Goal: Information Seeking & Learning: Find specific fact

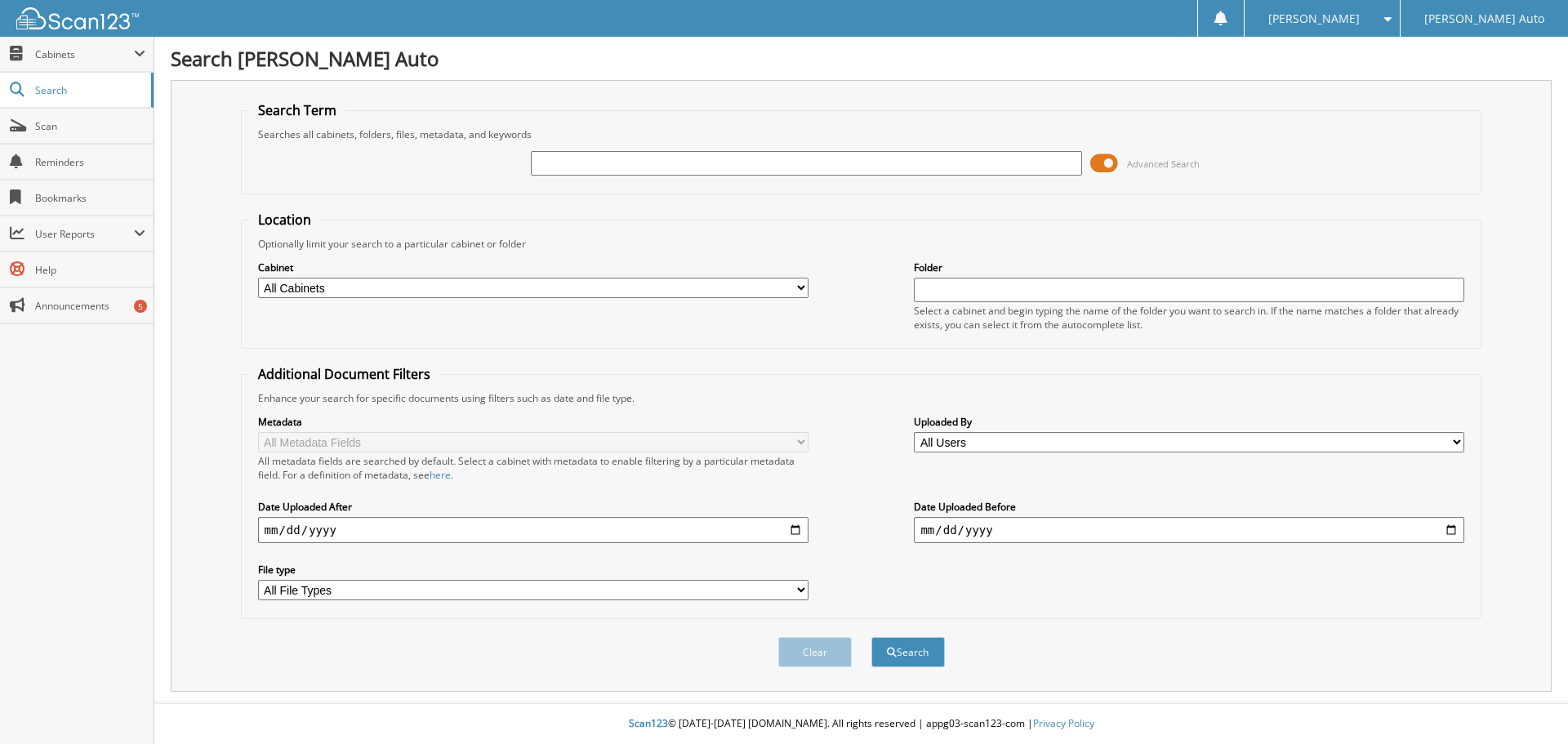
click at [620, 163] on input "text" at bounding box center [806, 163] width 551 height 25
type input "482712"
click at [907, 644] on button "Search" at bounding box center [908, 652] width 74 height 30
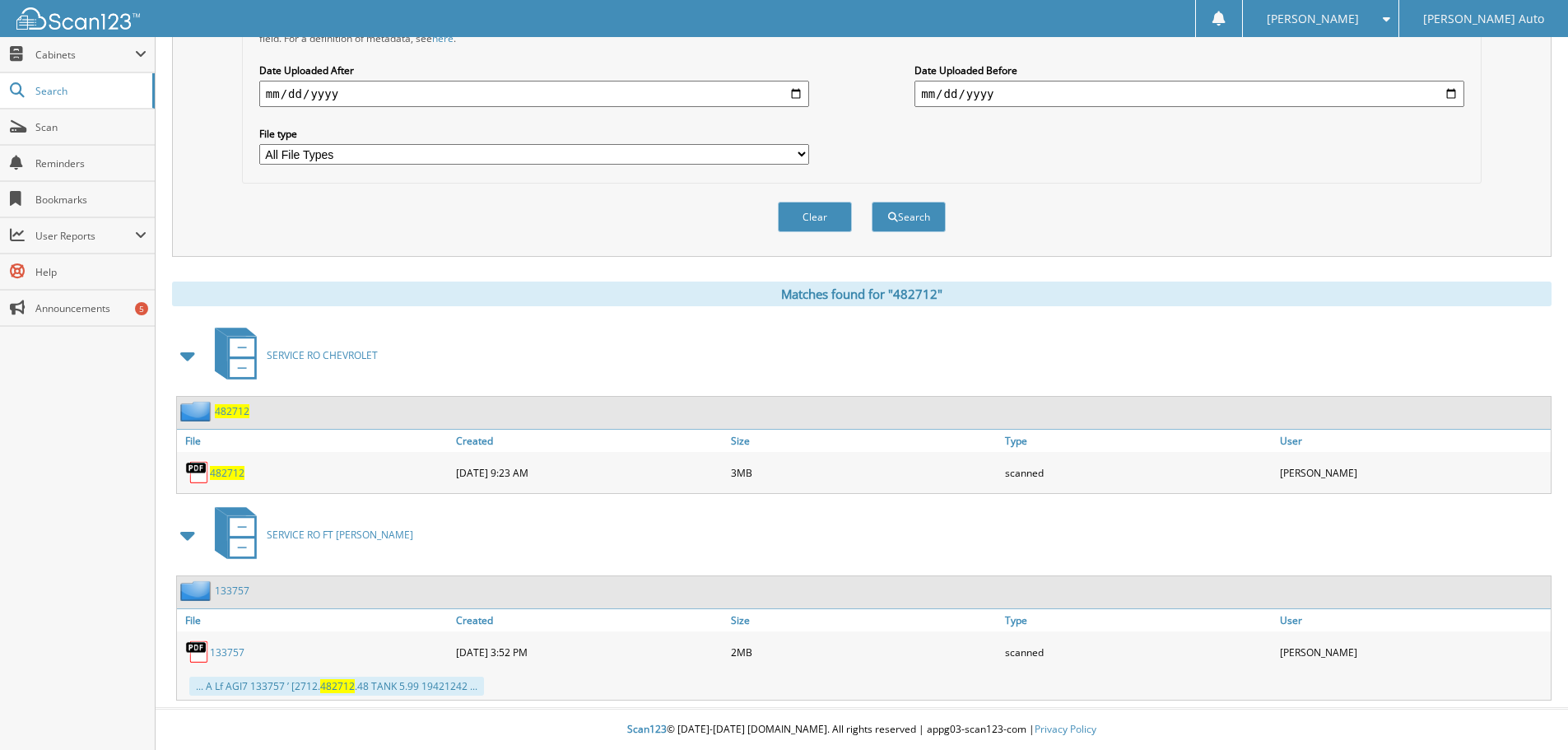
scroll to position [442, 0]
click at [228, 475] on span "482712" at bounding box center [228, 473] width 35 height 14
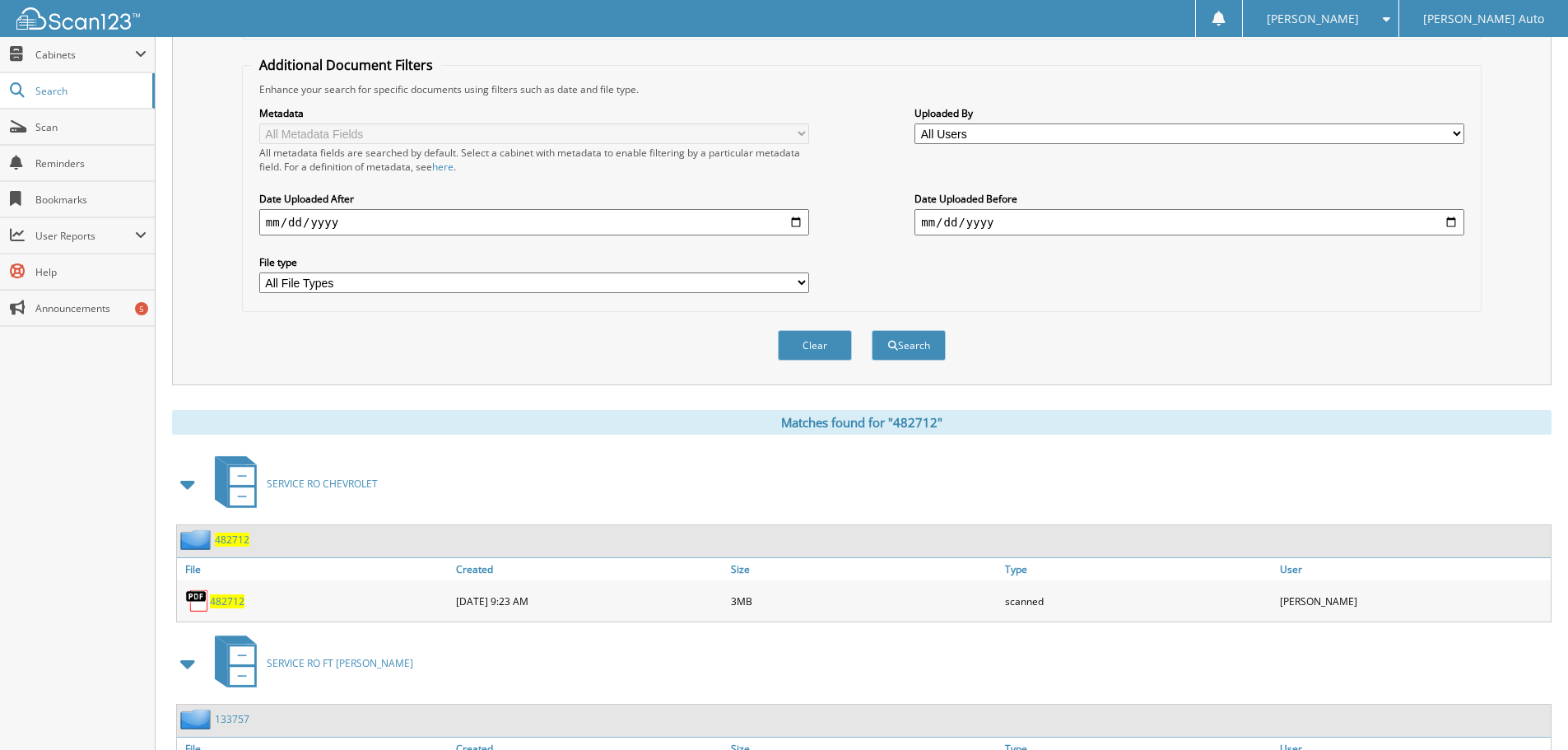
scroll to position [29, 0]
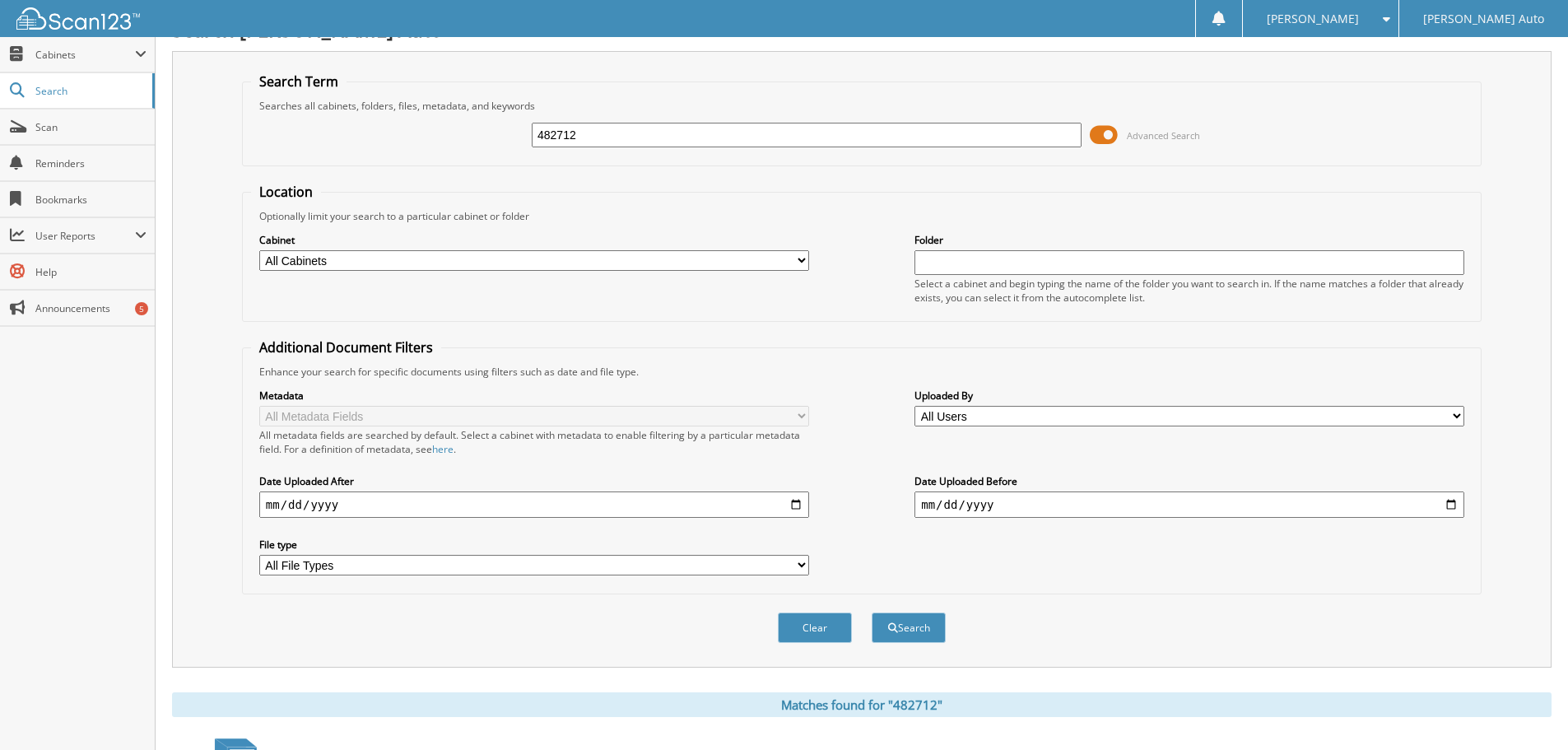
drag, startPoint x: 667, startPoint y: 129, endPoint x: 395, endPoint y: 141, distance: 272.3
click at [395, 141] on div "482712 Advanced Search" at bounding box center [862, 135] width 1221 height 44
click at [563, 134] on input "1" at bounding box center [806, 135] width 550 height 25
type input "179481"
click at [872, 612] on button "Search" at bounding box center [908, 627] width 74 height 30
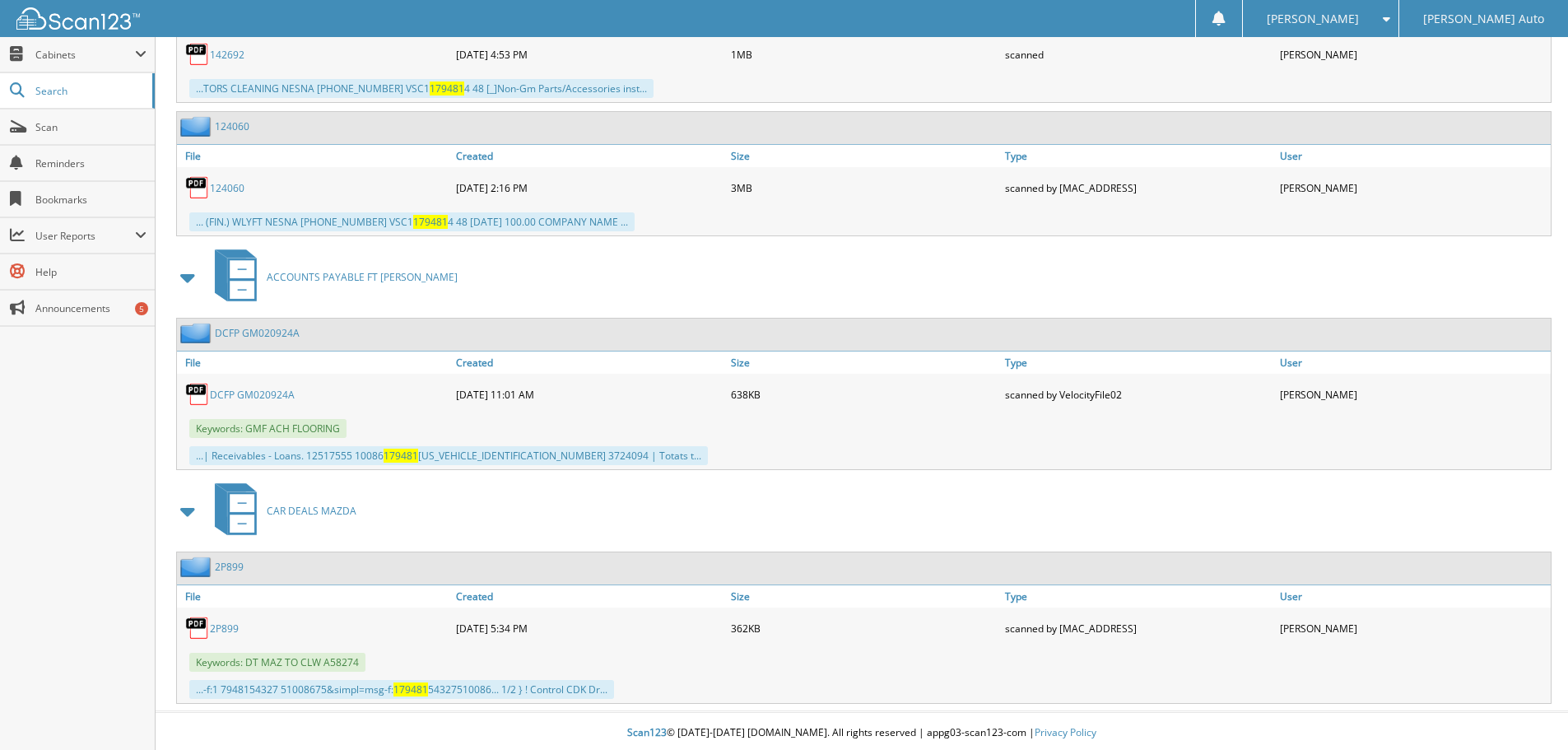
scroll to position [2088, 0]
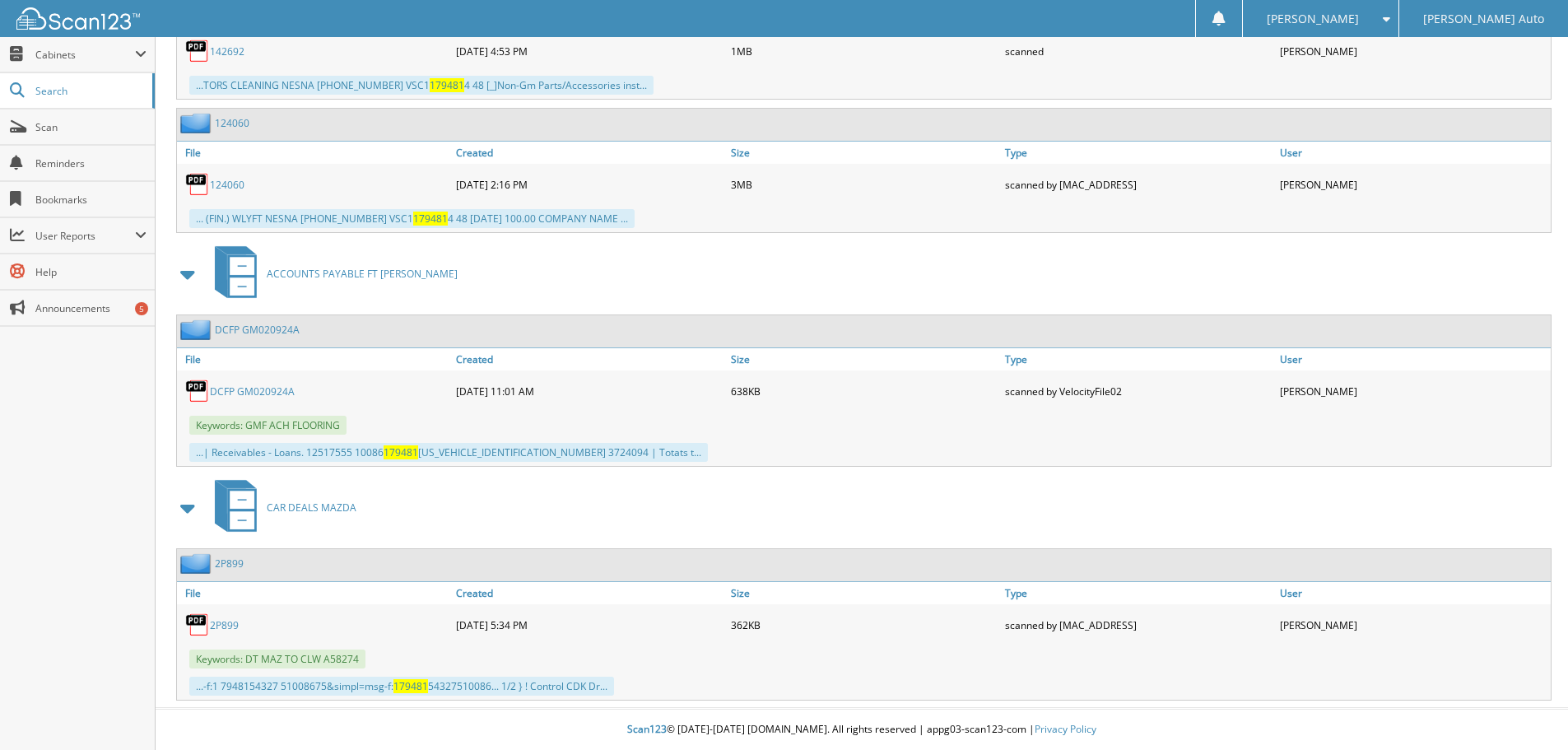
click at [223, 626] on link "2P899" at bounding box center [224, 625] width 28 height 14
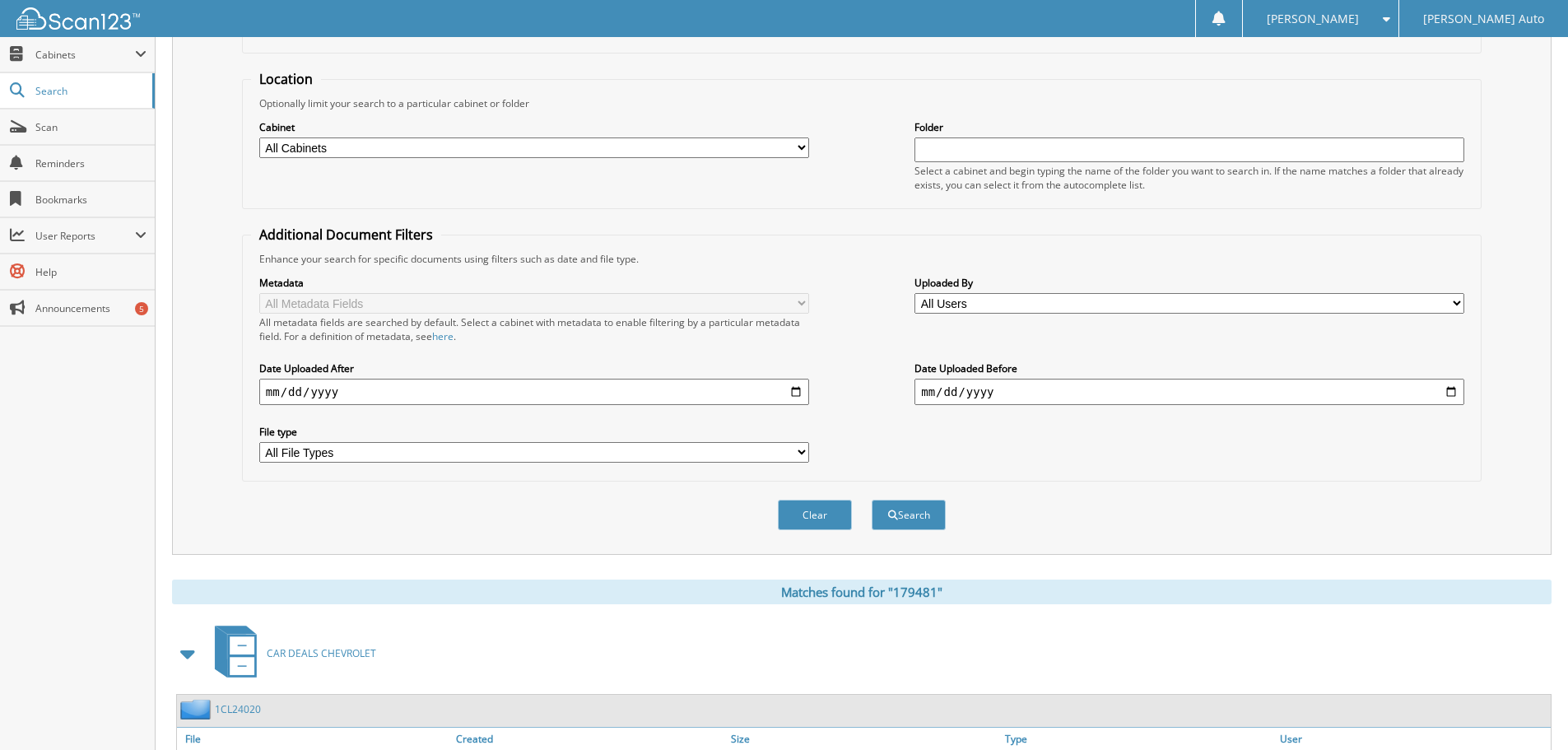
scroll to position [0, 0]
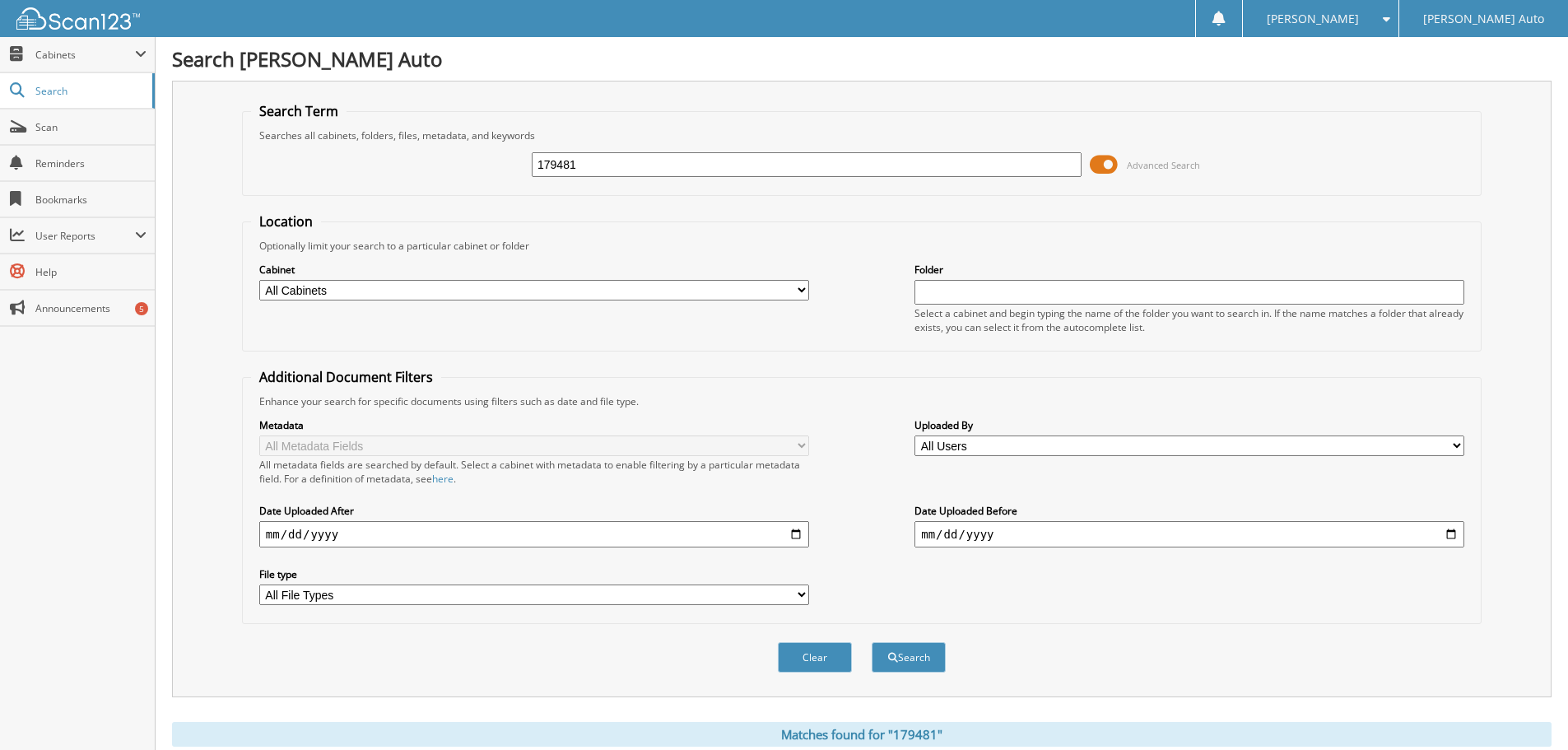
drag, startPoint x: 593, startPoint y: 161, endPoint x: 425, endPoint y: 171, distance: 168.3
click at [428, 169] on div "179481 Advanced Search" at bounding box center [862, 164] width 1221 height 44
type input "234590"
click at [905, 657] on button "Search" at bounding box center [908, 657] width 74 height 30
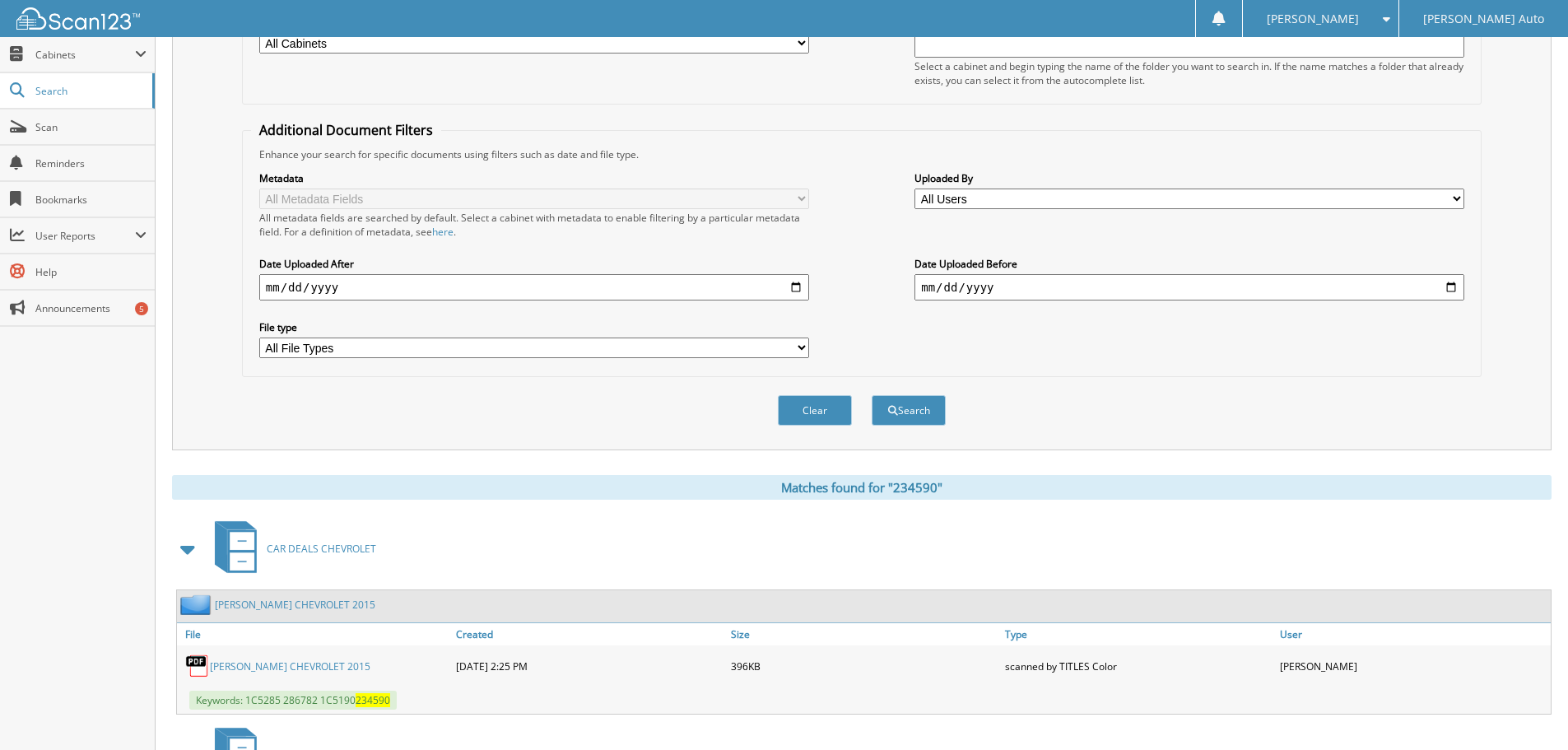
scroll to position [443, 0]
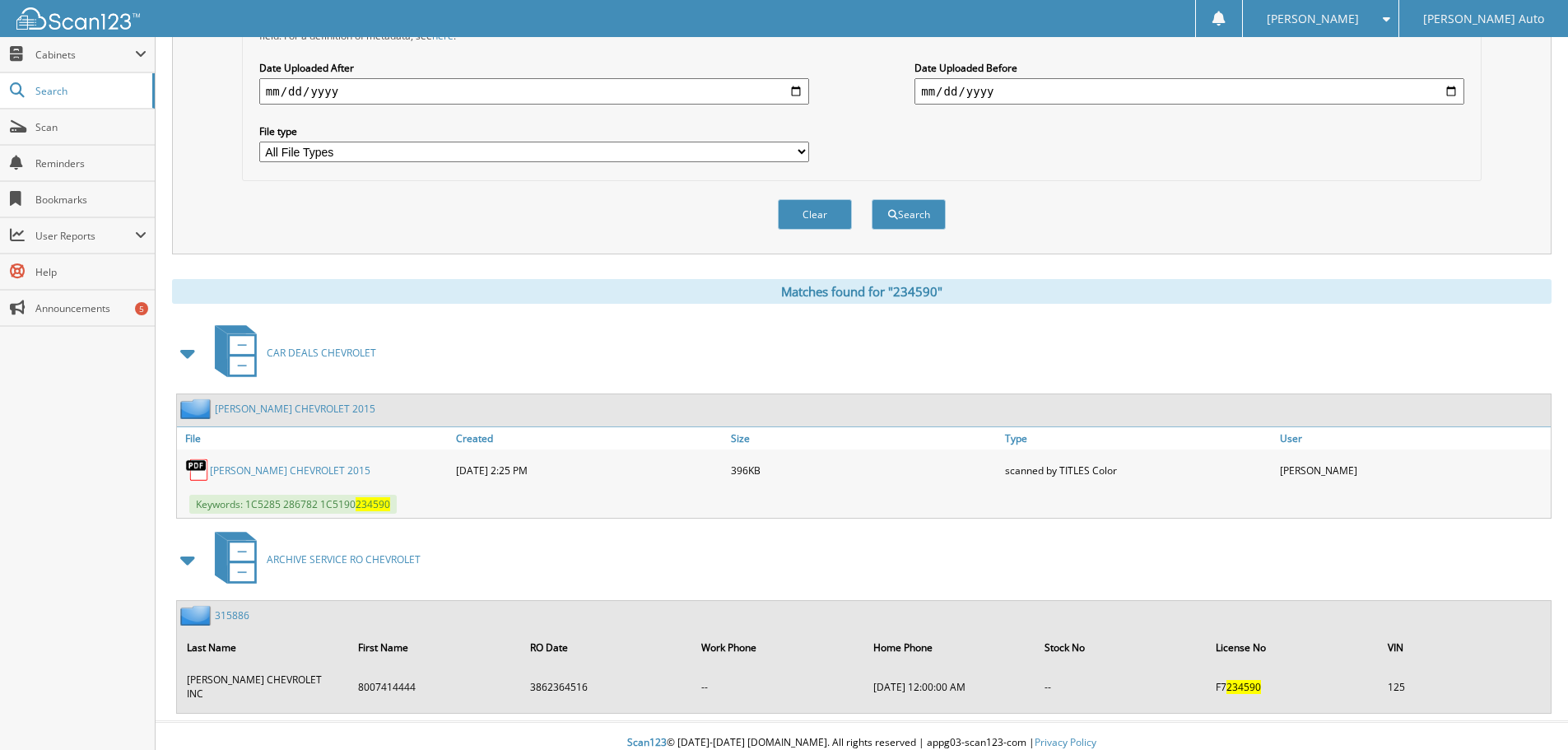
click at [287, 472] on link "[PERSON_NAME] CHEVROLET 2015" at bounding box center [290, 470] width 161 height 14
click at [317, 562] on span "ARCHIVE SERVICE RO CHEVROLET" at bounding box center [344, 559] width 154 height 14
click at [190, 558] on span at bounding box center [188, 560] width 23 height 29
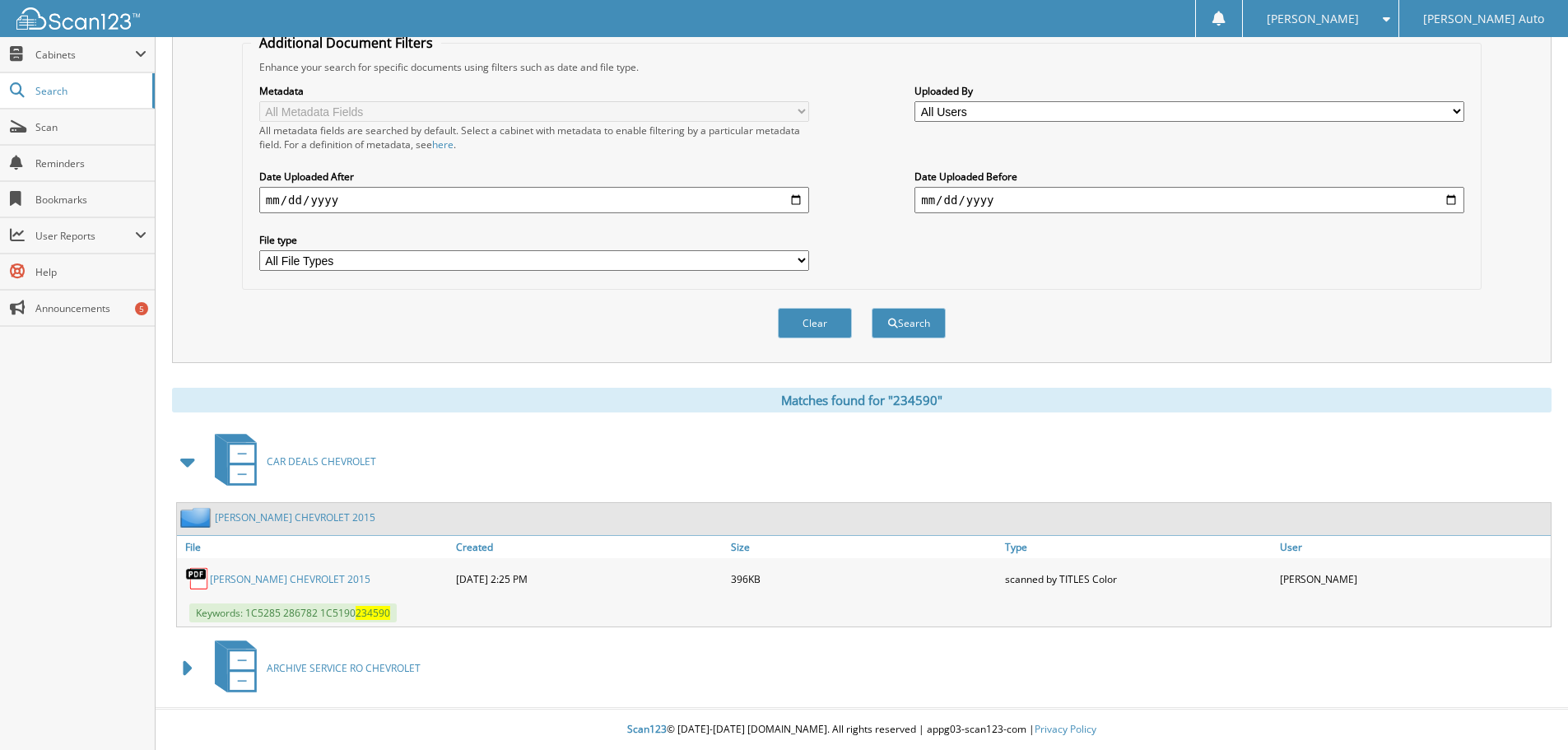
scroll to position [335, 0]
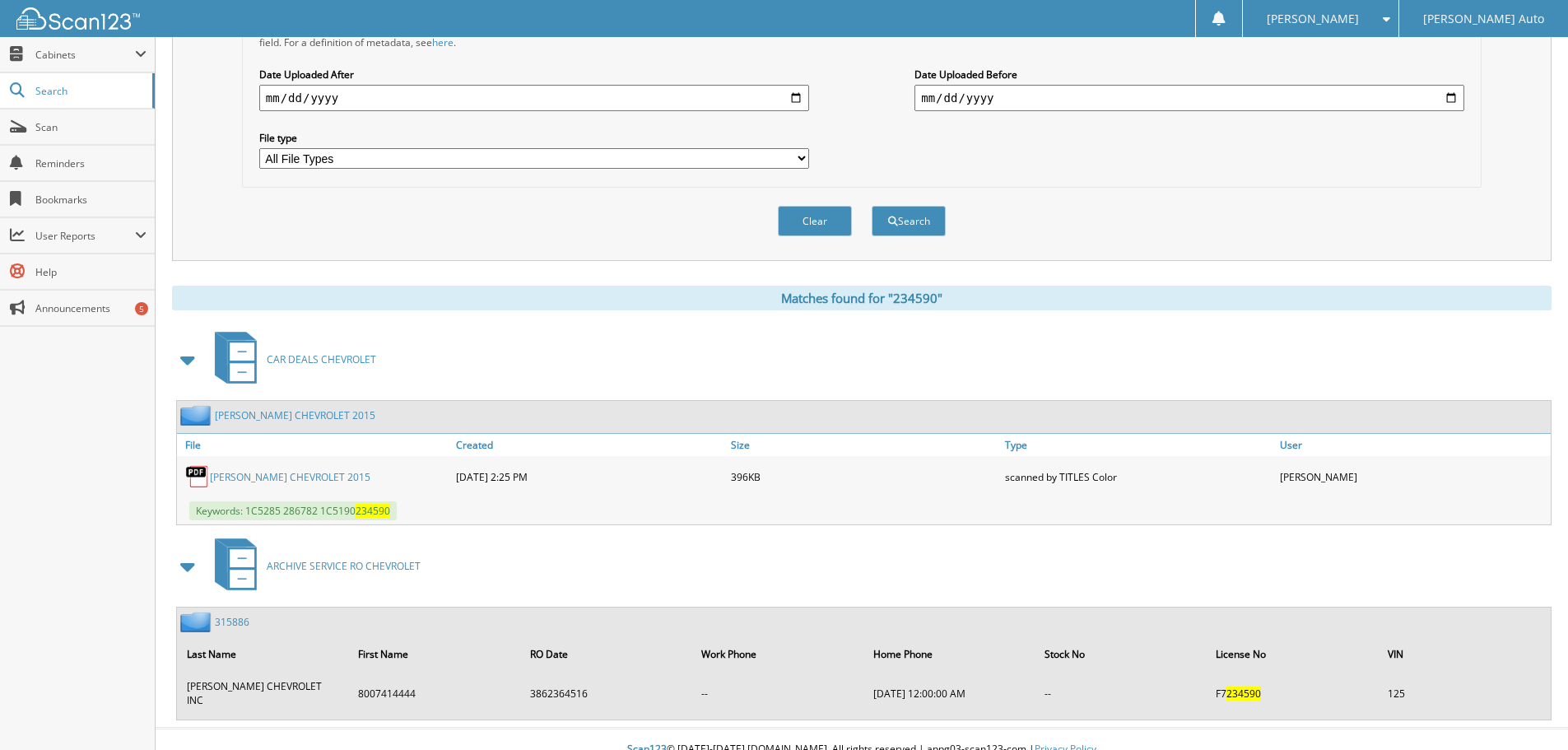
scroll to position [443, 0]
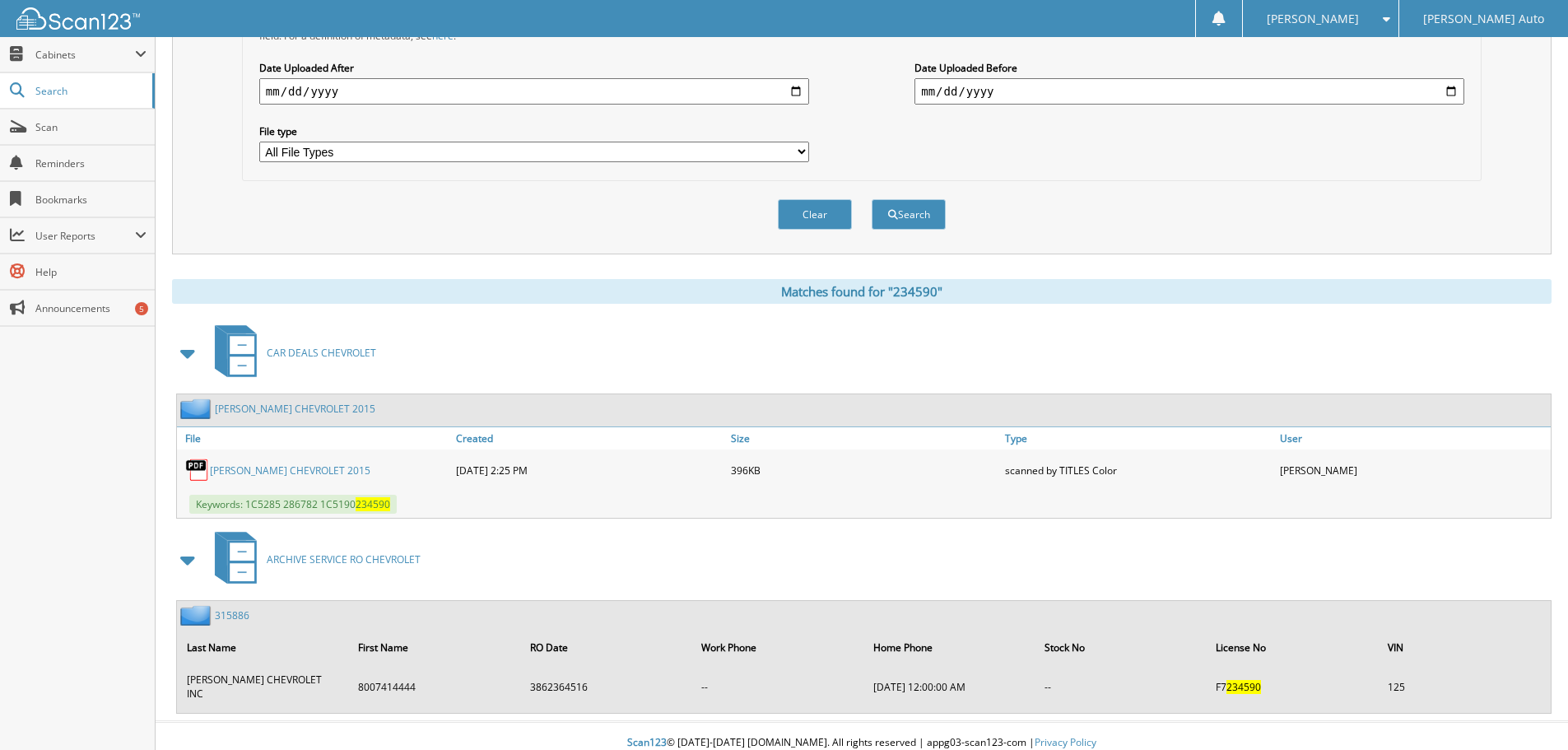
click at [185, 356] on span at bounding box center [188, 353] width 23 height 29
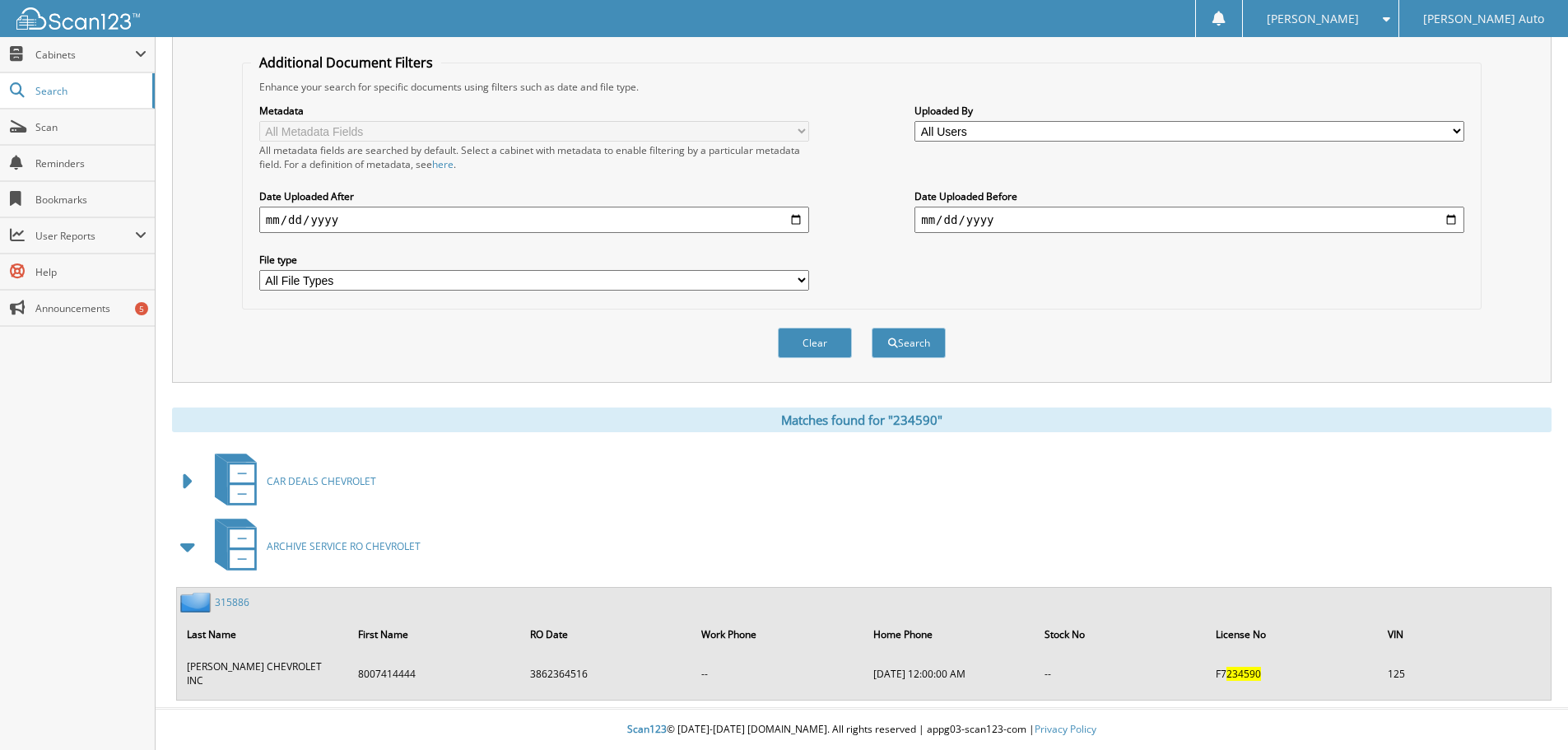
scroll to position [301, 0]
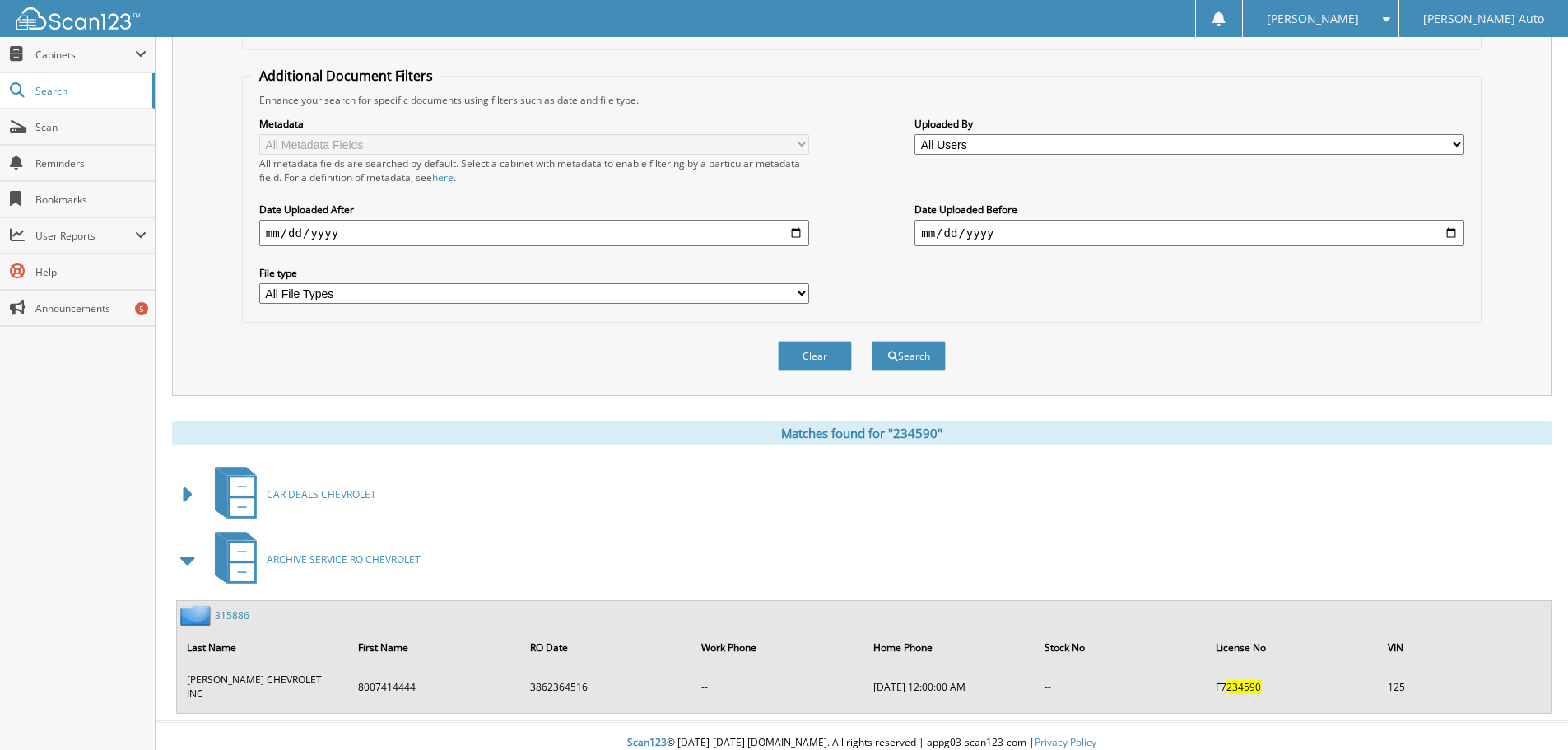
click at [195, 498] on span at bounding box center [188, 495] width 23 height 29
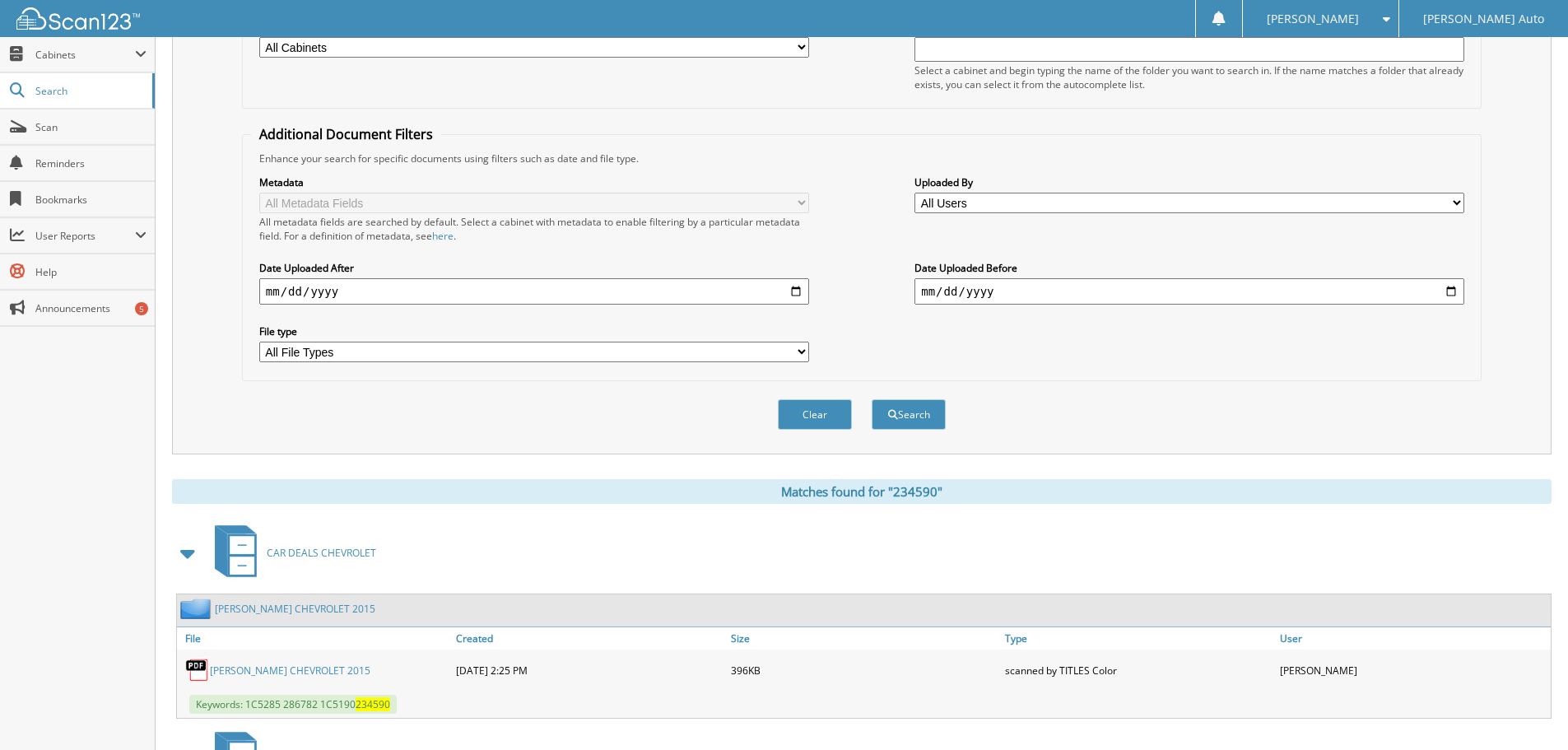
scroll to position [114, 0]
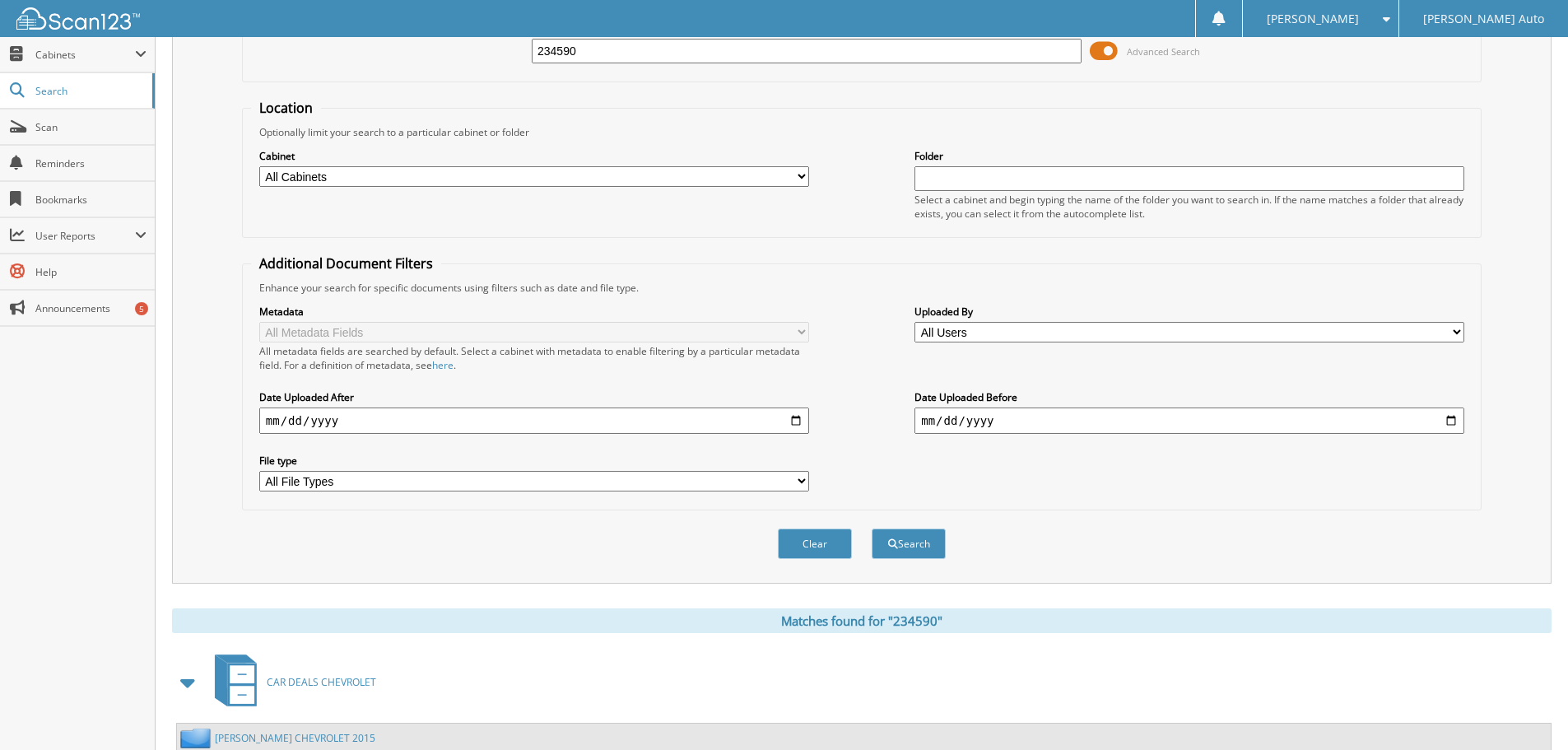
drag, startPoint x: 616, startPoint y: 52, endPoint x: 354, endPoint y: 70, distance: 262.6
click at [282, 62] on div "234590 Advanced Search" at bounding box center [862, 50] width 1221 height 44
type input "3"
type input "2"
type input "357624p"
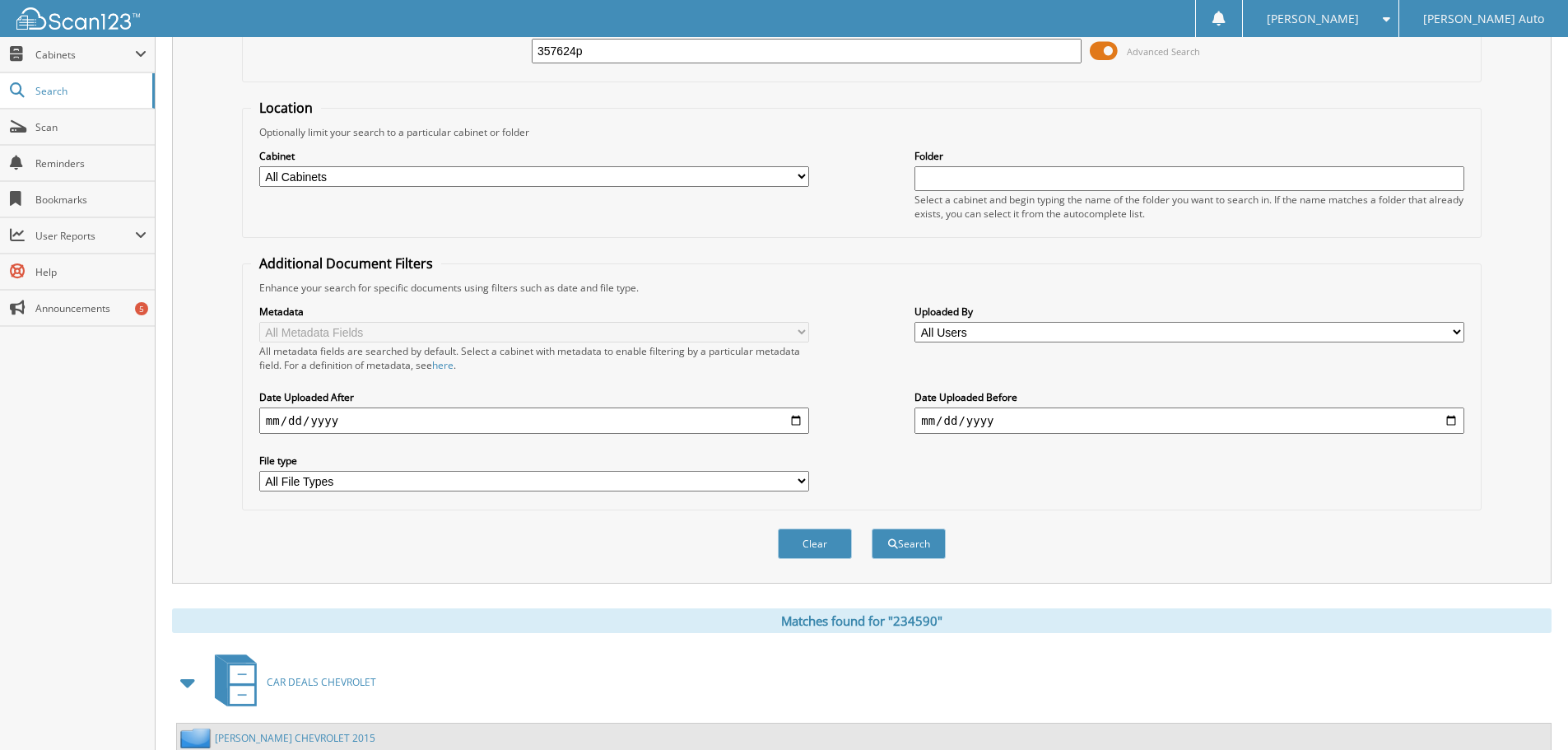
click at [872, 529] on button "Search" at bounding box center [908, 543] width 74 height 30
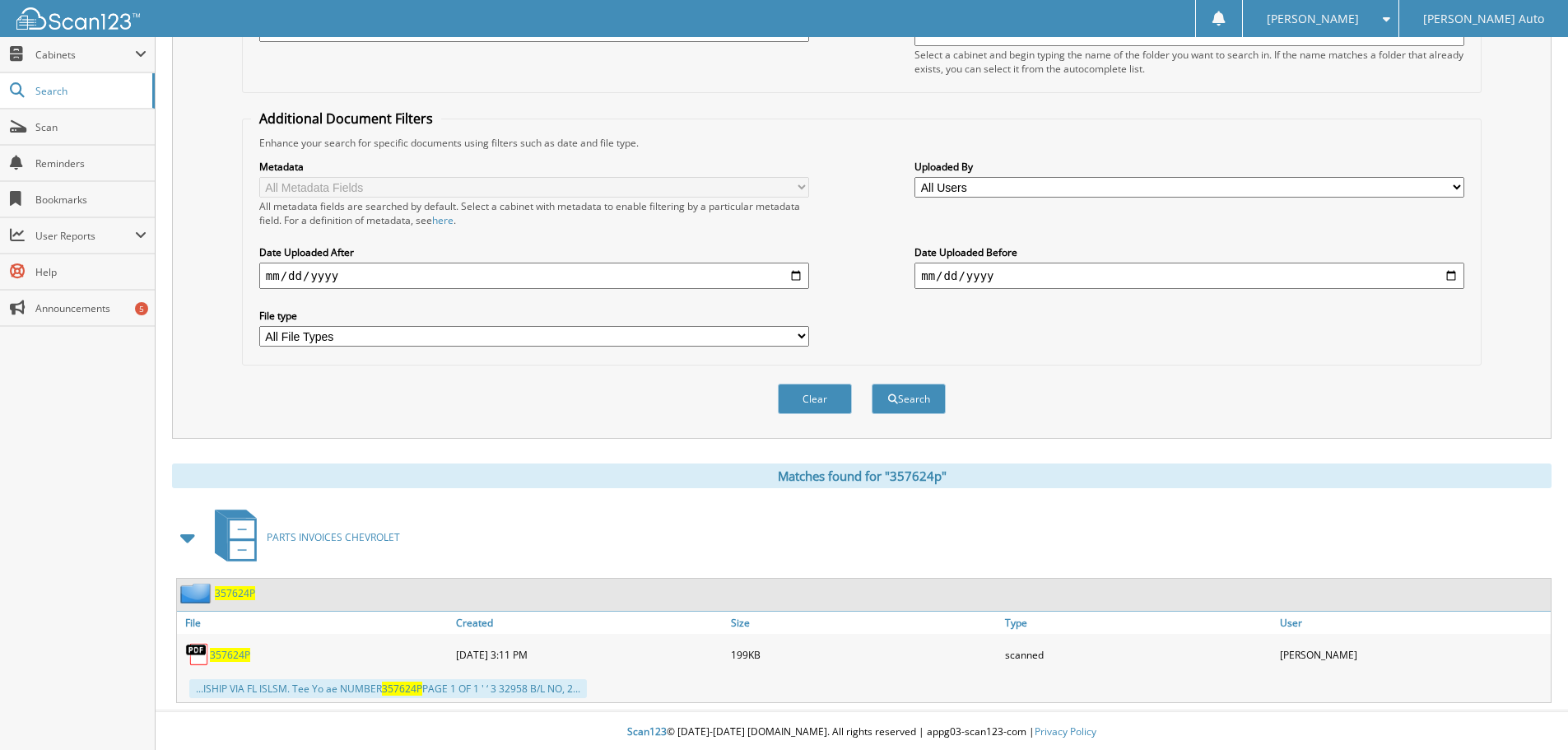
scroll to position [262, 0]
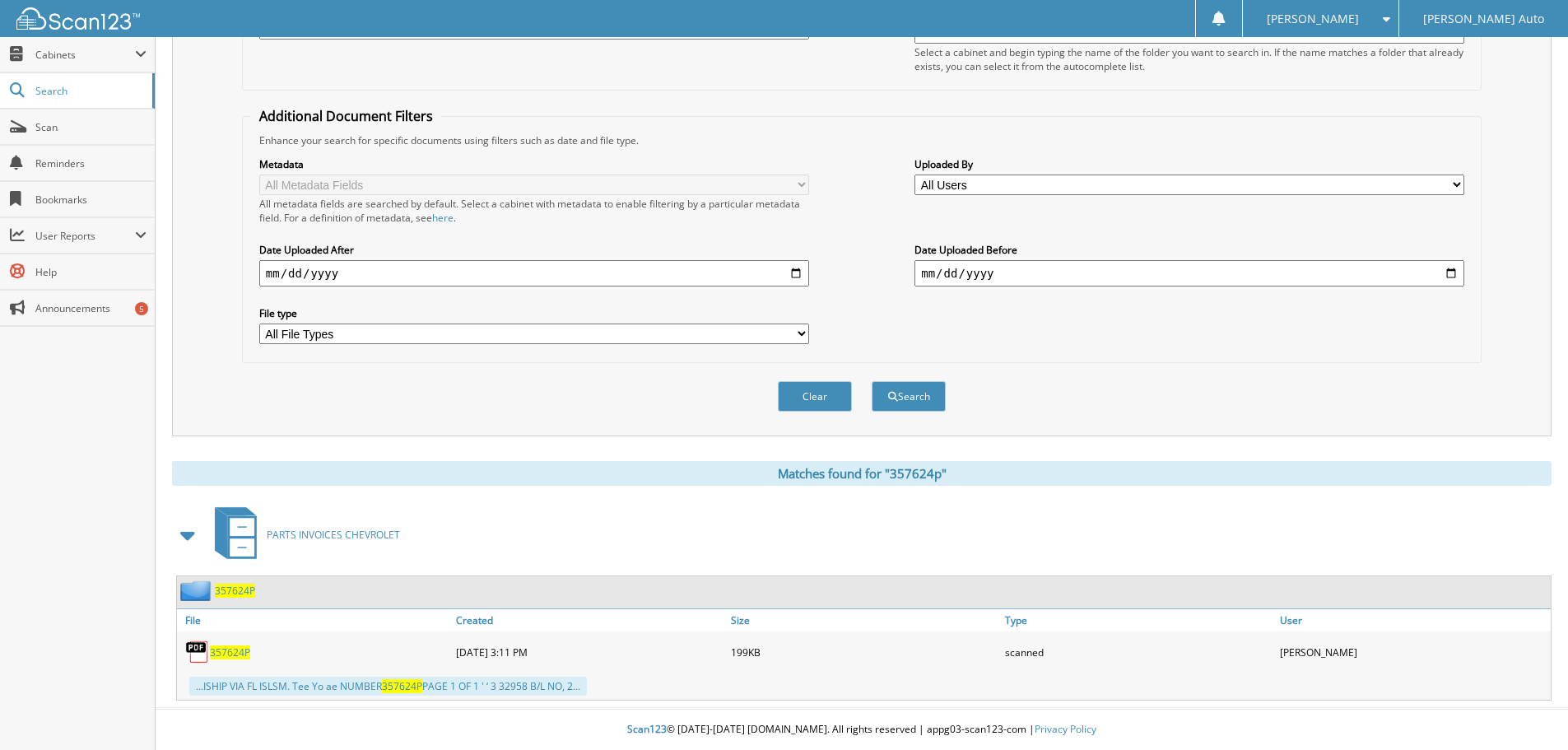
click at [229, 655] on span "357624P" at bounding box center [230, 652] width 40 height 14
click at [226, 652] on span "357624P" at bounding box center [230, 652] width 40 height 14
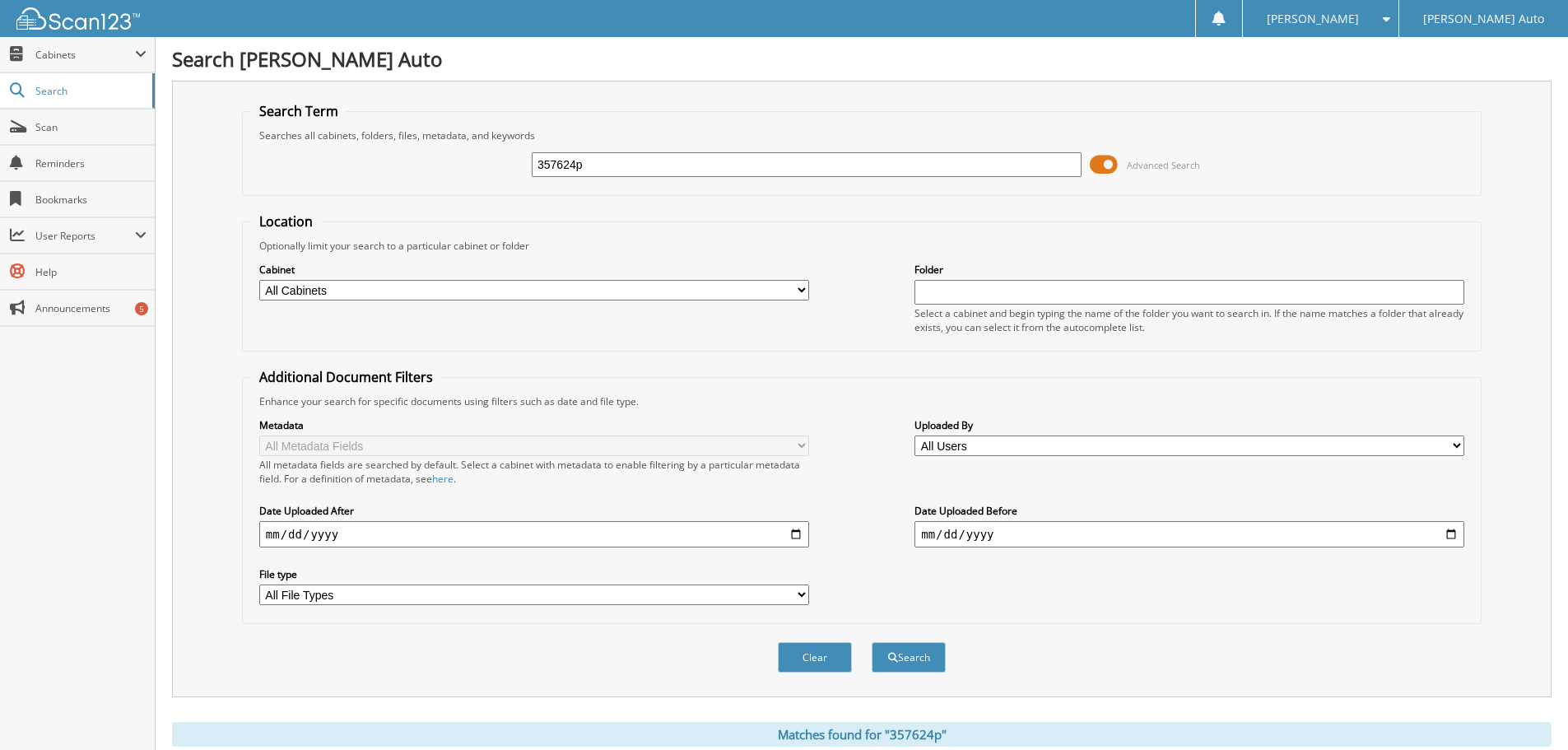
drag, startPoint x: 603, startPoint y: 161, endPoint x: 331, endPoint y: 174, distance: 272.3
click at [339, 172] on div "357624p Advanced Search" at bounding box center [862, 164] width 1221 height 44
type input "359037p"
click at [872, 643] on button "Search" at bounding box center [908, 657] width 74 height 30
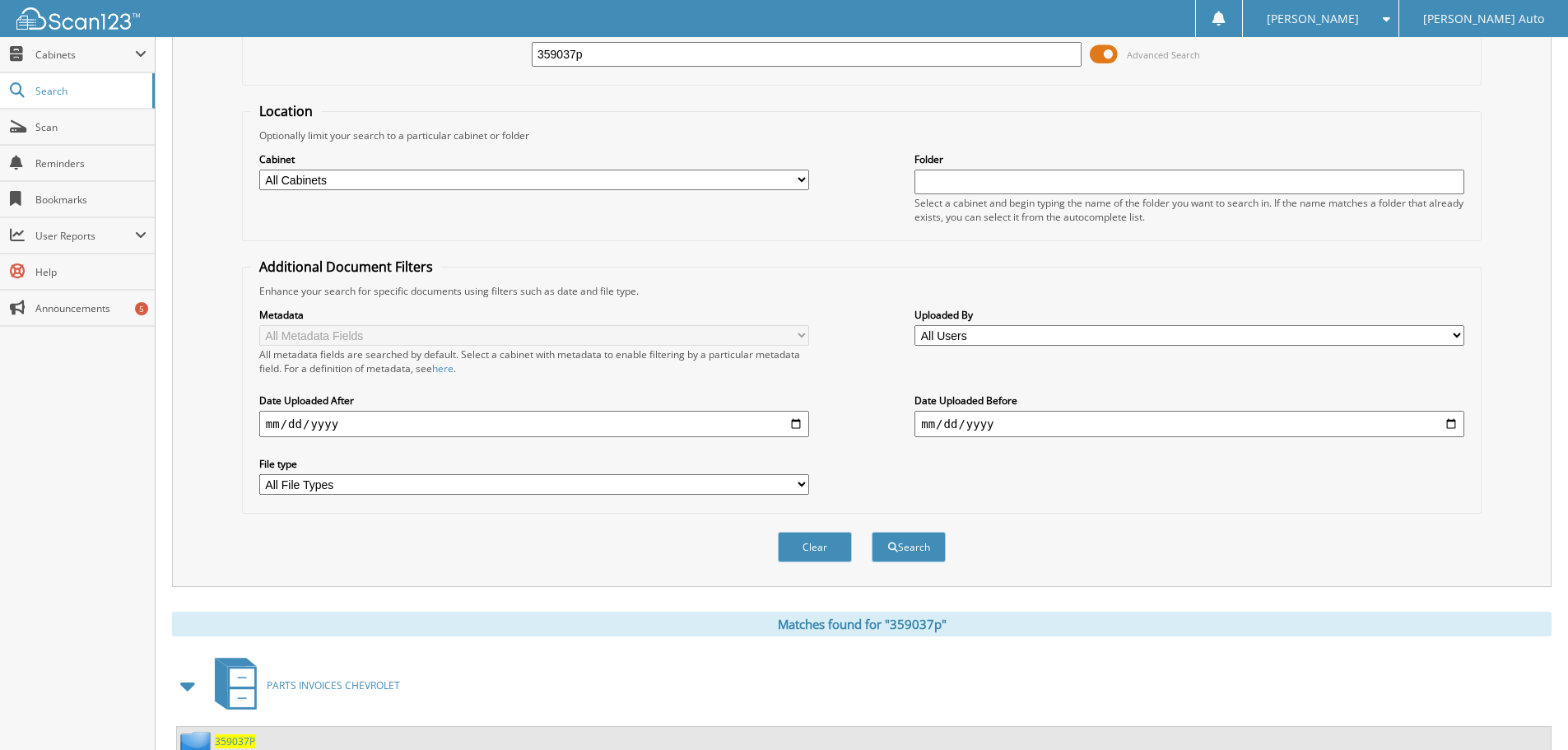
scroll to position [262, 0]
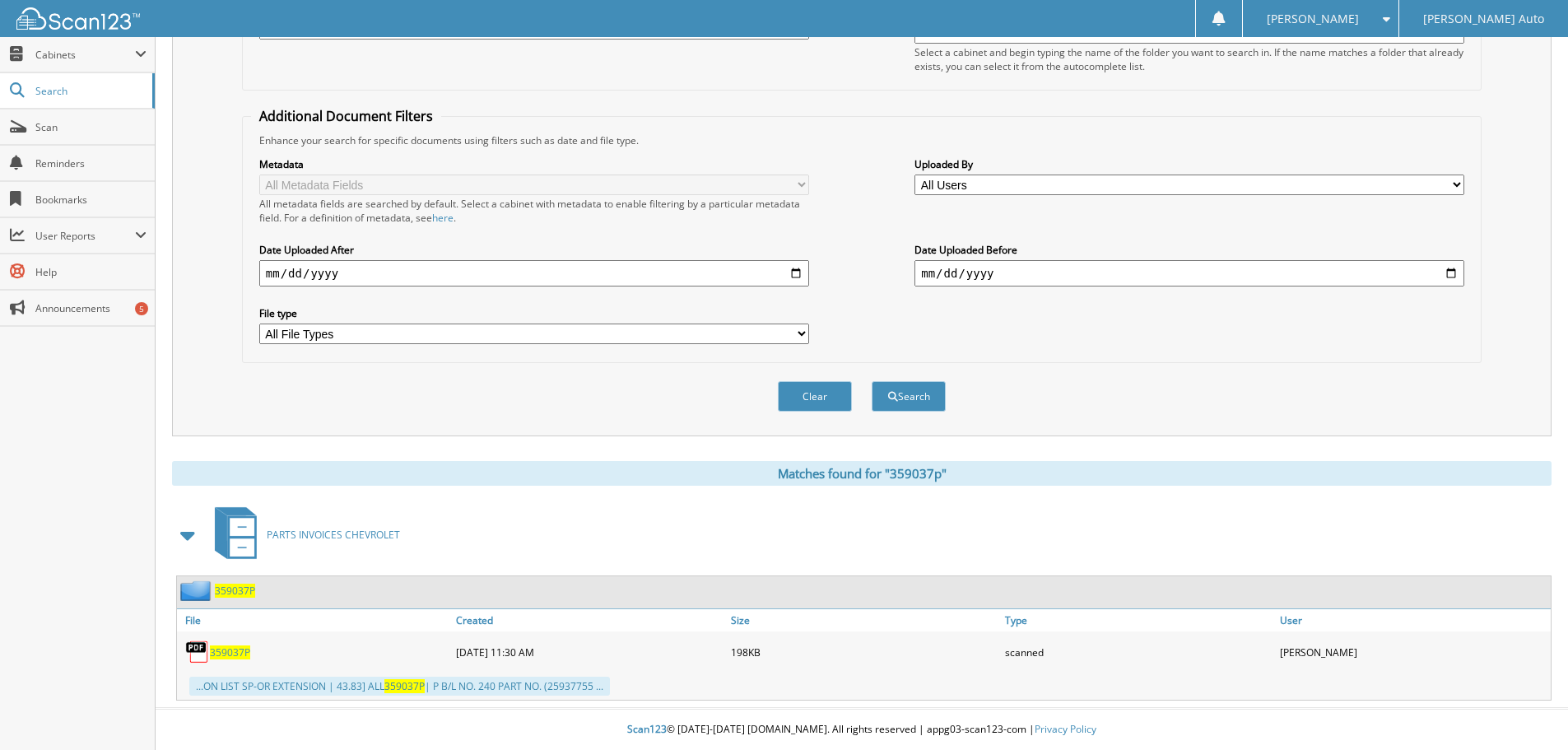
click at [234, 651] on span "359037P" at bounding box center [230, 652] width 40 height 14
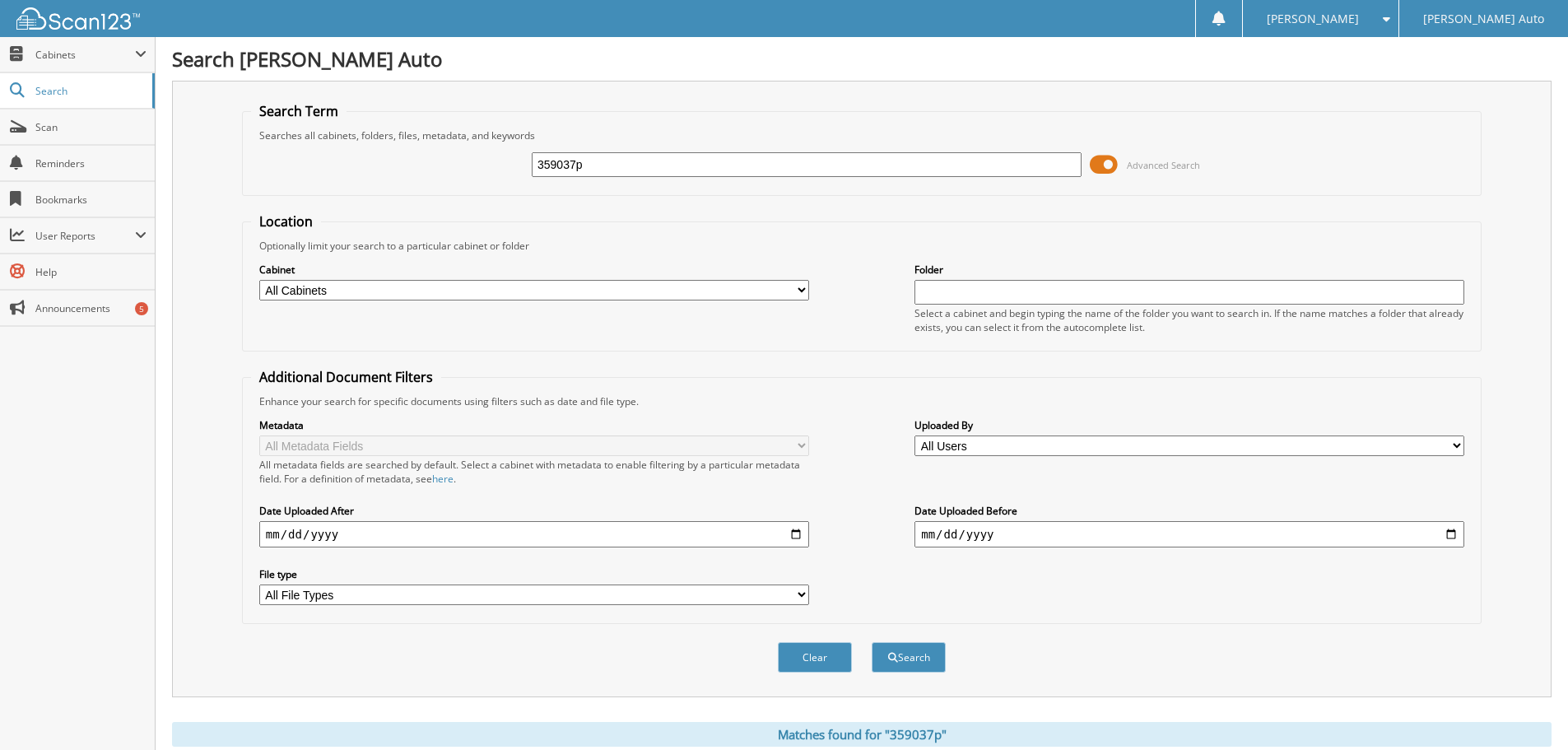
drag, startPoint x: 610, startPoint y: 164, endPoint x: 438, endPoint y: 168, distance: 172.0
click at [455, 164] on div "359037p Advanced Search" at bounding box center [862, 164] width 1221 height 44
type input "359104p"
click at [872, 643] on button "Search" at bounding box center [908, 657] width 74 height 30
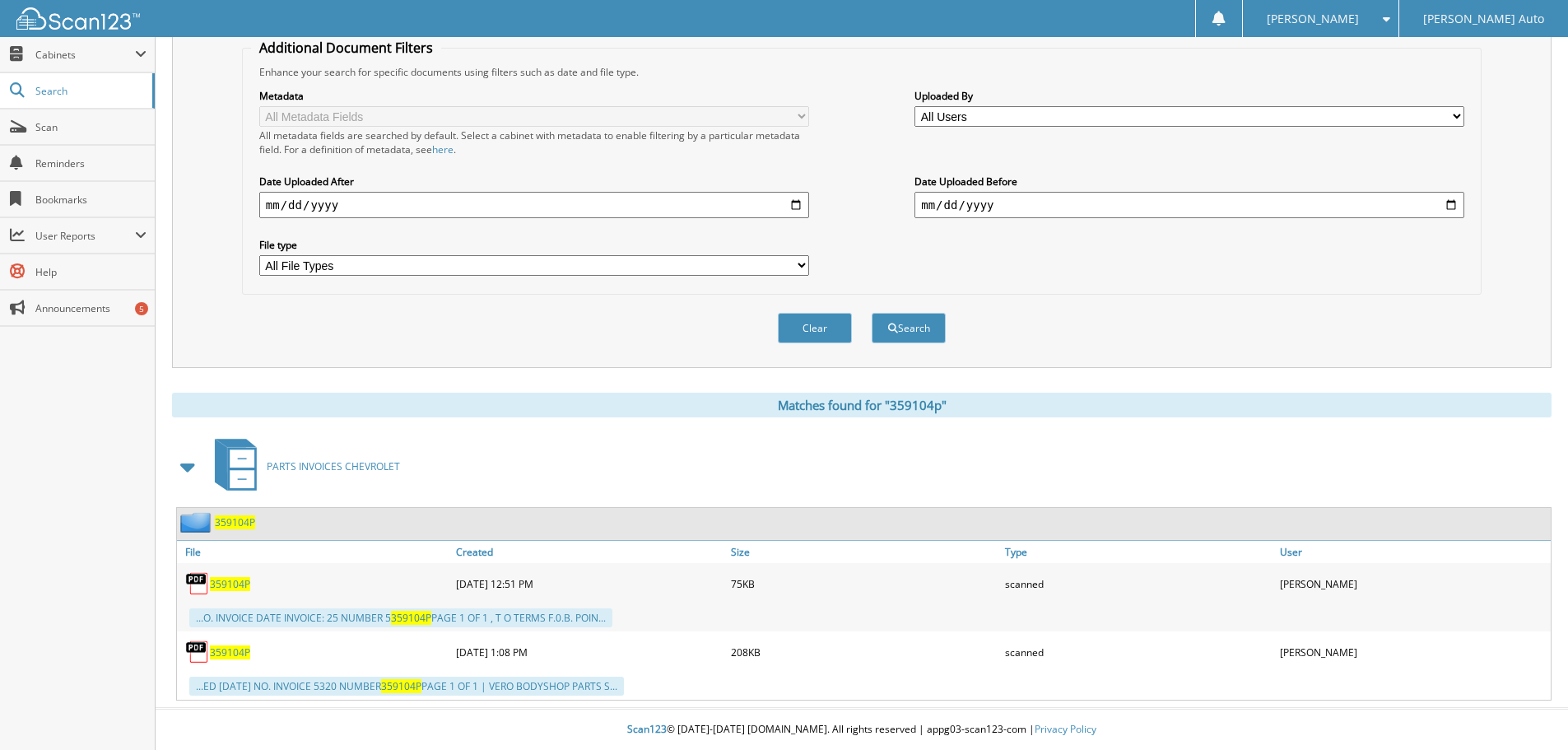
scroll to position [330, 0]
click at [243, 655] on span "359104P" at bounding box center [230, 652] width 40 height 14
click at [237, 583] on span "359104P" at bounding box center [230, 584] width 40 height 14
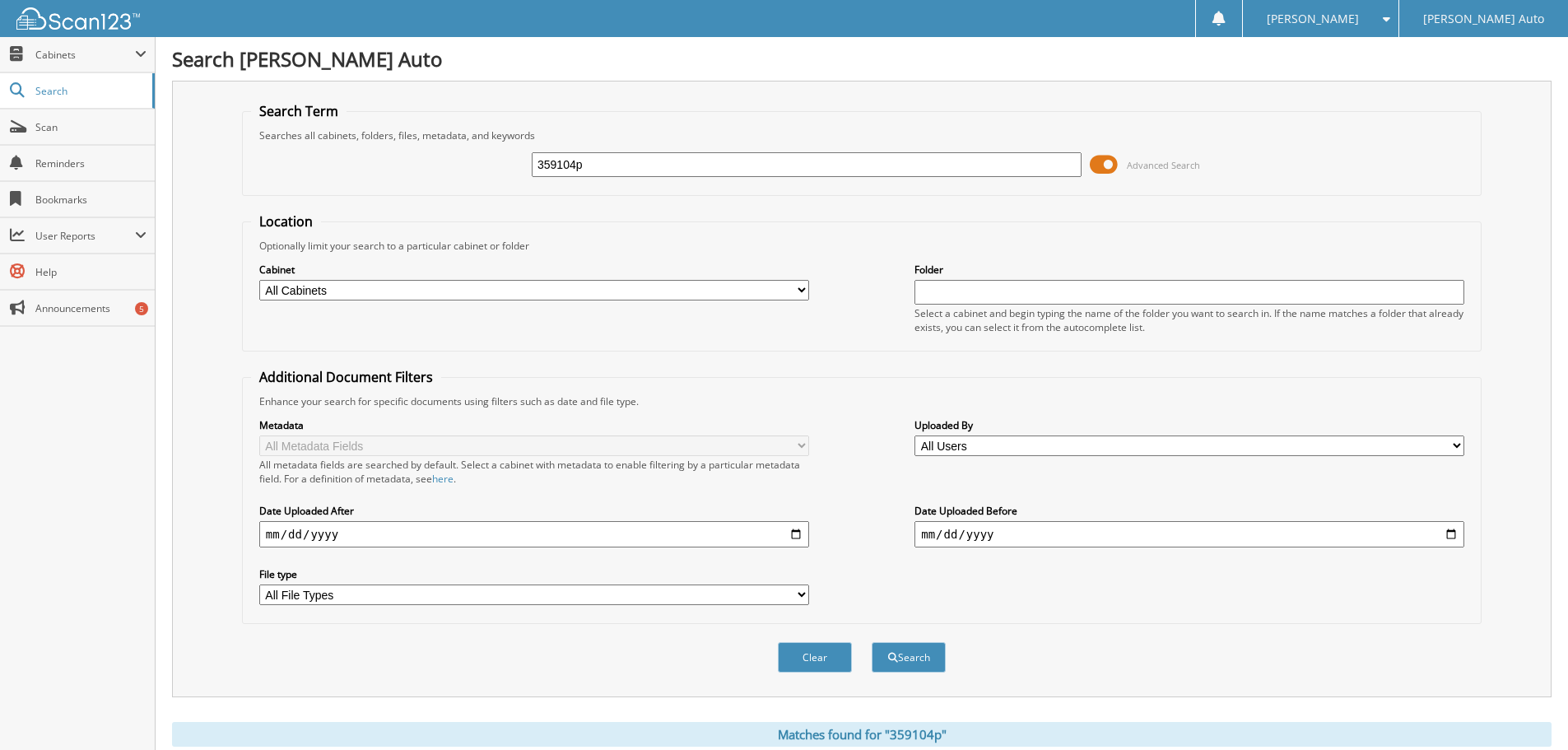
drag, startPoint x: 590, startPoint y: 159, endPoint x: 277, endPoint y: 195, distance: 315.1
click at [289, 193] on fieldset "Search Term Searches all cabinets, folders, files, metadata, and keywords 35910…" at bounding box center [862, 149] width 1240 height 94
type input "359260p"
click at [872, 643] on button "Search" at bounding box center [908, 657] width 74 height 30
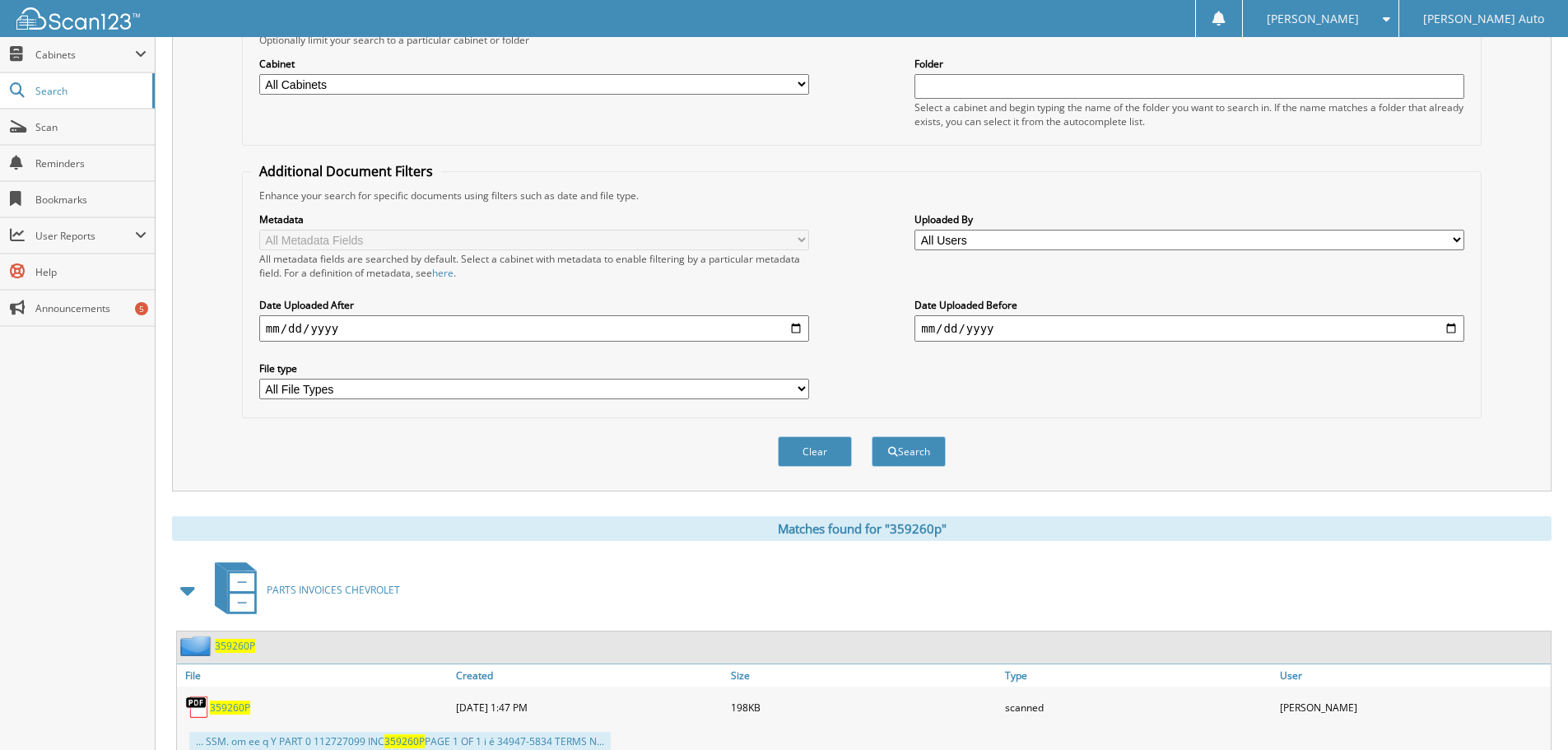
scroll to position [262, 0]
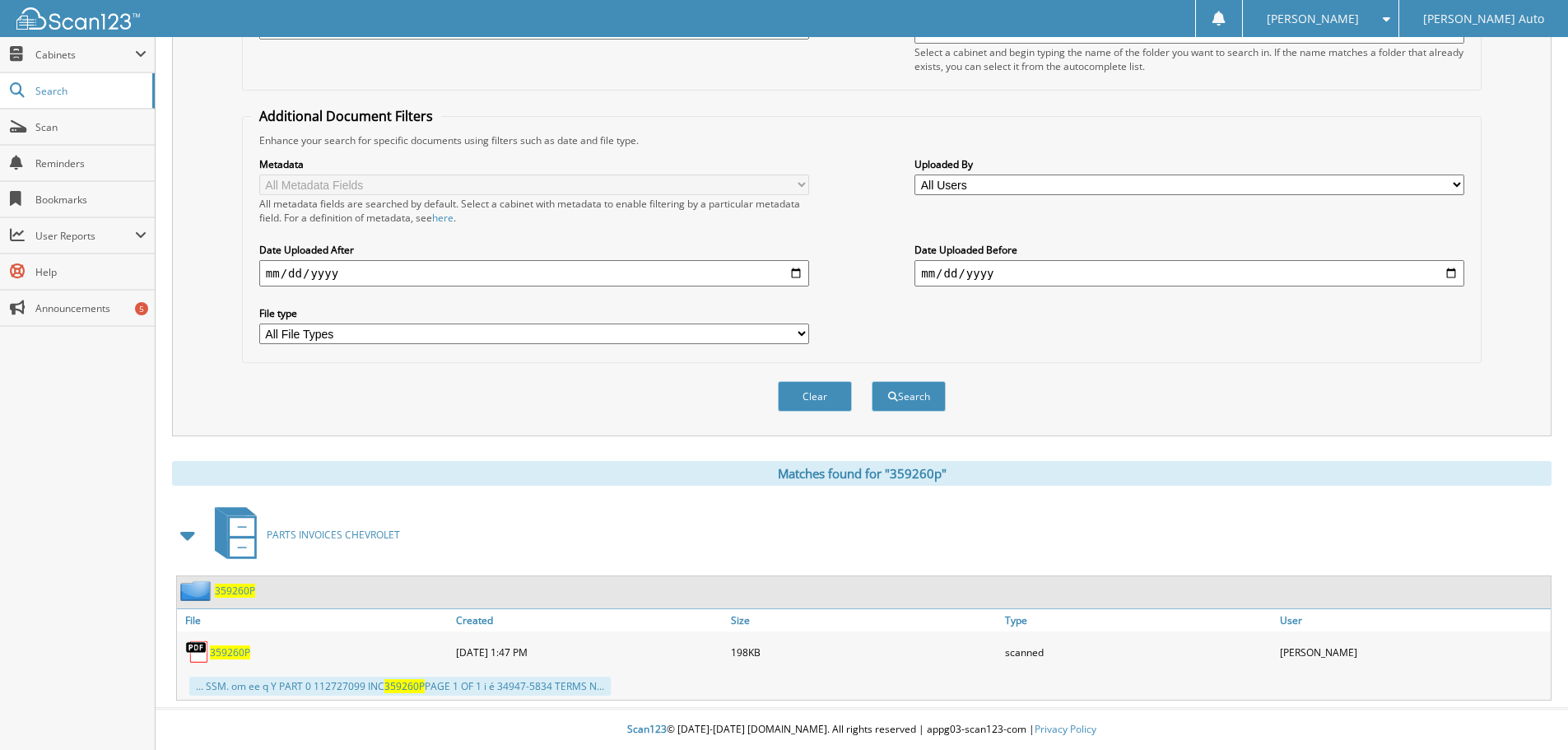
click at [227, 655] on span "359260P" at bounding box center [230, 652] width 40 height 14
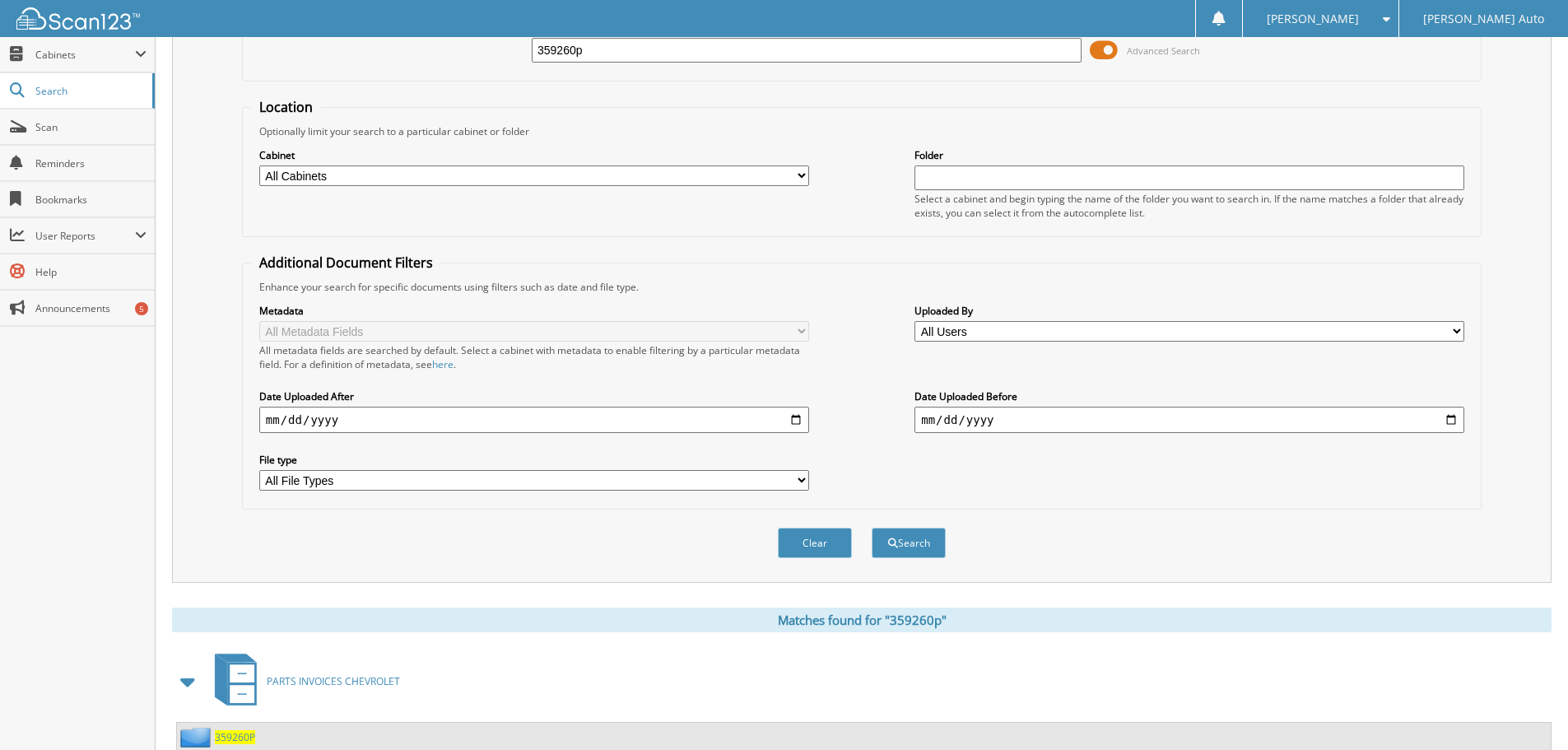
scroll to position [0, 0]
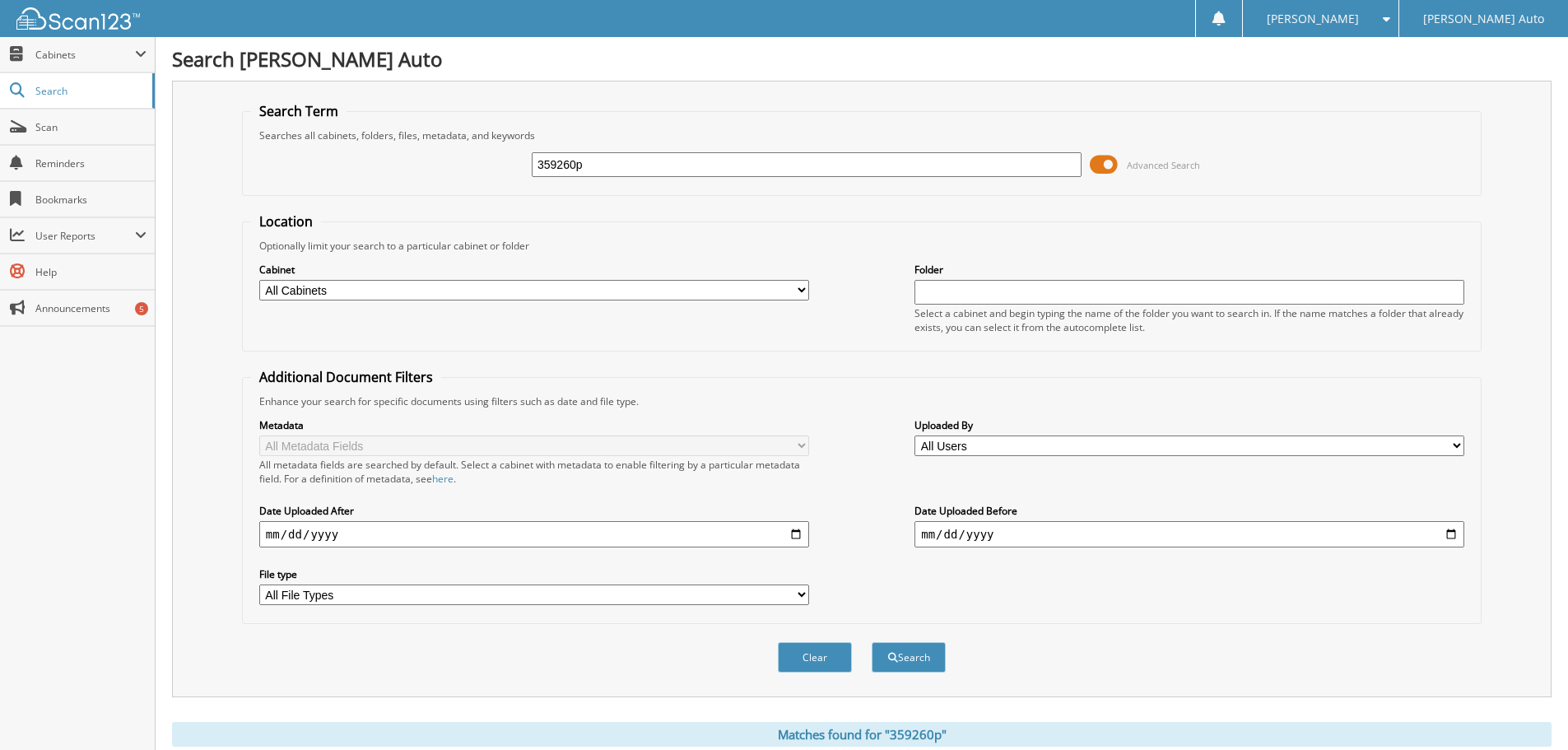
drag, startPoint x: 645, startPoint y: 164, endPoint x: 328, endPoint y: 200, distance: 319.0
click at [347, 196] on form "Search Term Searches all cabinets, folders, files, metadata, and keywords 35926…" at bounding box center [862, 396] width 1240 height 588
type input "359305p"
click at [872, 643] on button "Search" at bounding box center [908, 657] width 74 height 30
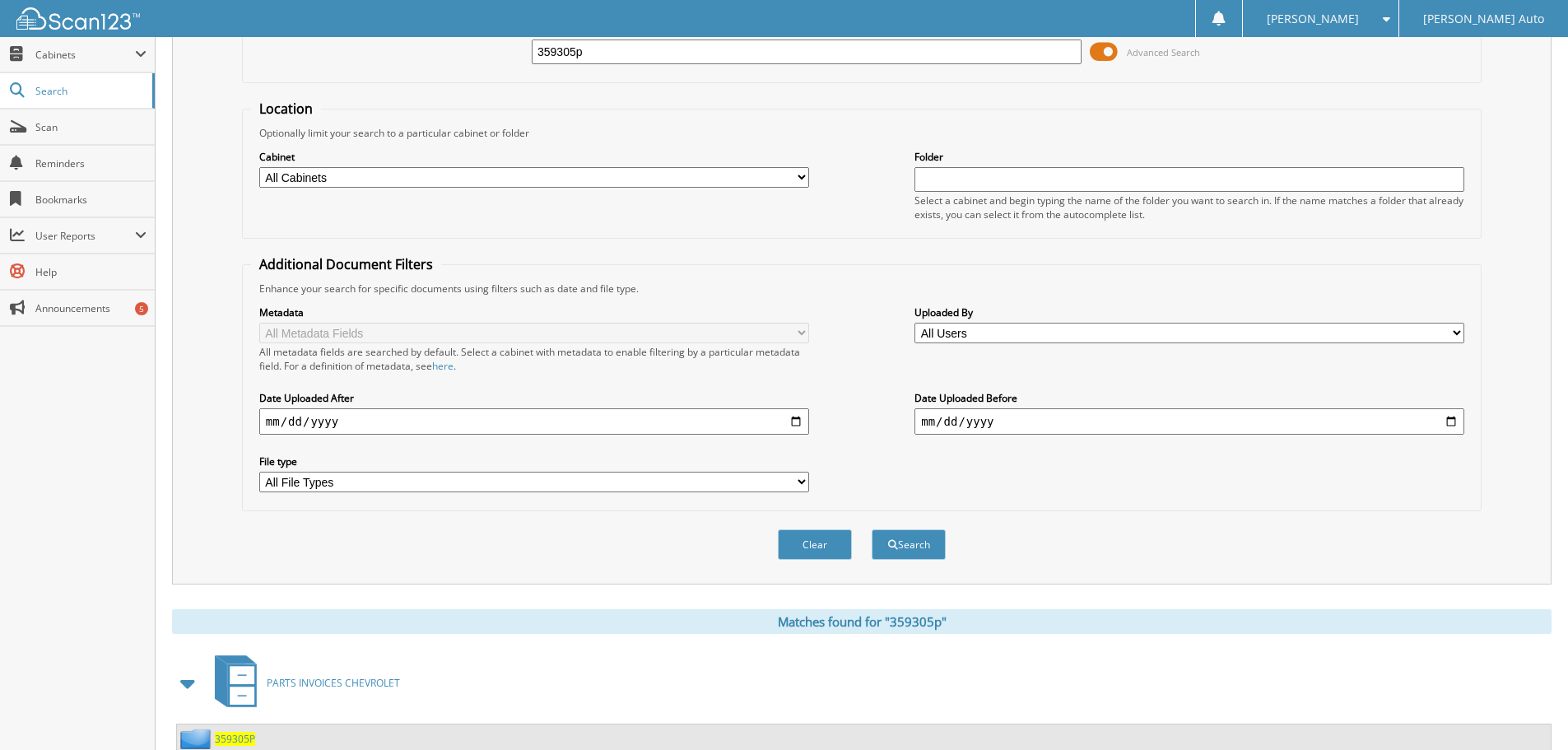
scroll to position [262, 0]
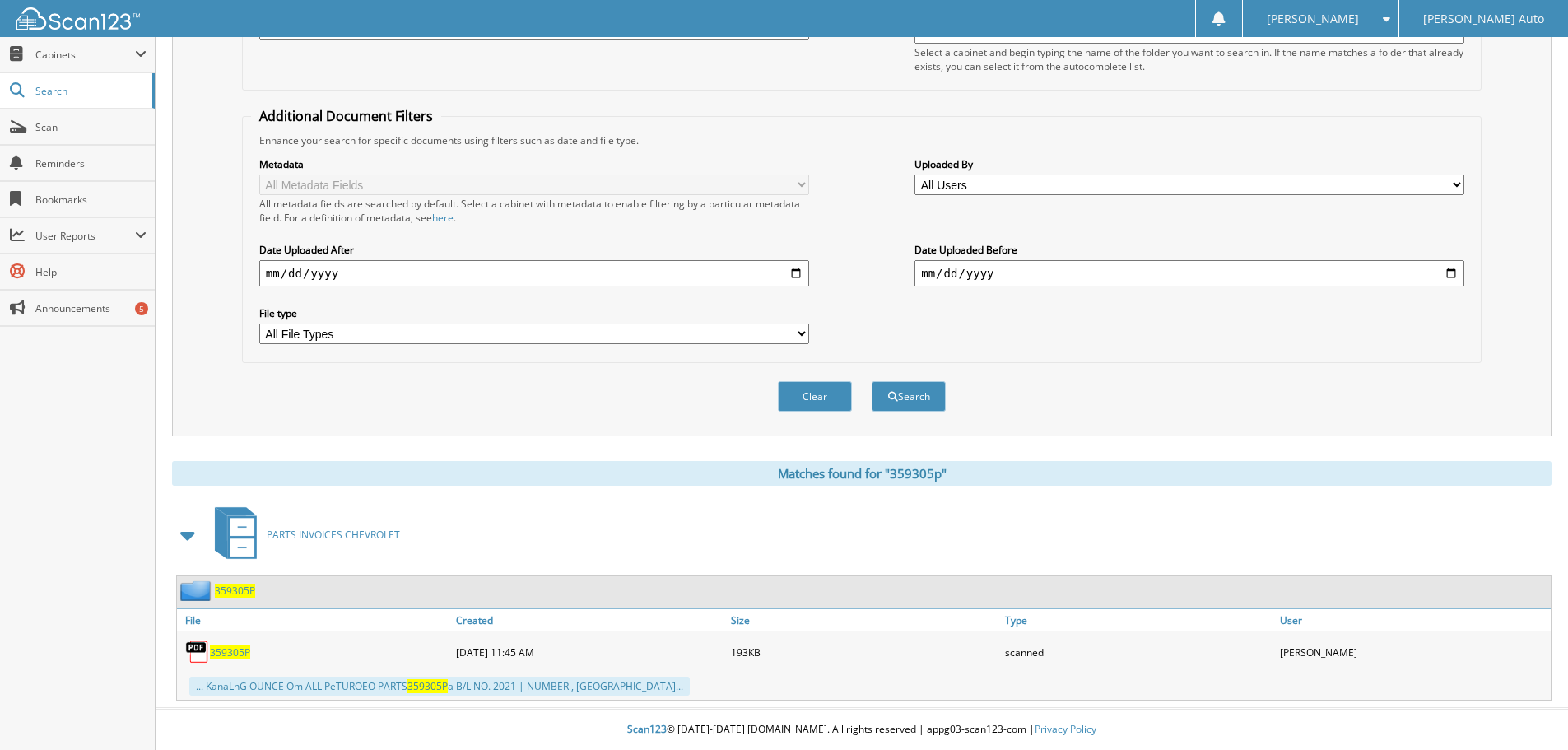
click at [215, 652] on span "359305P" at bounding box center [230, 652] width 40 height 14
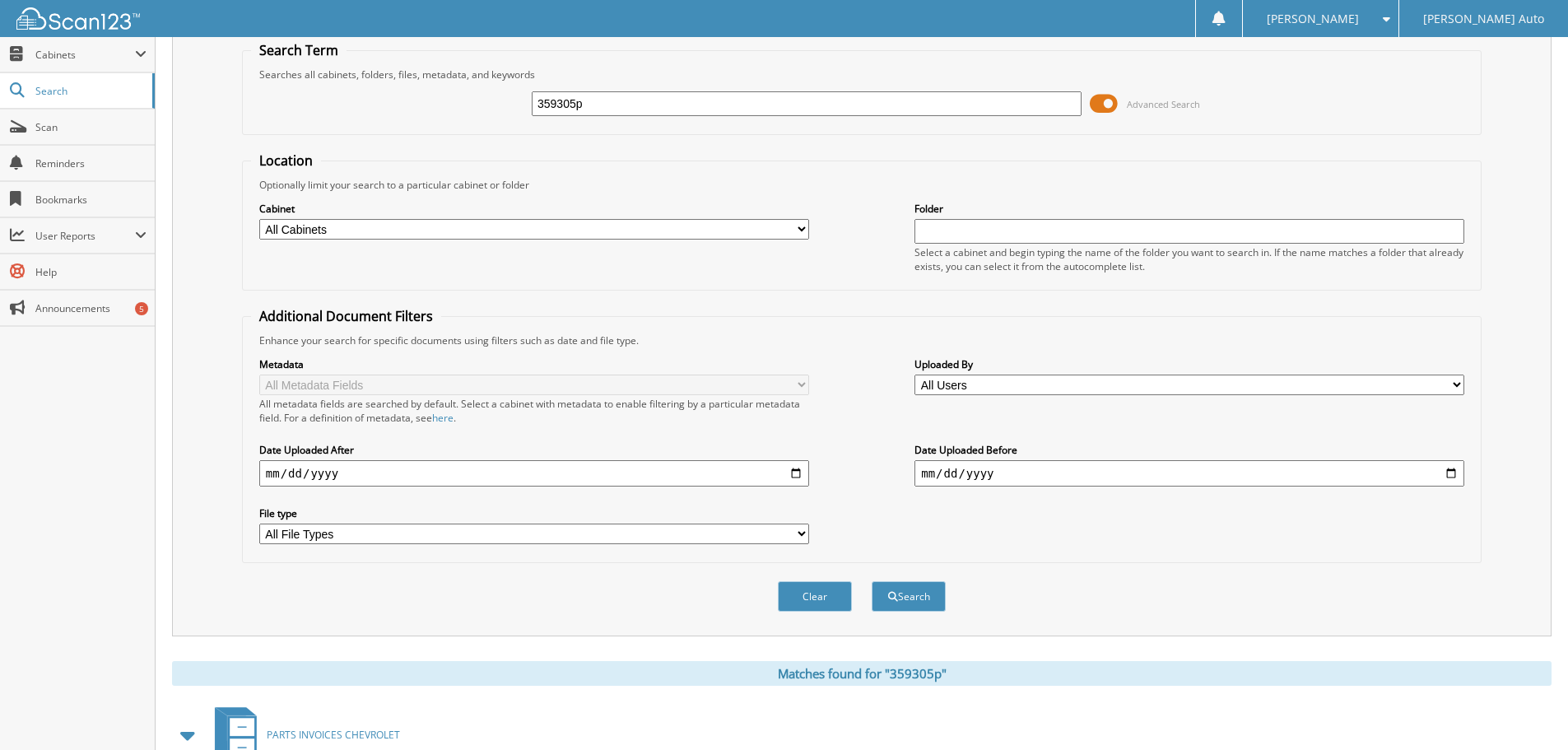
scroll to position [0, 0]
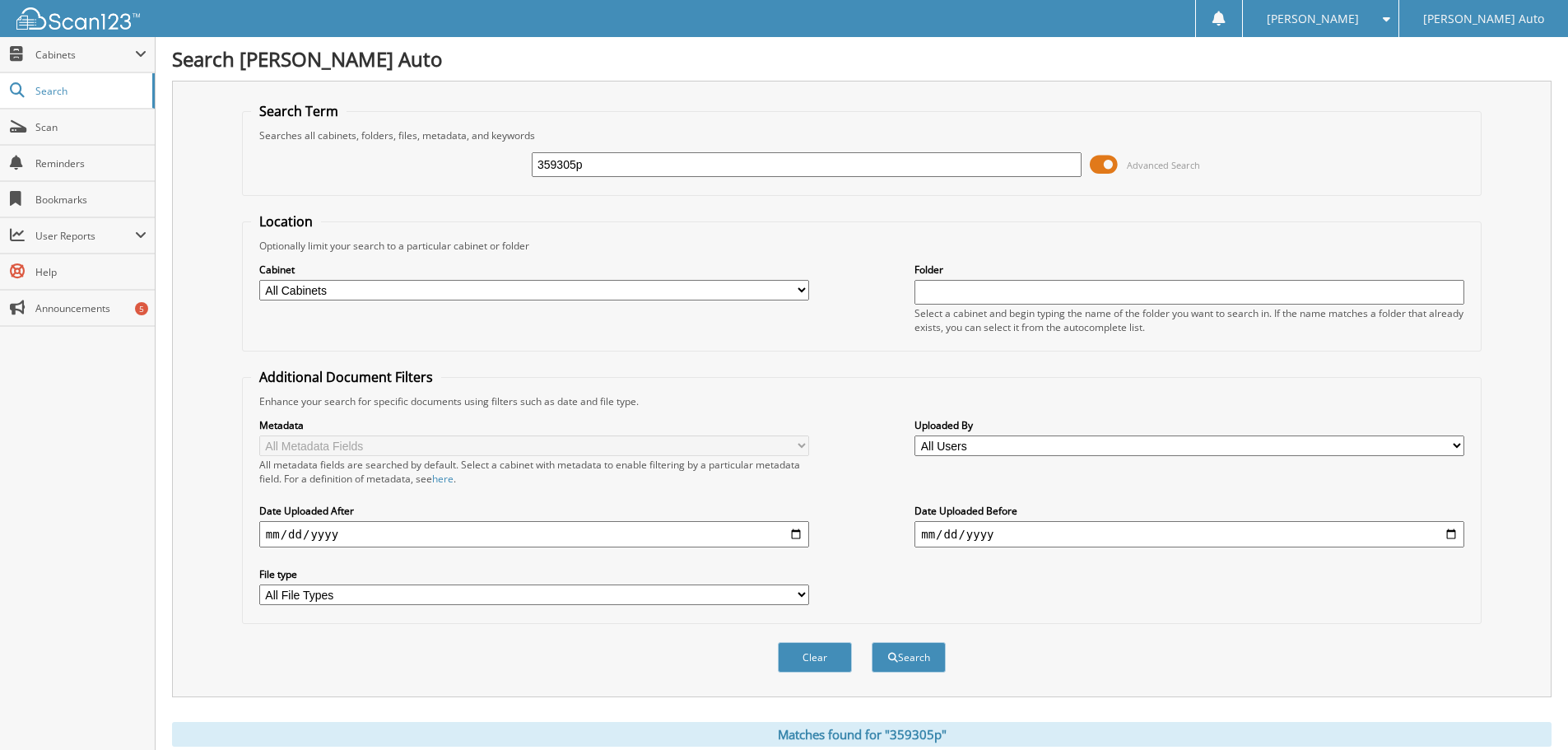
drag, startPoint x: 614, startPoint y: 144, endPoint x: 486, endPoint y: 156, distance: 128.6
click at [486, 156] on div "359305p Advanced Search" at bounding box center [862, 164] width 1221 height 44
drag, startPoint x: 605, startPoint y: 159, endPoint x: 585, endPoint y: 170, distance: 22.8
click at [490, 170] on div "359305p Advanced Search" at bounding box center [862, 164] width 1221 height 44
type input "359407p"
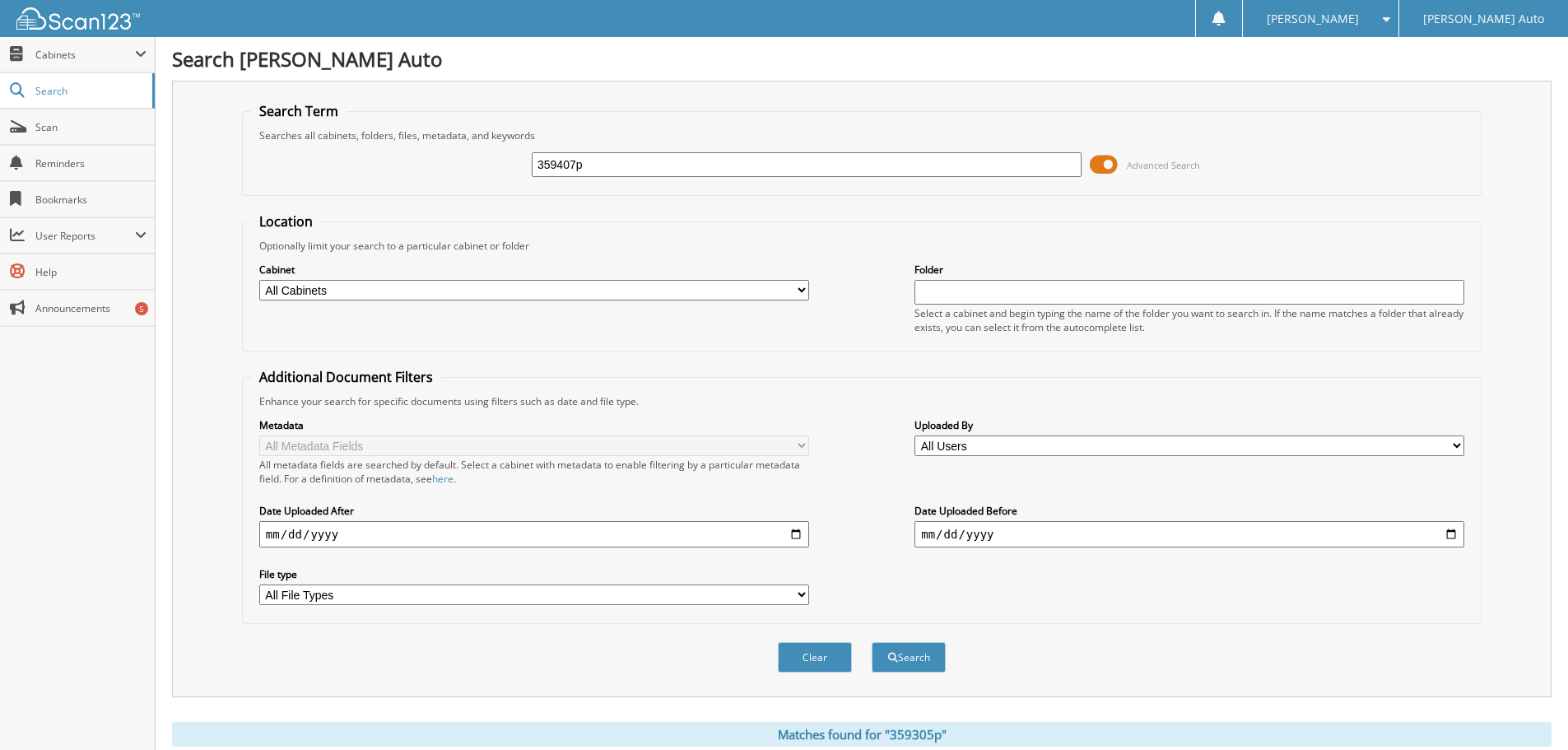
click at [872, 643] on button "Search" at bounding box center [908, 657] width 74 height 30
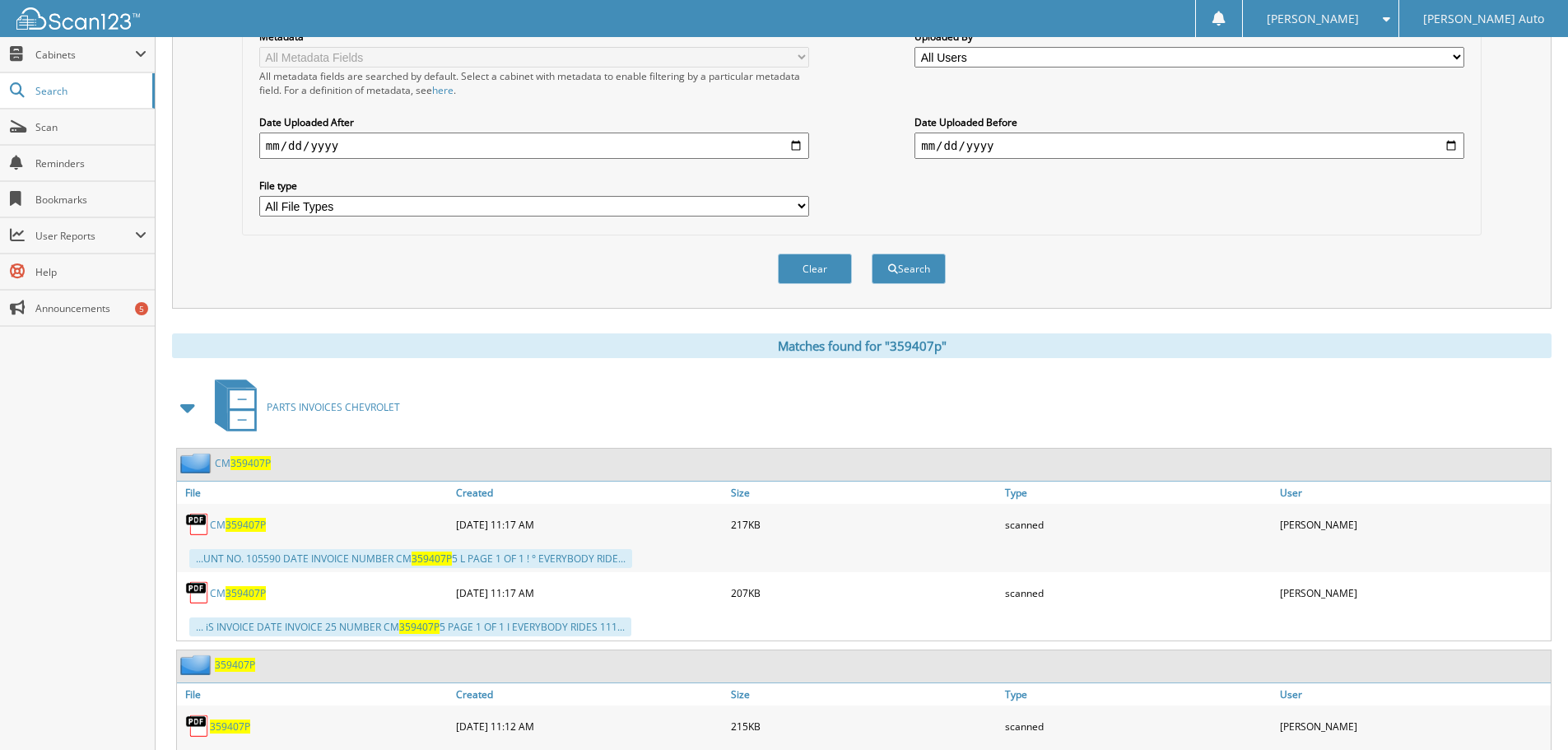
scroll to position [464, 0]
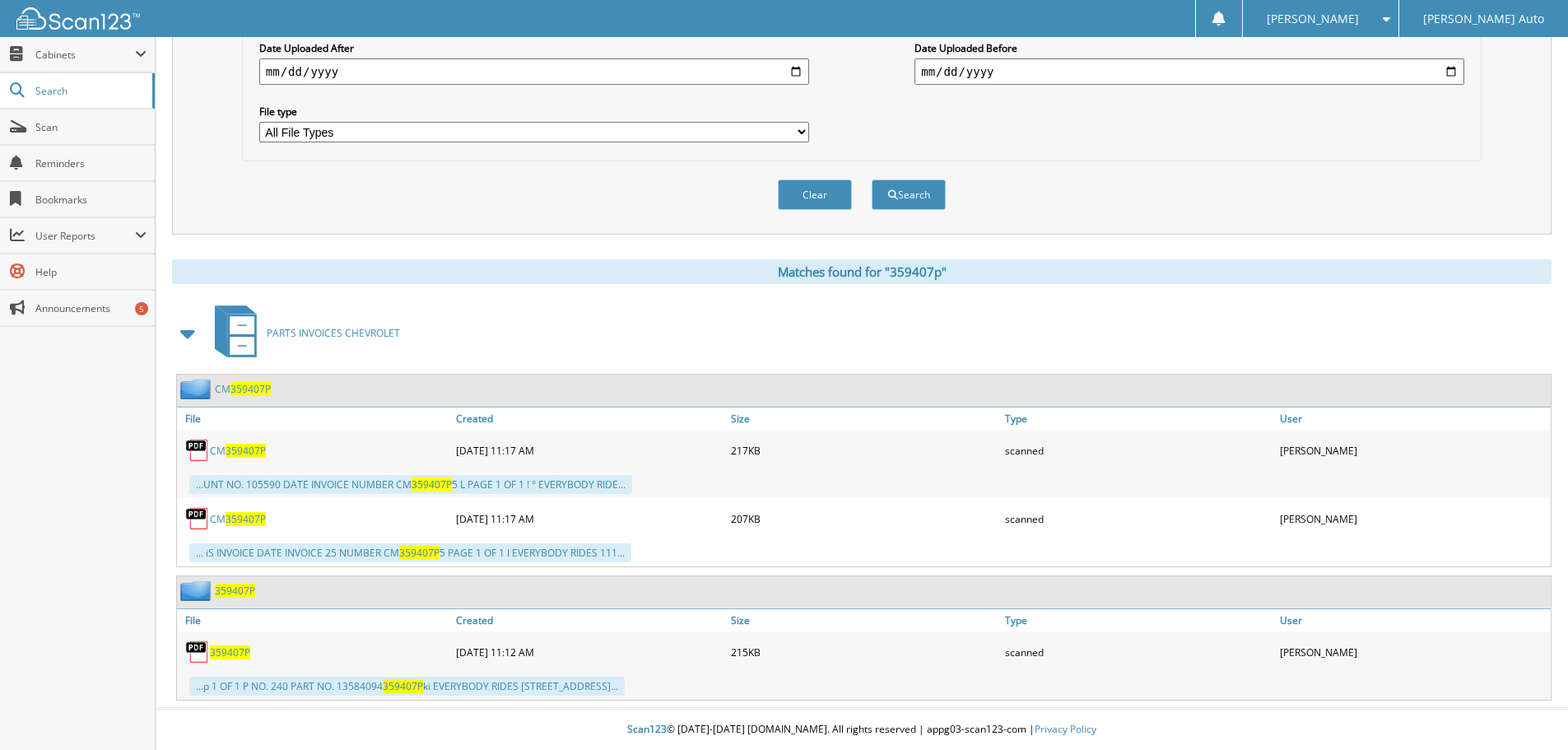
click at [232, 653] on span "359407P" at bounding box center [230, 652] width 40 height 14
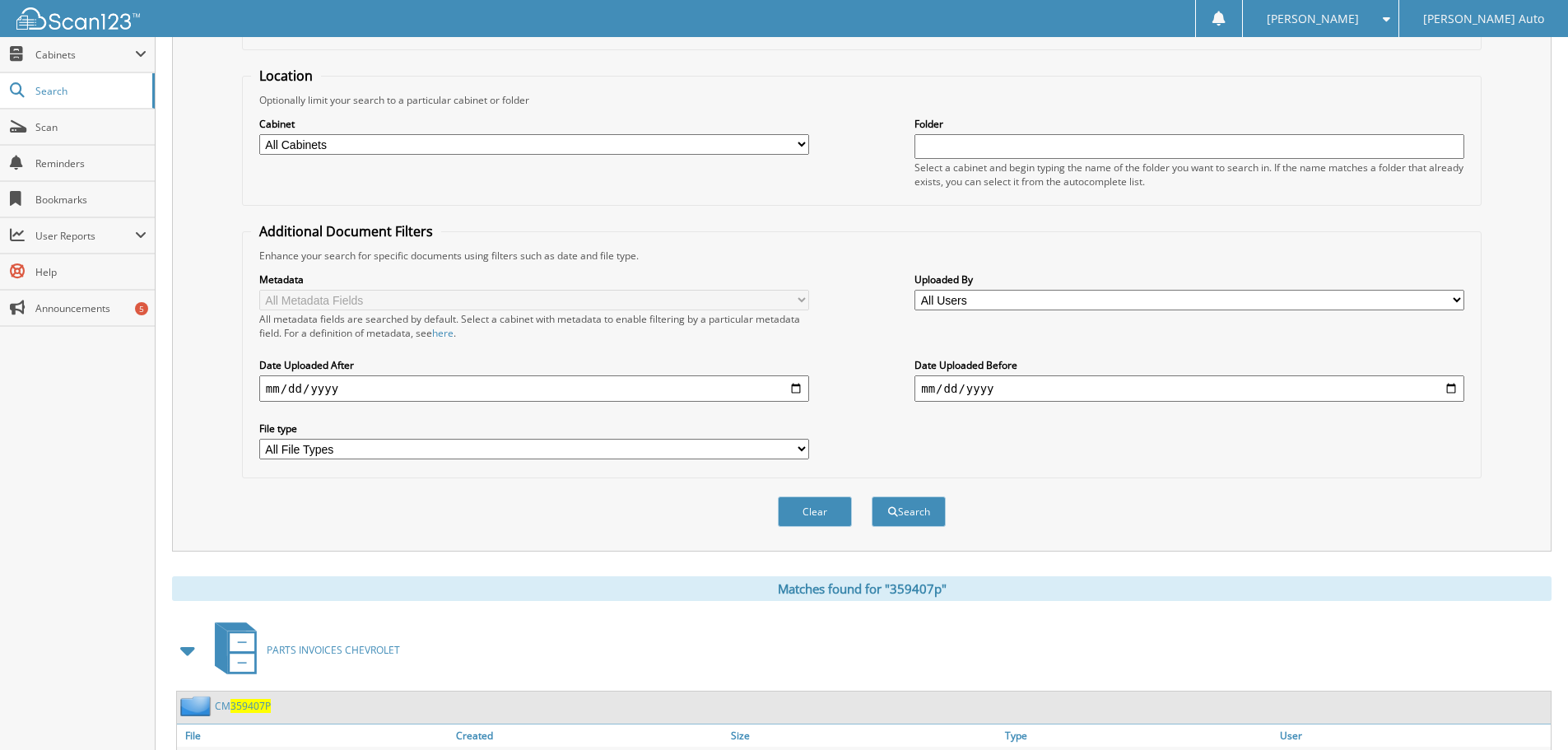
scroll to position [52, 0]
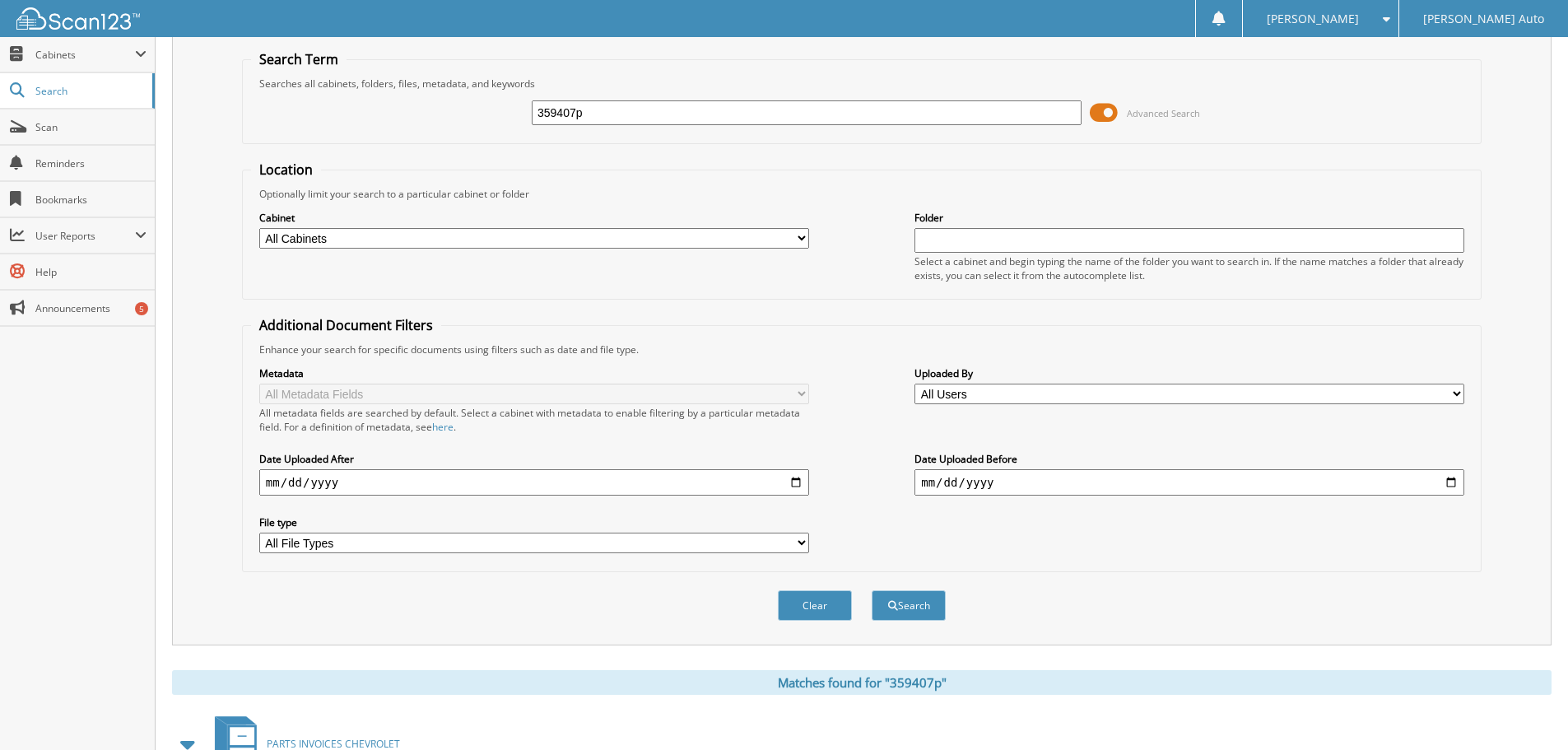
drag, startPoint x: 359, startPoint y: 138, endPoint x: 395, endPoint y: 112, distance: 44.4
click at [228, 156] on div "Search Term Searches all cabinets, folders, files, metadata, and keywords 35940…" at bounding box center [861, 337] width 1379 height 617
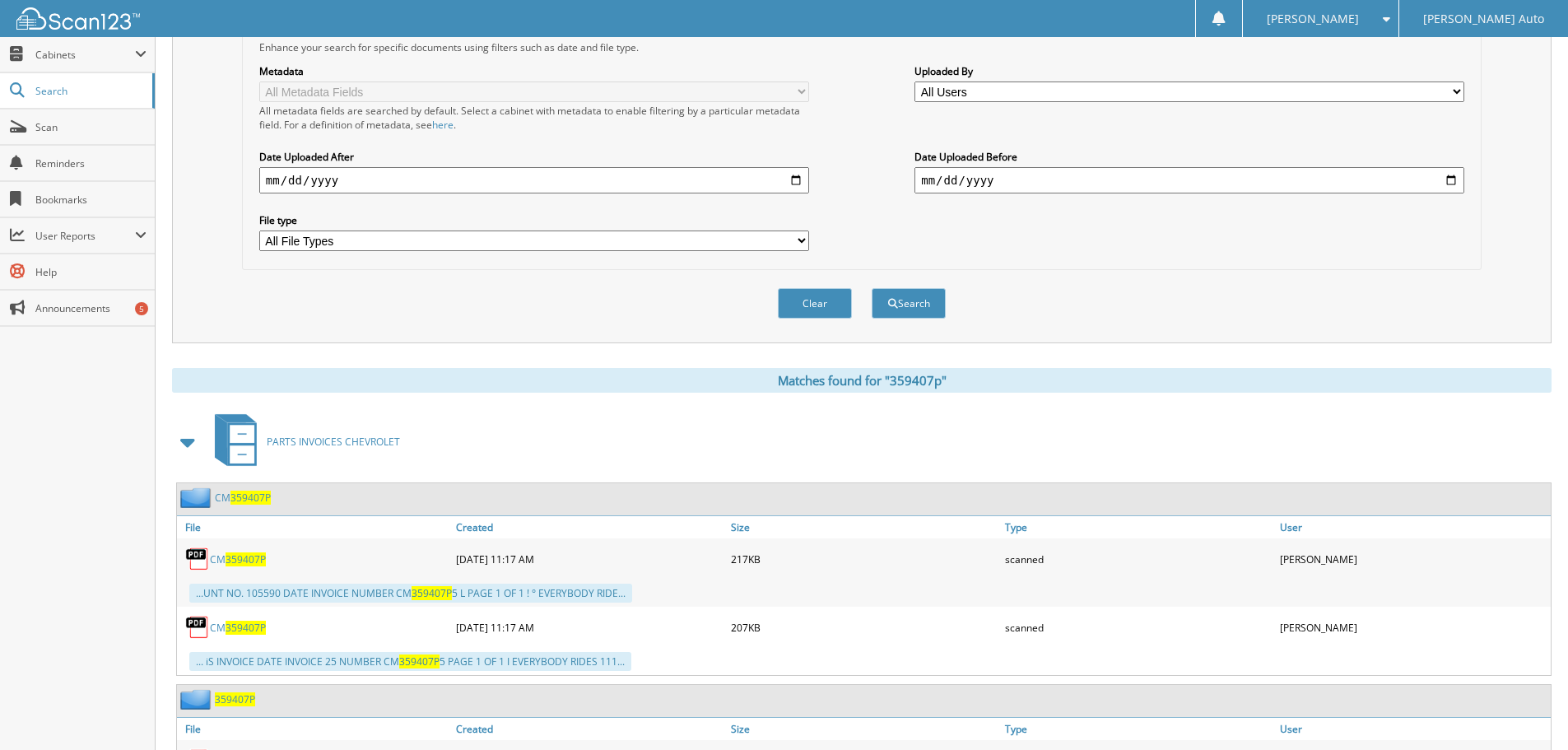
scroll to position [464, 0]
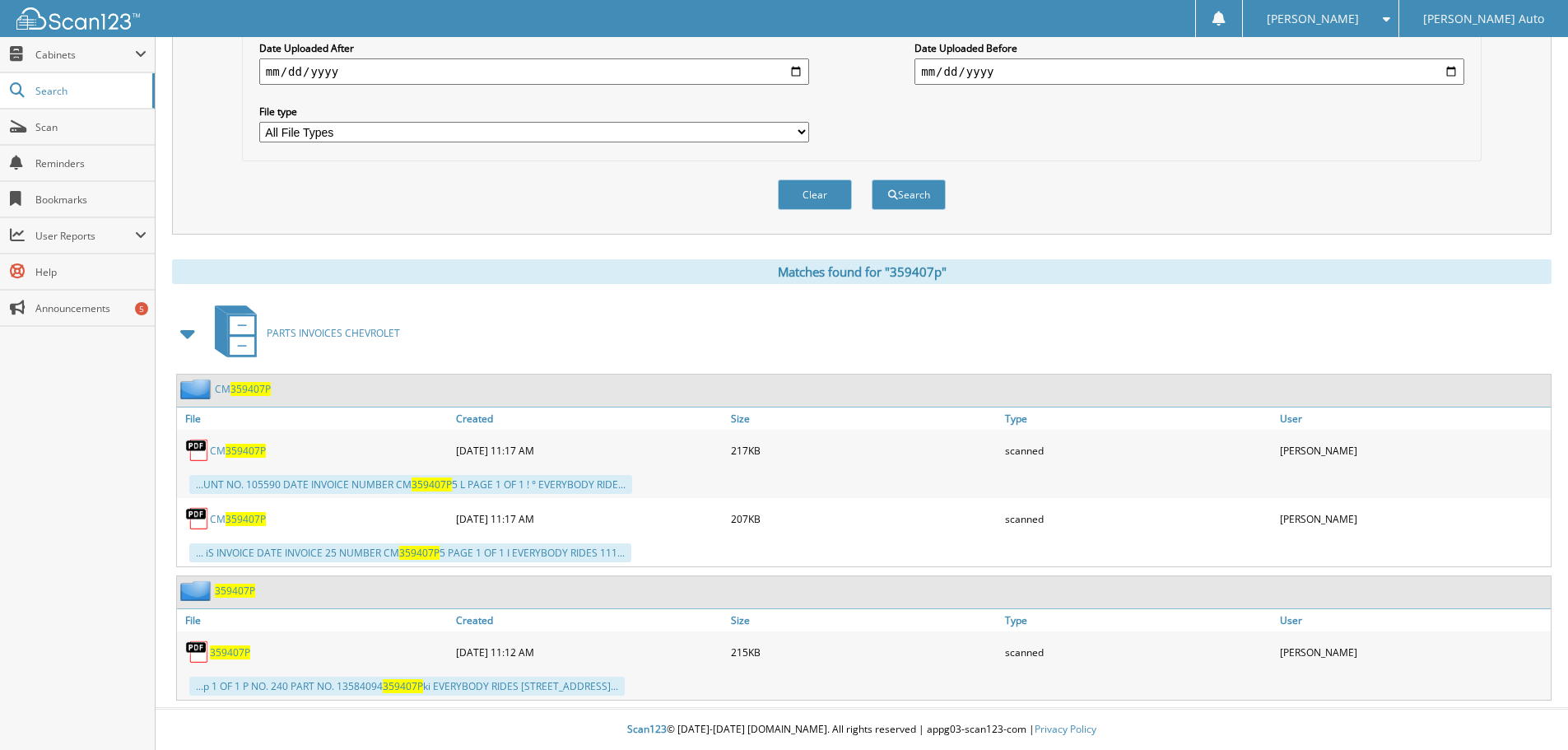
click at [227, 650] on span "359407P" at bounding box center [230, 652] width 40 height 14
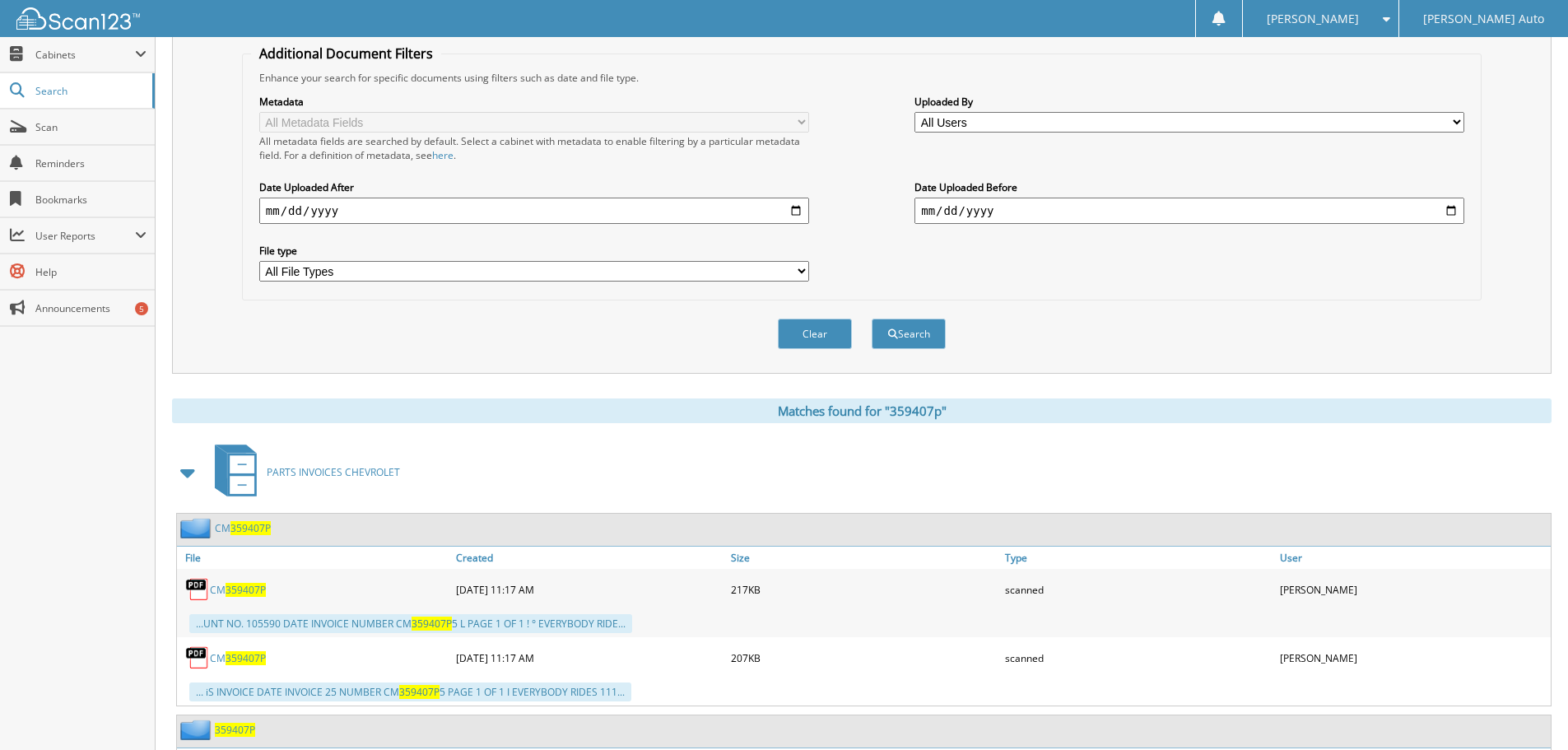
scroll to position [52, 0]
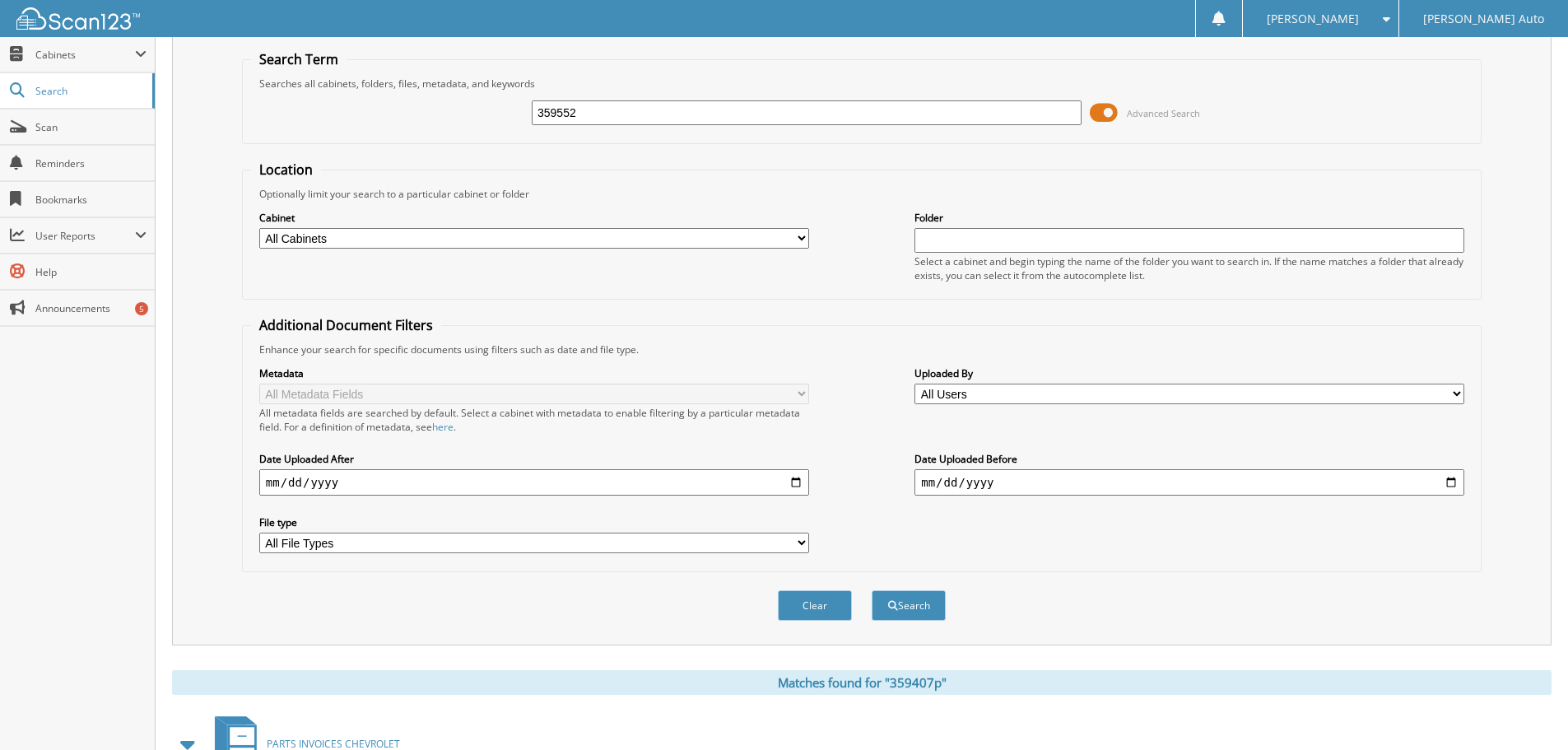
drag, startPoint x: 621, startPoint y: 109, endPoint x: 275, endPoint y: 137, distance: 347.1
click at [297, 137] on fieldset "Search Term Searches all cabinets, folders, files, metadata, and keywords 35955…" at bounding box center [862, 97] width 1240 height 94
type input "359601P"
click at [933, 610] on button "Search" at bounding box center [908, 605] width 74 height 30
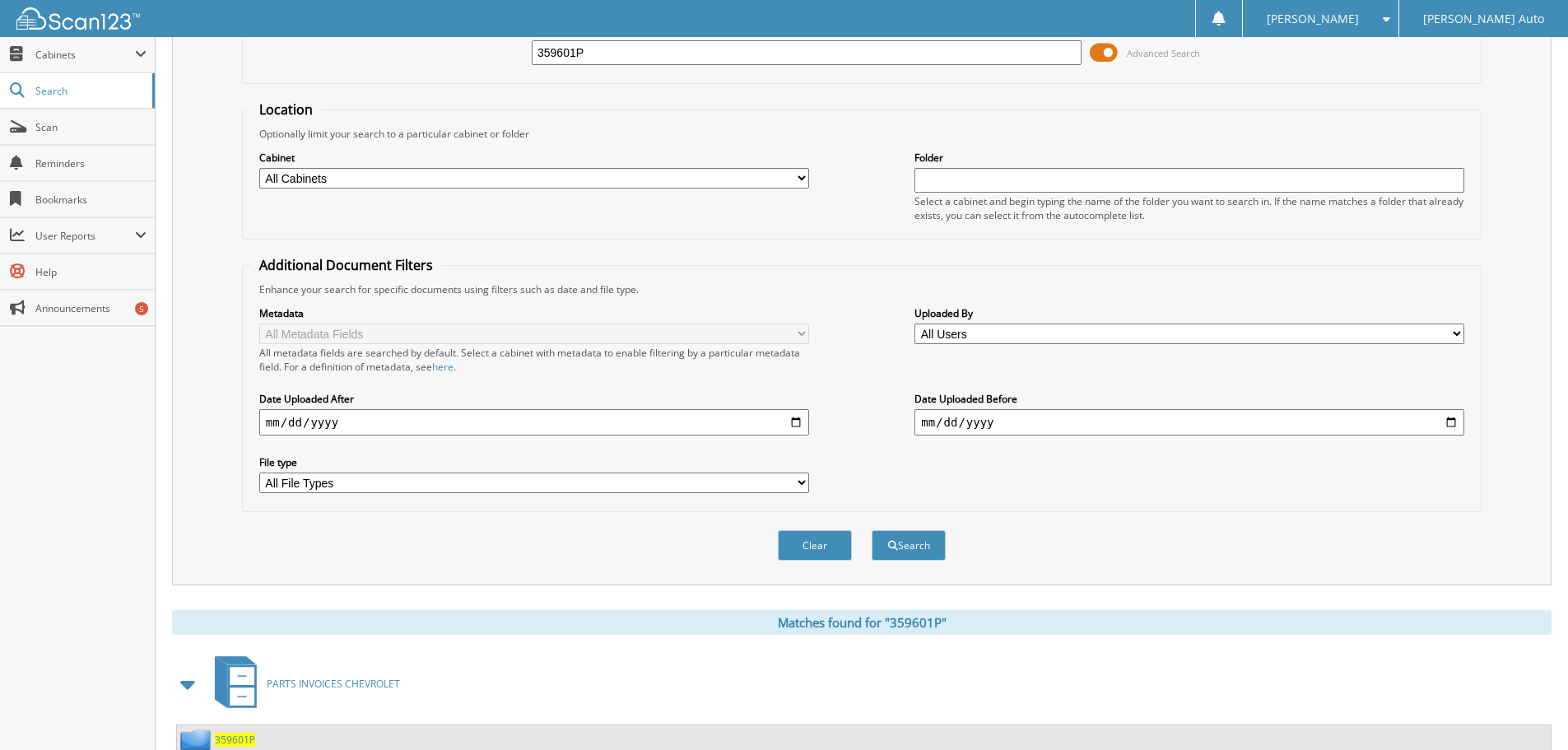
scroll to position [235, 0]
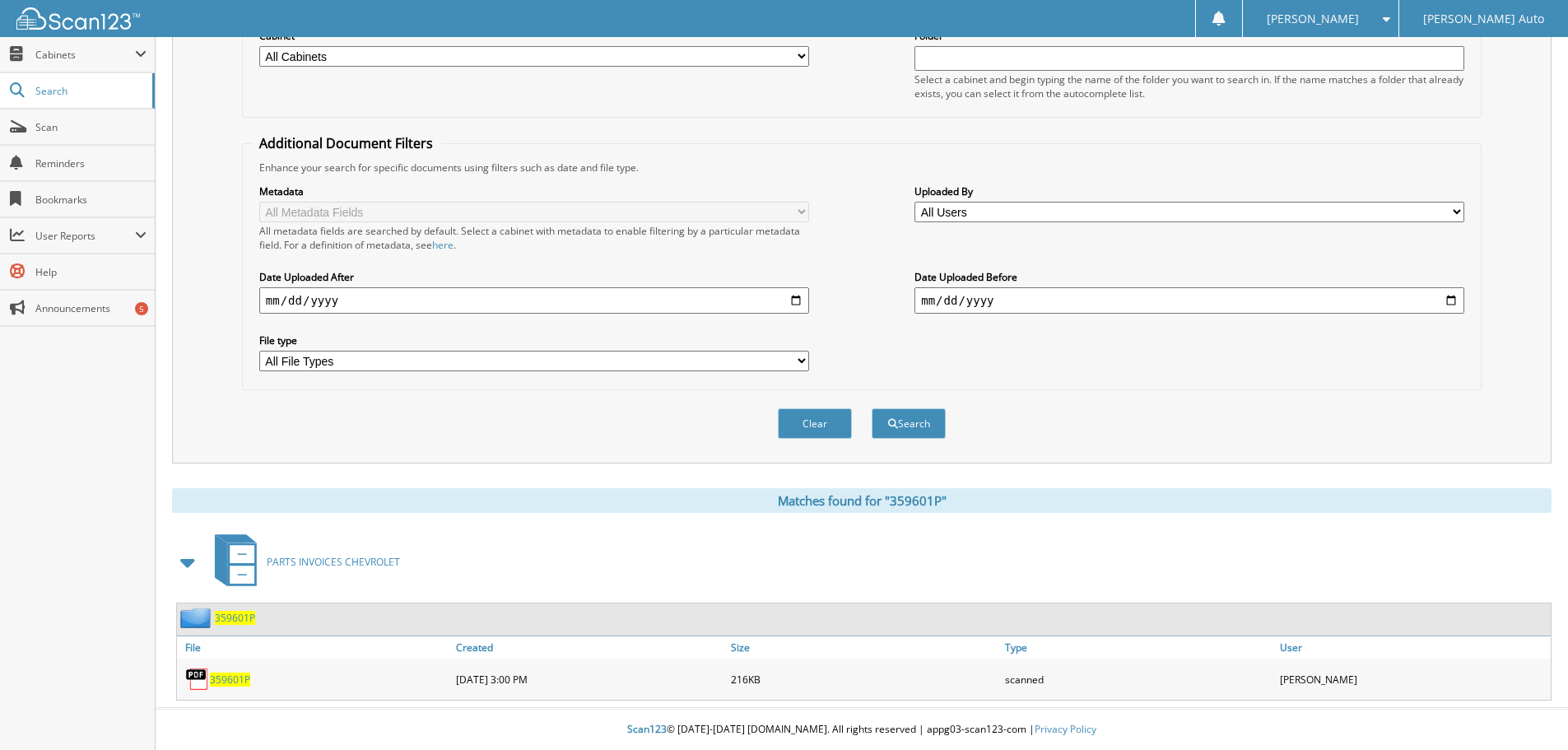
click at [235, 680] on span "359601P" at bounding box center [230, 679] width 40 height 14
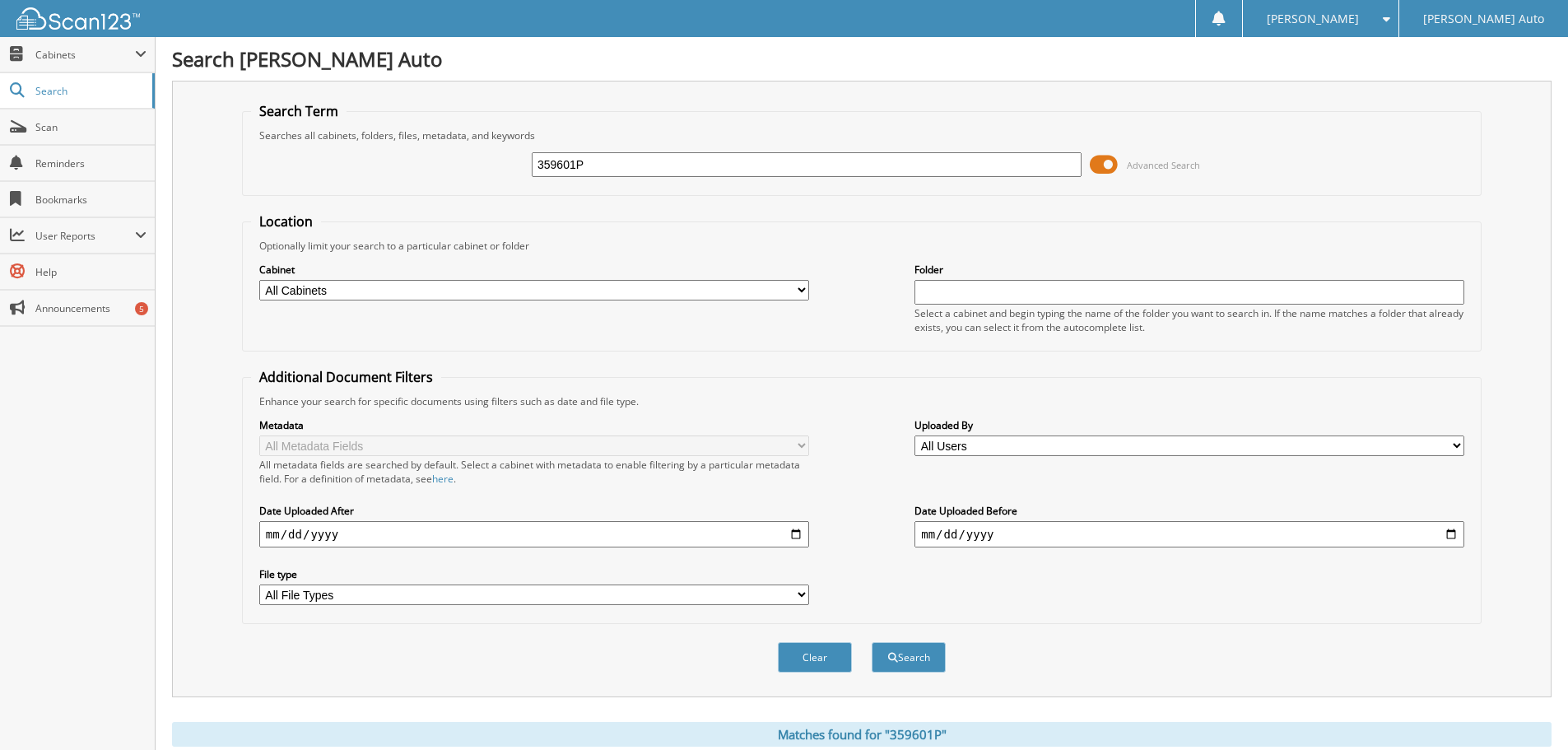
drag, startPoint x: 482, startPoint y: 171, endPoint x: 450, endPoint y: 174, distance: 32.1
click at [428, 172] on div "359601P Advanced Search" at bounding box center [862, 164] width 1221 height 44
type input "359686P"
click at [872, 643] on button "Search" at bounding box center [908, 657] width 74 height 30
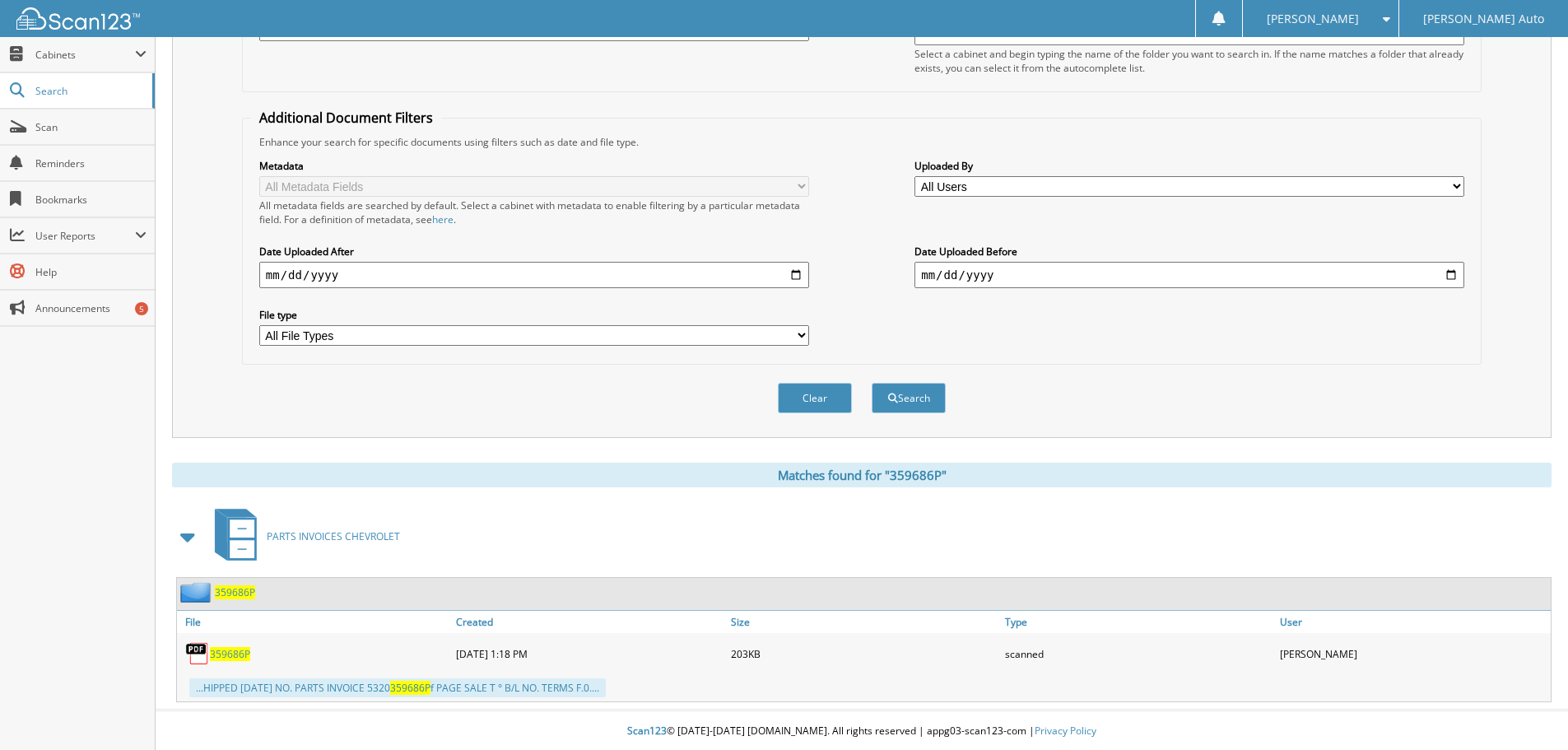
scroll to position [262, 0]
click at [225, 651] on span "359686P" at bounding box center [230, 652] width 40 height 14
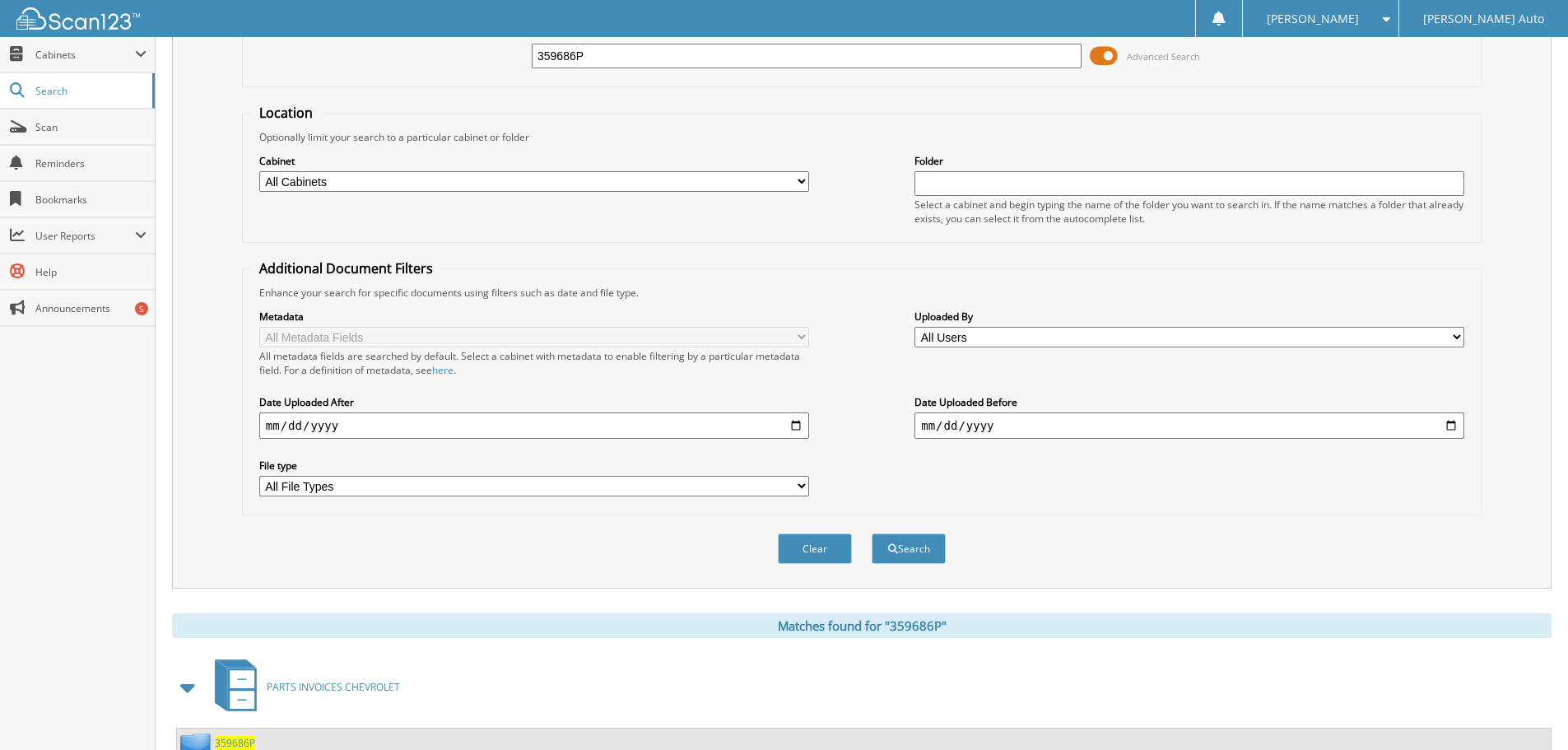
scroll to position [0, 0]
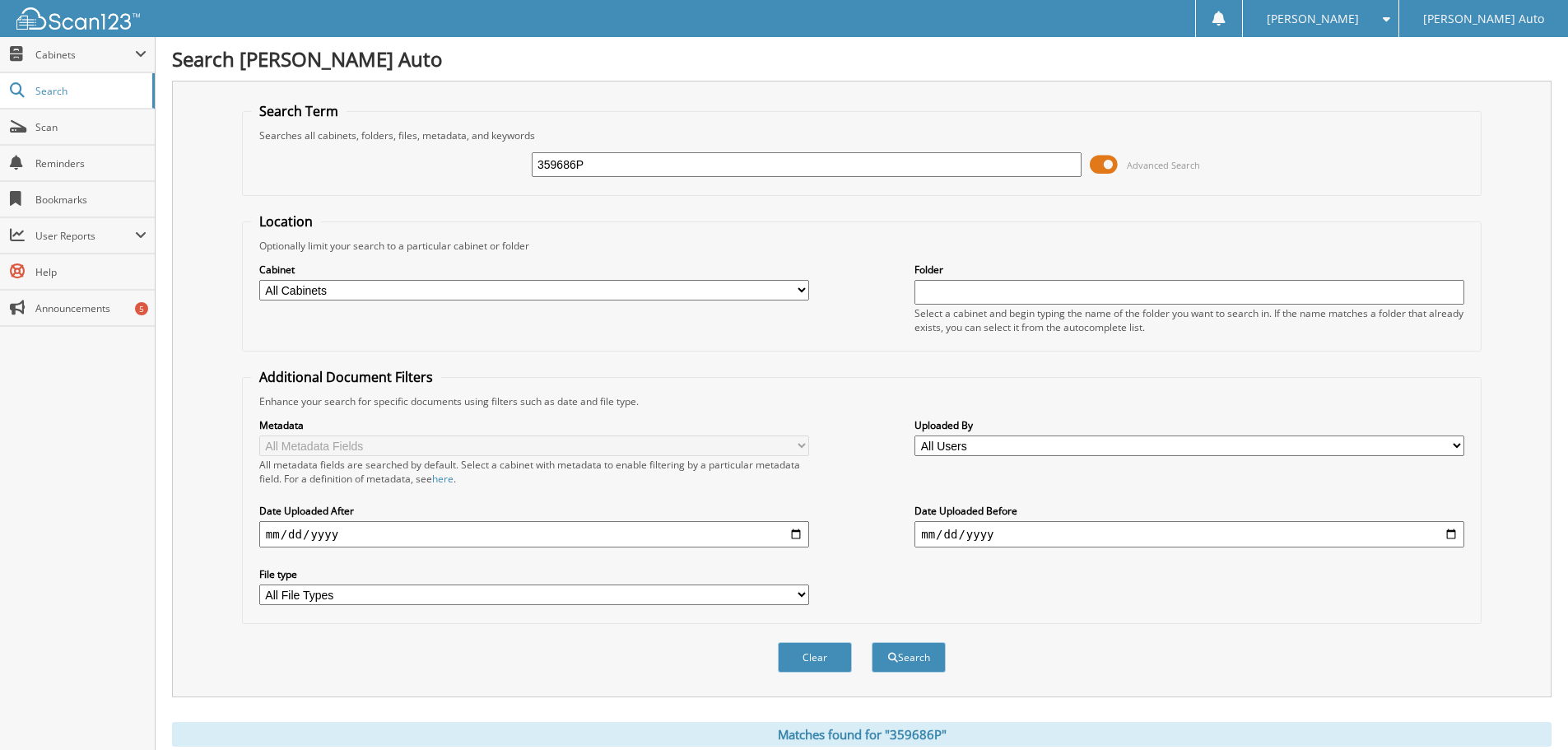
drag, startPoint x: 602, startPoint y: 166, endPoint x: 314, endPoint y: 184, distance: 288.6
click at [329, 179] on div "359686P Advanced Search" at bounding box center [862, 164] width 1221 height 44
type input "359755P"
click at [902, 651] on button "Search" at bounding box center [908, 657] width 74 height 30
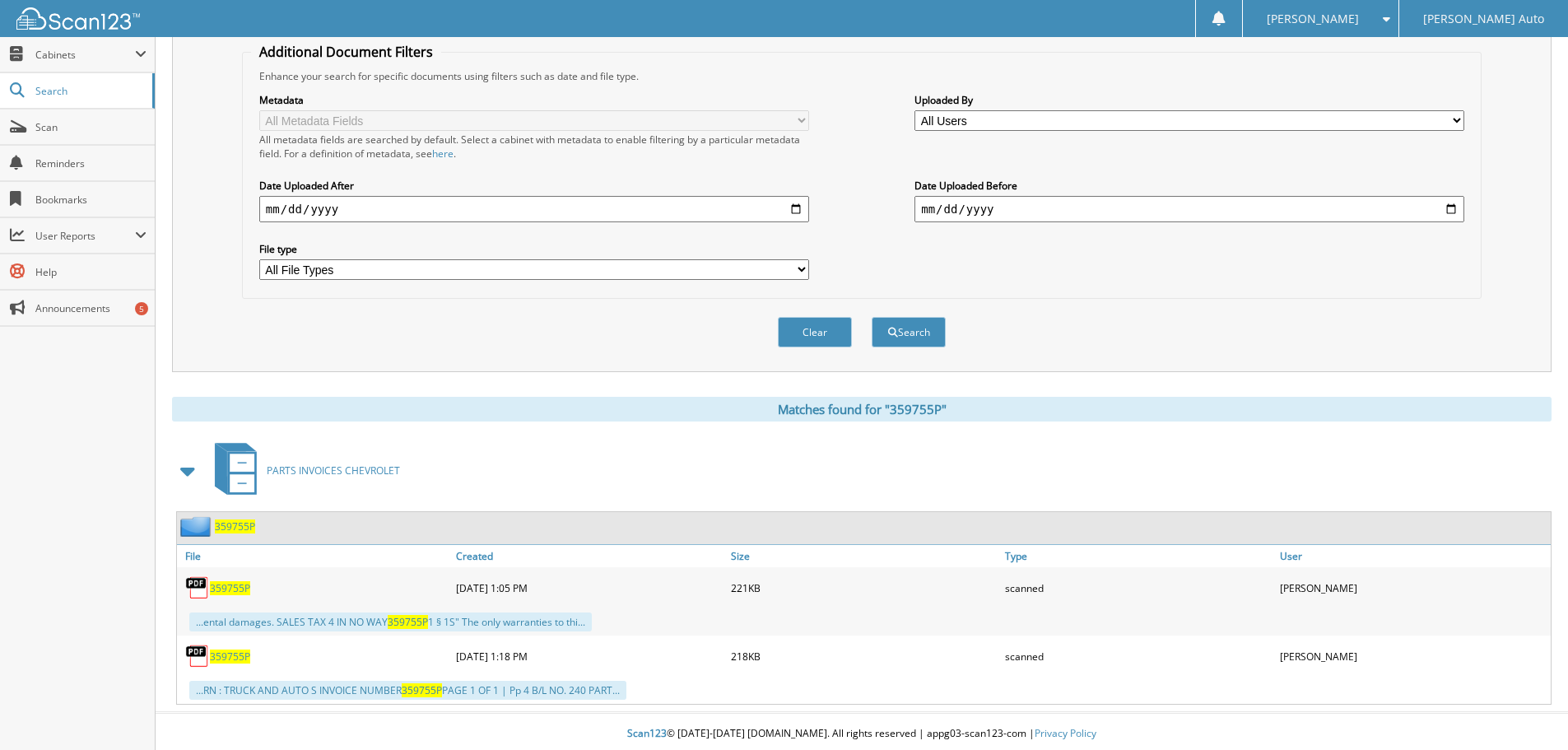
scroll to position [330, 0]
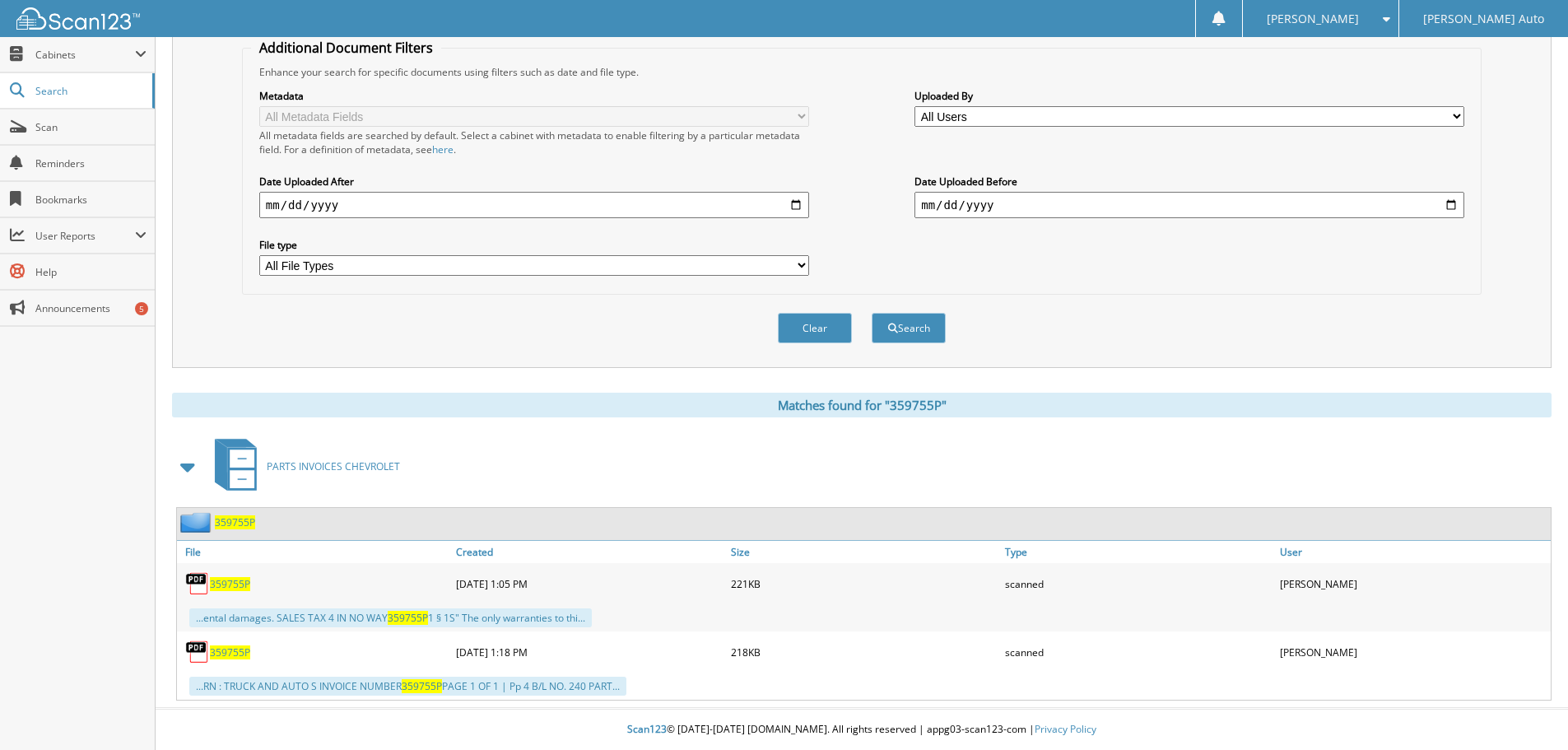
click at [210, 581] on span "359755P" at bounding box center [230, 584] width 40 height 14
click at [229, 654] on span "359755P" at bounding box center [230, 652] width 40 height 14
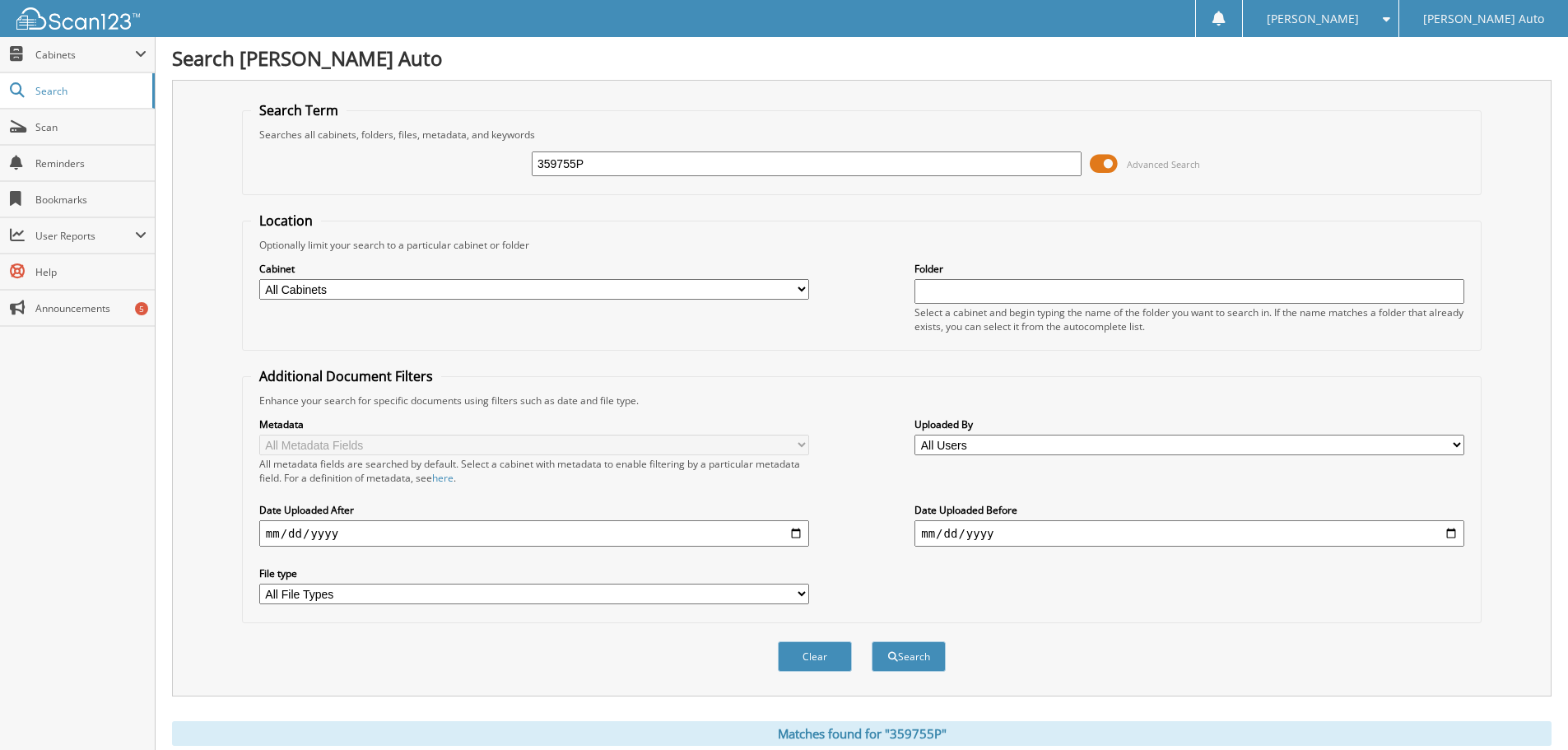
scroll to position [0, 0]
drag, startPoint x: 611, startPoint y: 160, endPoint x: 353, endPoint y: 180, distance: 258.8
click at [371, 178] on div "359755P Advanced Search" at bounding box center [862, 164] width 1221 height 44
type input "471709"
click at [917, 659] on button "Search" at bounding box center [908, 657] width 74 height 30
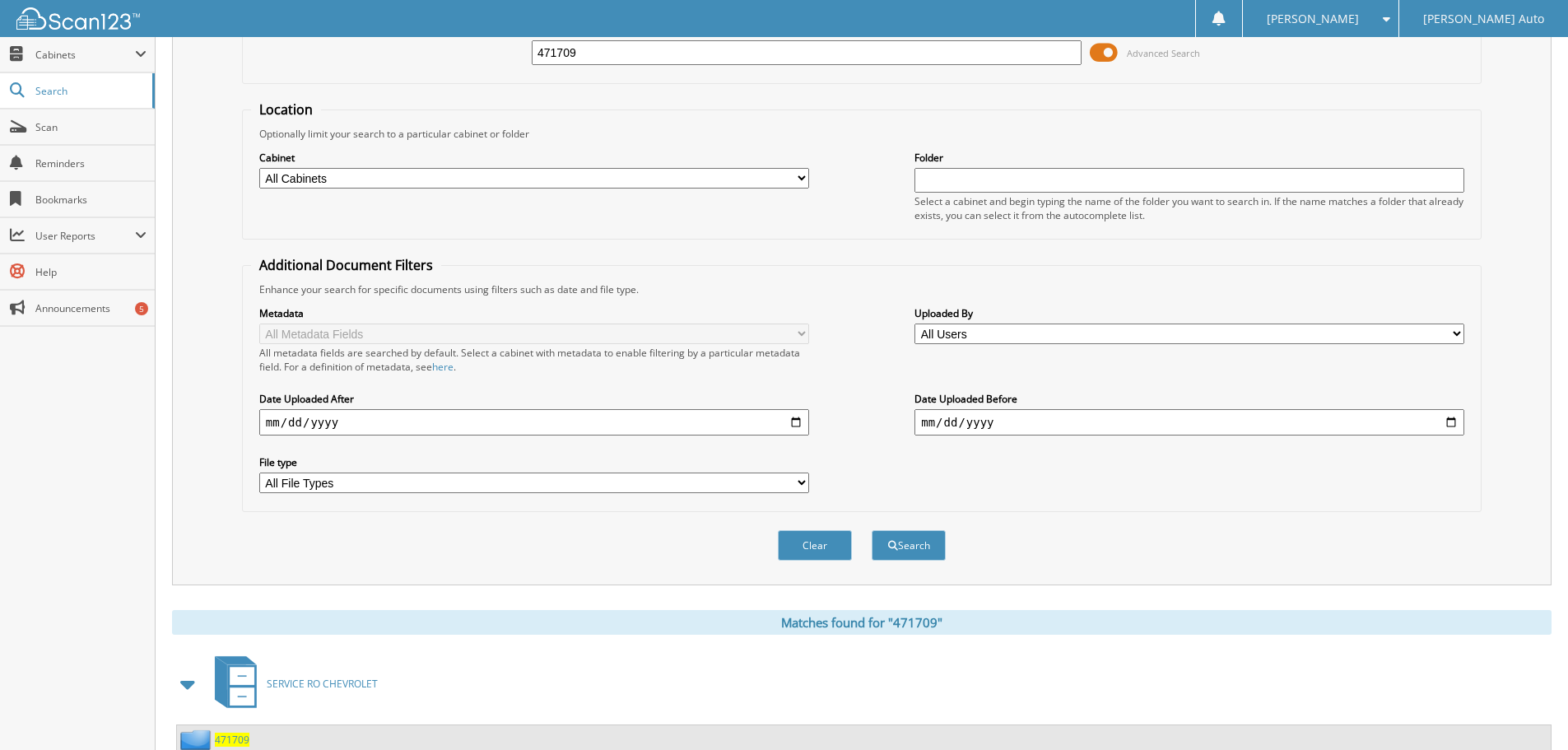
scroll to position [235, 0]
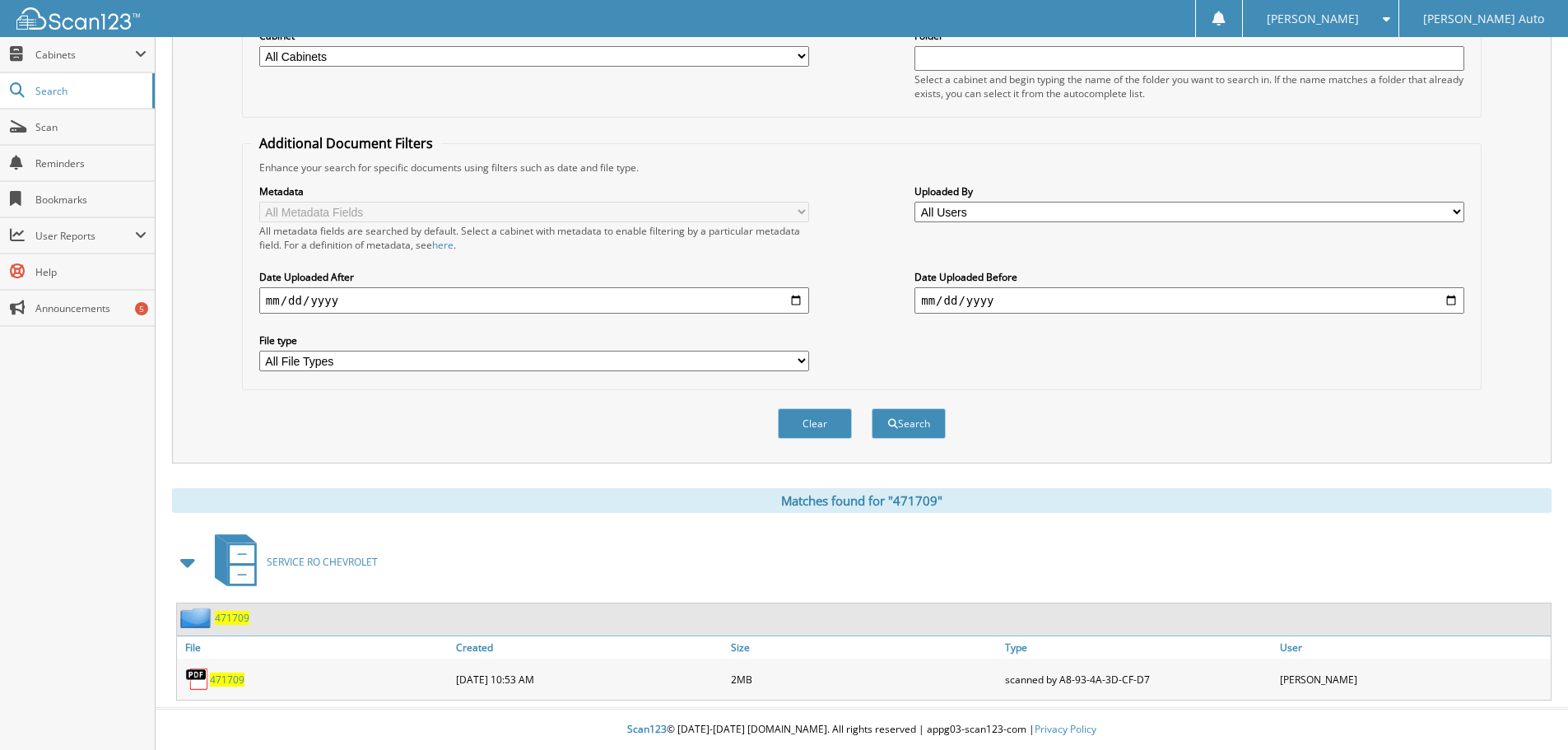
click at [227, 679] on span "471709" at bounding box center [228, 679] width 35 height 14
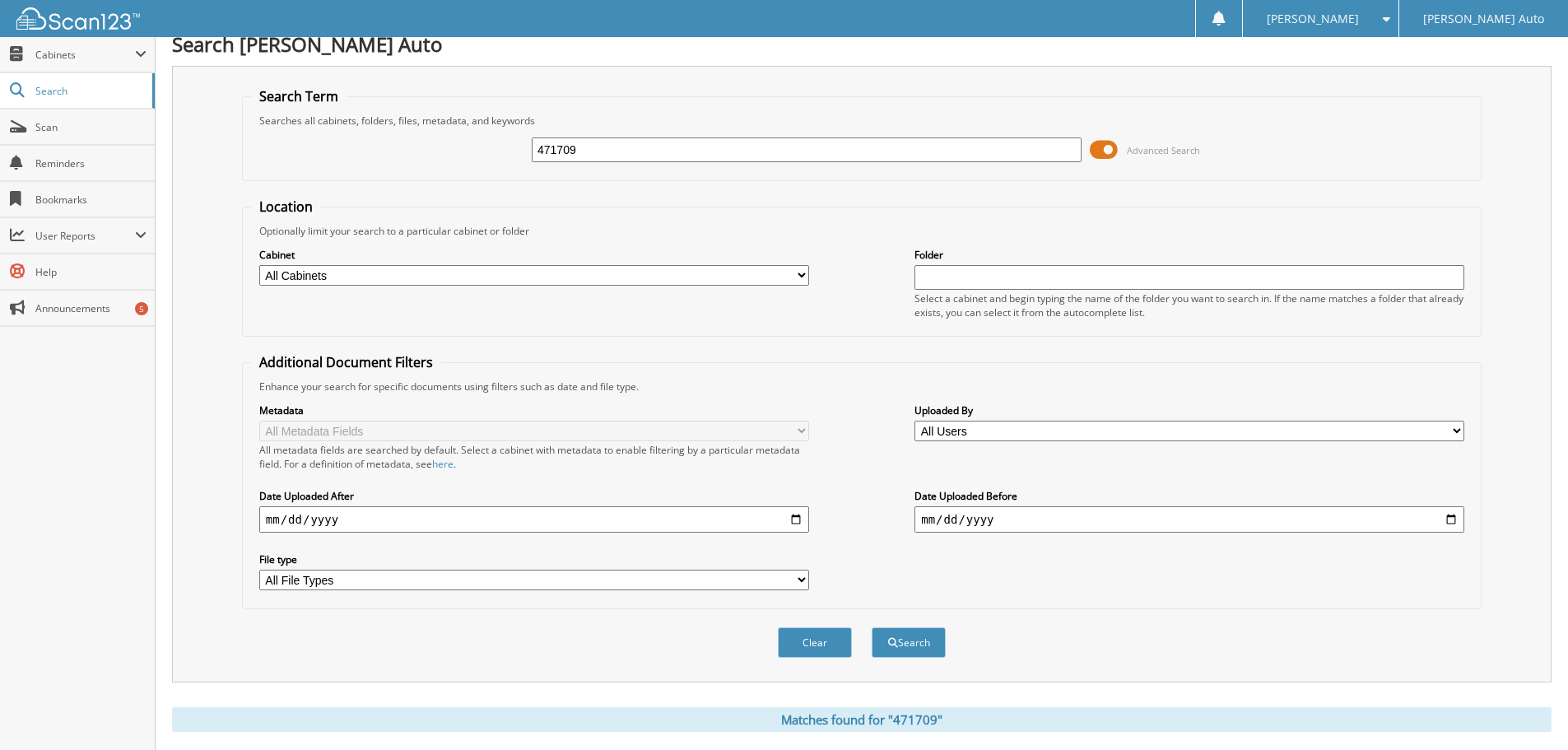
scroll to position [0, 0]
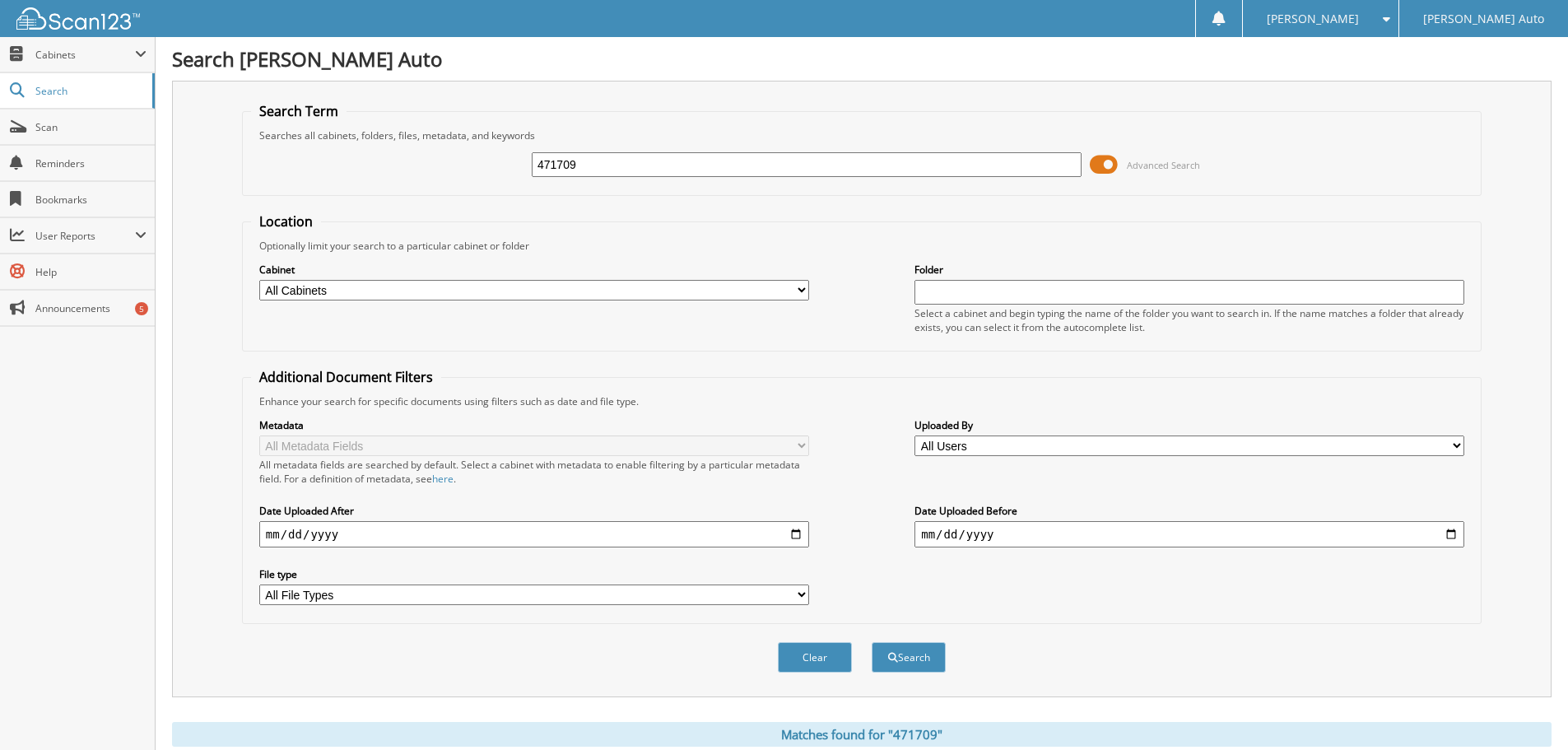
drag, startPoint x: 596, startPoint y: 158, endPoint x: 491, endPoint y: 170, distance: 105.7
click at [474, 169] on div "471709 Advanced Search" at bounding box center [862, 164] width 1221 height 44
type input "479666"
click at [906, 656] on button "Search" at bounding box center [908, 657] width 74 height 30
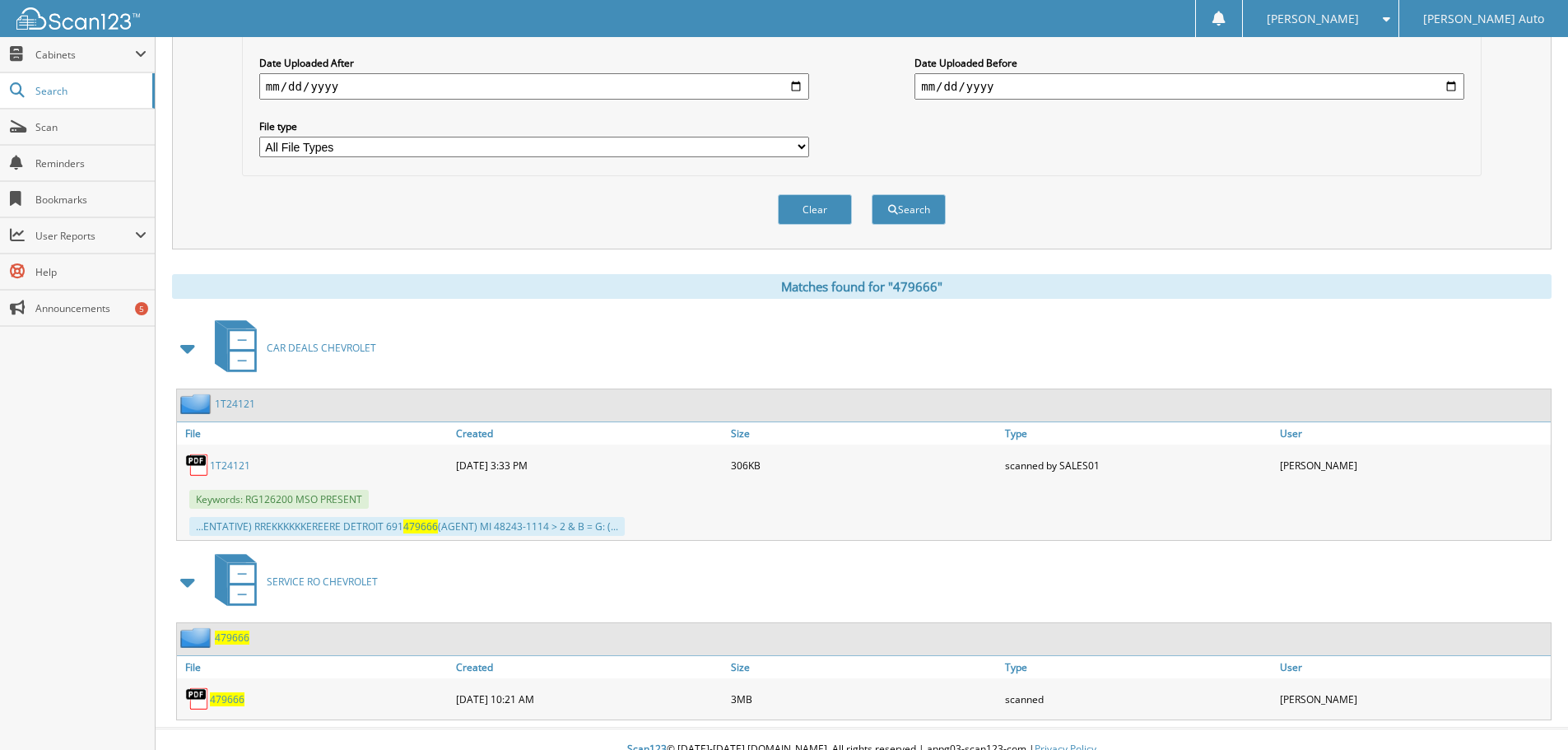
scroll to position [468, 0]
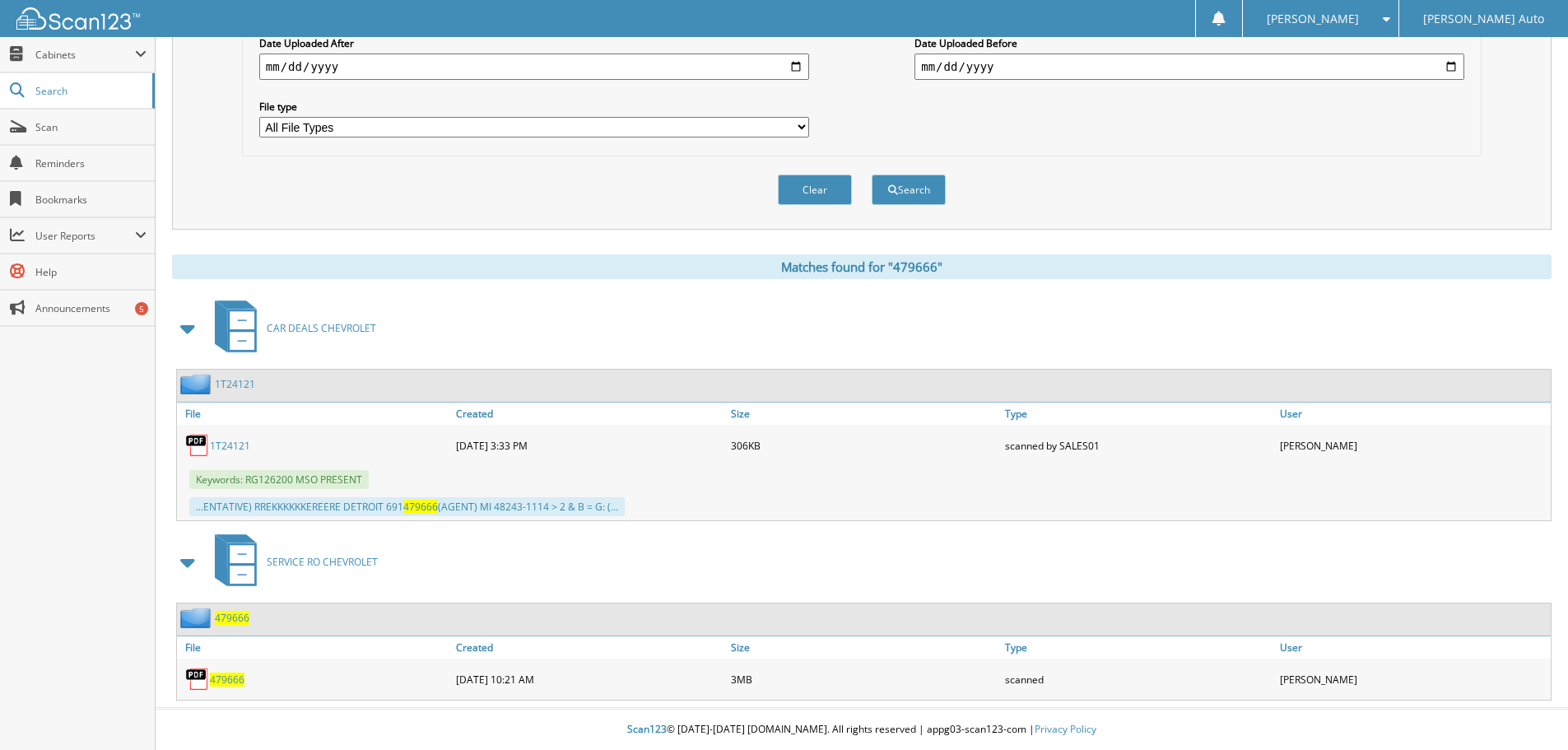
click at [225, 677] on span "479666" at bounding box center [228, 679] width 35 height 14
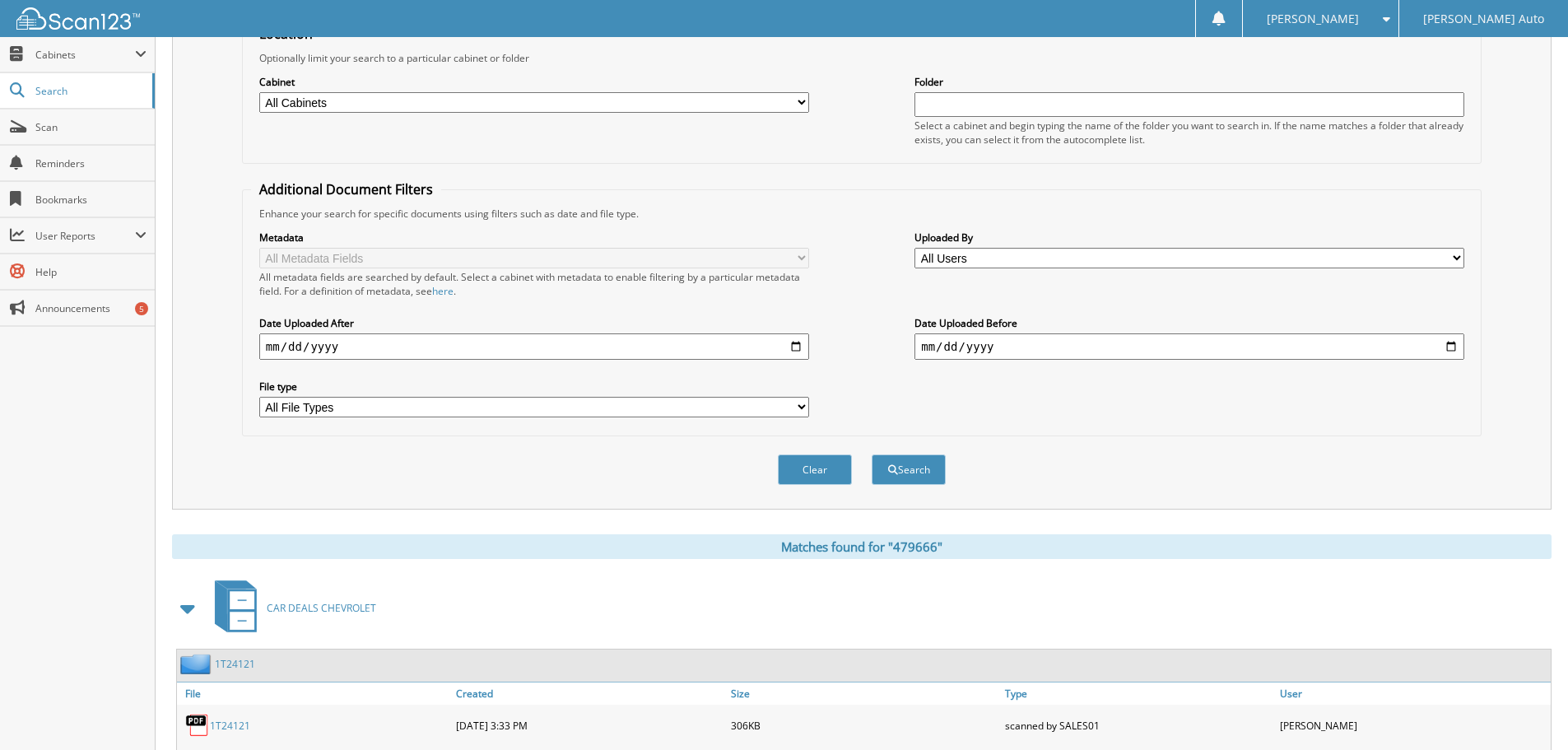
scroll to position [57, 0]
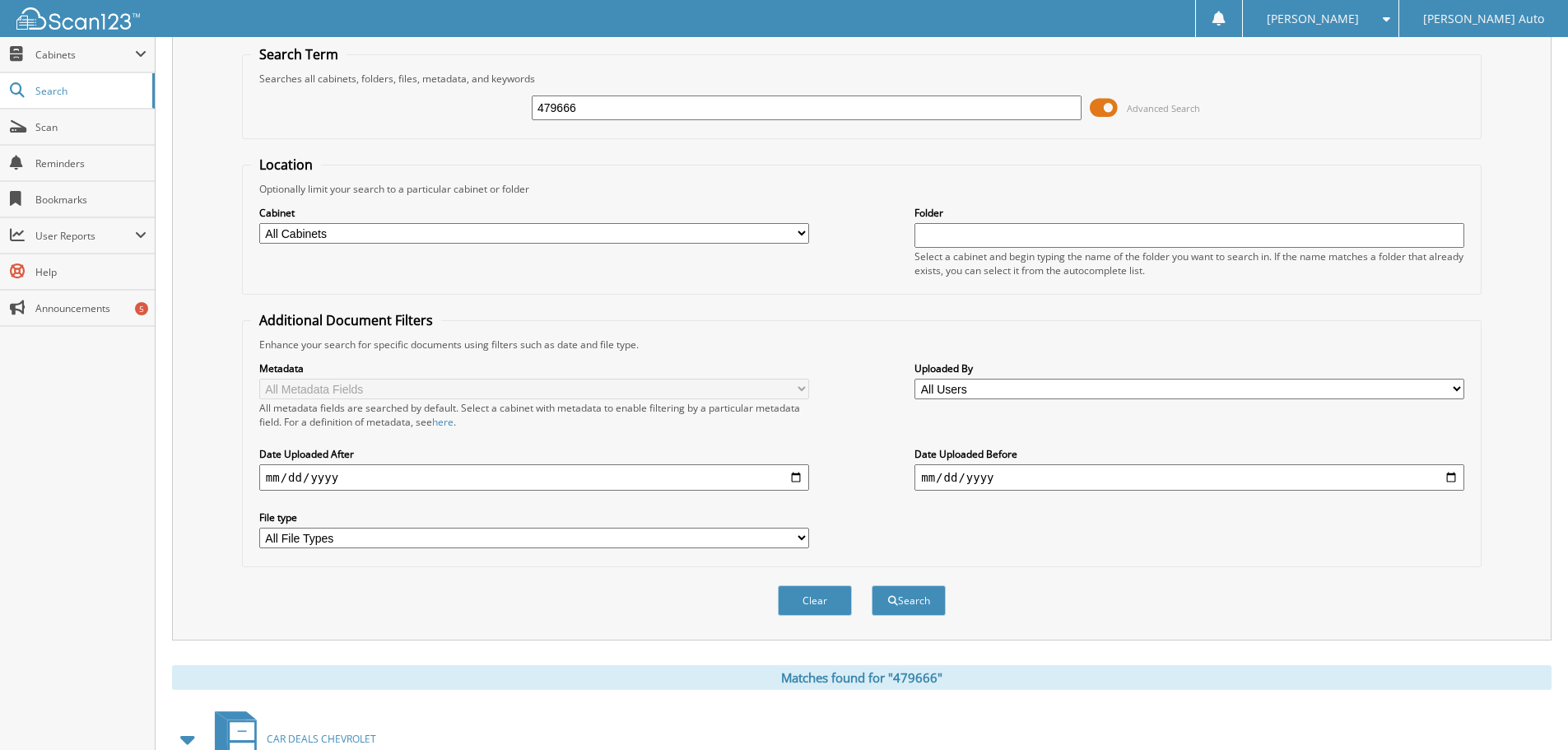
drag, startPoint x: 613, startPoint y: 110, endPoint x: 377, endPoint y: 146, distance: 238.7
click at [346, 138] on fieldset "Search Term Searches all cabinets, folders, files, metadata, and keywords 47966…" at bounding box center [862, 92] width 1240 height 94
type input "479812"
click at [917, 607] on button "Search" at bounding box center [908, 600] width 74 height 30
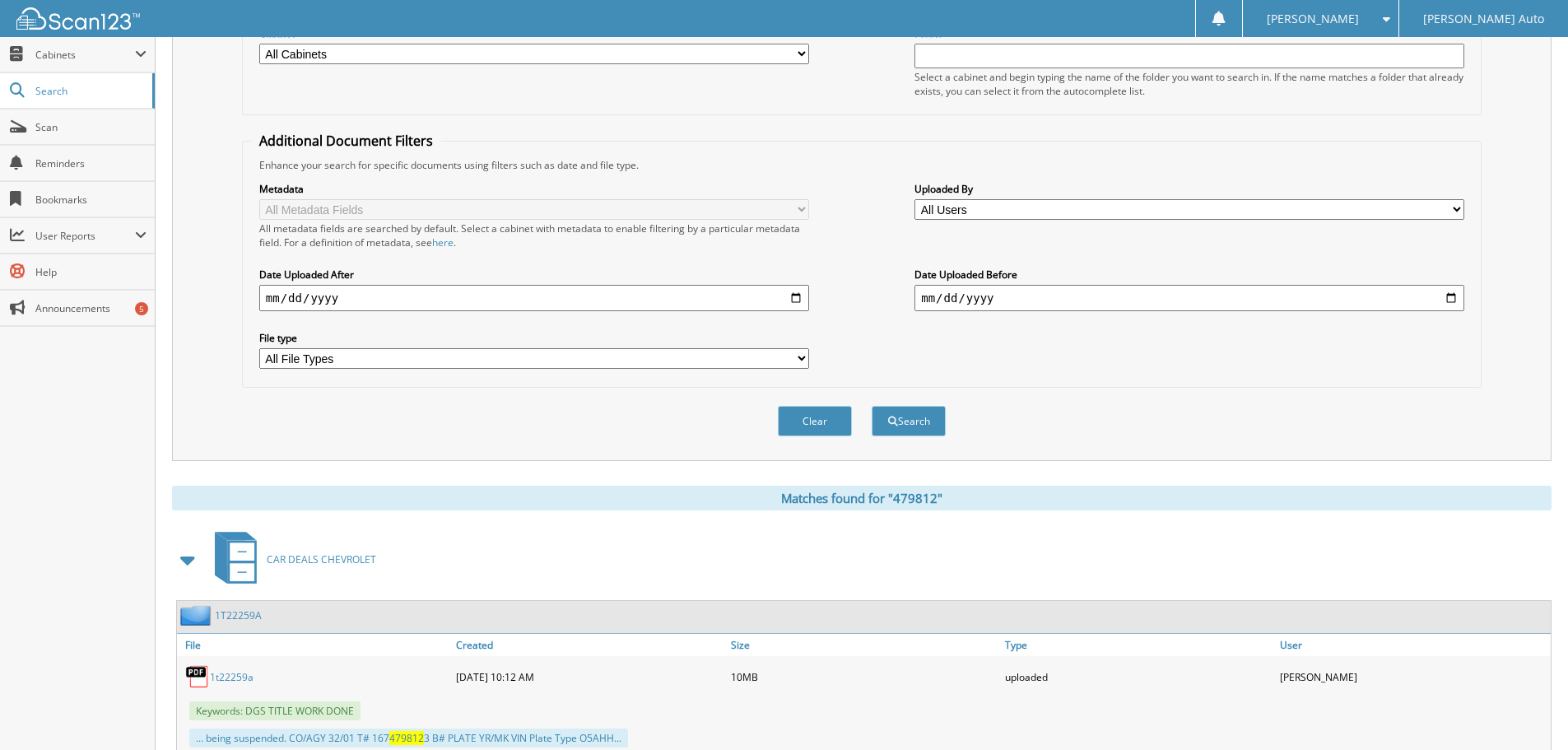
scroll to position [289, 0]
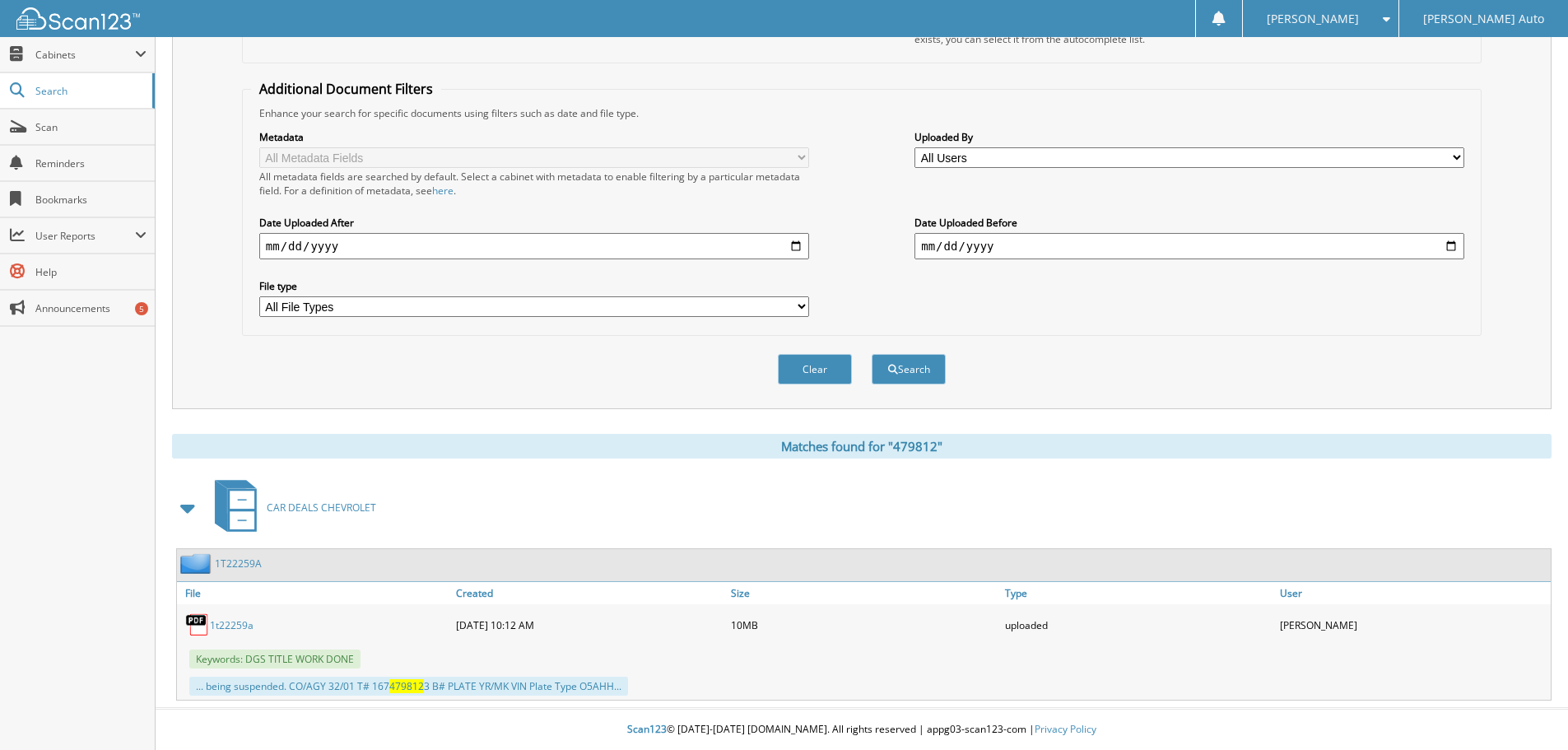
click at [243, 627] on link "1t22259a" at bounding box center [232, 625] width 44 height 14
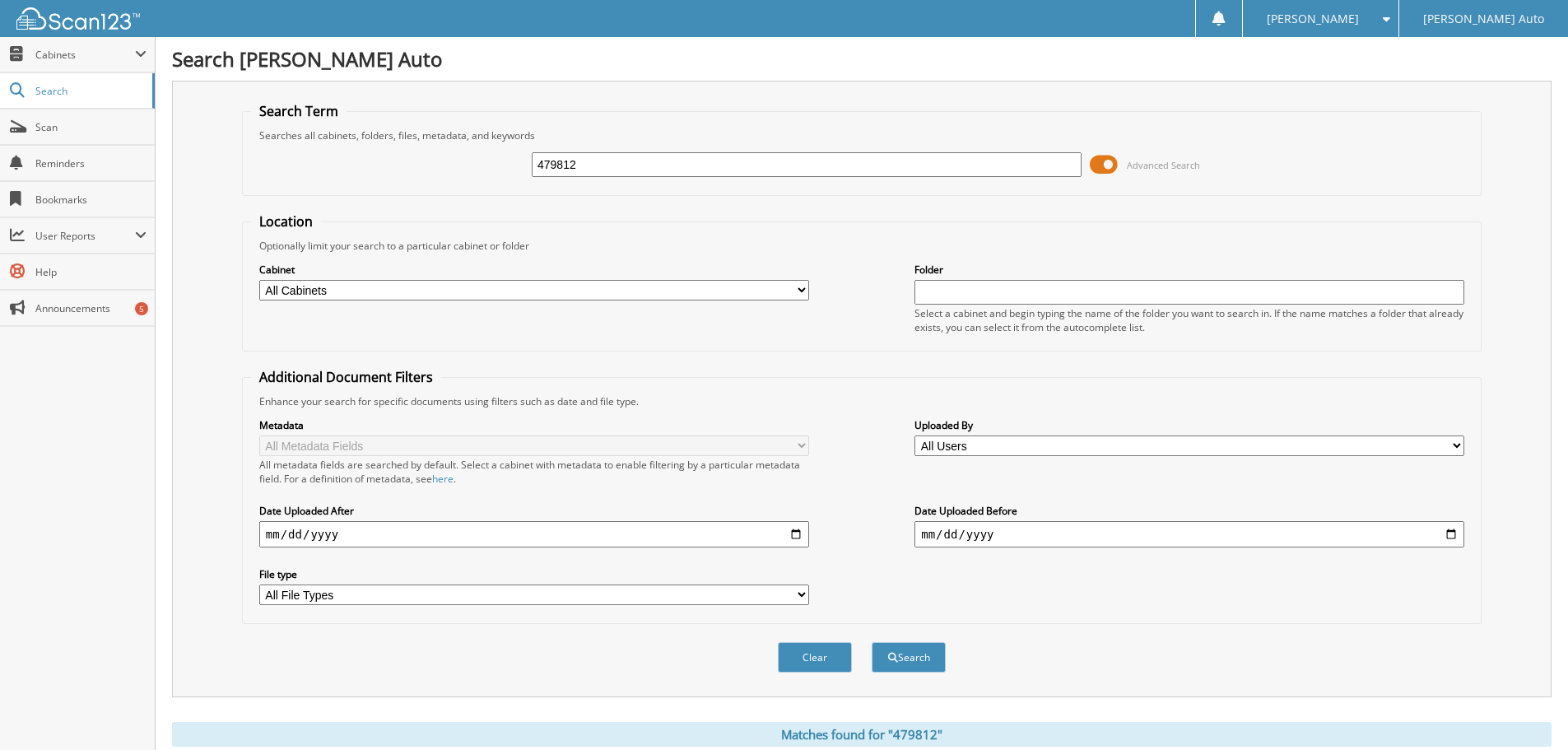
drag, startPoint x: 585, startPoint y: 163, endPoint x: 558, endPoint y: 173, distance: 28.8
click at [476, 174] on div "479812 Advanced Search" at bounding box center [862, 164] width 1221 height 44
type input "480197"
click at [917, 660] on button "Search" at bounding box center [908, 657] width 74 height 30
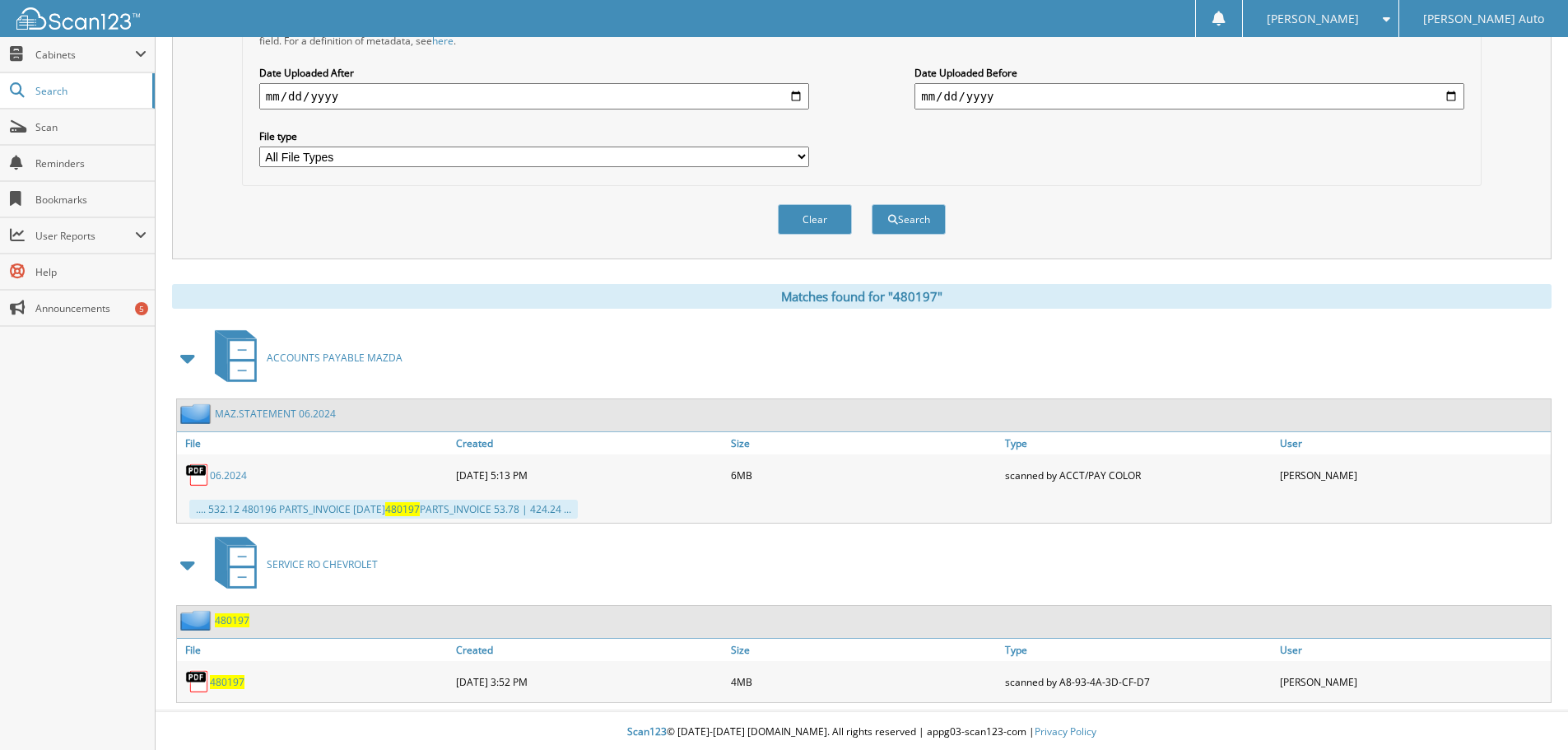
scroll to position [442, 0]
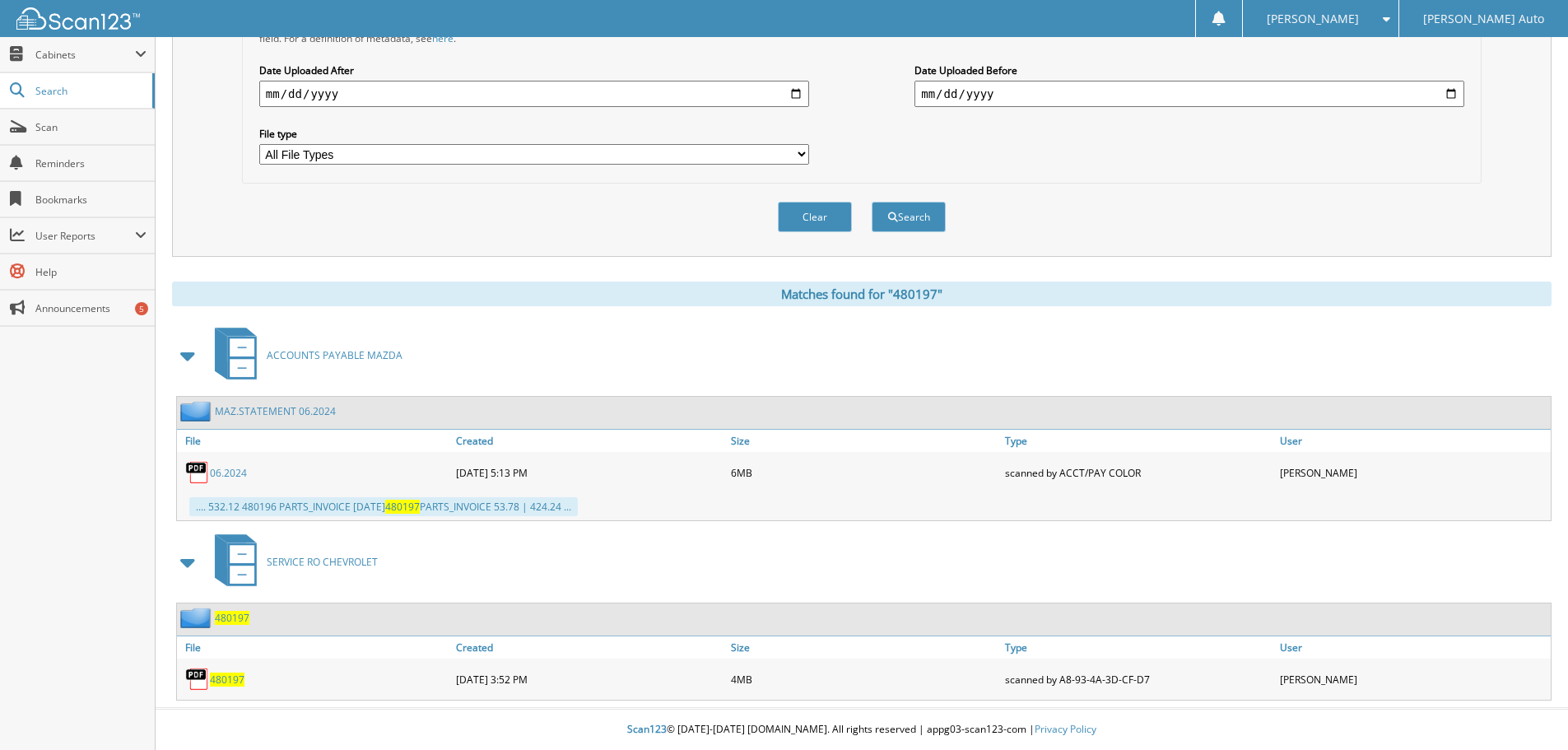
click at [226, 683] on span "480197" at bounding box center [228, 679] width 35 height 14
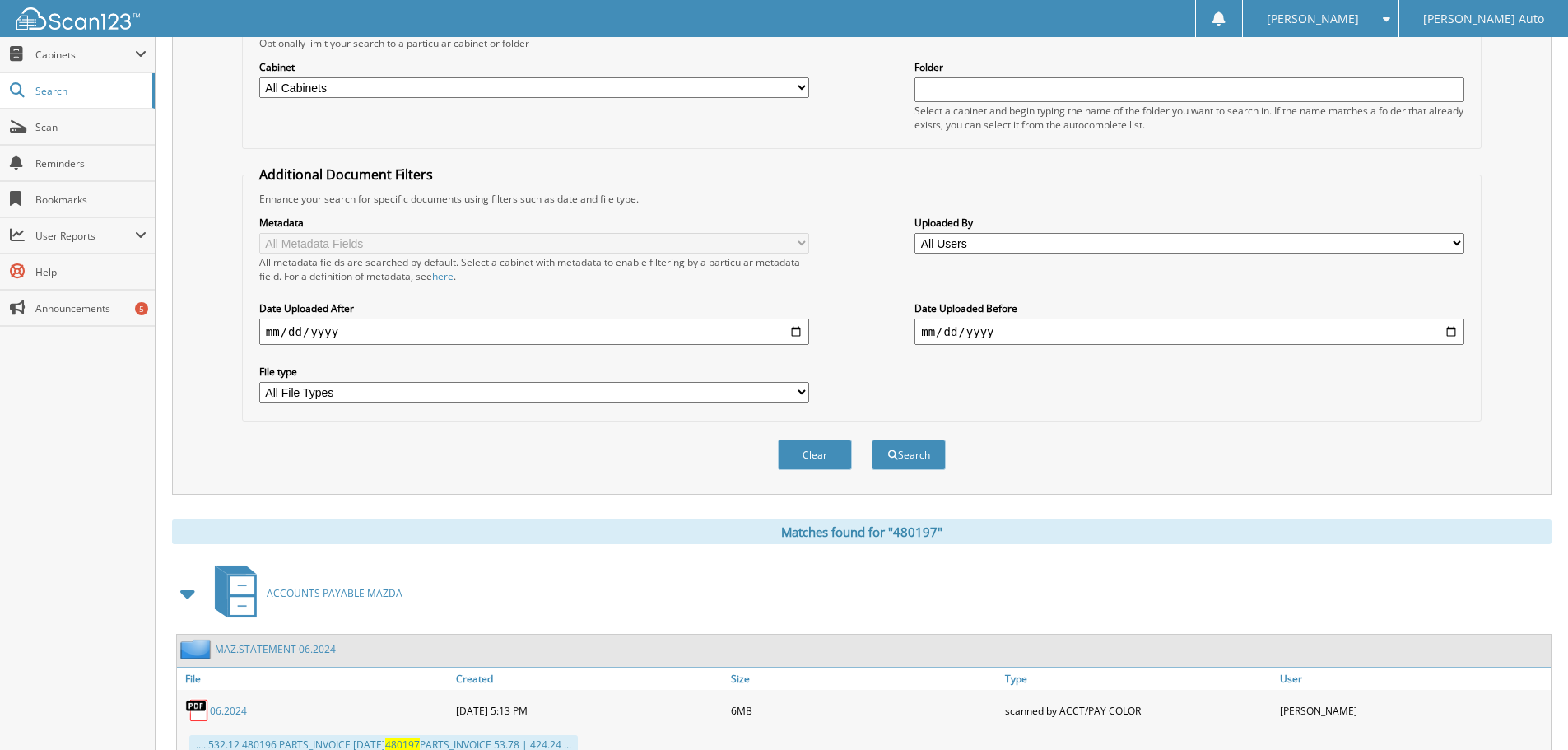
scroll to position [29, 0]
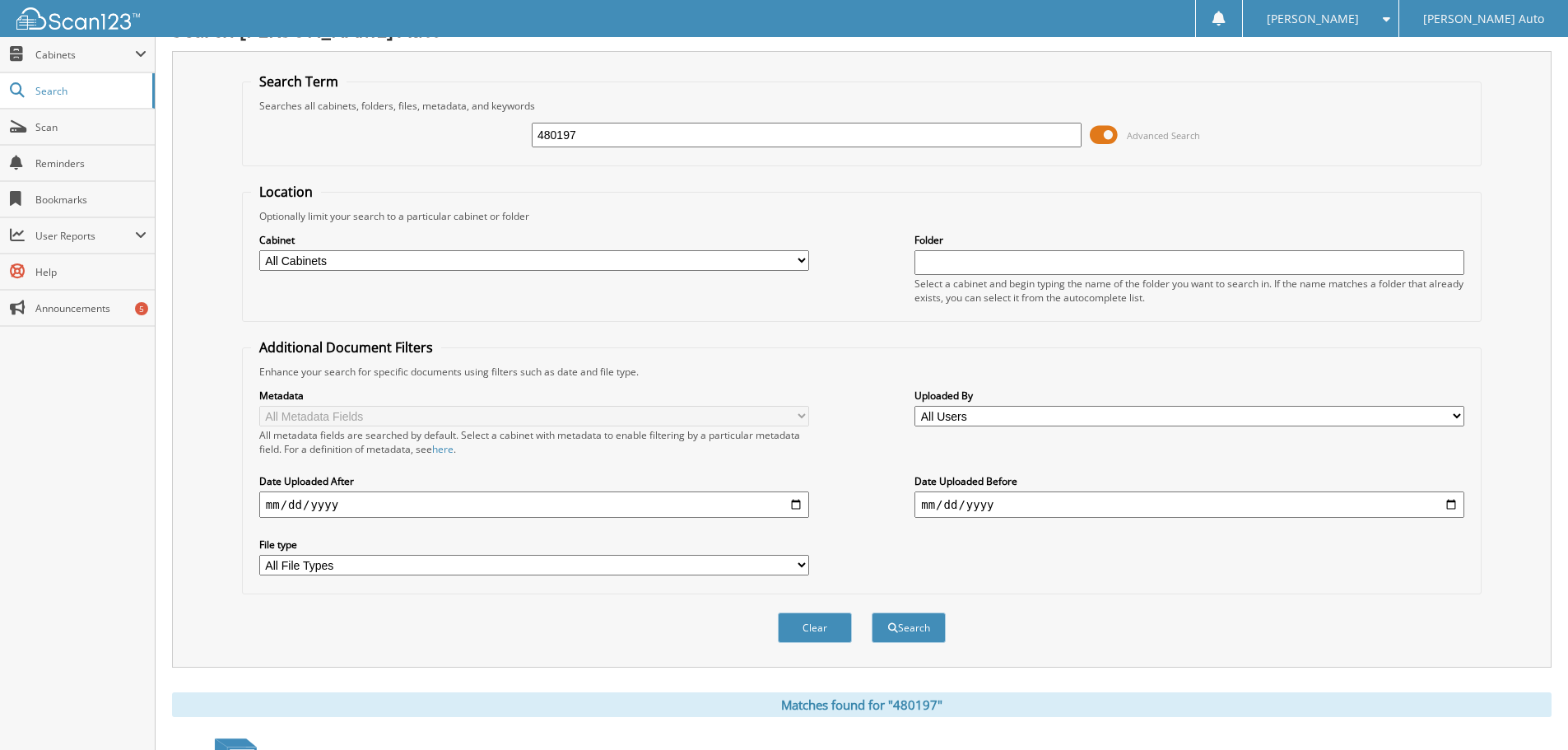
drag, startPoint x: 627, startPoint y: 140, endPoint x: 421, endPoint y: 147, distance: 206.1
click at [408, 147] on div "480197 Advanced Search" at bounding box center [862, 135] width 1221 height 44
type input "480286"
click at [896, 628] on button "Search" at bounding box center [908, 627] width 74 height 30
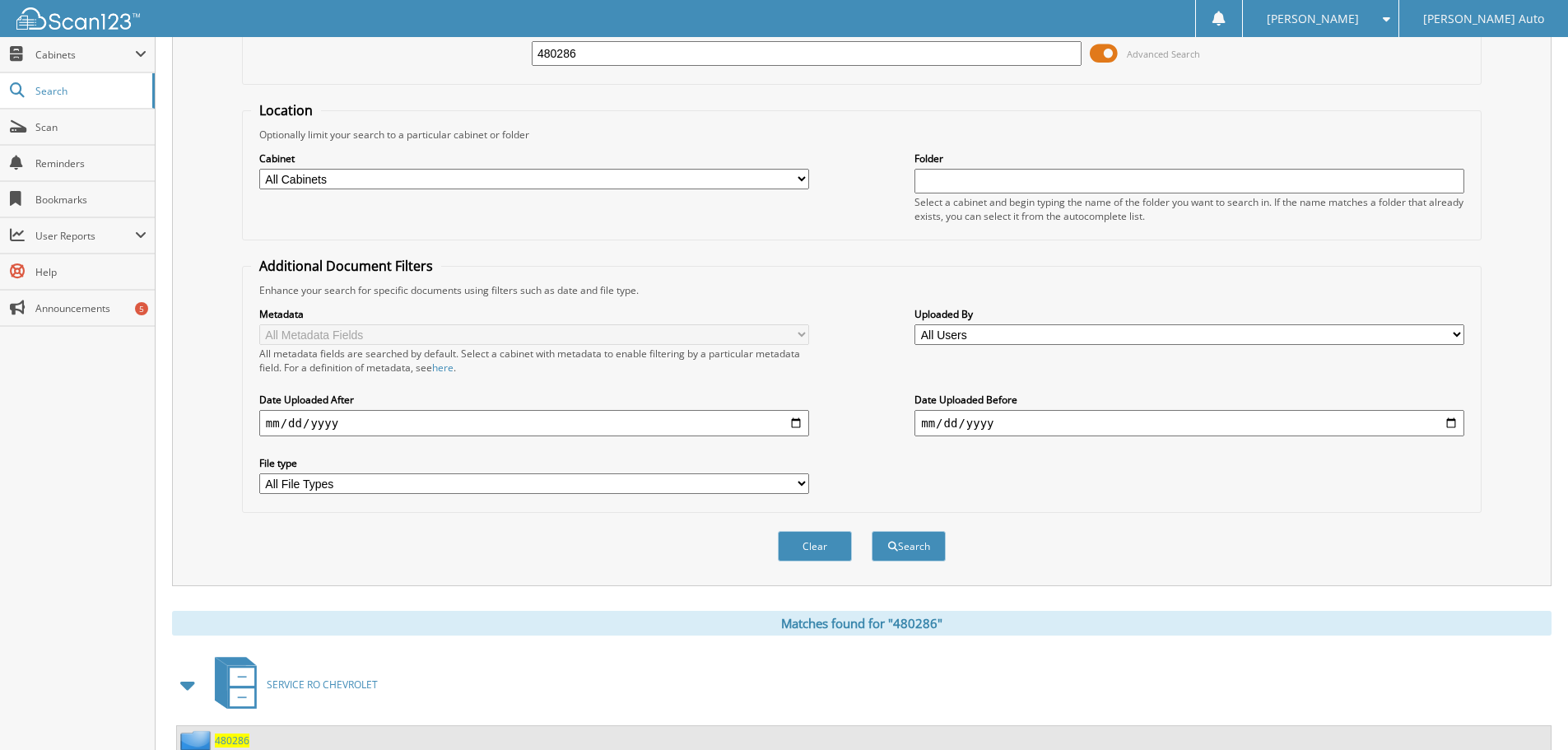
scroll to position [235, 0]
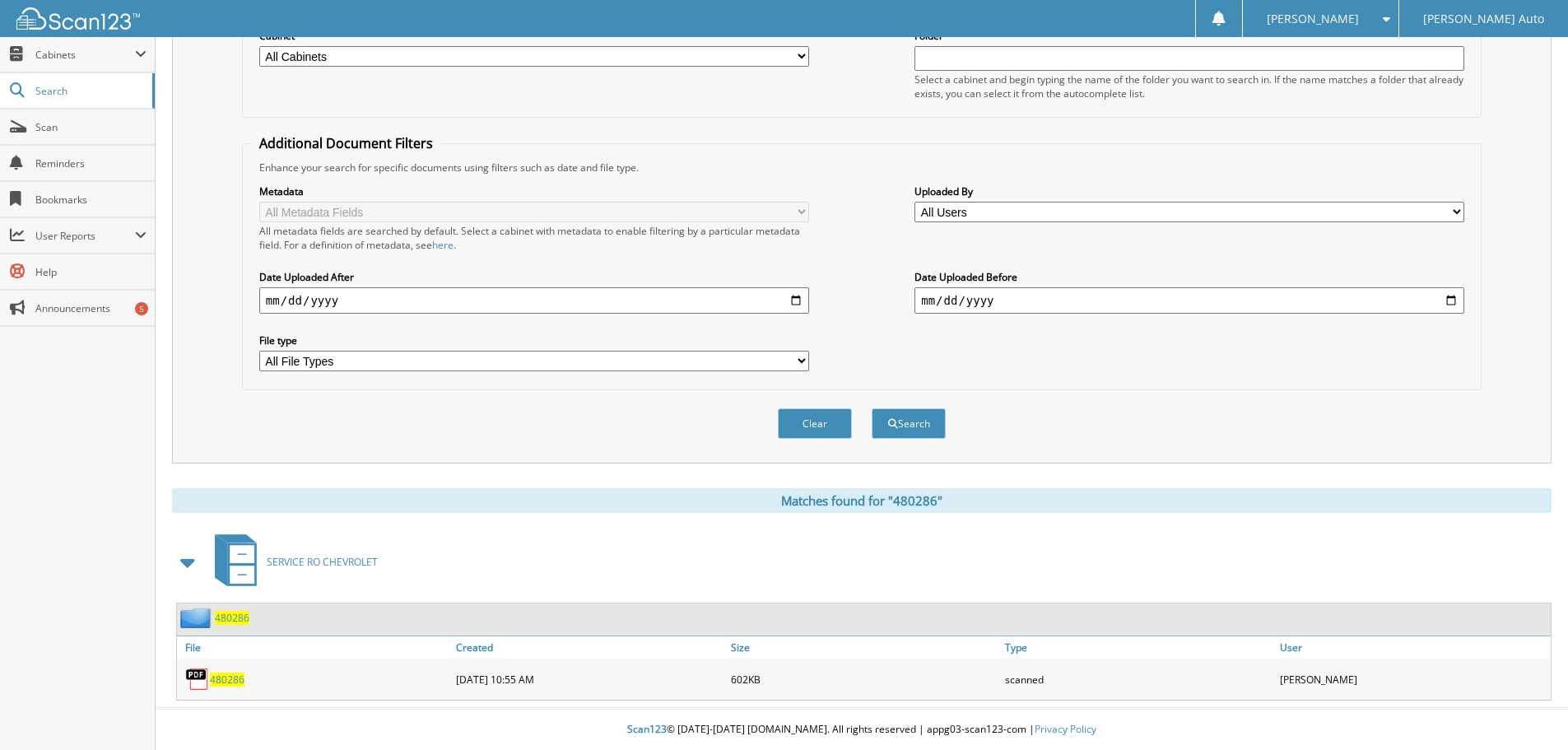
click at [219, 682] on span "480286" at bounding box center [228, 679] width 35 height 14
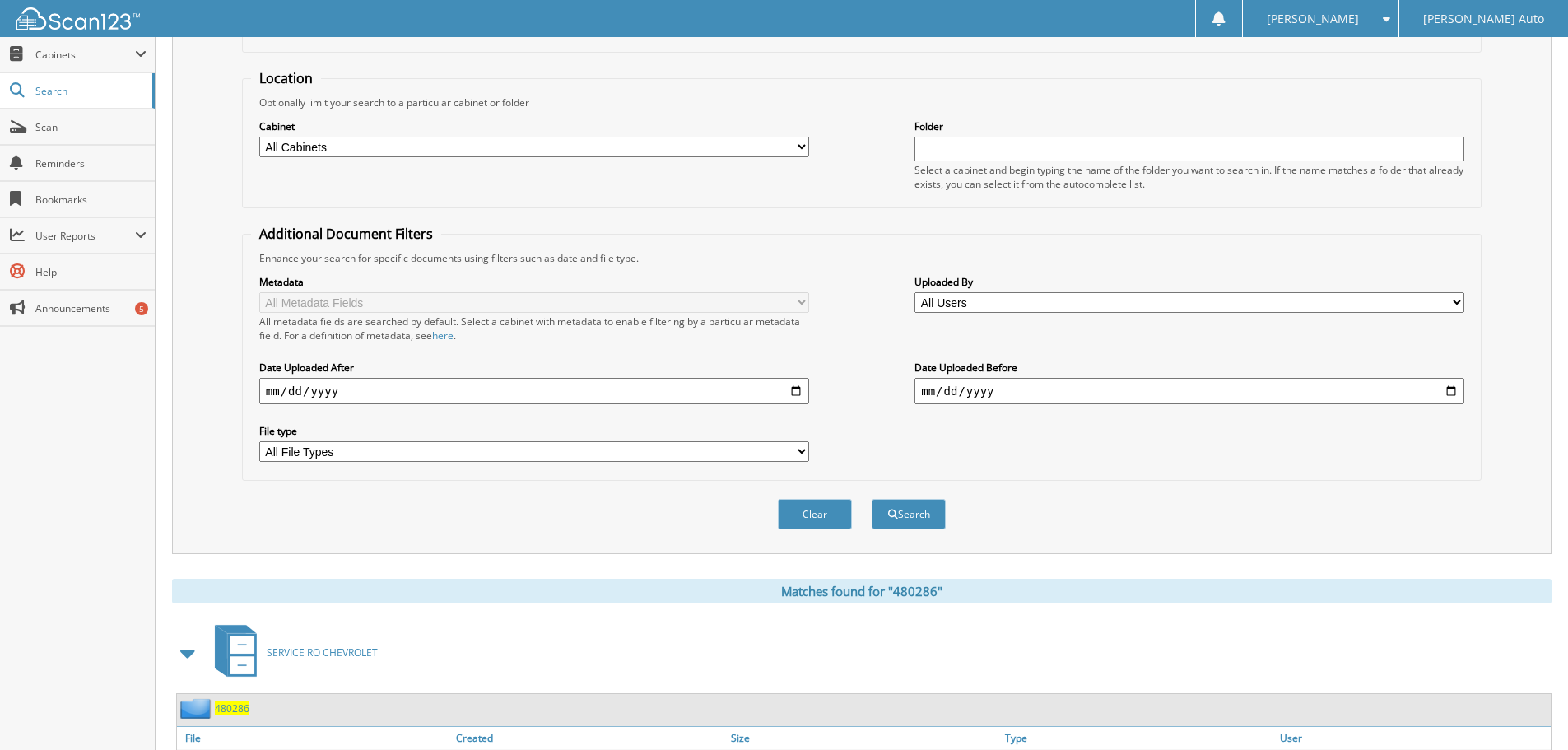
scroll to position [0, 0]
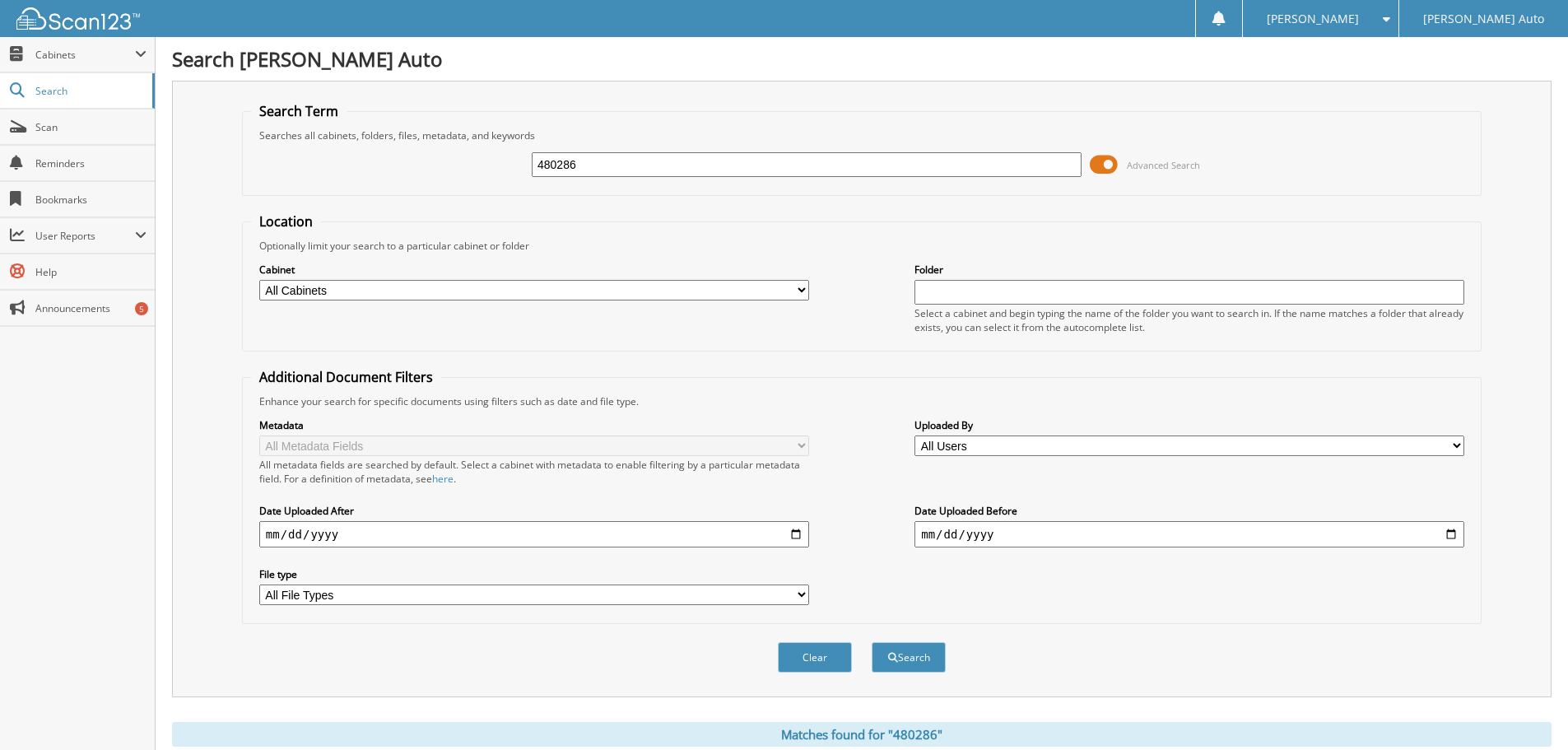
drag, startPoint x: 577, startPoint y: 166, endPoint x: 506, endPoint y: 172, distance: 71.3
click at [443, 184] on div "480286 Advanced Search" at bounding box center [862, 164] width 1221 height 44
type input "4804779"
click at [924, 655] on button "Search" at bounding box center [908, 657] width 74 height 30
drag, startPoint x: 596, startPoint y: 162, endPoint x: 434, endPoint y: 172, distance: 162.3
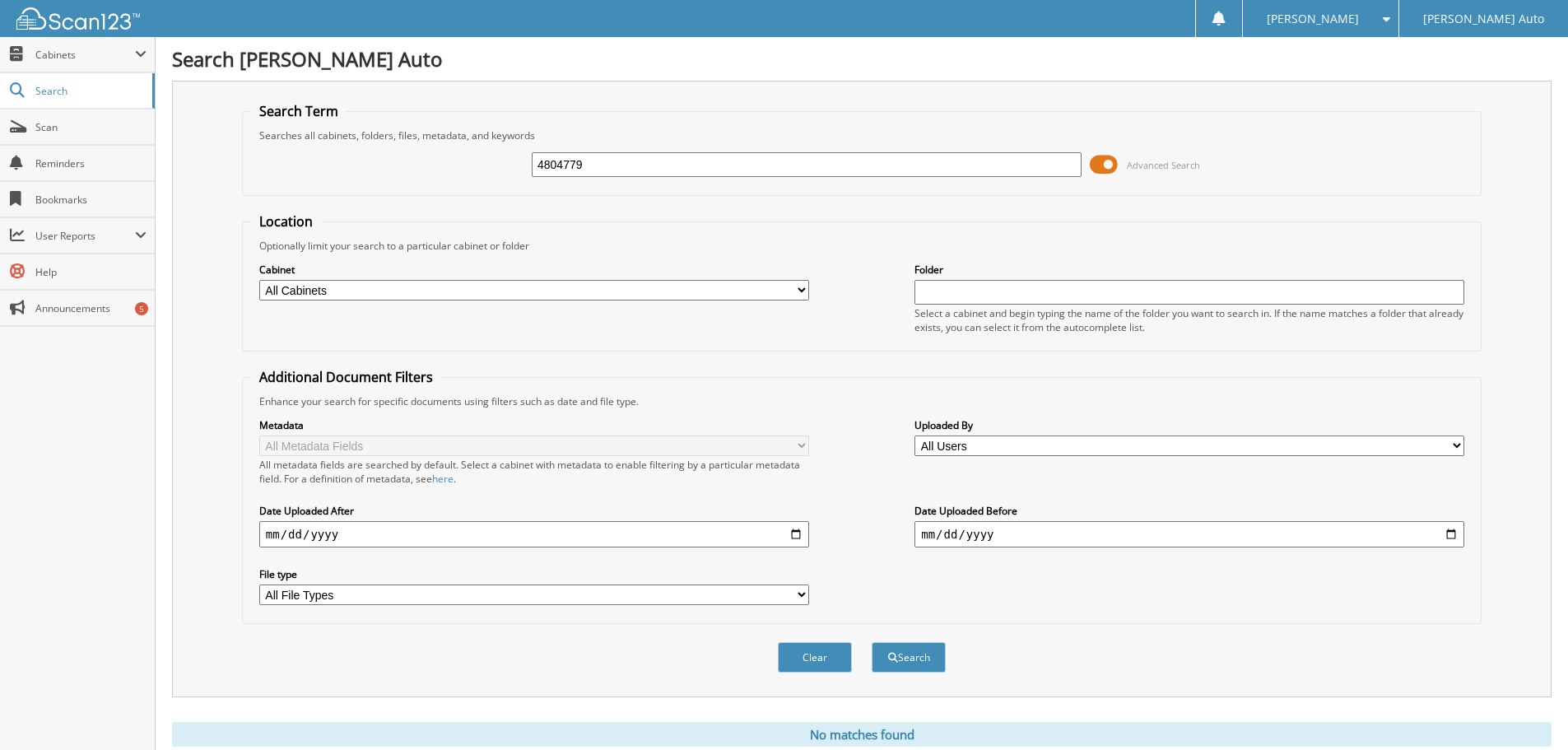
click at [476, 177] on div "4804779 Advanced Search" at bounding box center [862, 164] width 1221 height 44
type input "480479"
click at [920, 655] on button "Search" at bounding box center [908, 657] width 74 height 30
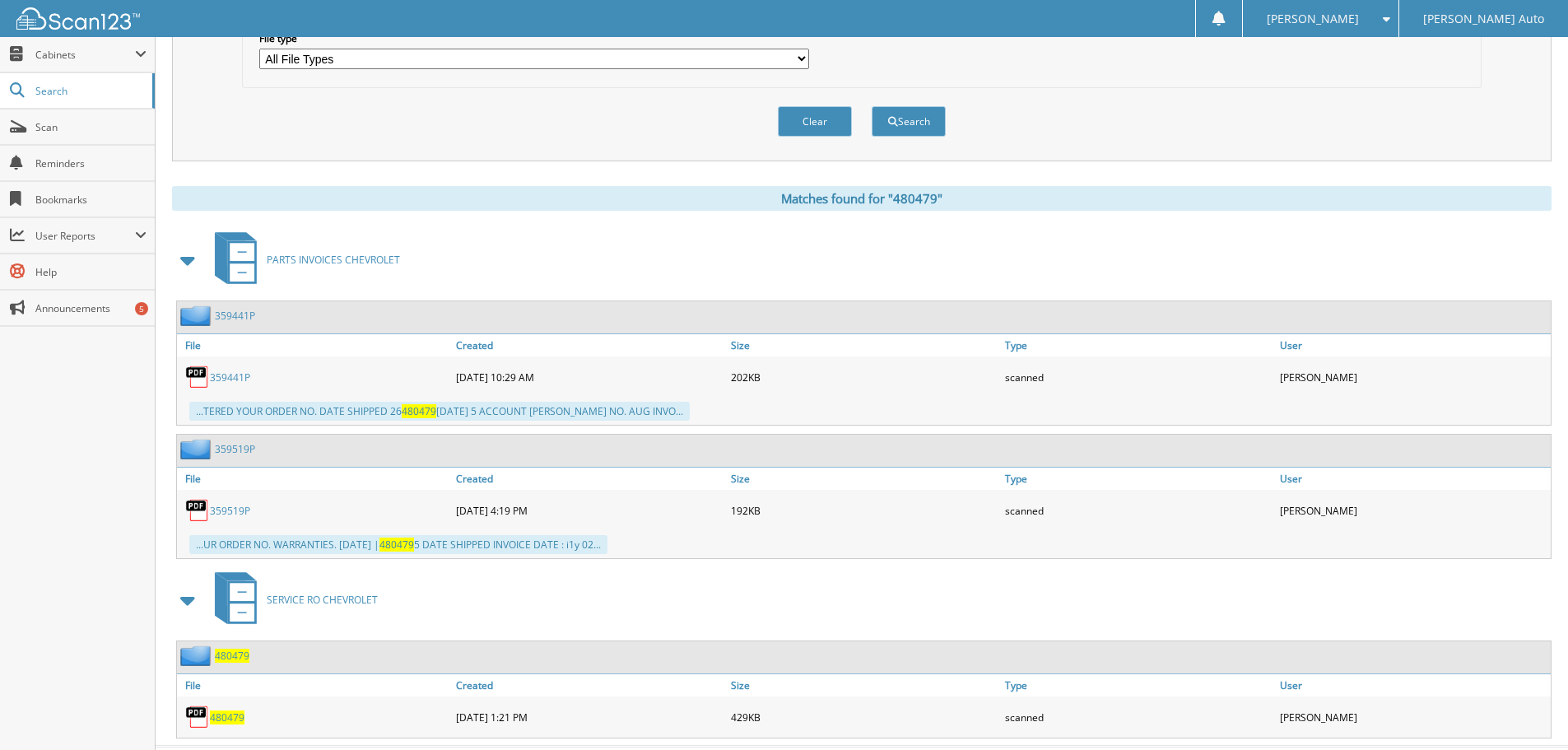
scroll to position [575, 0]
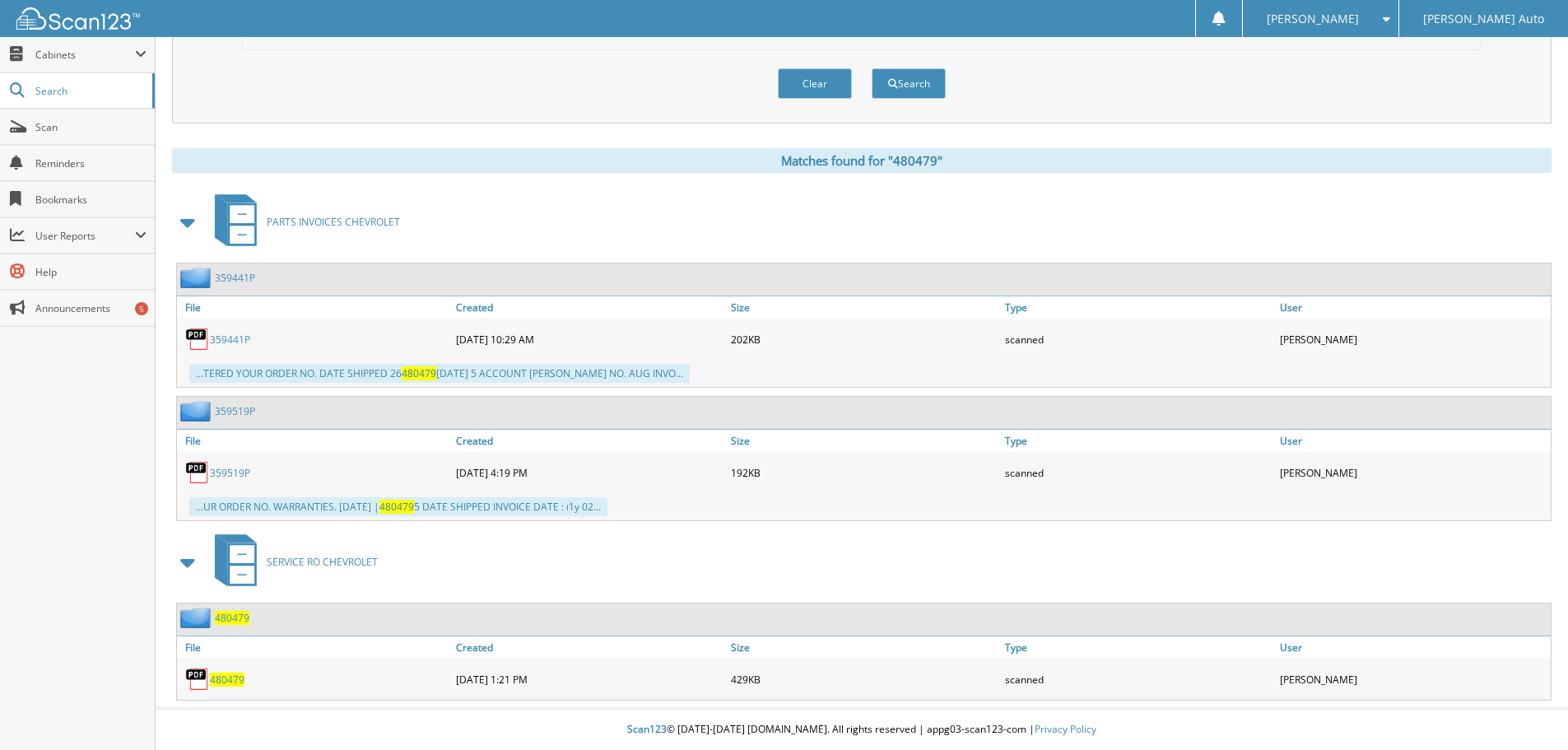
click at [228, 683] on span "480479" at bounding box center [228, 679] width 35 height 14
click at [221, 469] on link "359519P" at bounding box center [230, 473] width 40 height 14
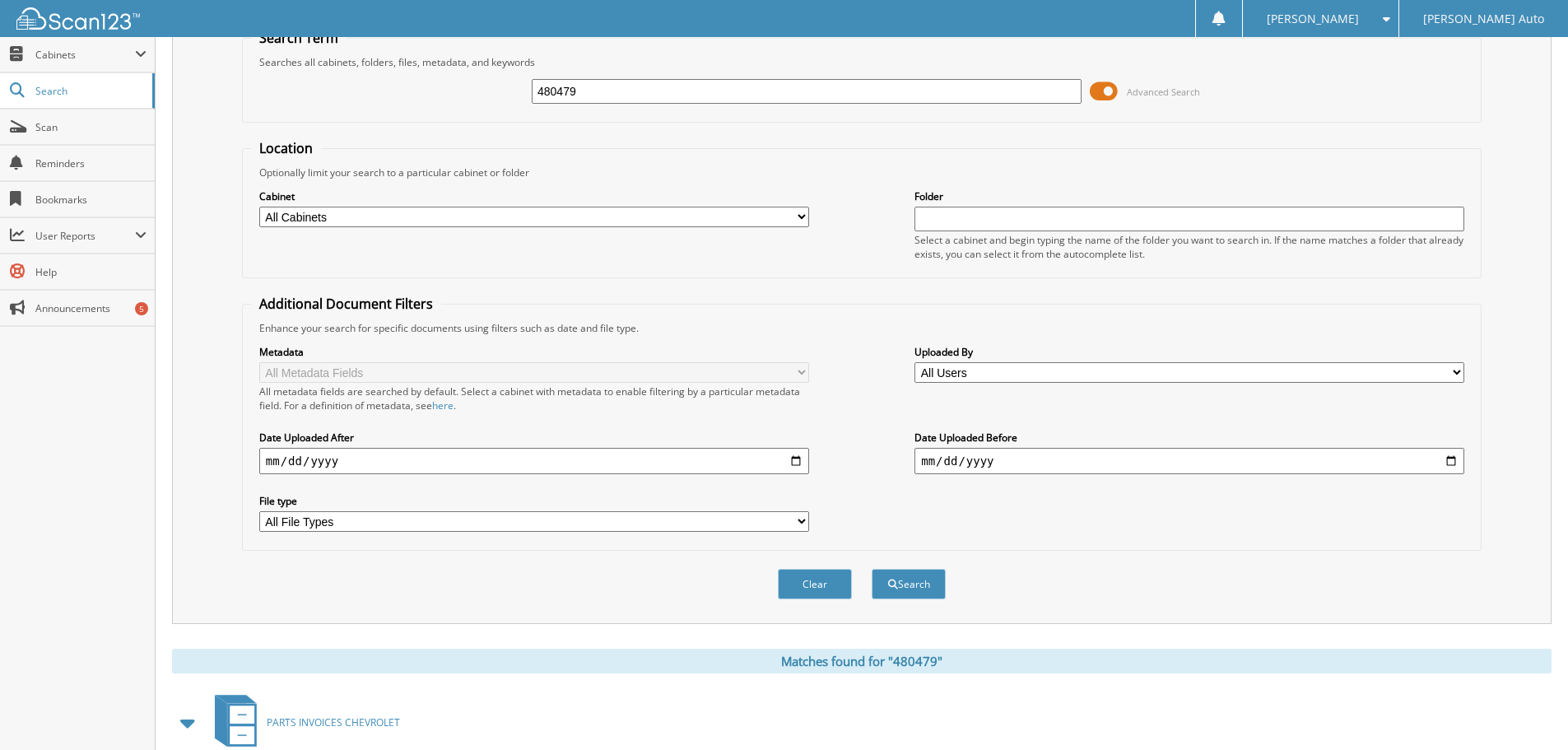
scroll to position [0, 0]
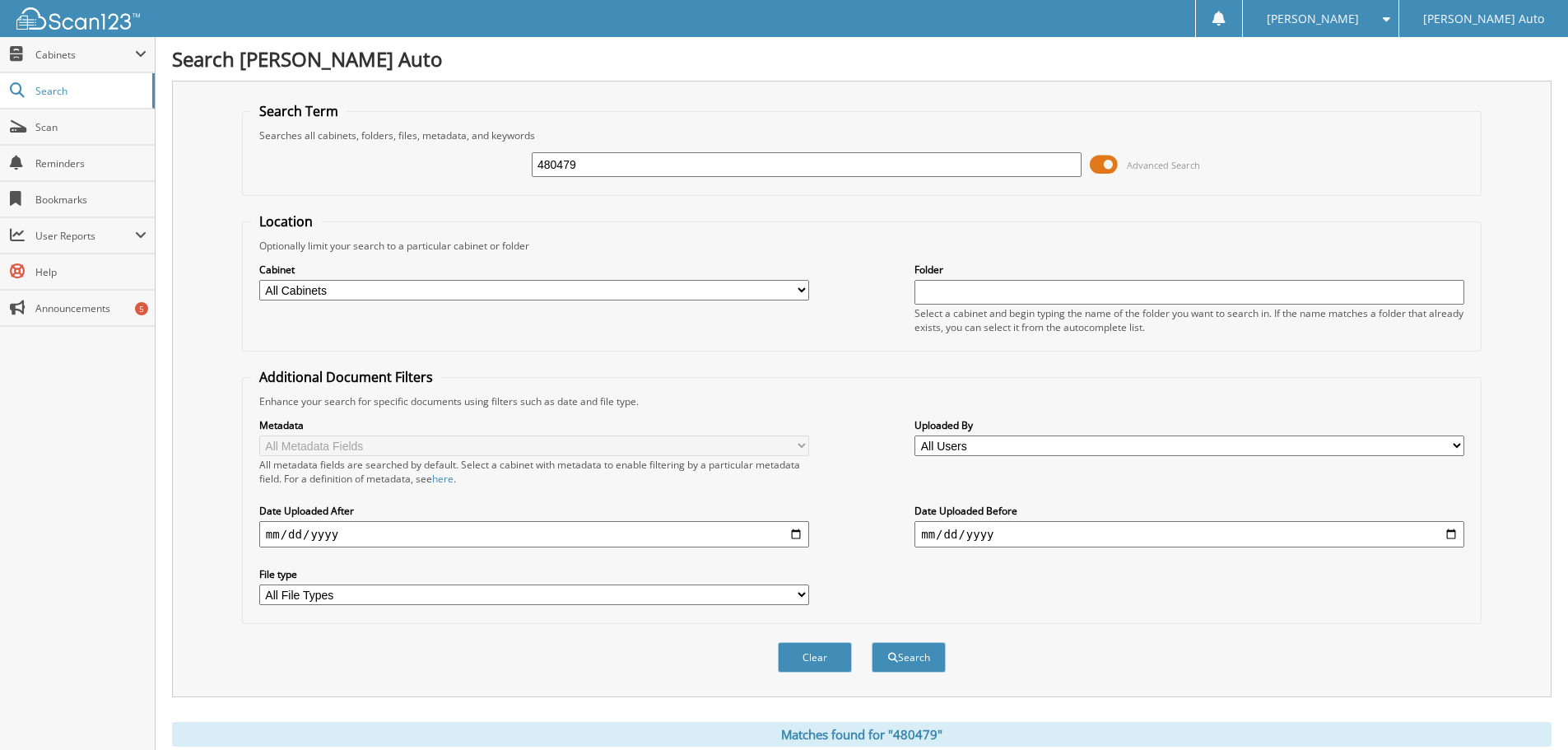
drag, startPoint x: 584, startPoint y: 162, endPoint x: 459, endPoint y: 175, distance: 125.7
click at [460, 175] on div "480479 Advanced Search" at bounding box center [862, 164] width 1221 height 44
type input "480864"
click at [872, 643] on button "Search" at bounding box center [908, 657] width 74 height 30
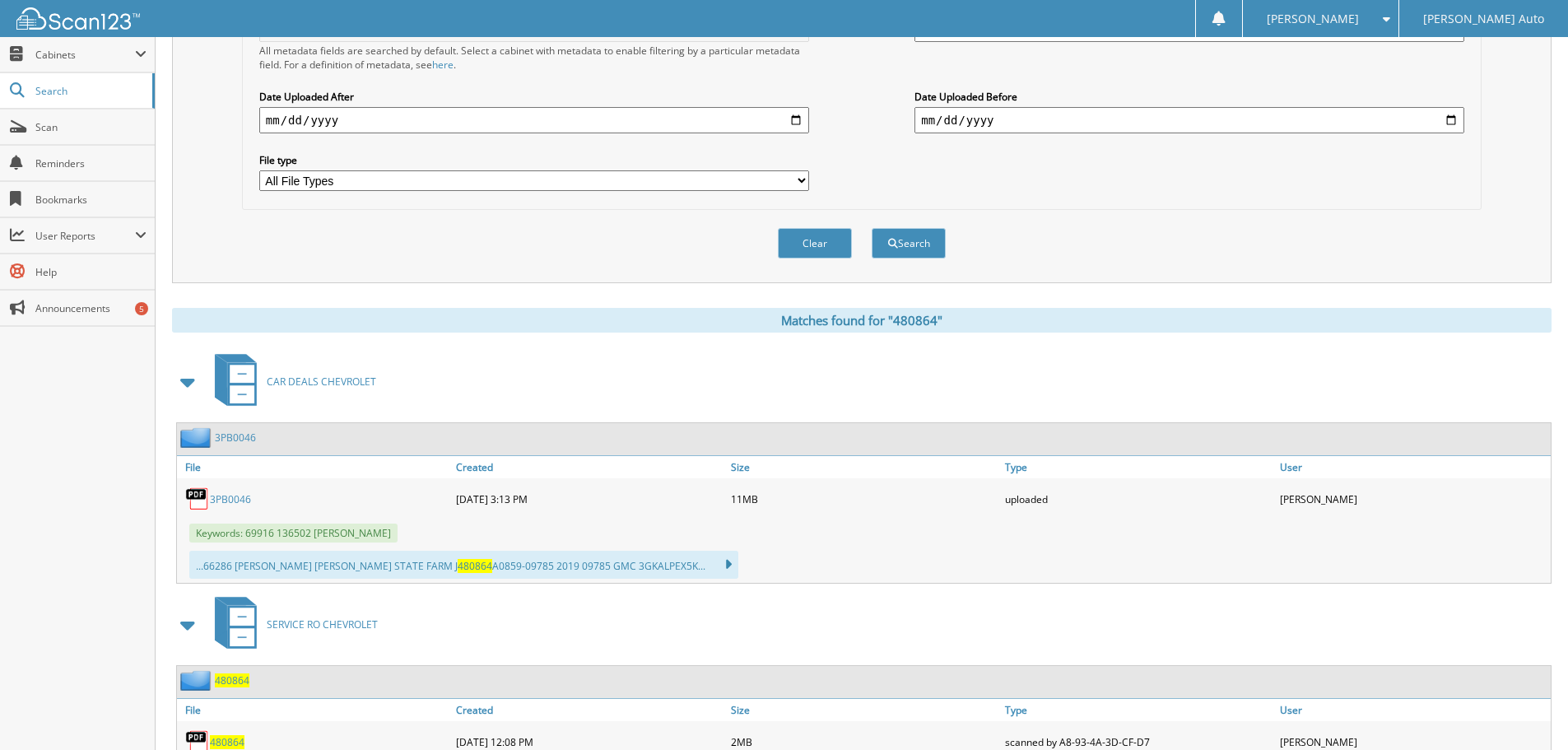
scroll to position [519, 0]
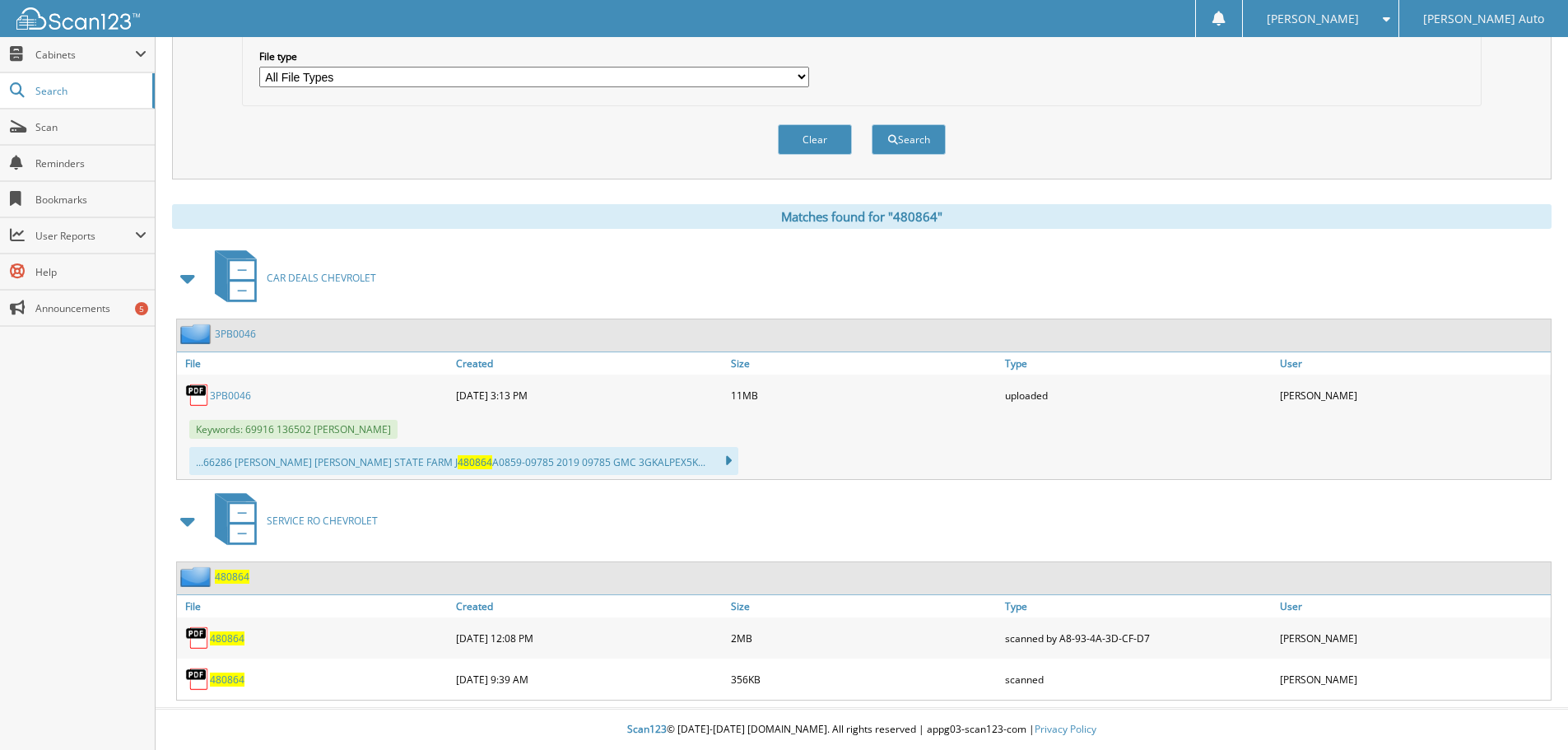
click at [211, 677] on span "480864" at bounding box center [228, 679] width 35 height 14
click at [226, 640] on span "480864" at bounding box center [228, 638] width 35 height 14
click at [224, 642] on span "480864" at bounding box center [228, 638] width 35 height 14
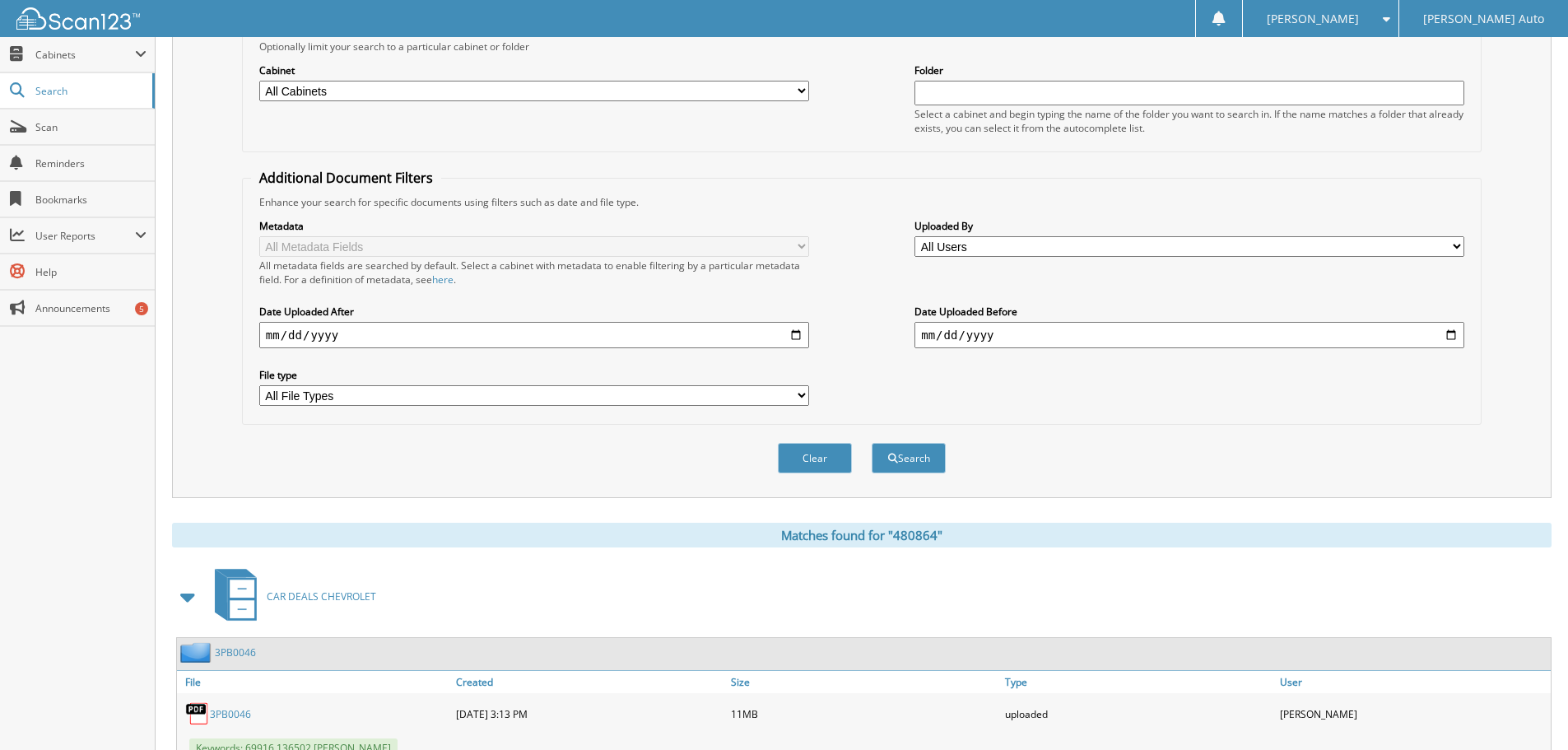
scroll to position [25, 0]
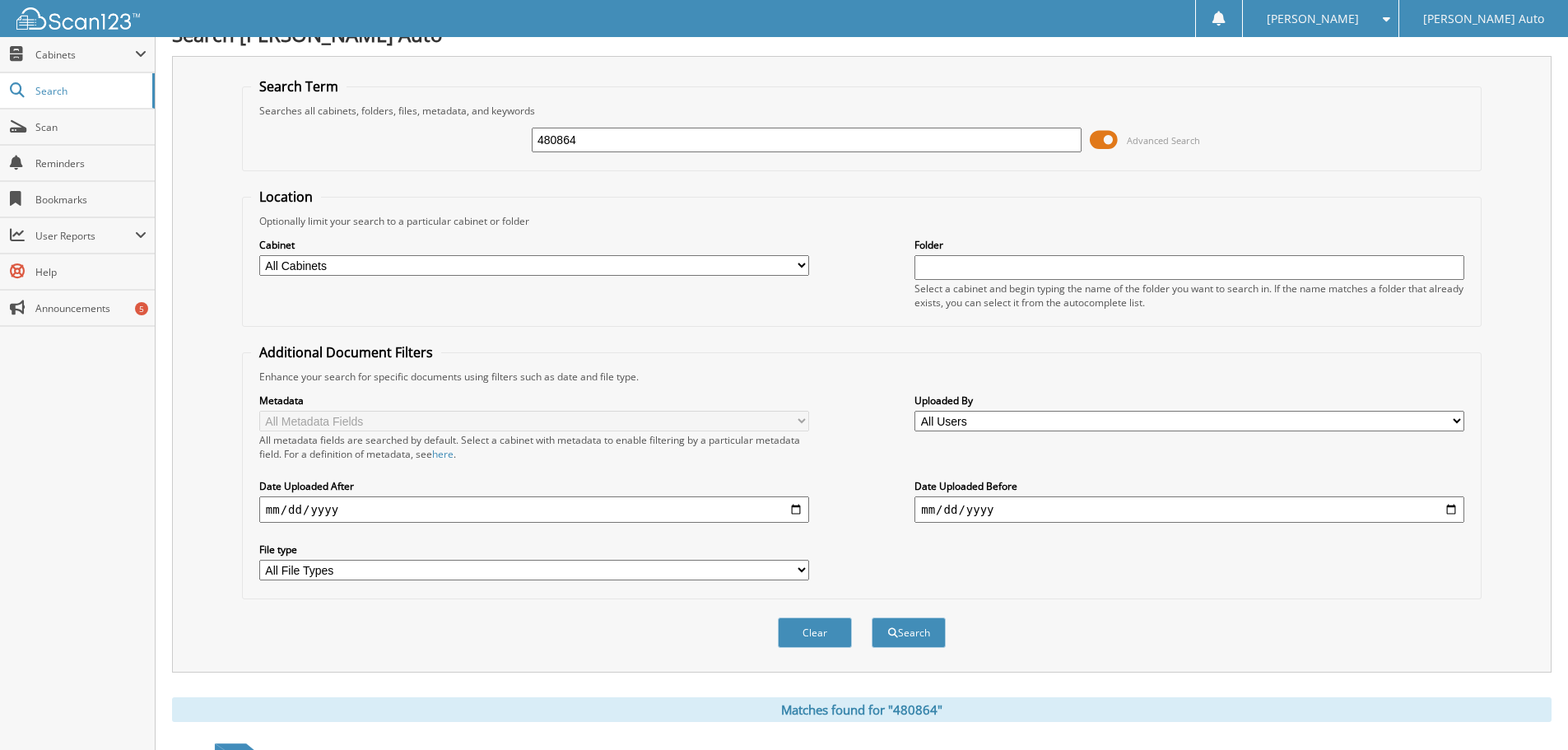
drag, startPoint x: 585, startPoint y: 142, endPoint x: 351, endPoint y: 169, distance: 235.6
click at [358, 169] on fieldset "Search Term Searches all cabinets, folders, files, metadata, and keywords 48086…" at bounding box center [862, 124] width 1240 height 94
type input "481027"
click at [872, 618] on button "Search" at bounding box center [908, 632] width 74 height 30
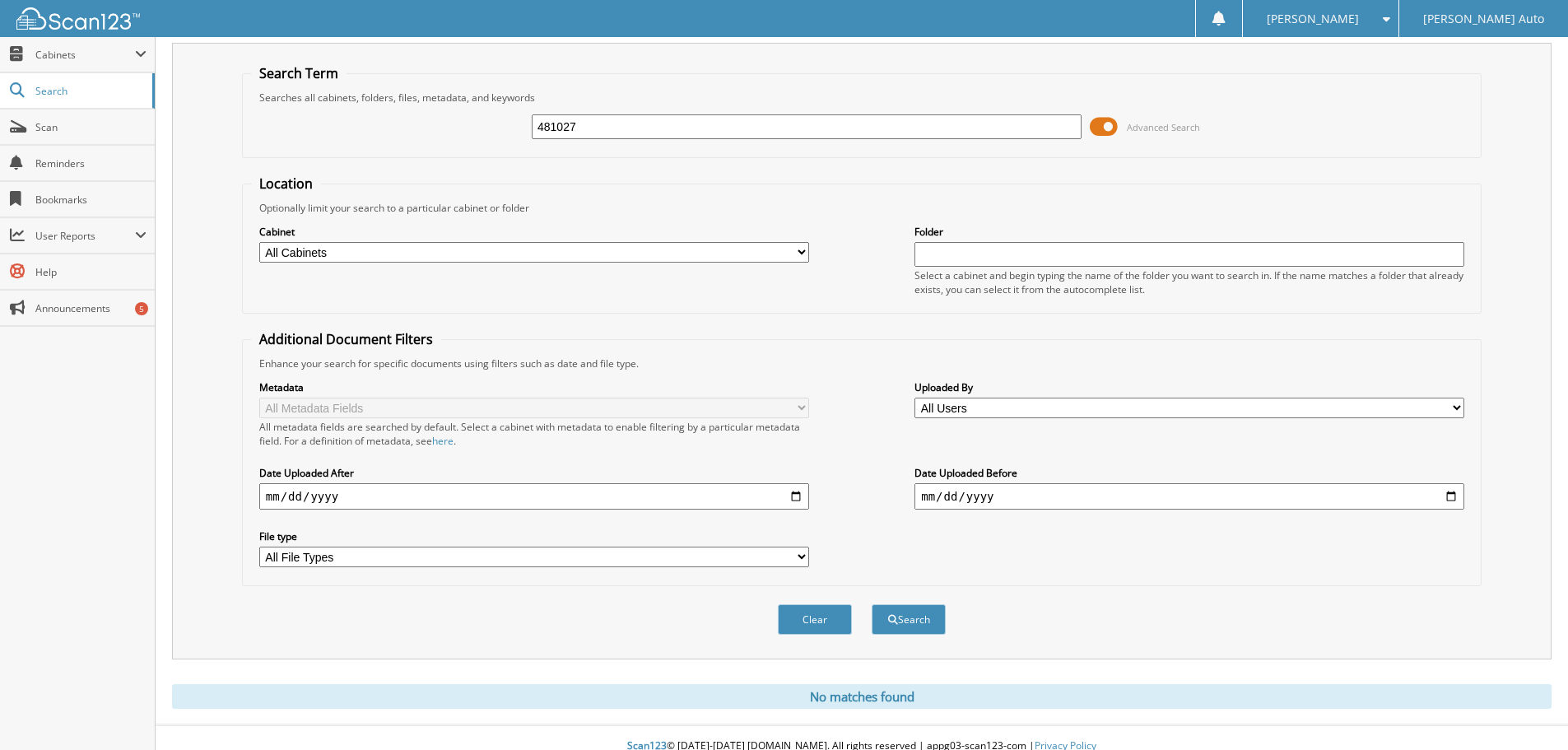
scroll to position [55, 0]
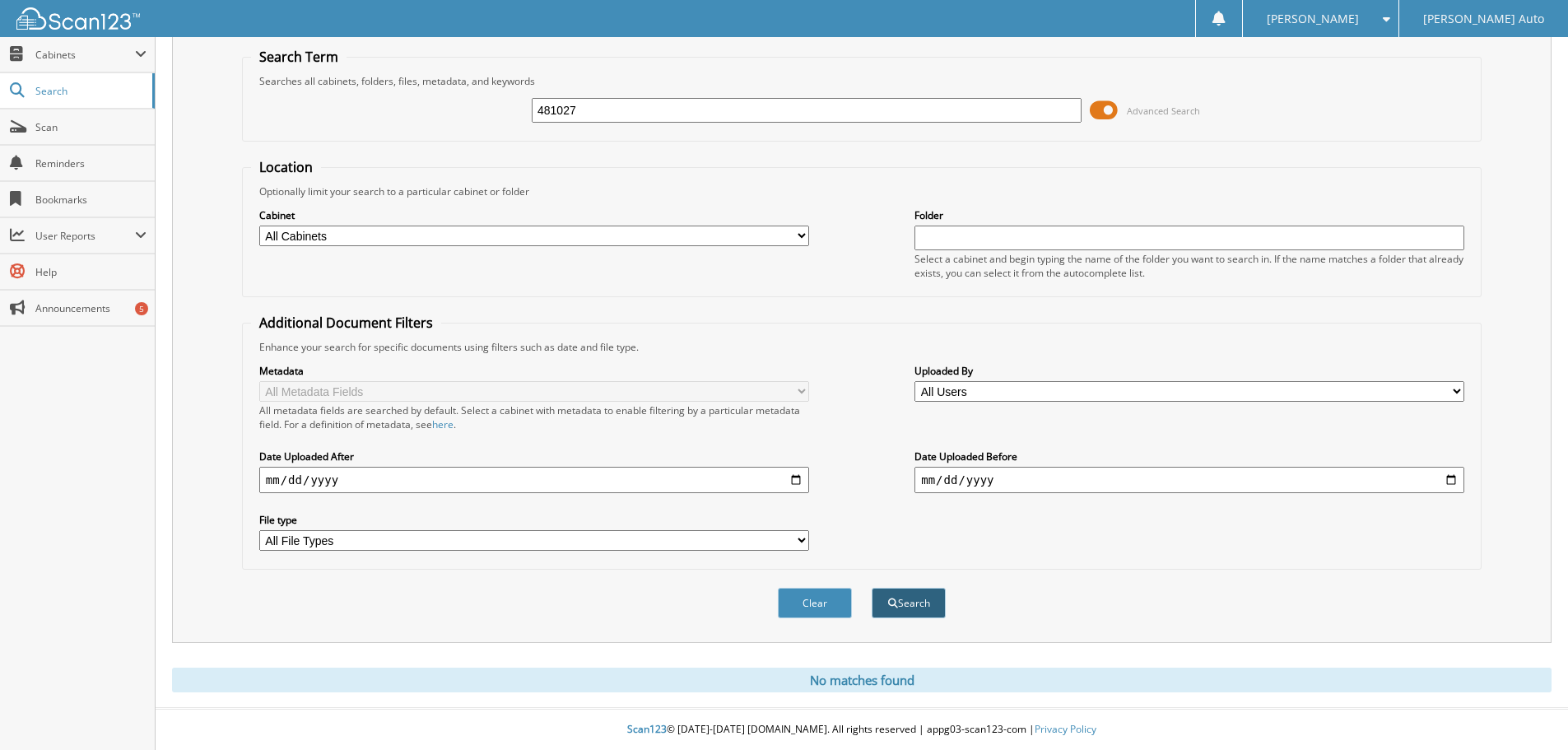
click at [921, 605] on button "Search" at bounding box center [908, 602] width 74 height 30
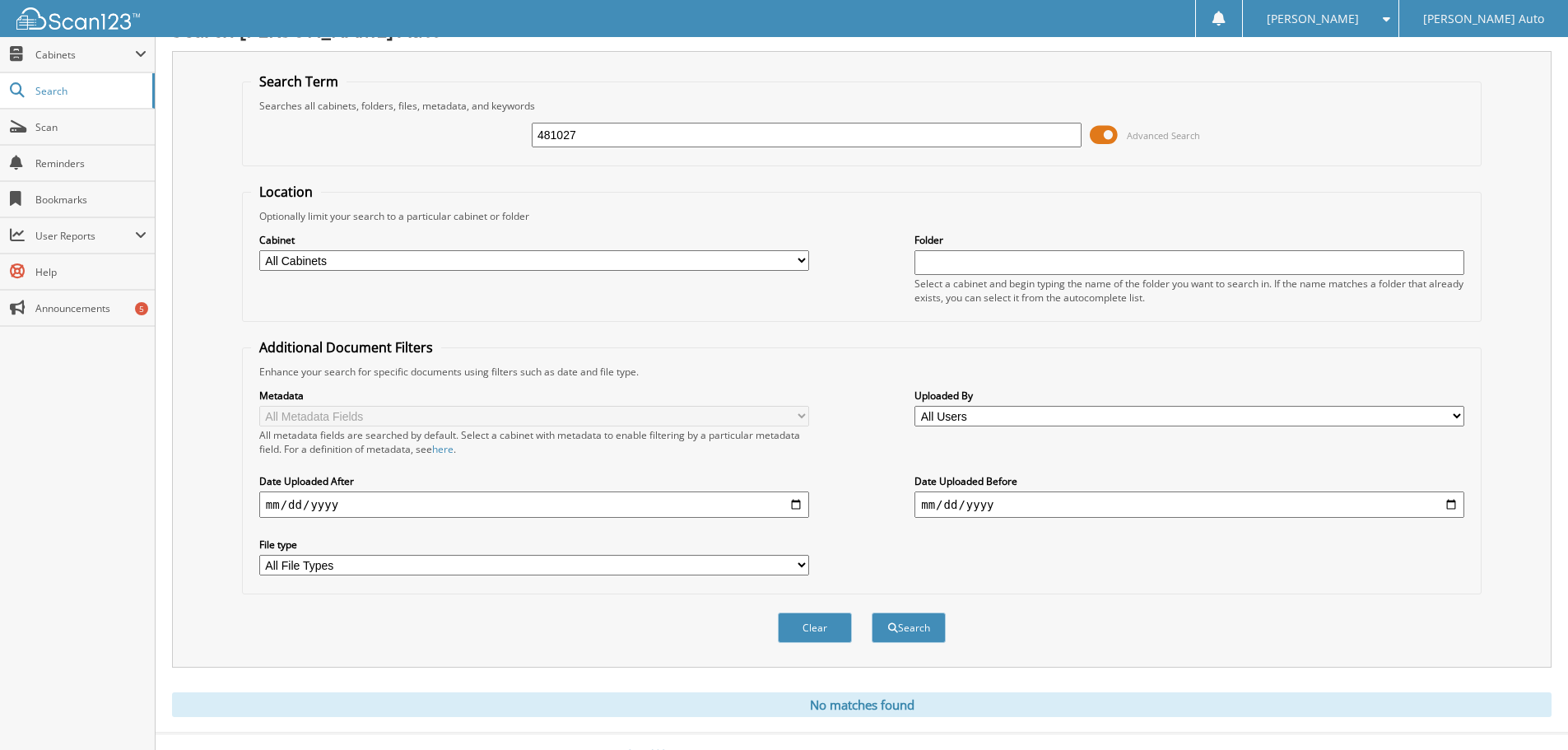
scroll to position [55, 0]
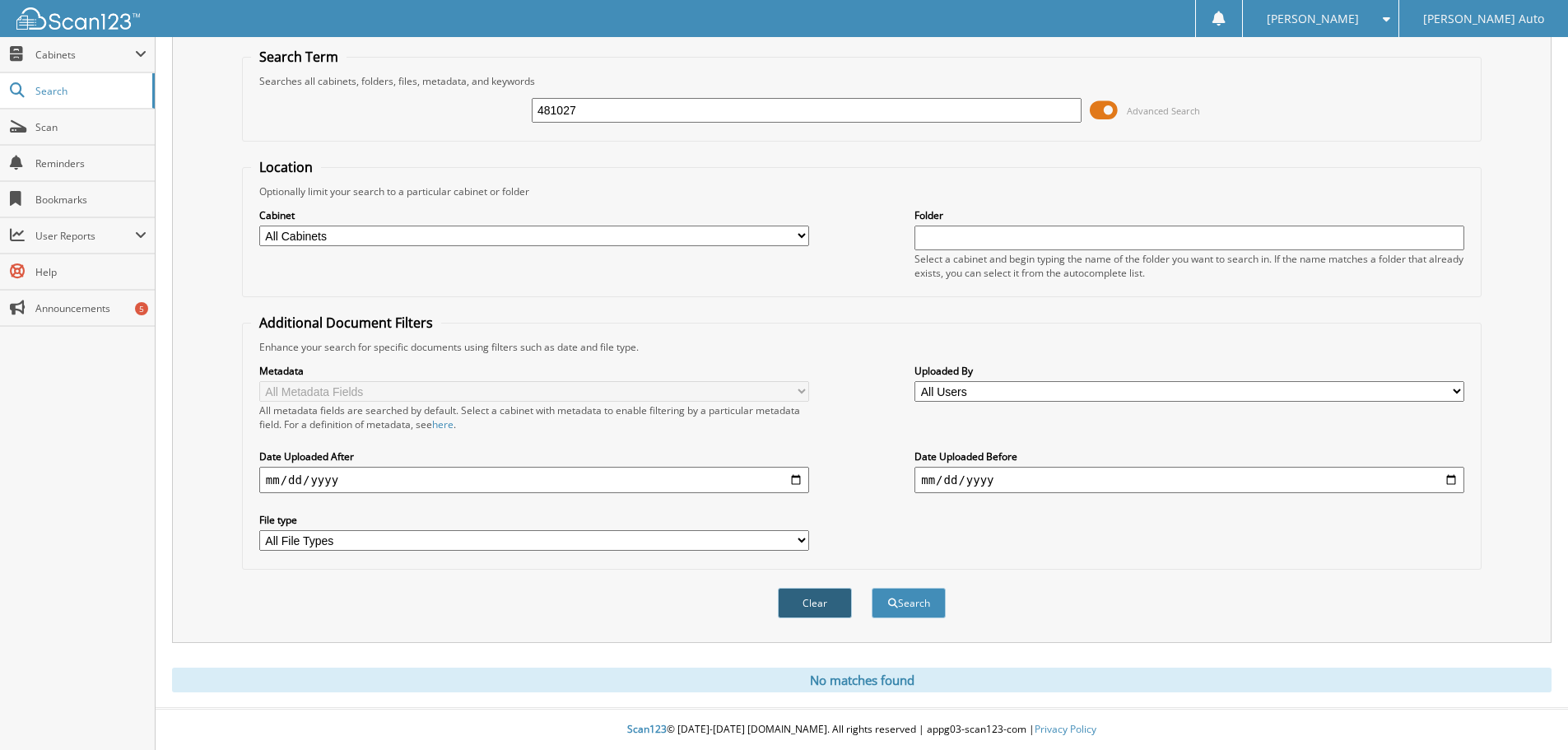
click at [827, 598] on button "Clear" at bounding box center [815, 602] width 74 height 30
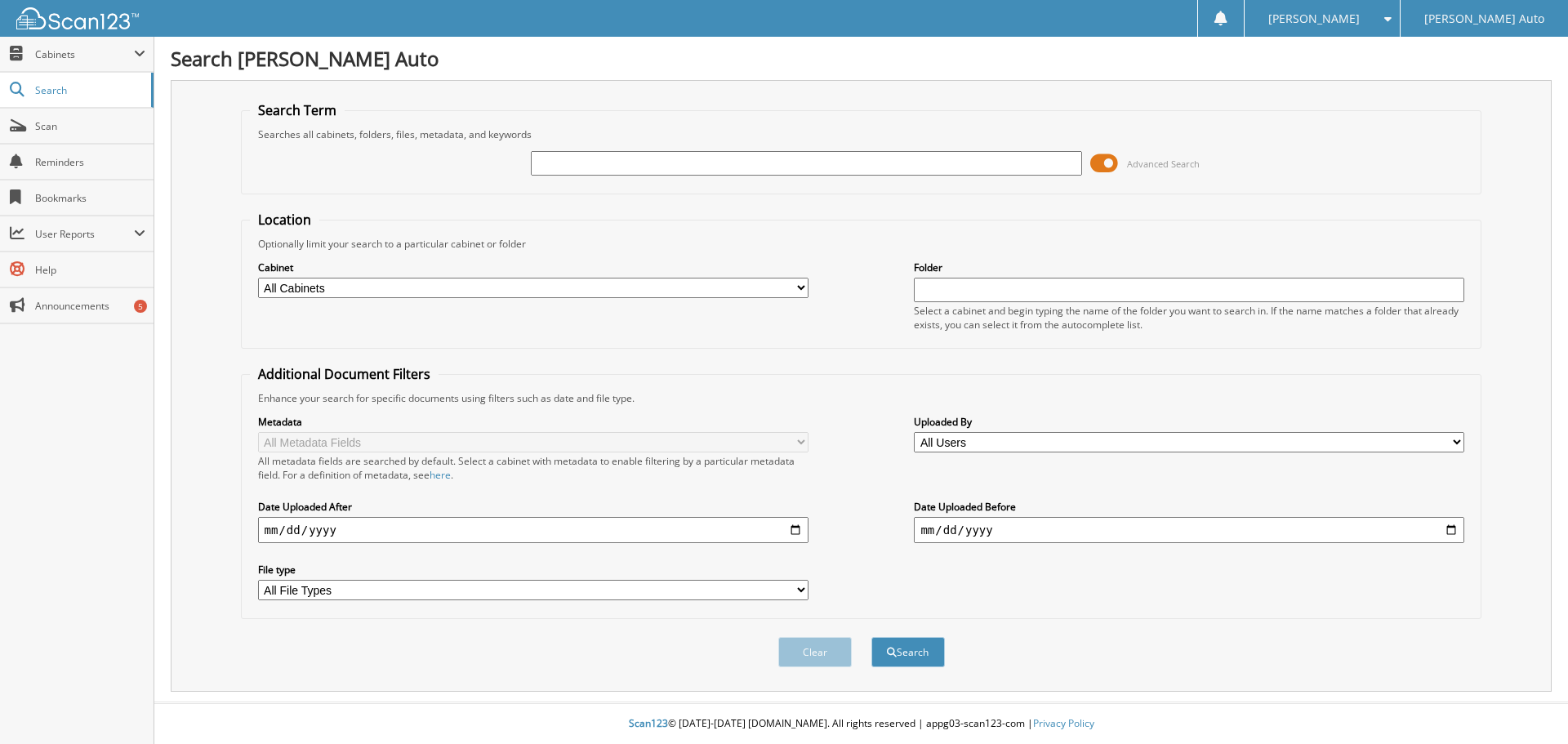
click at [564, 162] on input "text" at bounding box center [806, 163] width 551 height 25
type input "481027"
click at [871, 637] on button "Search" at bounding box center [908, 652] width 74 height 30
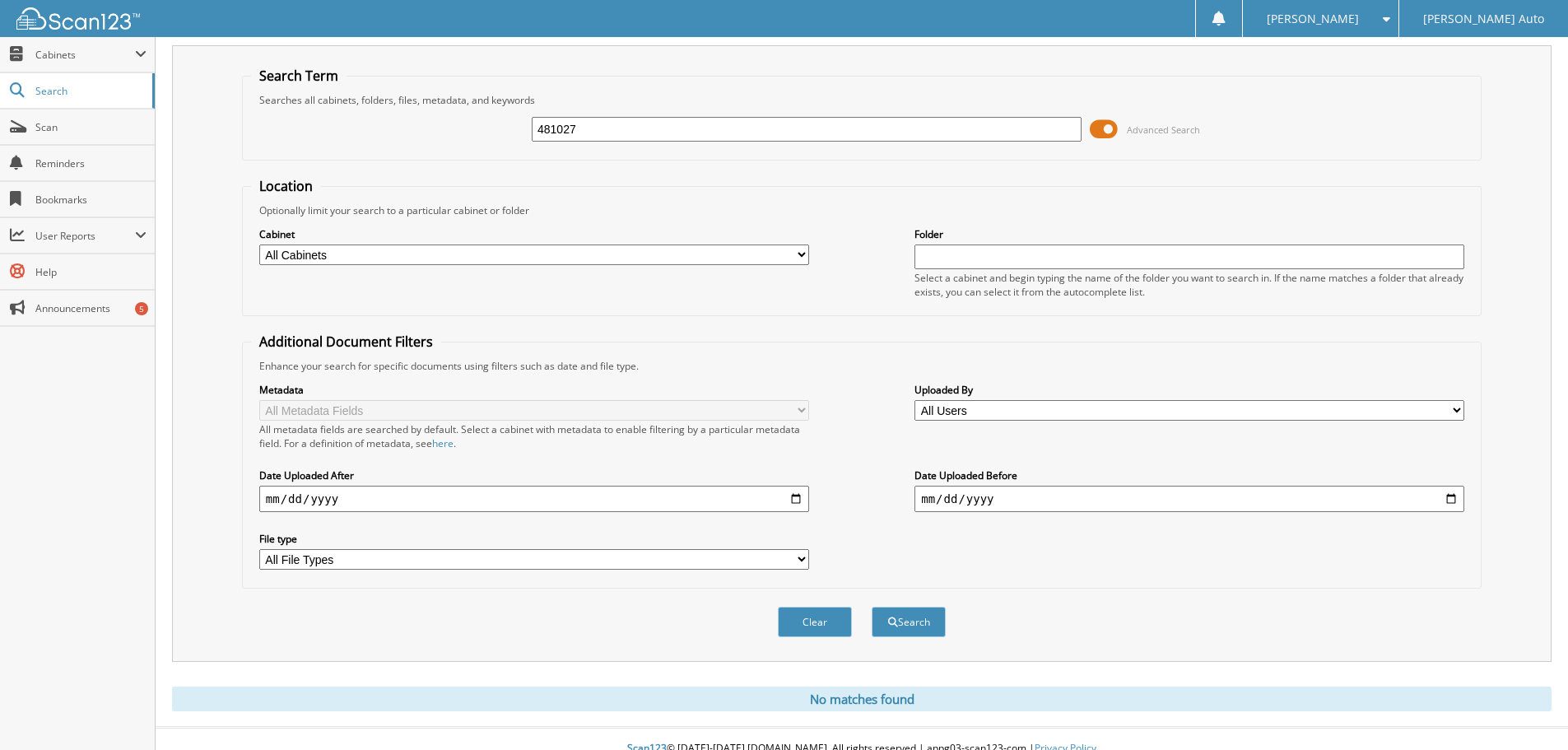
scroll to position [55, 0]
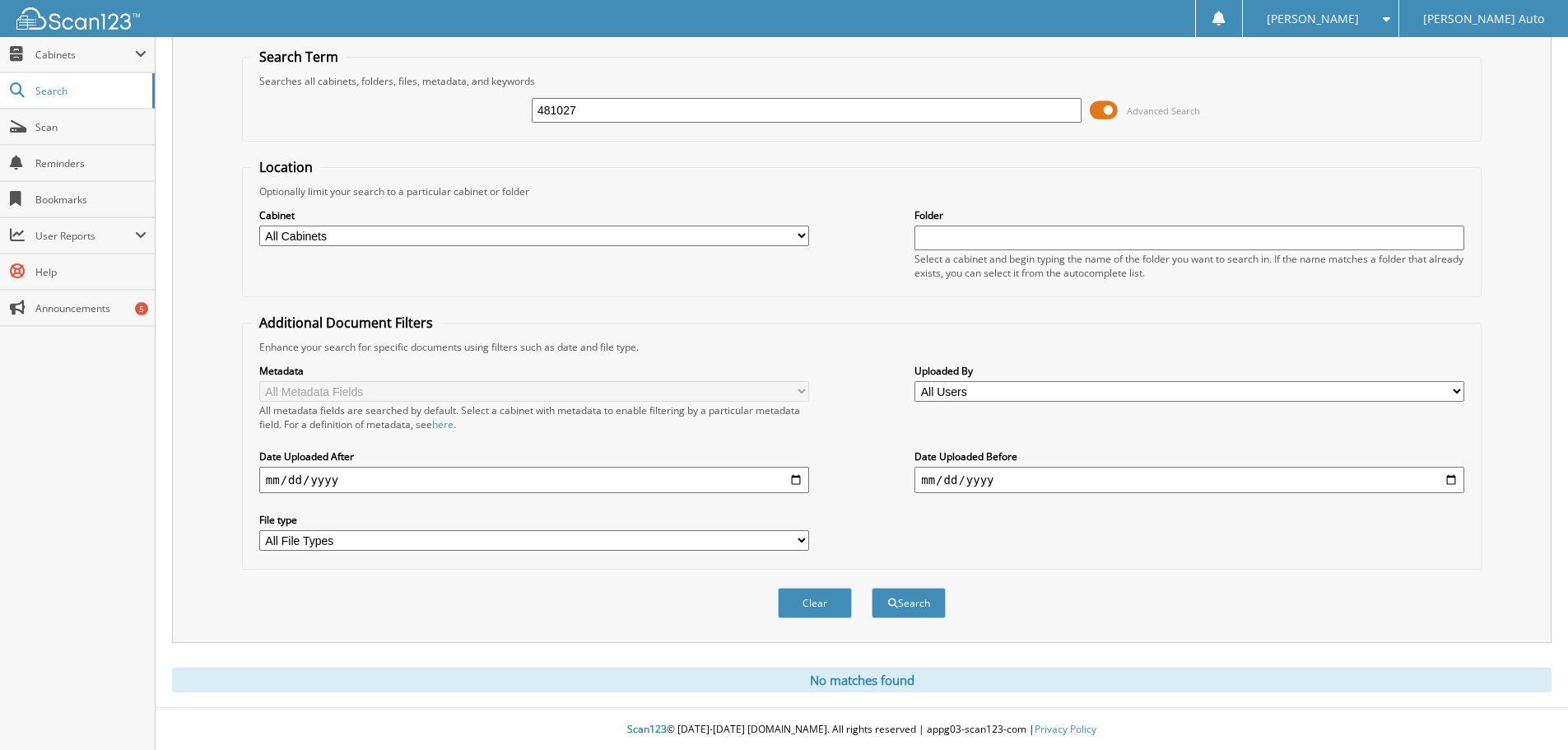
drag, startPoint x: 600, startPoint y: 100, endPoint x: 363, endPoint y: 141, distance: 240.5
click at [363, 141] on form "Search Term Searches all cabinets, folders, files, metadata, and keywords 48102…" at bounding box center [862, 341] width 1240 height 588
type input "481549"
click at [872, 588] on button "Search" at bounding box center [908, 602] width 74 height 30
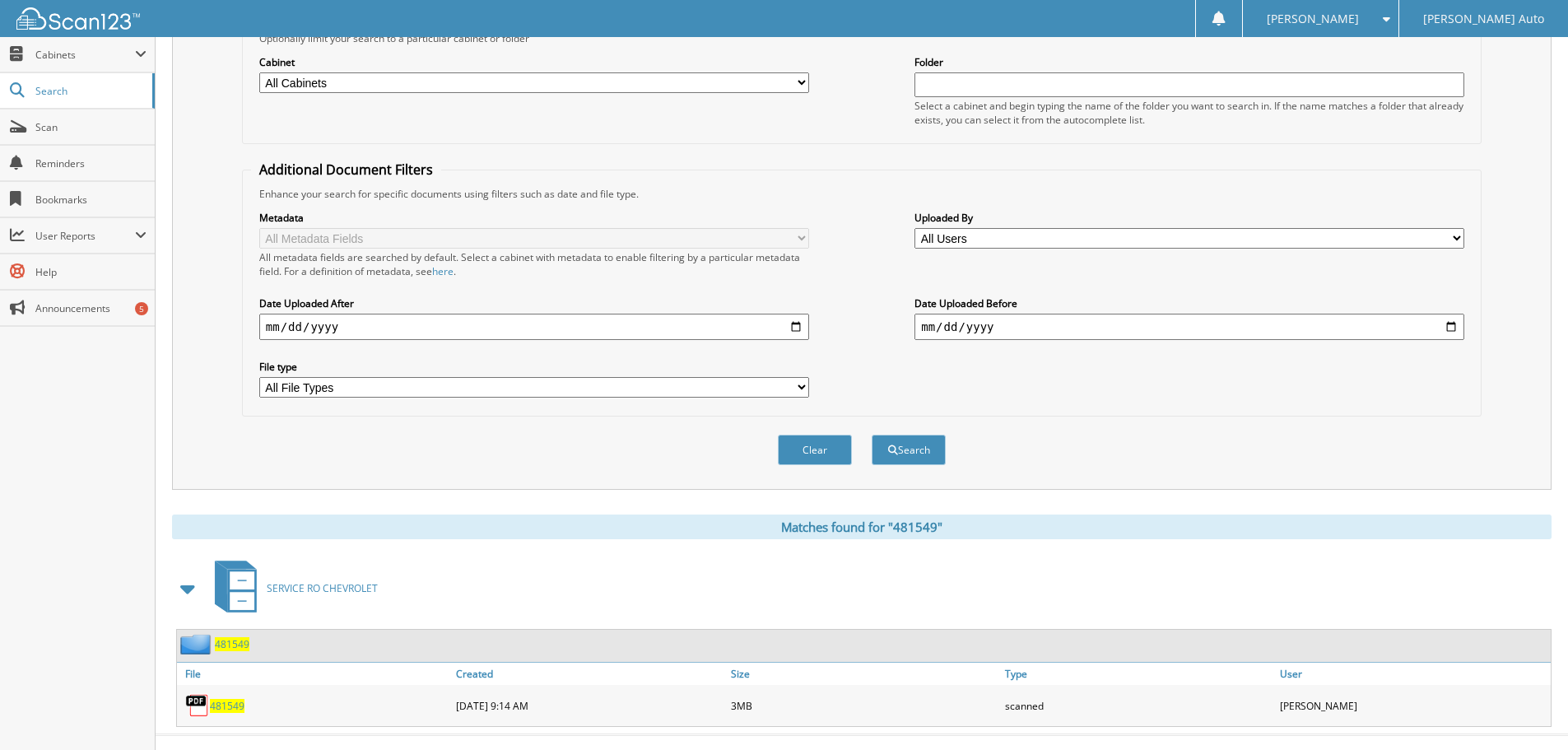
scroll to position [235, 0]
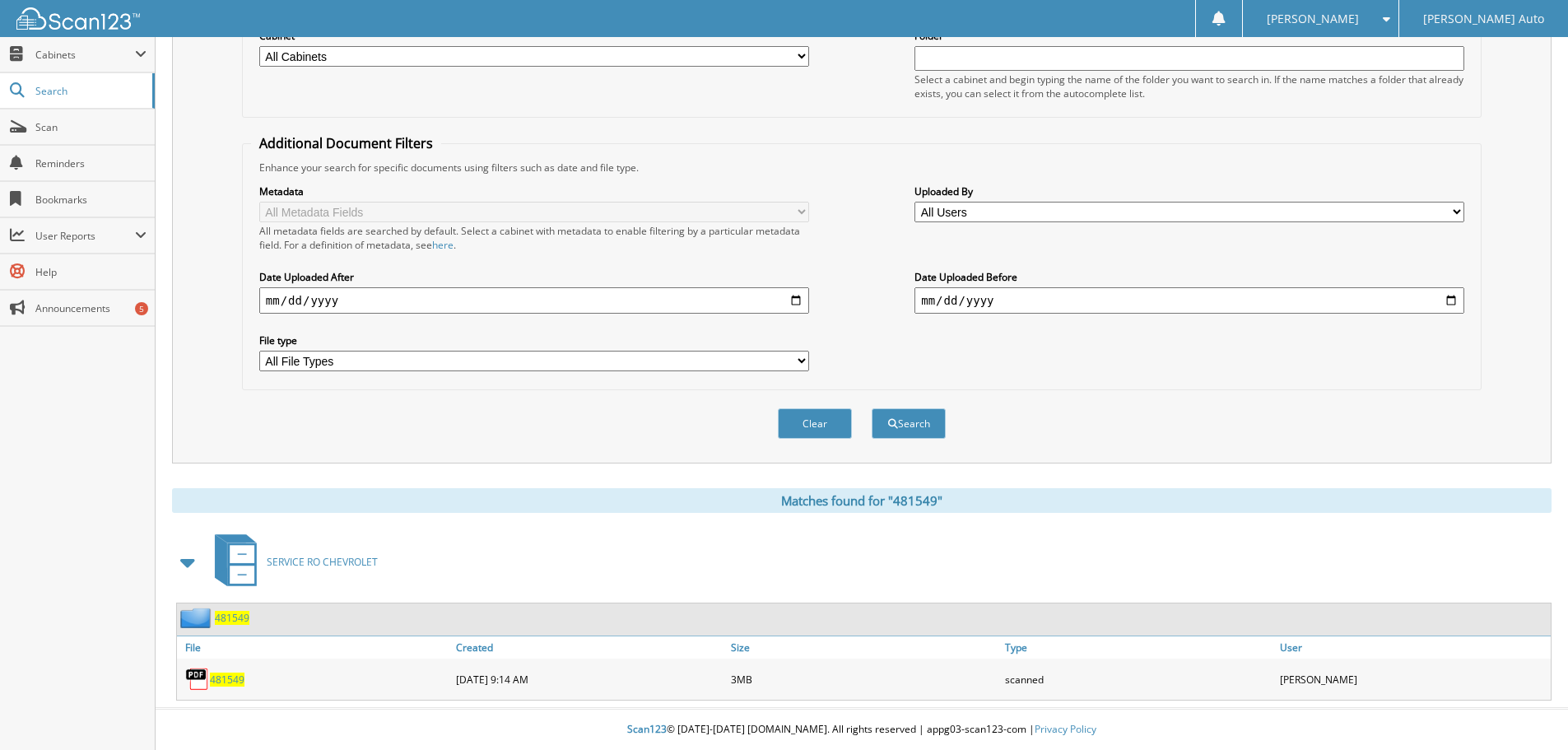
click at [232, 679] on span "481549" at bounding box center [228, 679] width 35 height 14
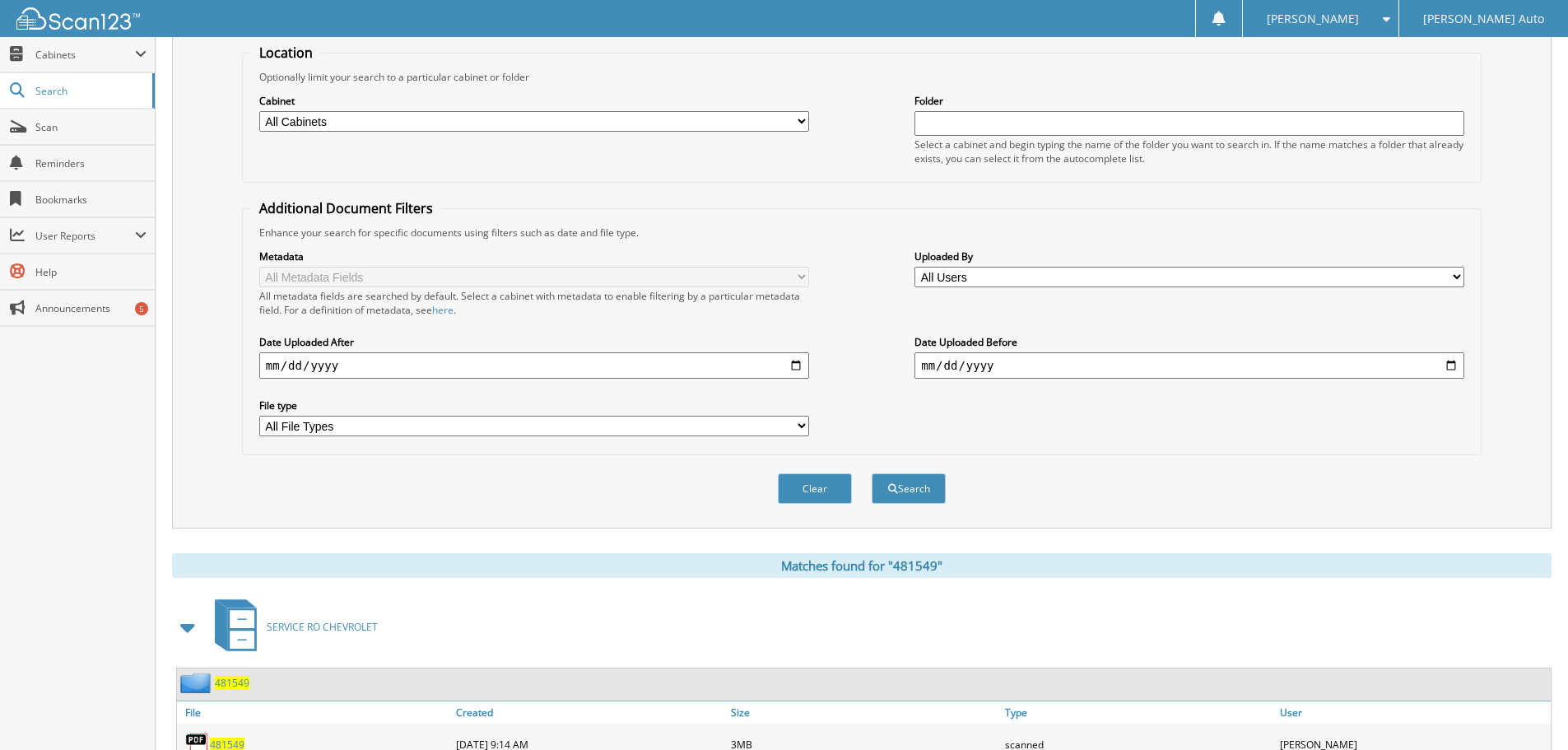
scroll to position [0, 0]
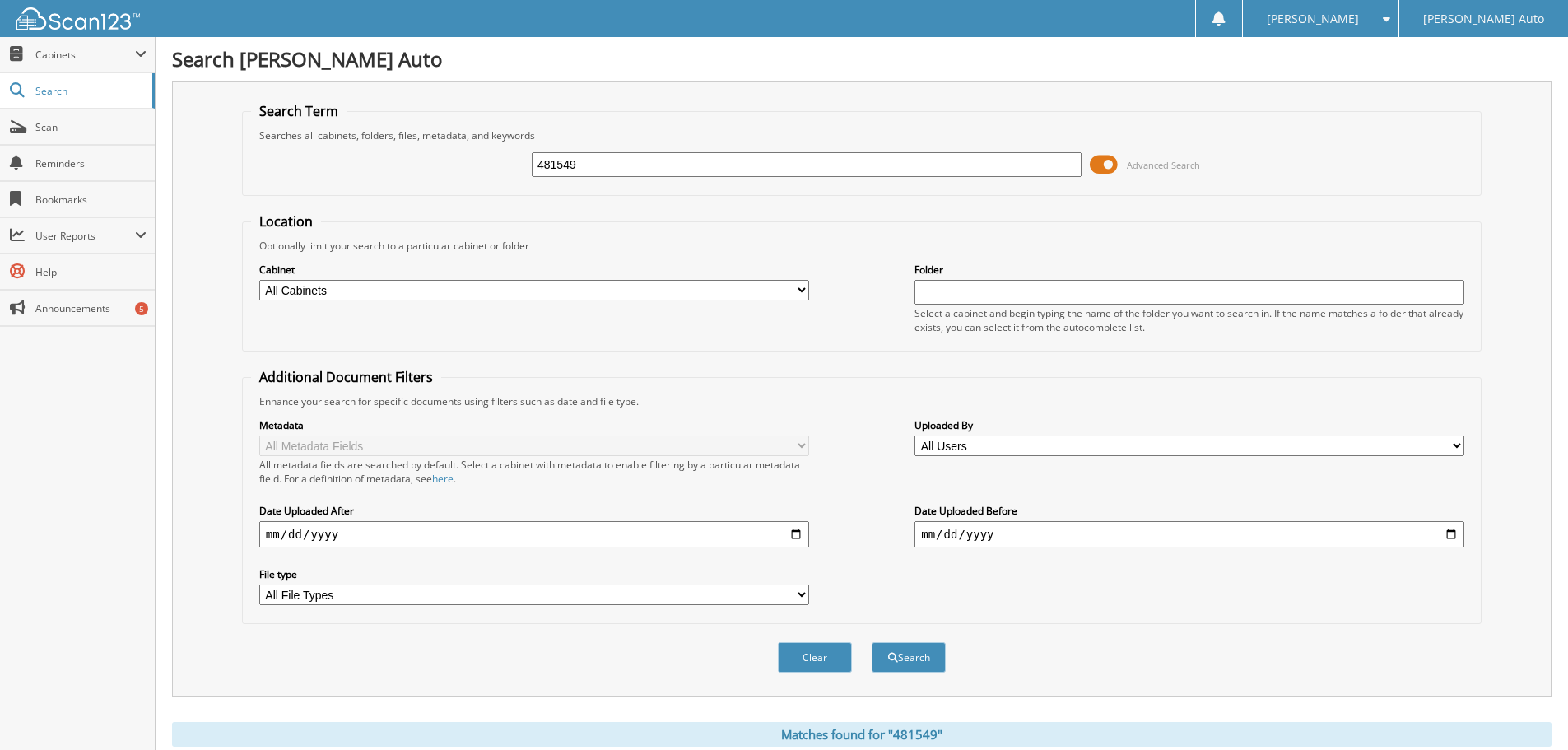
drag, startPoint x: 347, startPoint y: 188, endPoint x: 296, endPoint y: 193, distance: 51.2
click at [313, 192] on fieldset "Search Term Searches all cabinets, folders, files, metadata, and keywords 48154…" at bounding box center [862, 149] width 1240 height 94
type input "481697"
click at [872, 643] on button "Search" at bounding box center [908, 657] width 74 height 30
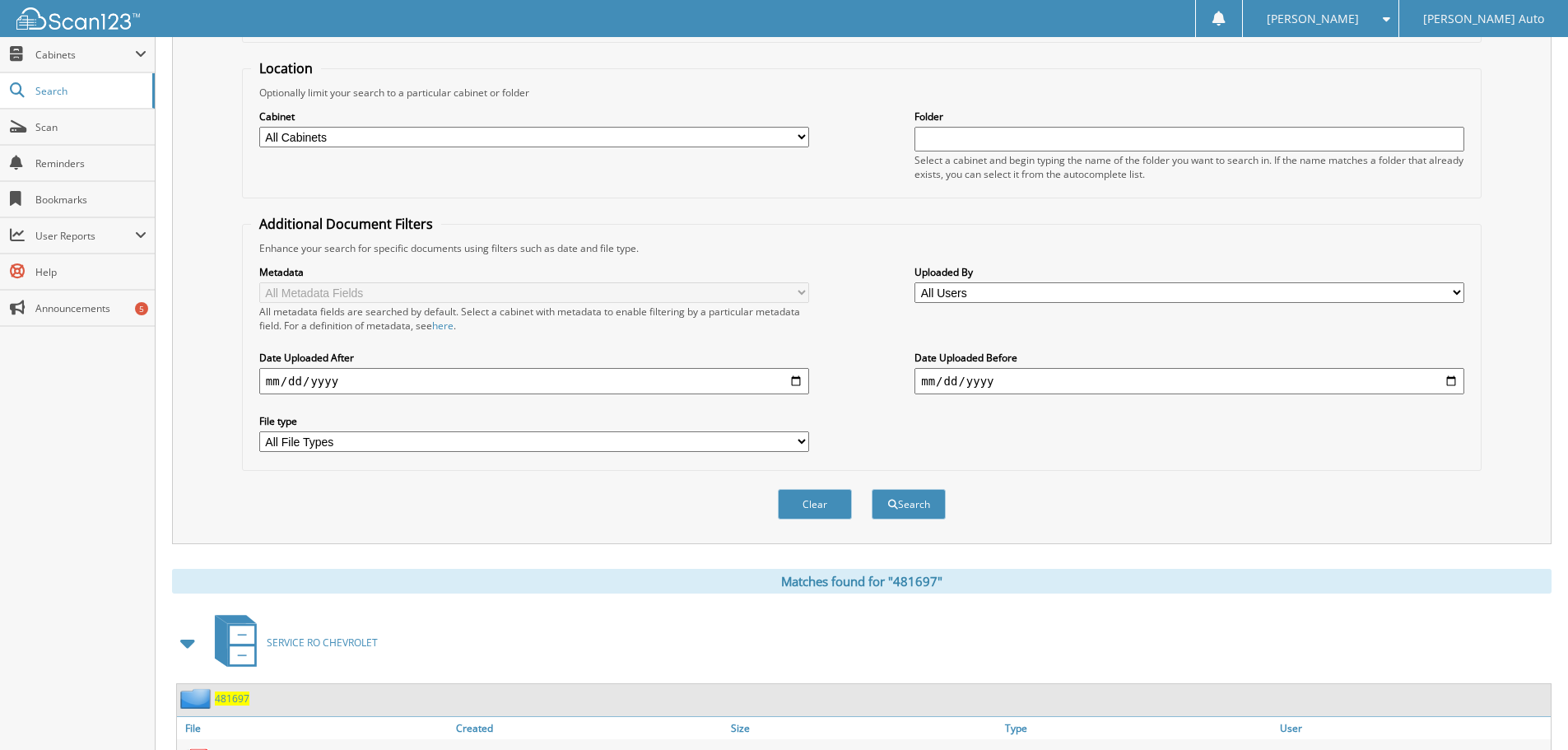
scroll to position [235, 0]
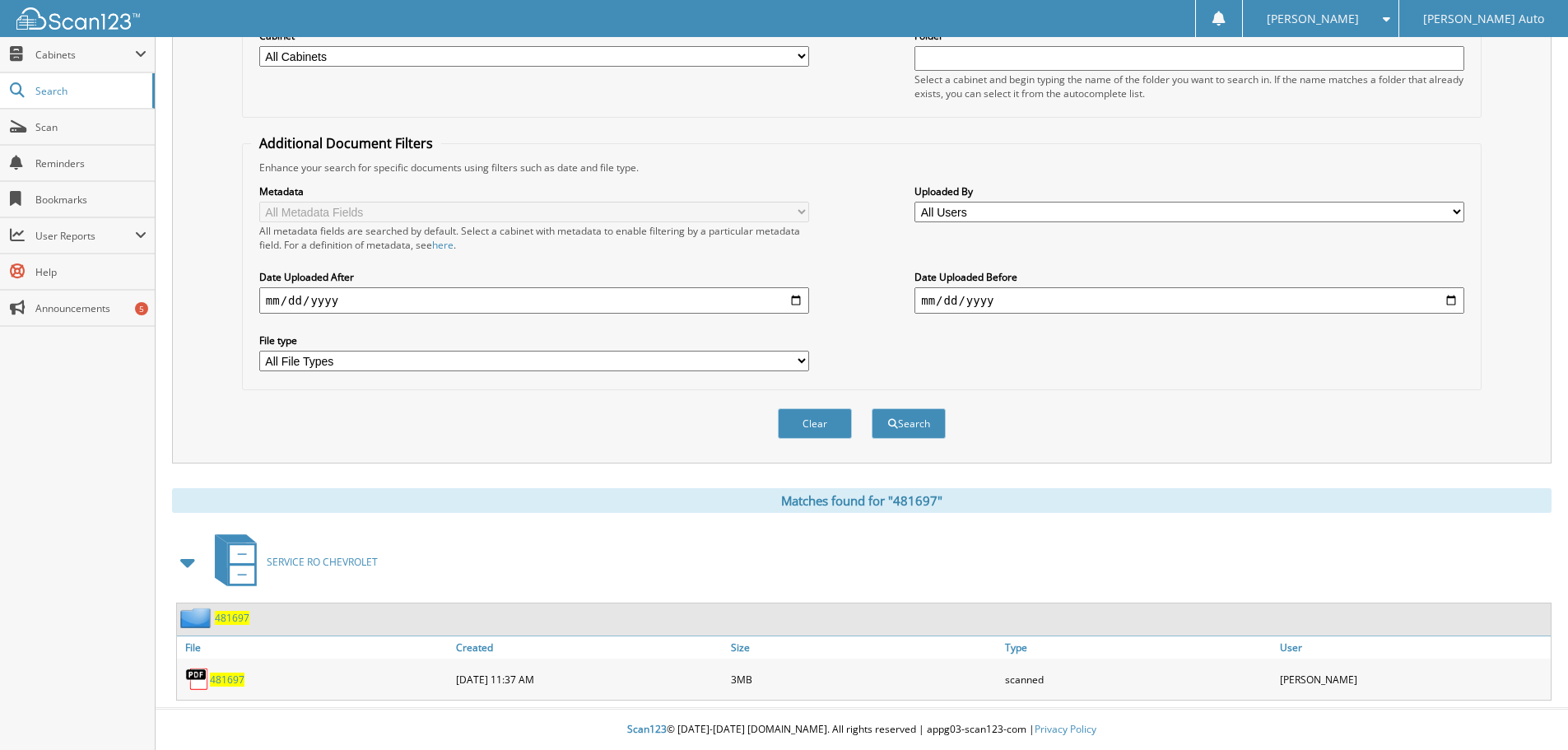
click at [228, 682] on span "481697" at bounding box center [228, 679] width 35 height 14
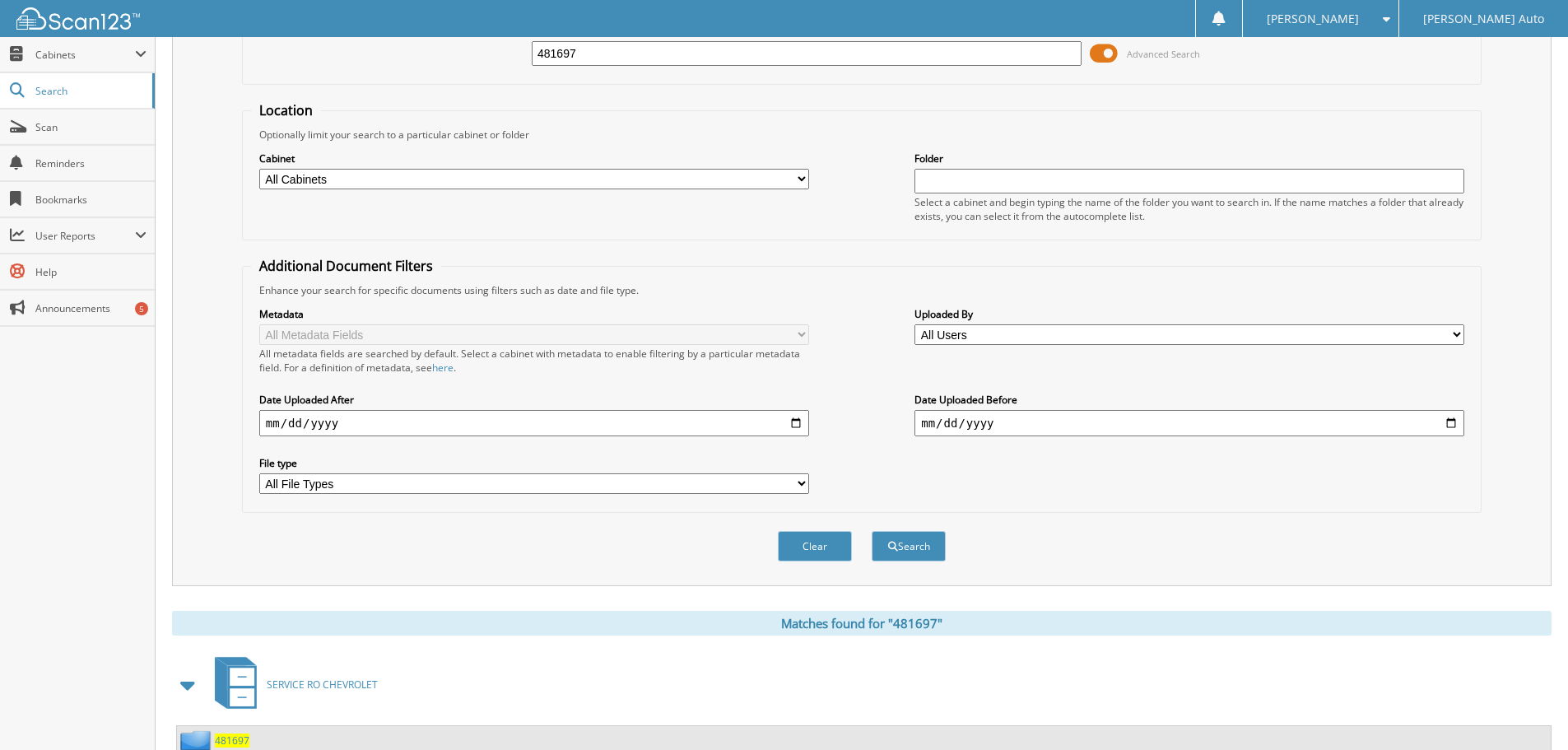
scroll to position [0, 0]
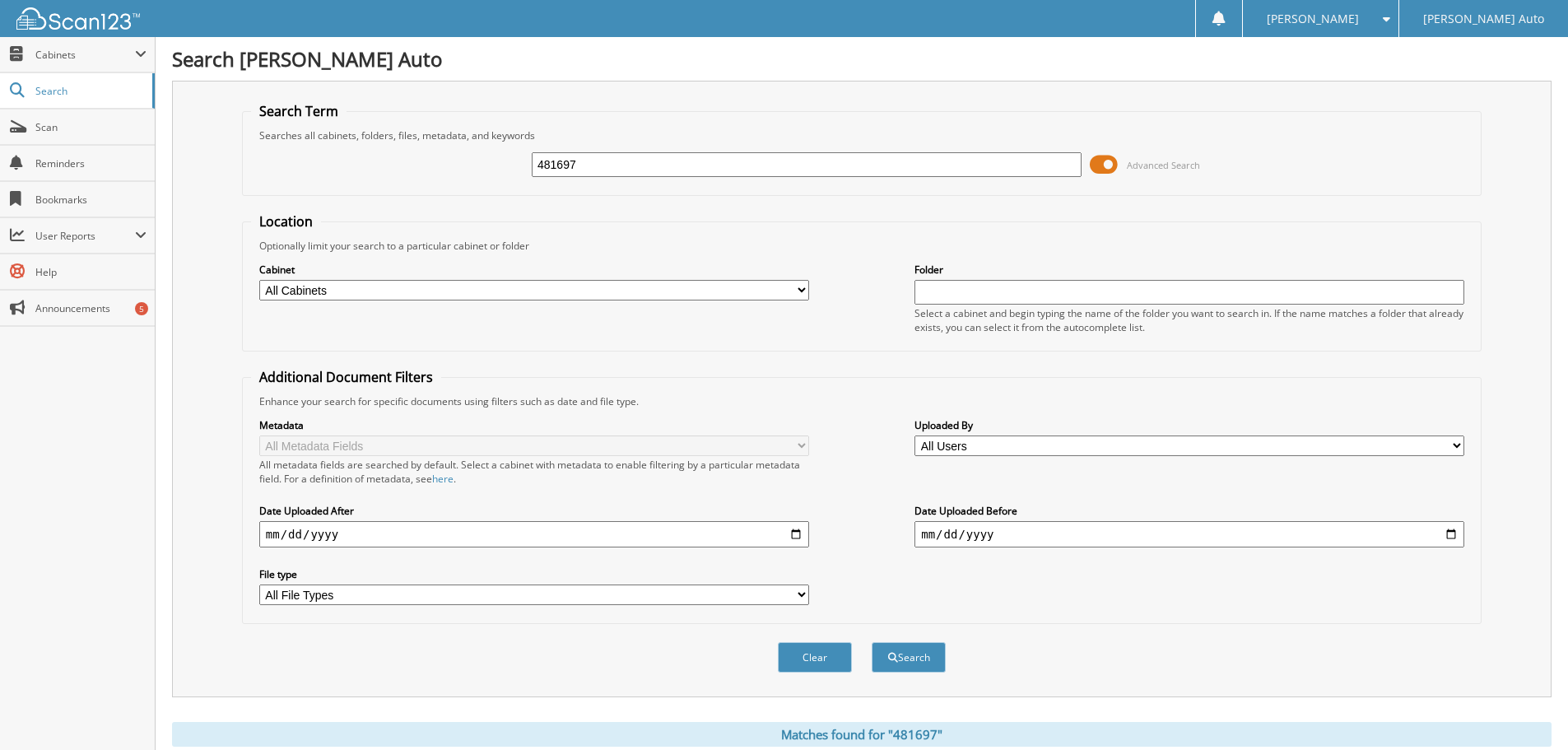
drag, startPoint x: 469, startPoint y: 173, endPoint x: 423, endPoint y: 180, distance: 46.5
click at [439, 179] on div "481697 Advanced Search" at bounding box center [862, 164] width 1221 height 44
type input "481866"
click at [872, 643] on button "Search" at bounding box center [908, 657] width 74 height 30
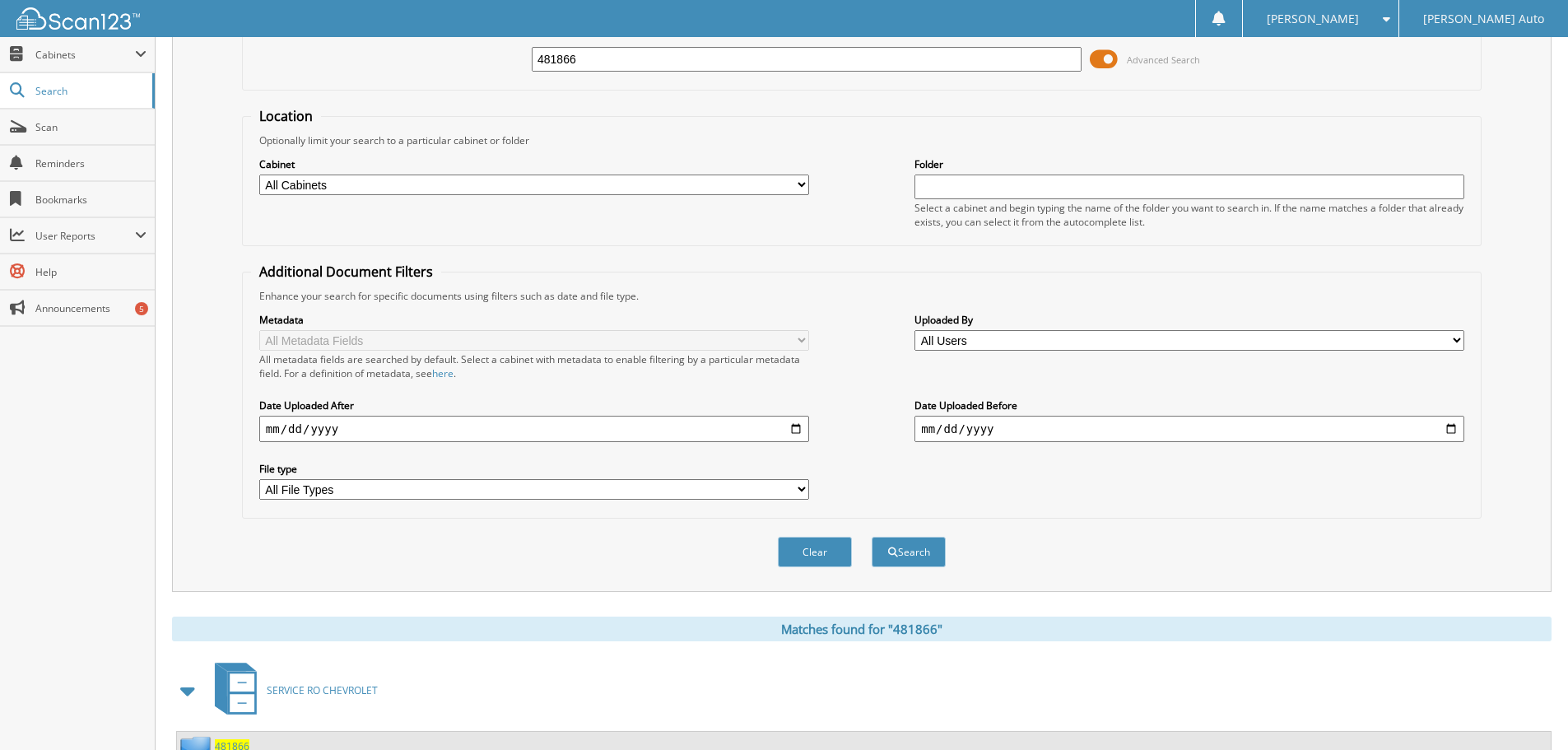
scroll to position [235, 0]
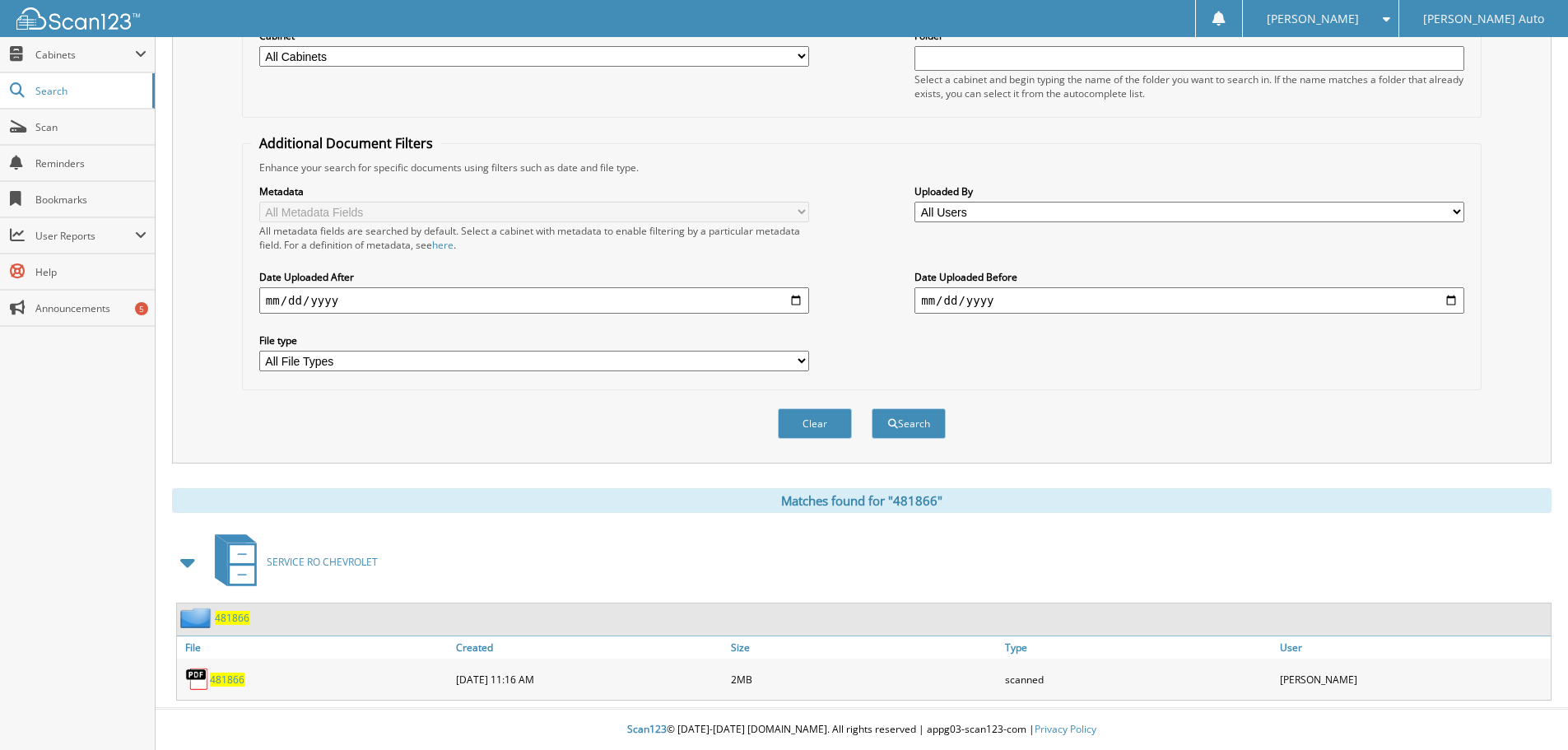
click at [219, 676] on span "481866" at bounding box center [228, 679] width 35 height 14
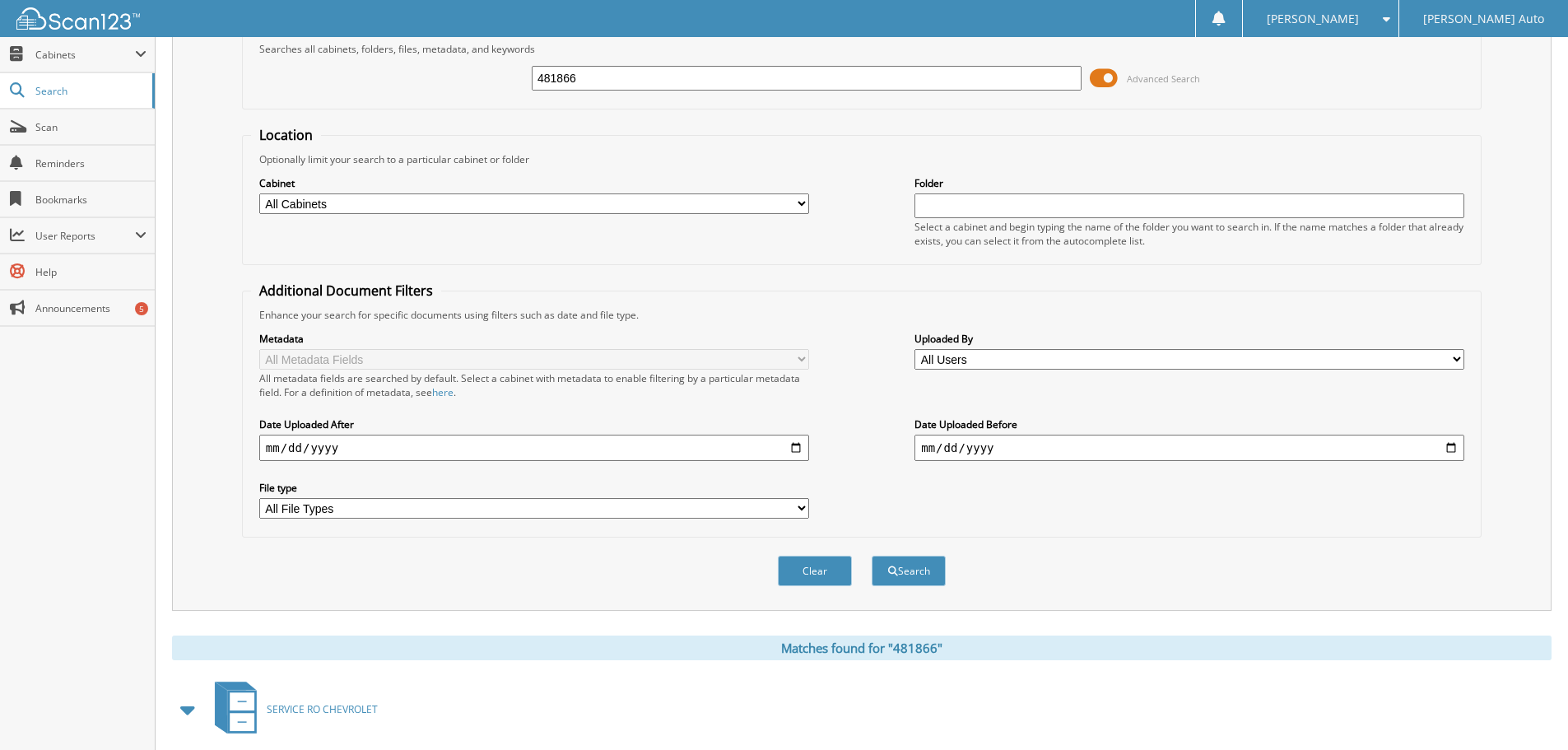
scroll to position [0, 0]
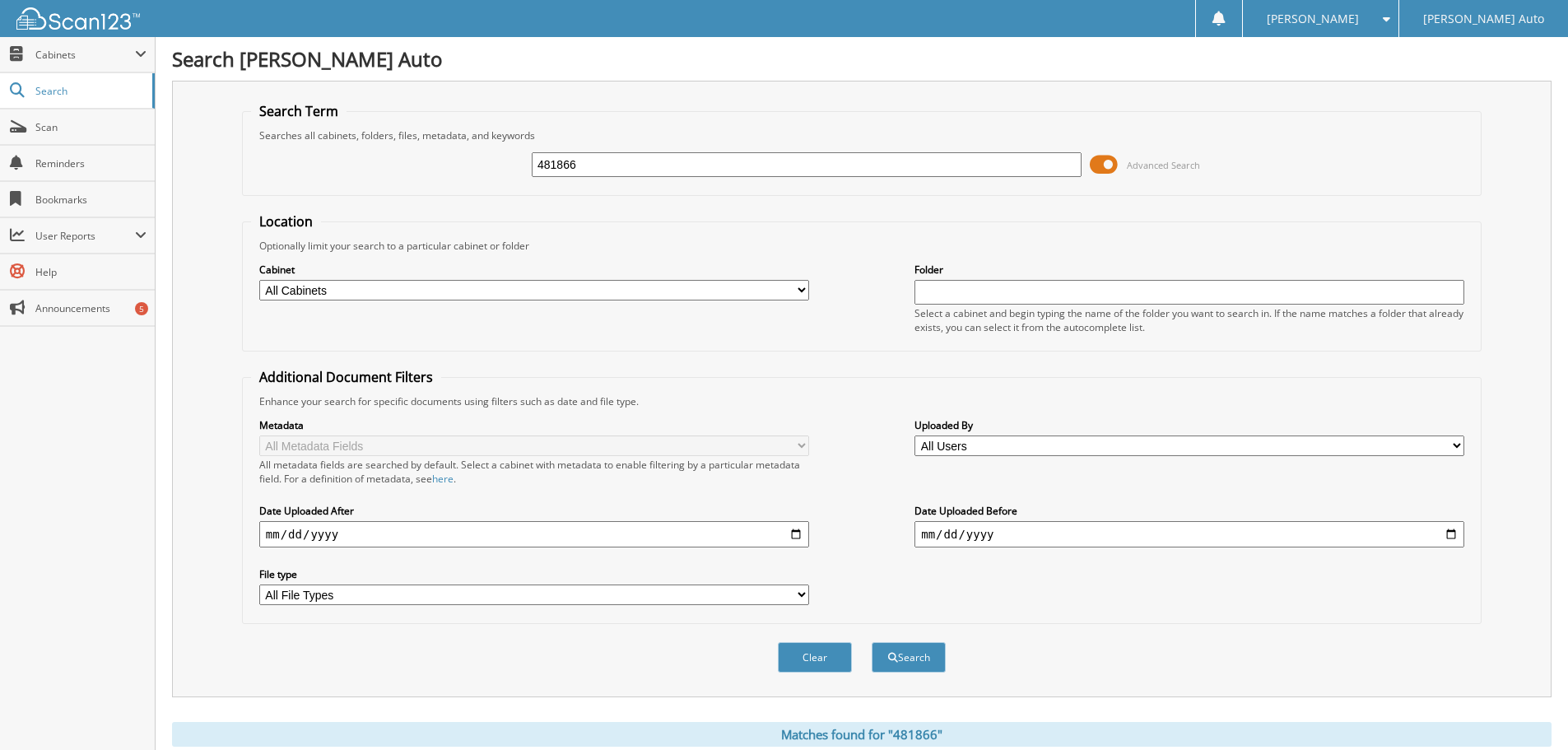
drag, startPoint x: 628, startPoint y: 166, endPoint x: 413, endPoint y: 185, distance: 215.8
click at [413, 185] on div "481866 Advanced Search" at bounding box center [862, 164] width 1221 height 44
type input "481897"
click at [872, 643] on button "Search" at bounding box center [908, 657] width 74 height 30
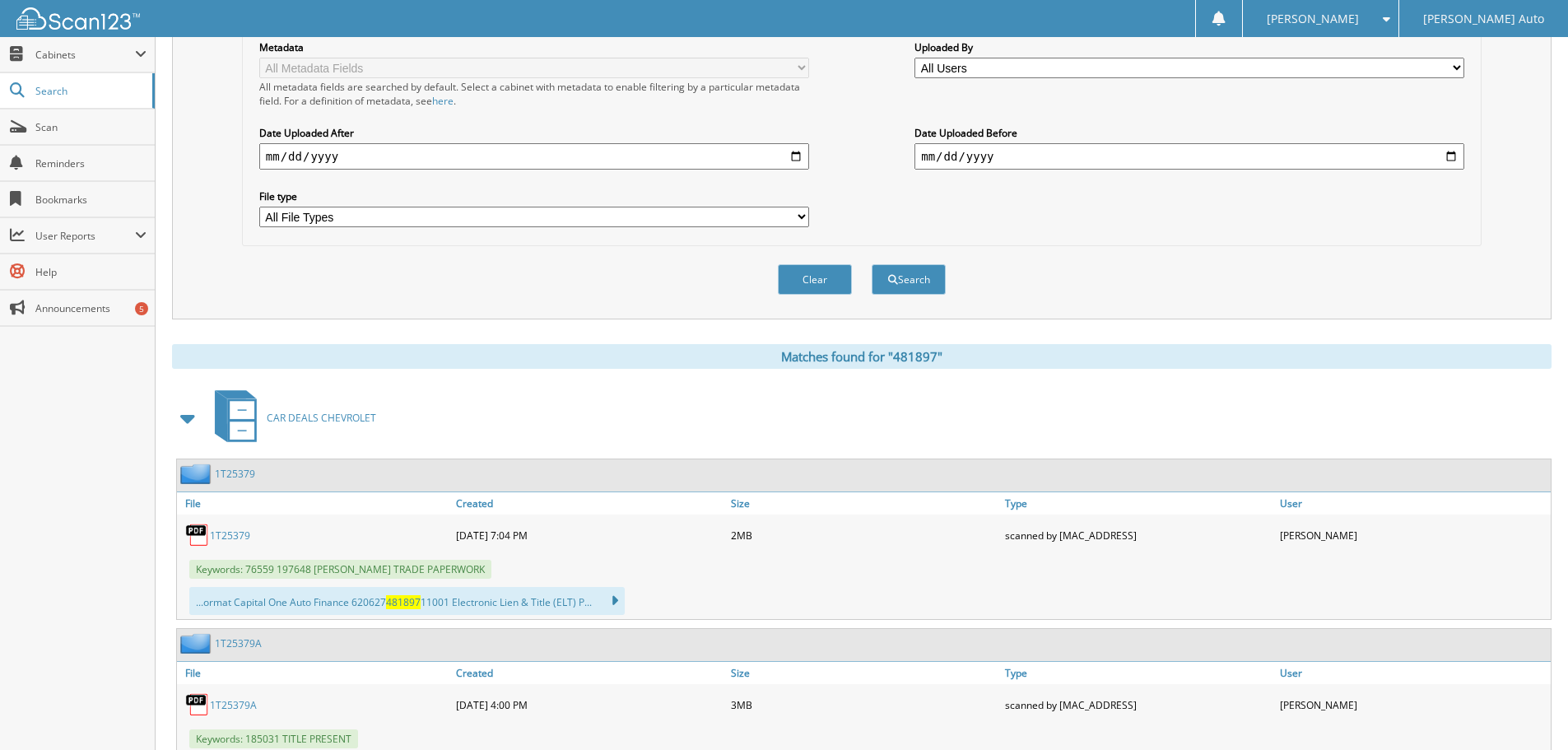
scroll to position [377, 0]
click at [189, 419] on span at bounding box center [188, 419] width 23 height 29
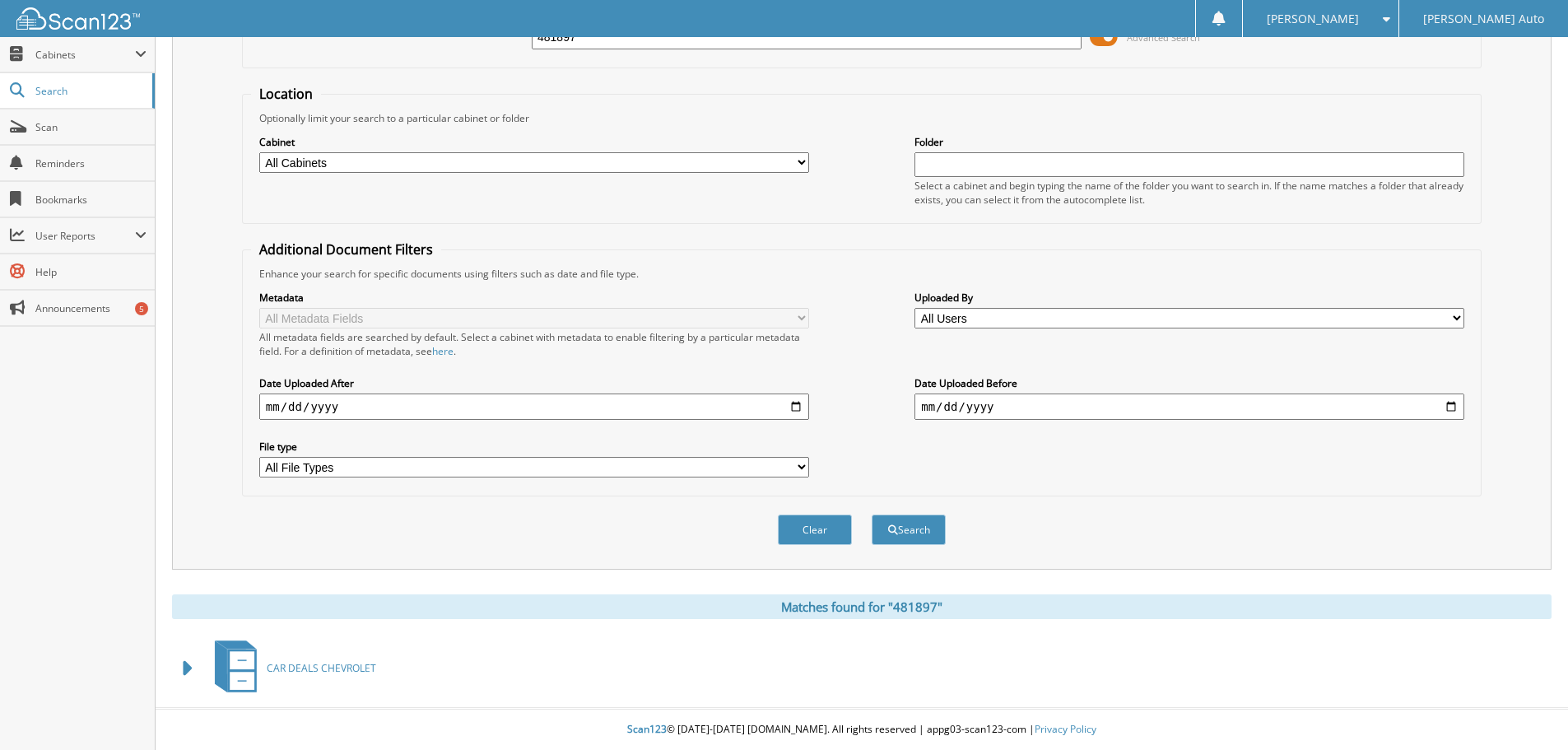
click at [188, 666] on span at bounding box center [188, 668] width 23 height 29
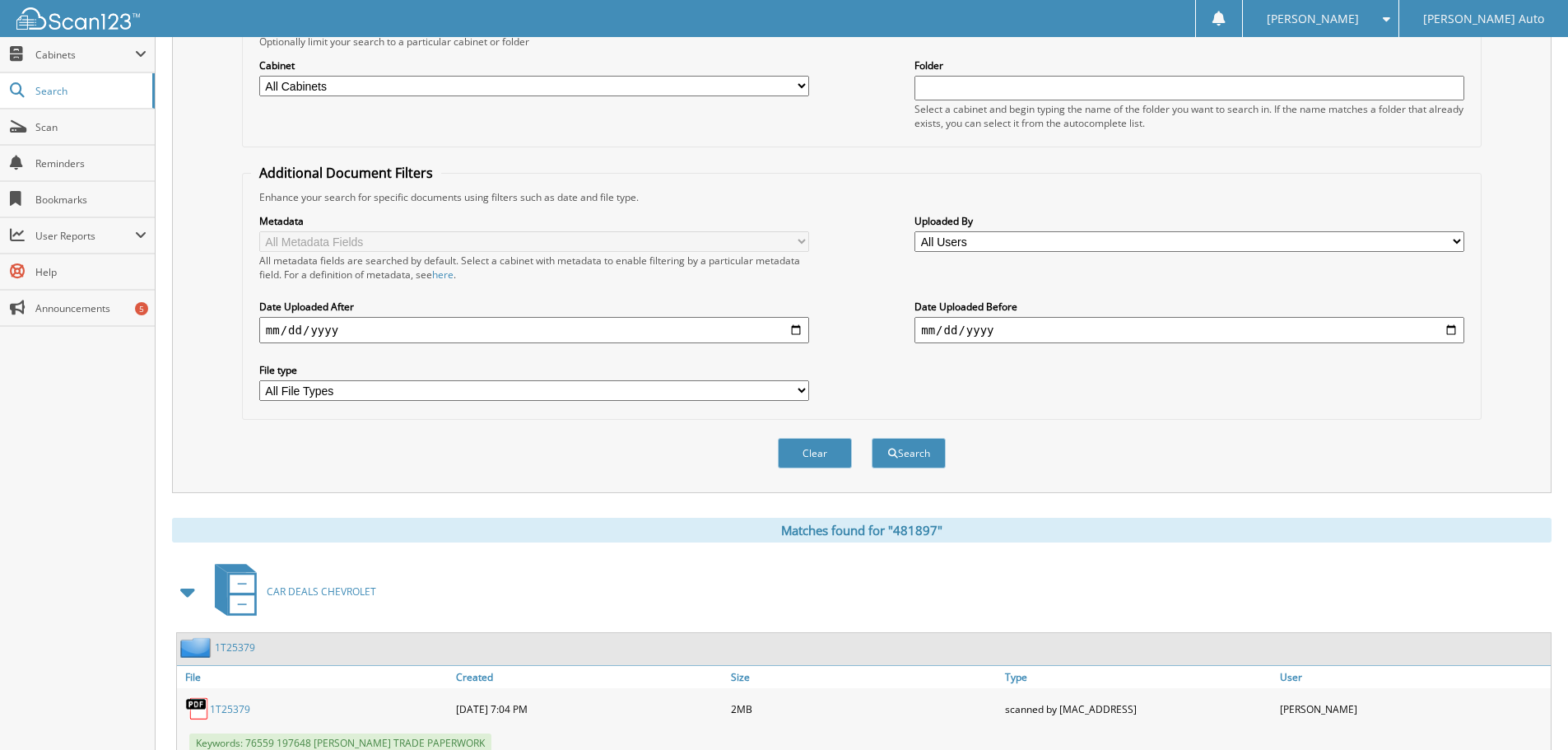
scroll to position [0, 0]
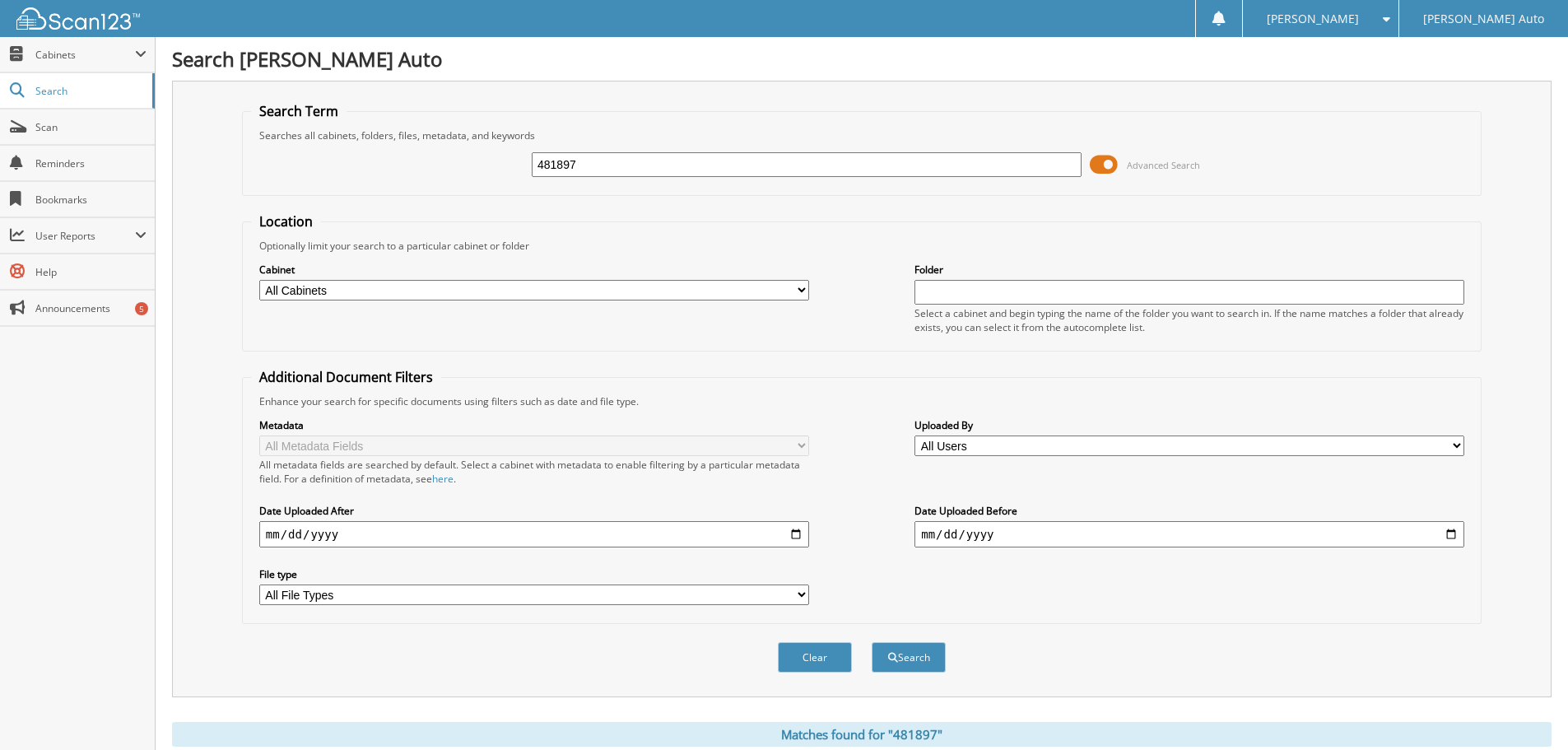
drag, startPoint x: 616, startPoint y: 170, endPoint x: 459, endPoint y: 163, distance: 157.2
click at [428, 167] on div "481897 Advanced Search" at bounding box center [862, 164] width 1221 height 44
type input "482267"
click at [922, 663] on button "Search" at bounding box center [908, 657] width 74 height 30
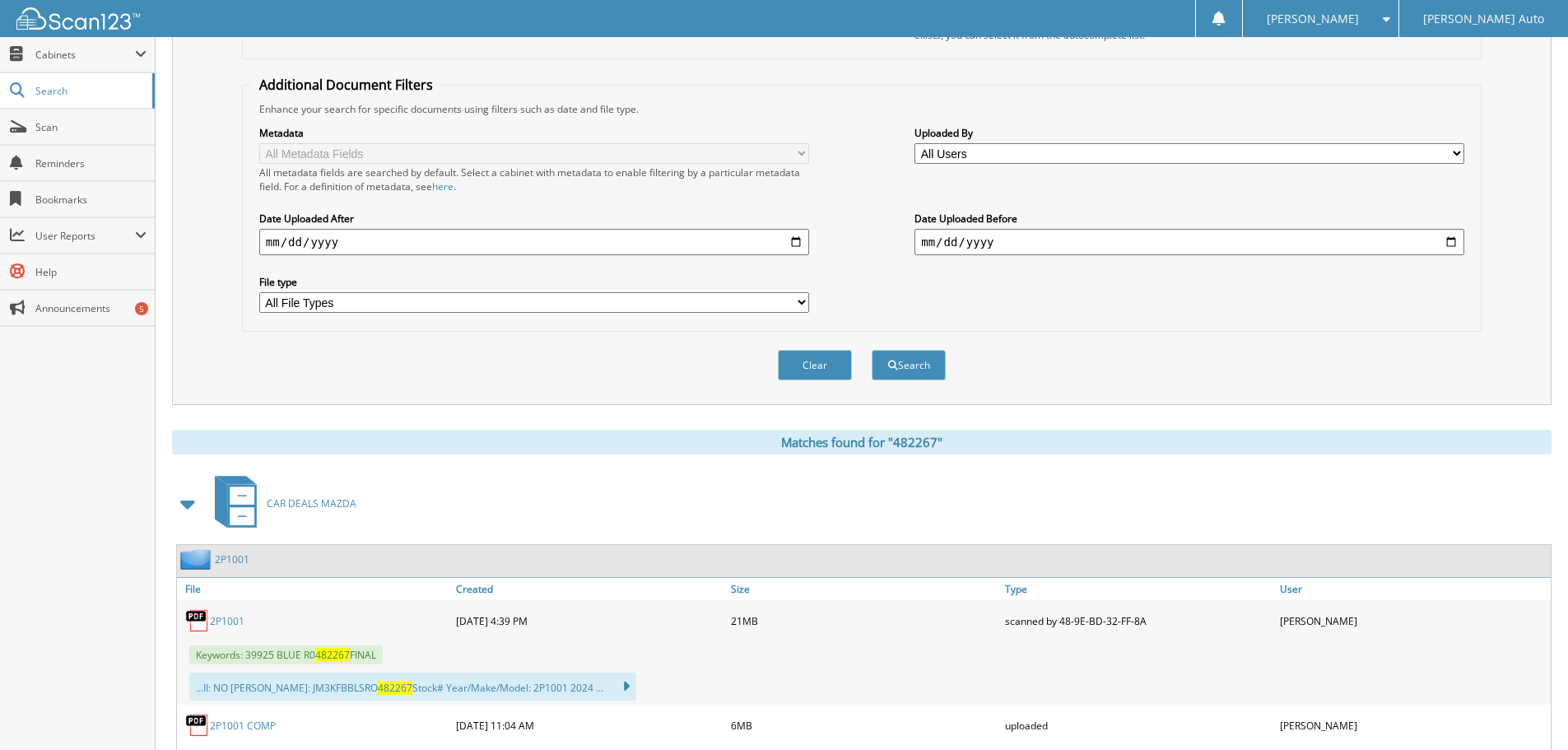
scroll to position [95, 0]
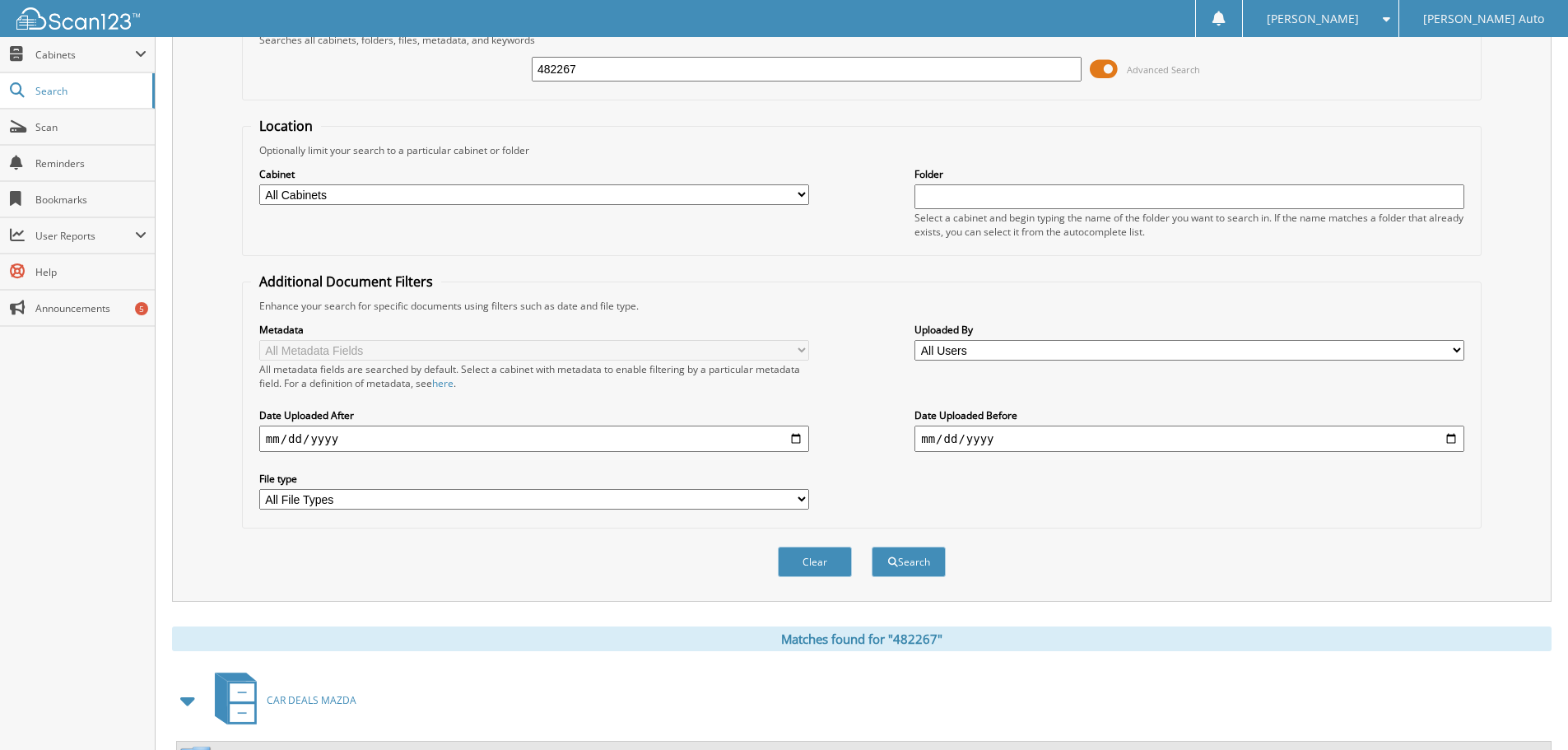
drag, startPoint x: 596, startPoint y: 69, endPoint x: 351, endPoint y: 90, distance: 245.9
click at [331, 88] on div "482267 Advanced Search" at bounding box center [862, 69] width 1221 height 44
type input "482305"
click at [904, 564] on button "Search" at bounding box center [908, 562] width 74 height 30
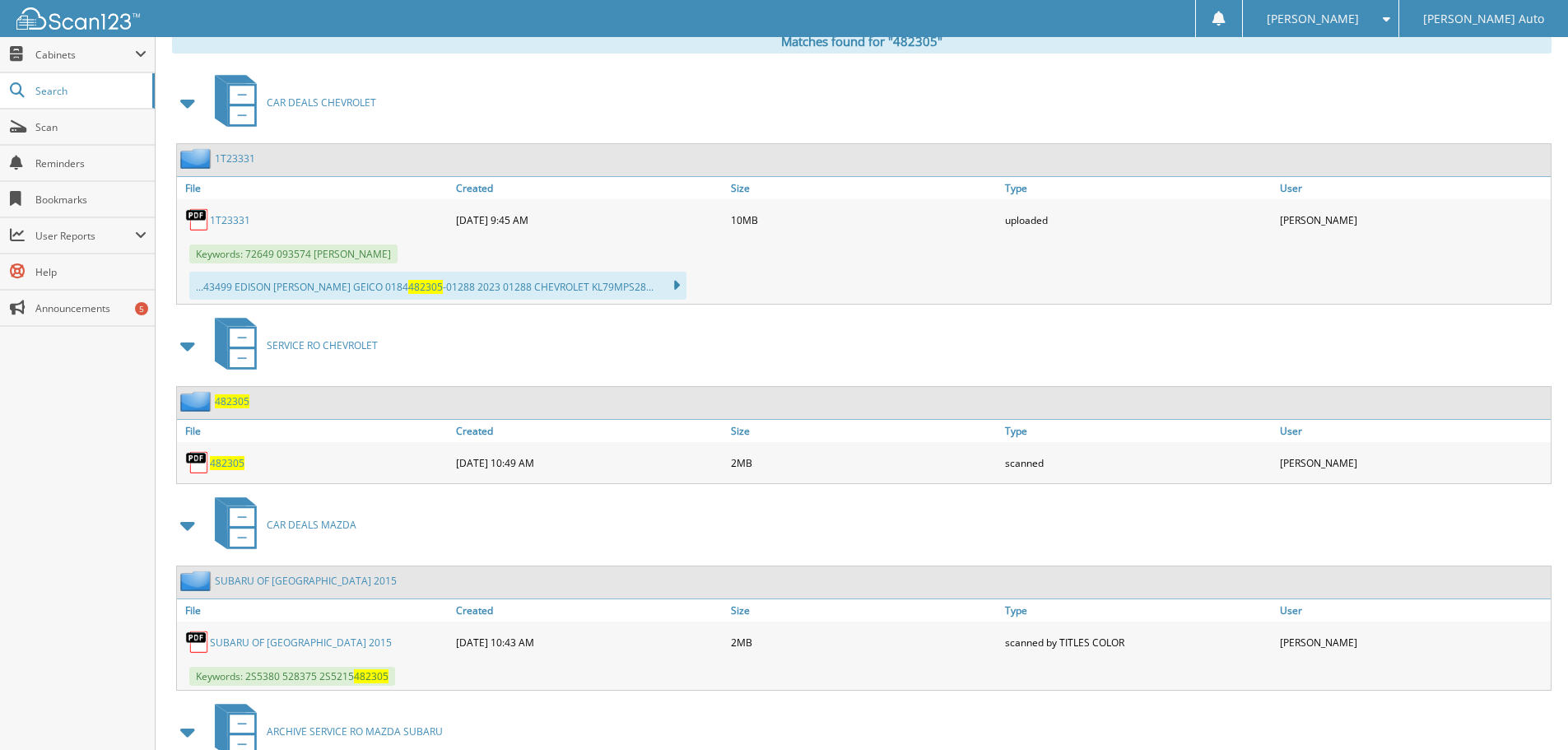
scroll to position [866, 0]
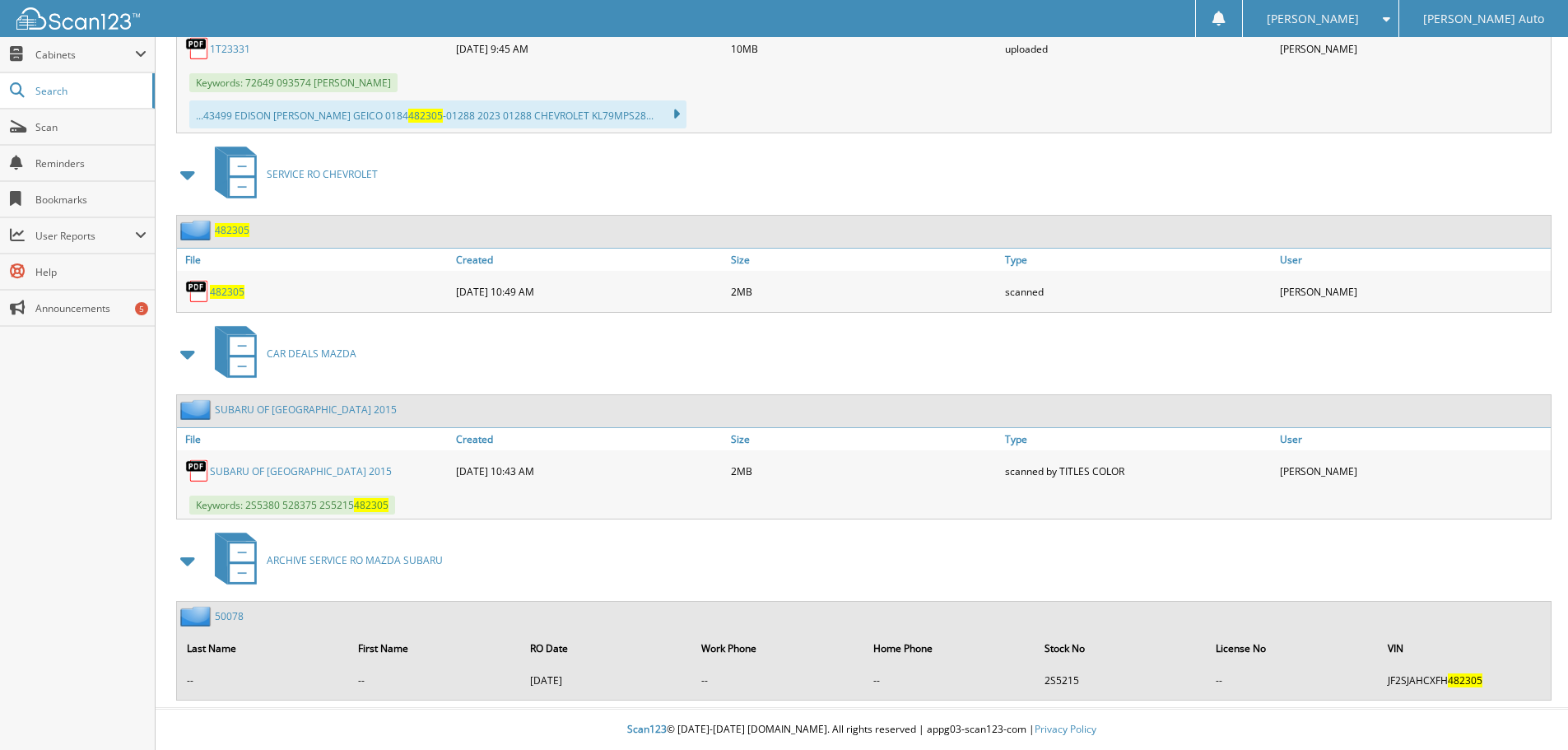
click at [228, 292] on span "482305" at bounding box center [228, 291] width 35 height 14
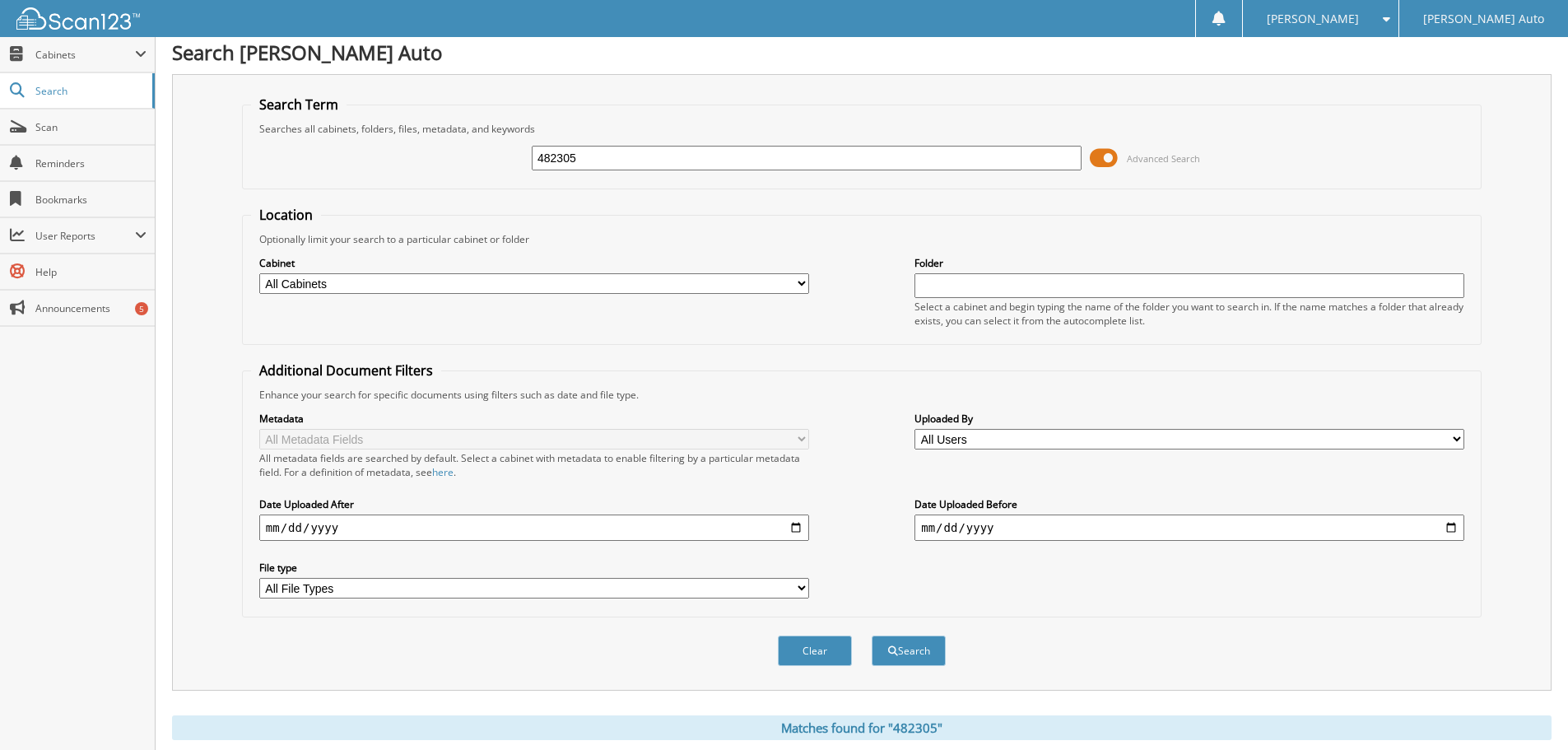
scroll to position [0, 0]
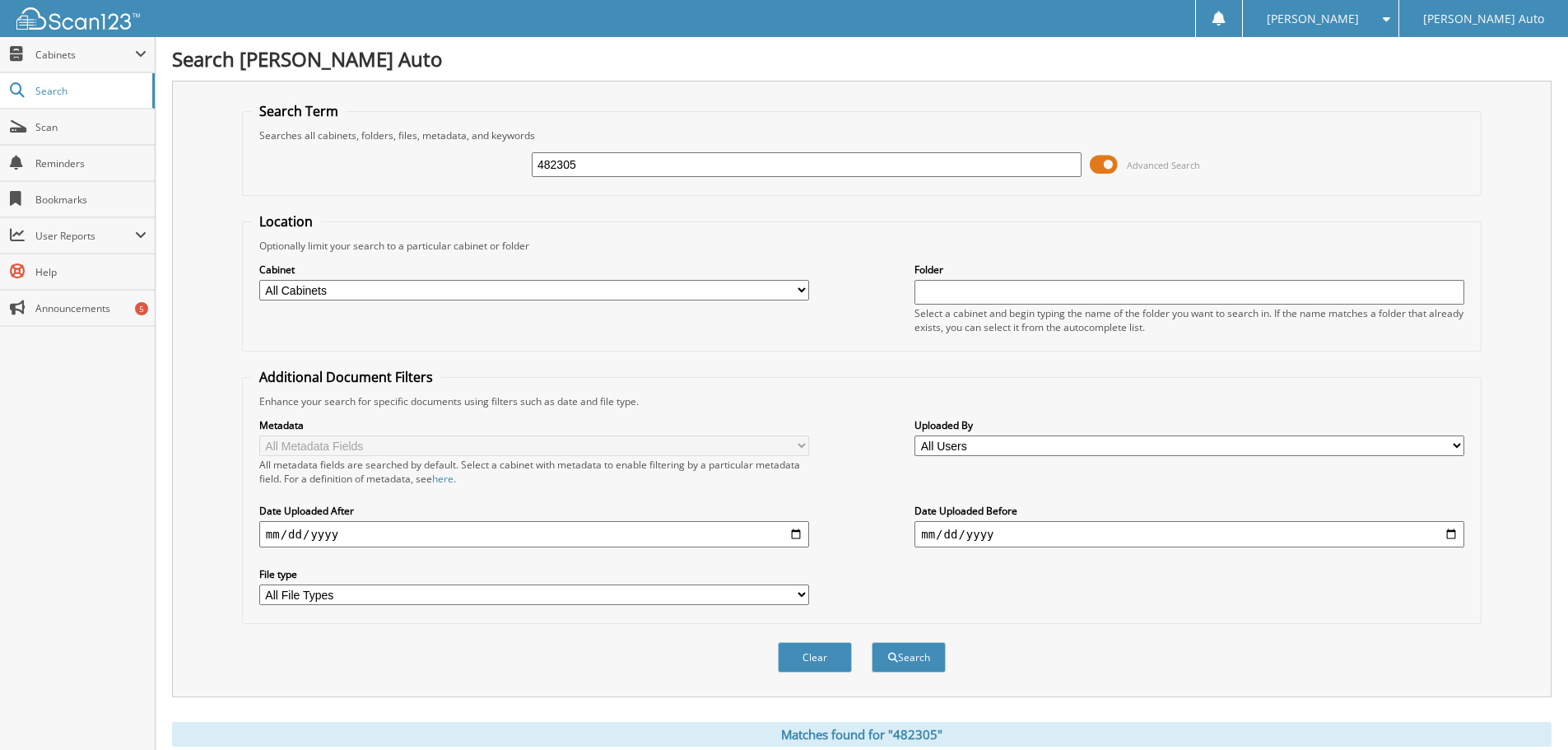
drag, startPoint x: 529, startPoint y: 160, endPoint x: 420, endPoint y: 165, distance: 109.1
click at [407, 163] on div "482305 Advanced Search" at bounding box center [862, 164] width 1221 height 44
type input "482341"
click at [872, 643] on button "Search" at bounding box center [908, 657] width 74 height 30
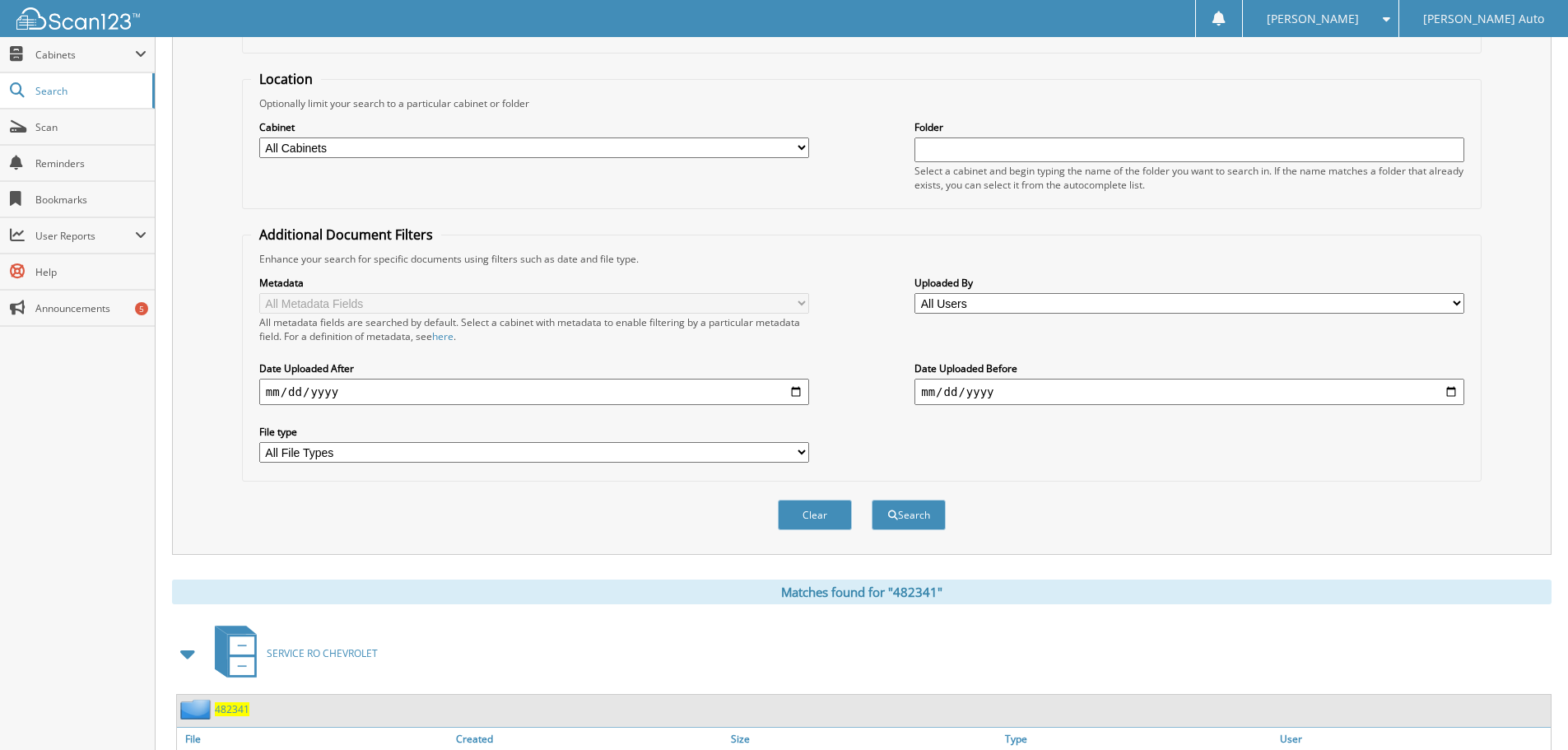
scroll to position [235, 0]
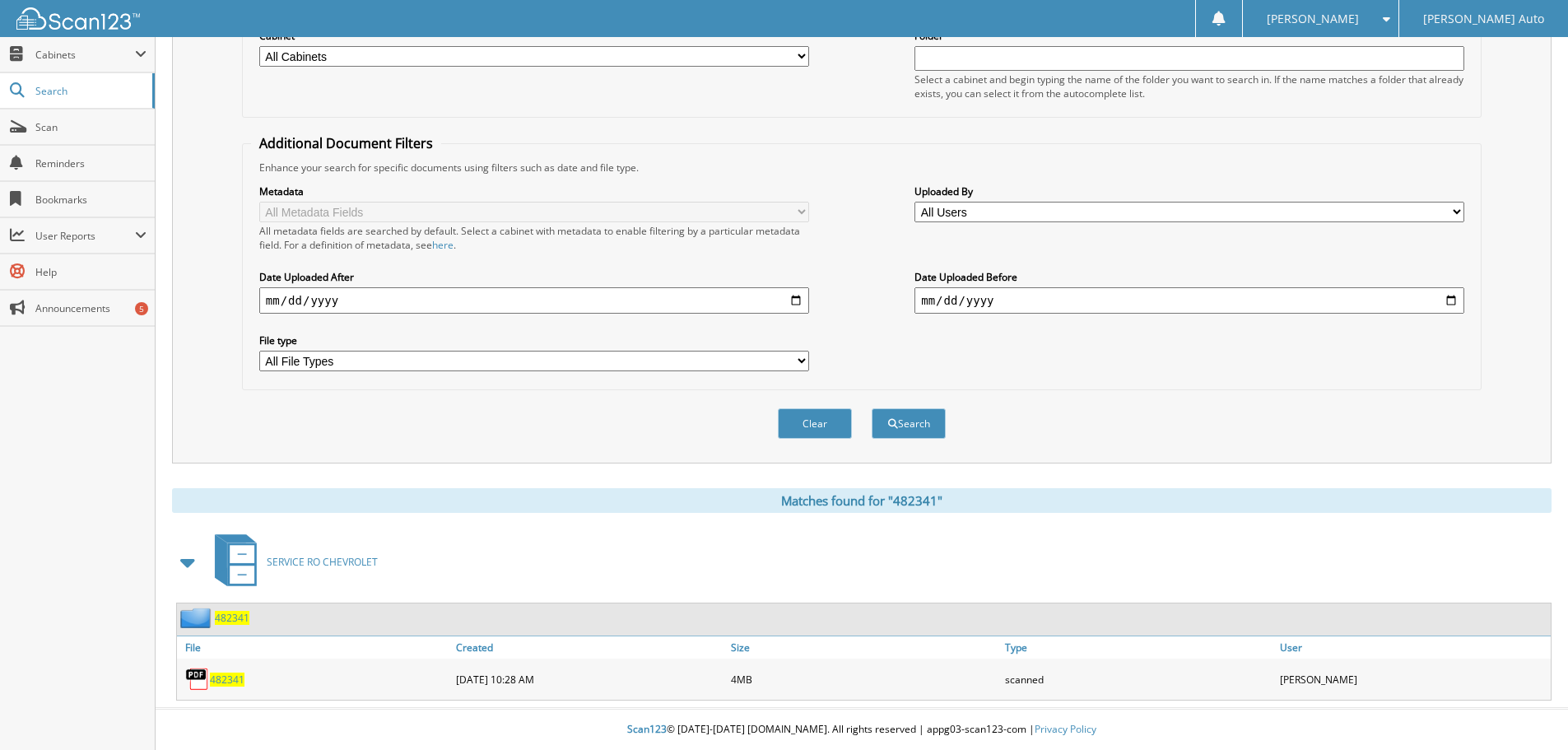
click at [221, 677] on span "482341" at bounding box center [228, 679] width 35 height 14
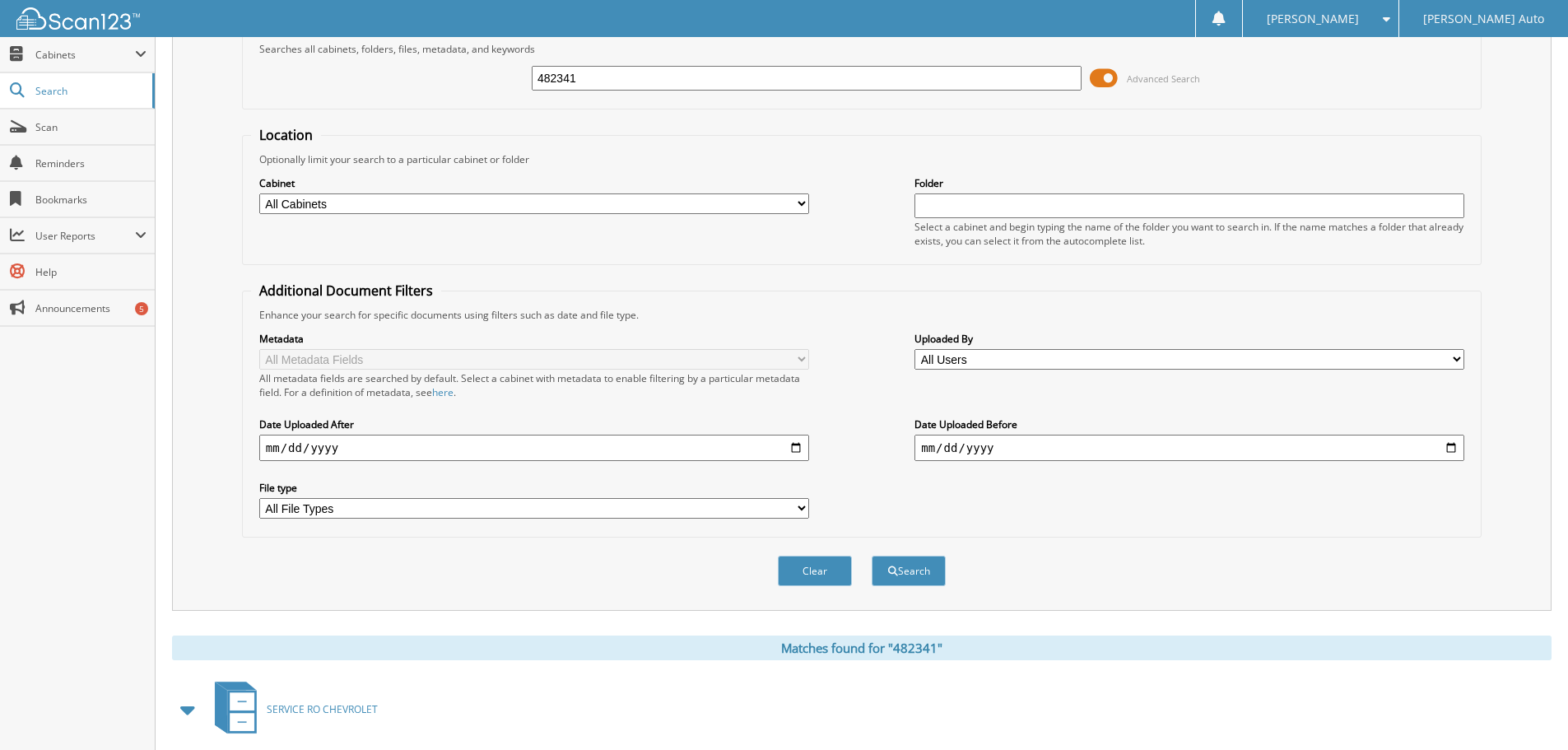
scroll to position [0, 0]
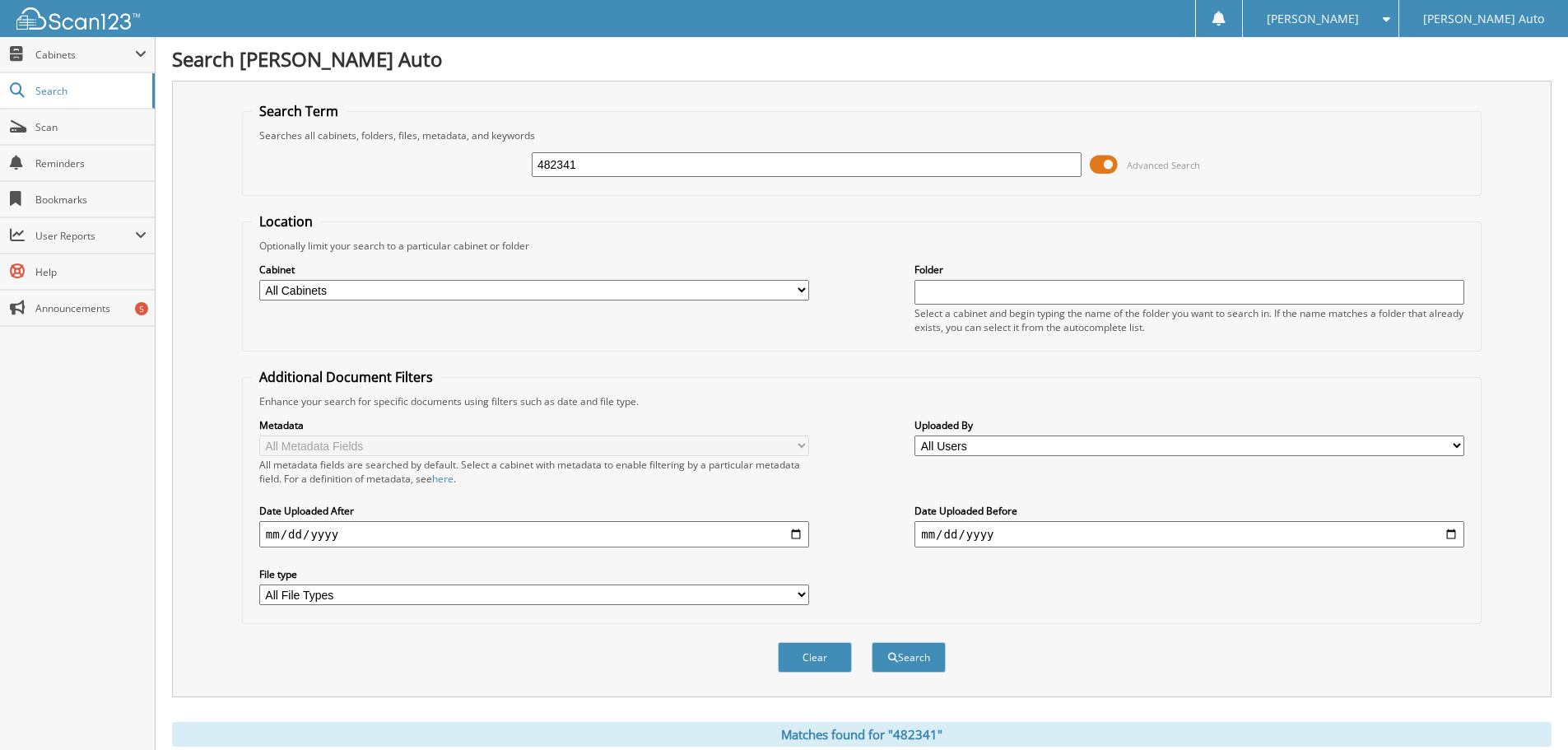
drag, startPoint x: 603, startPoint y: 172, endPoint x: 527, endPoint y: 174, distance: 76.0
click at [442, 184] on div "482341 Advanced Search" at bounding box center [862, 164] width 1221 height 44
type input "482518"
click at [872, 643] on button "Search" at bounding box center [908, 657] width 74 height 30
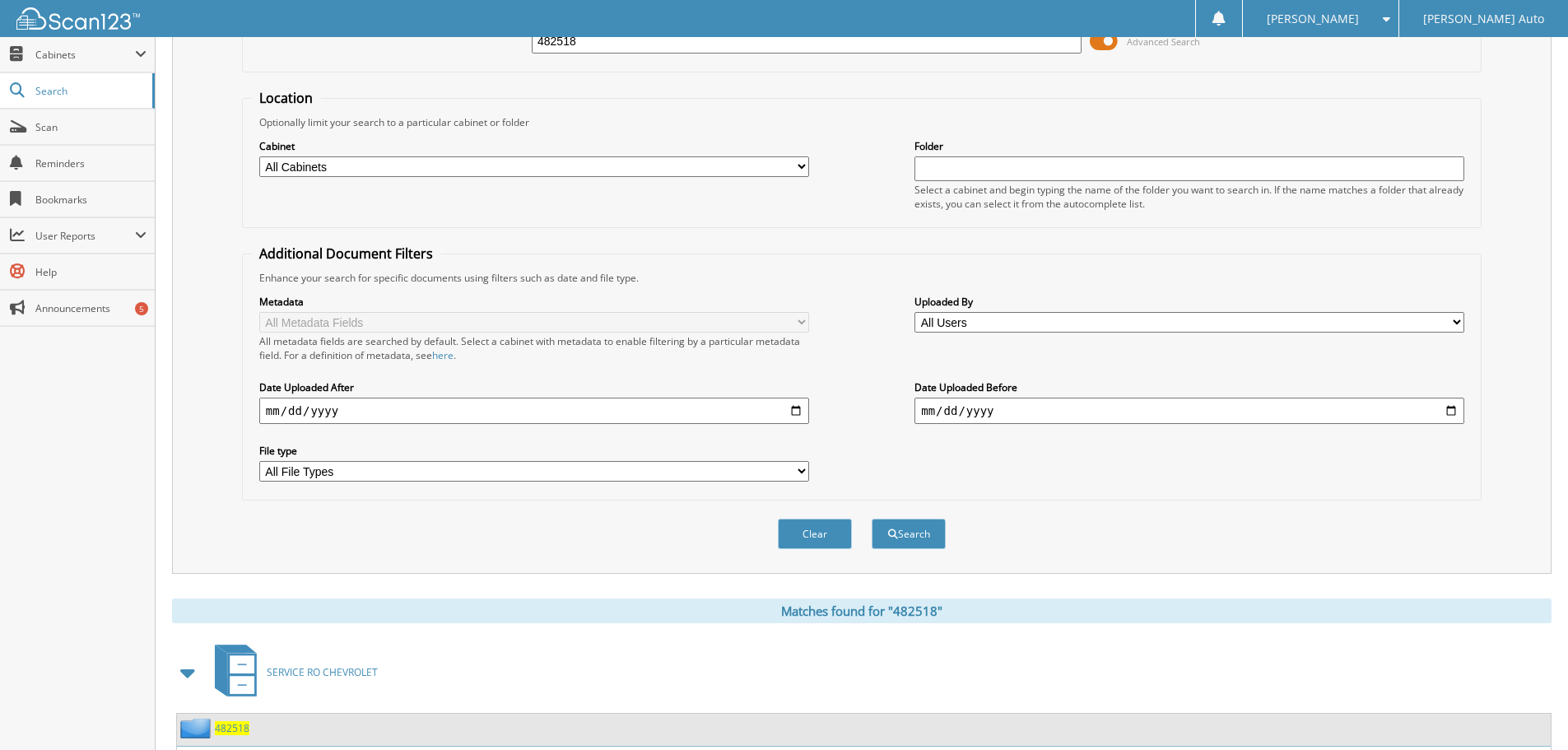
scroll to position [235, 0]
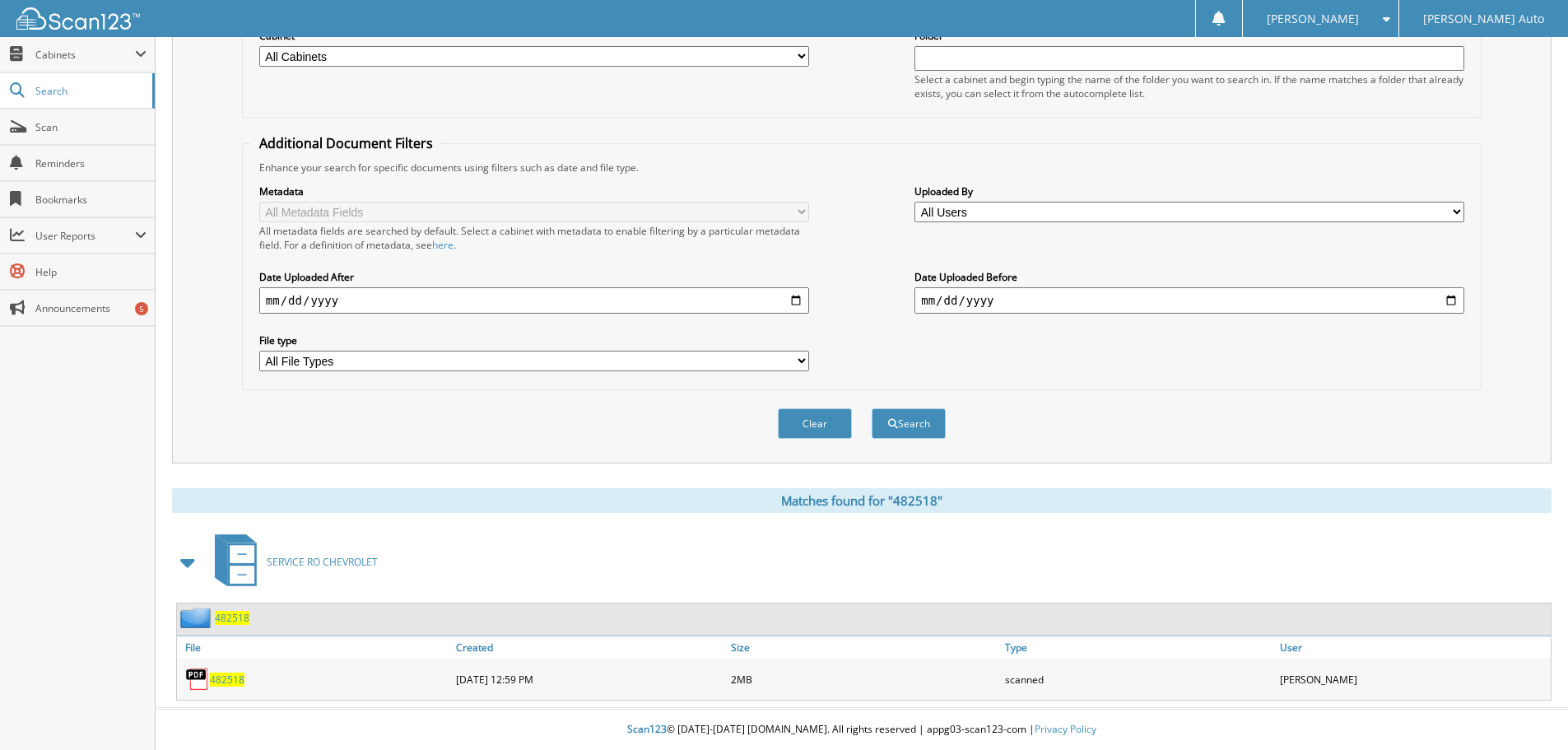
click at [219, 680] on span "482518" at bounding box center [228, 679] width 35 height 14
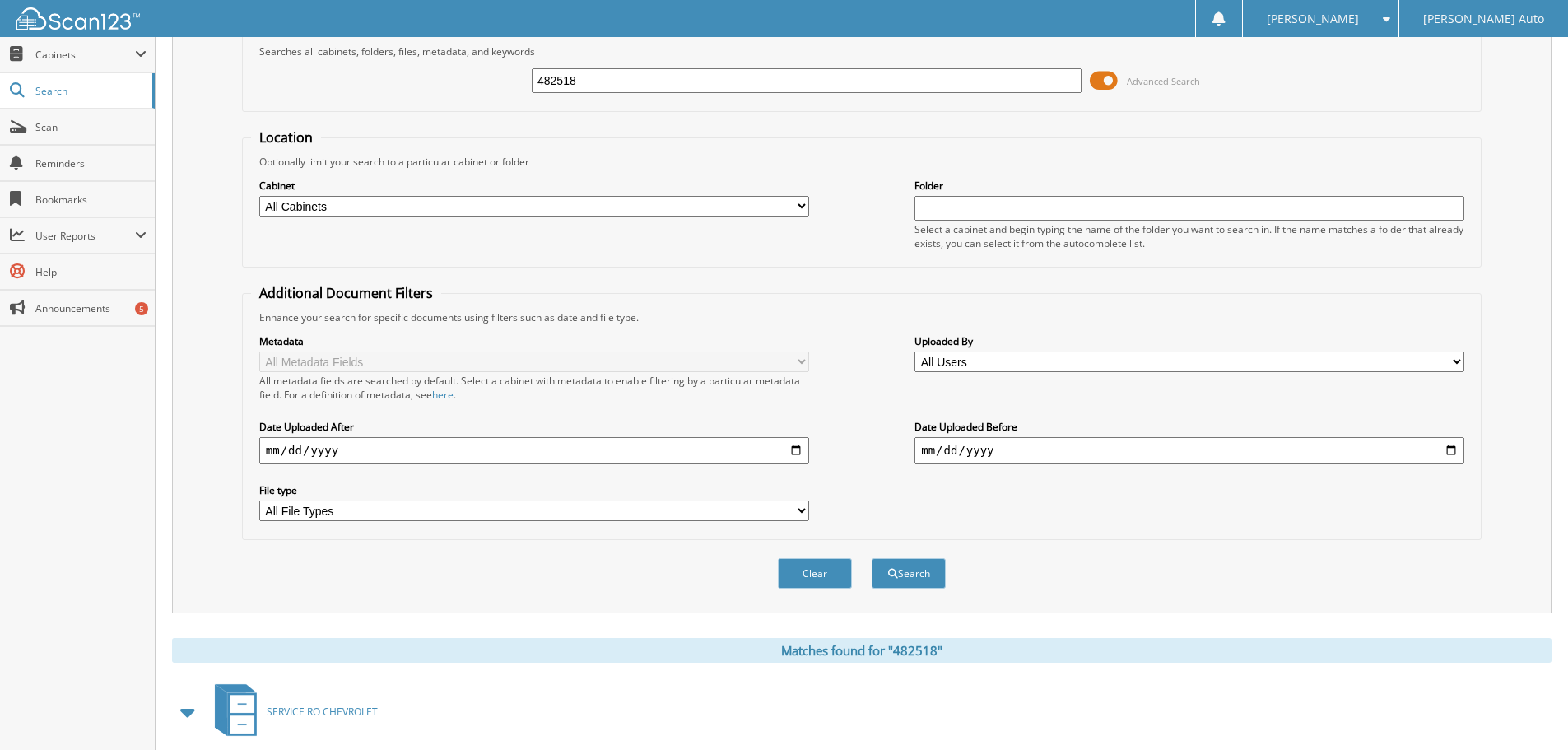
scroll to position [0, 0]
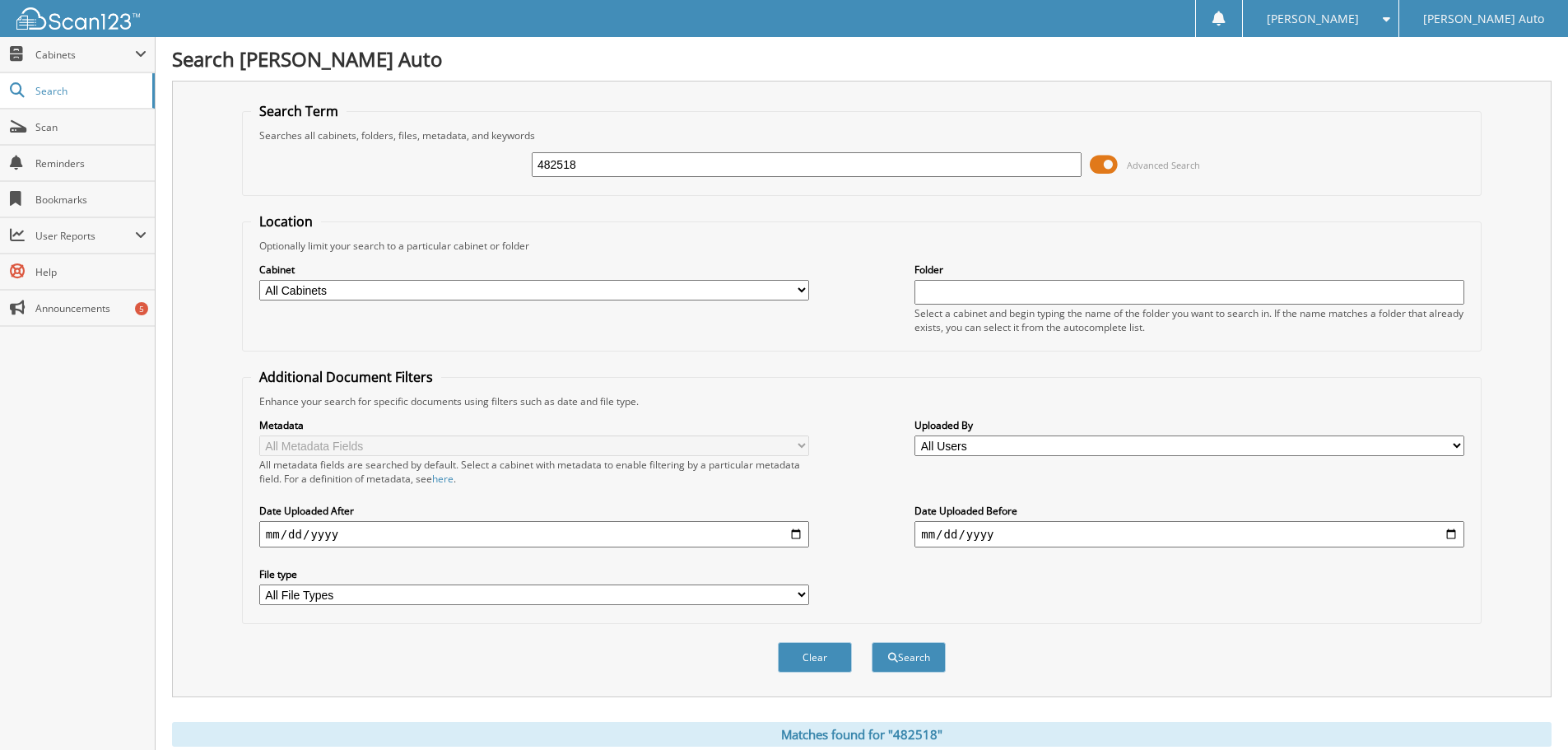
drag, startPoint x: 611, startPoint y: 163, endPoint x: 341, endPoint y: 162, distance: 270.0
click at [360, 162] on div "482518 Advanced Search" at bounding box center [862, 164] width 1221 height 44
type input "482575"
click at [872, 643] on button "Search" at bounding box center [908, 657] width 74 height 30
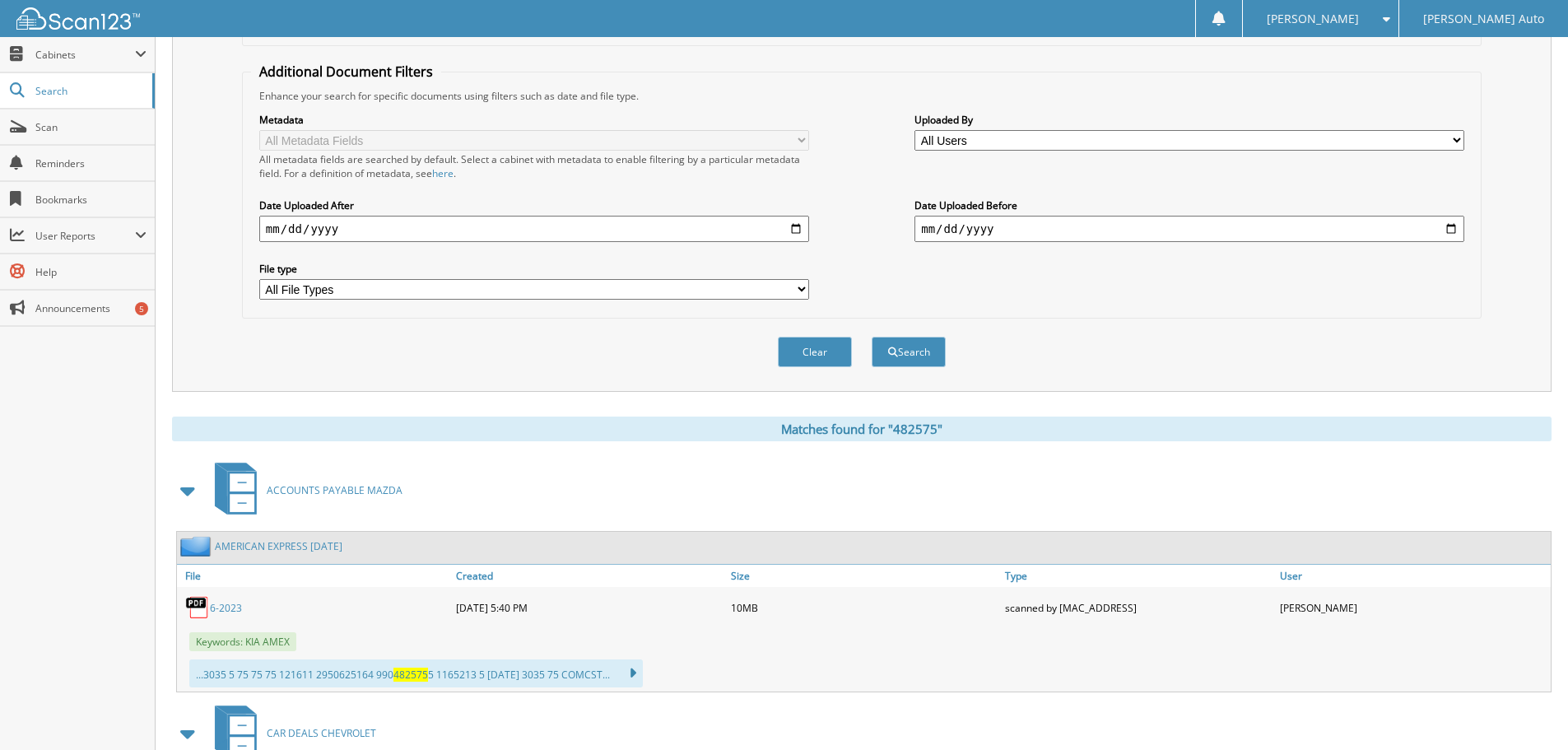
scroll to position [532, 0]
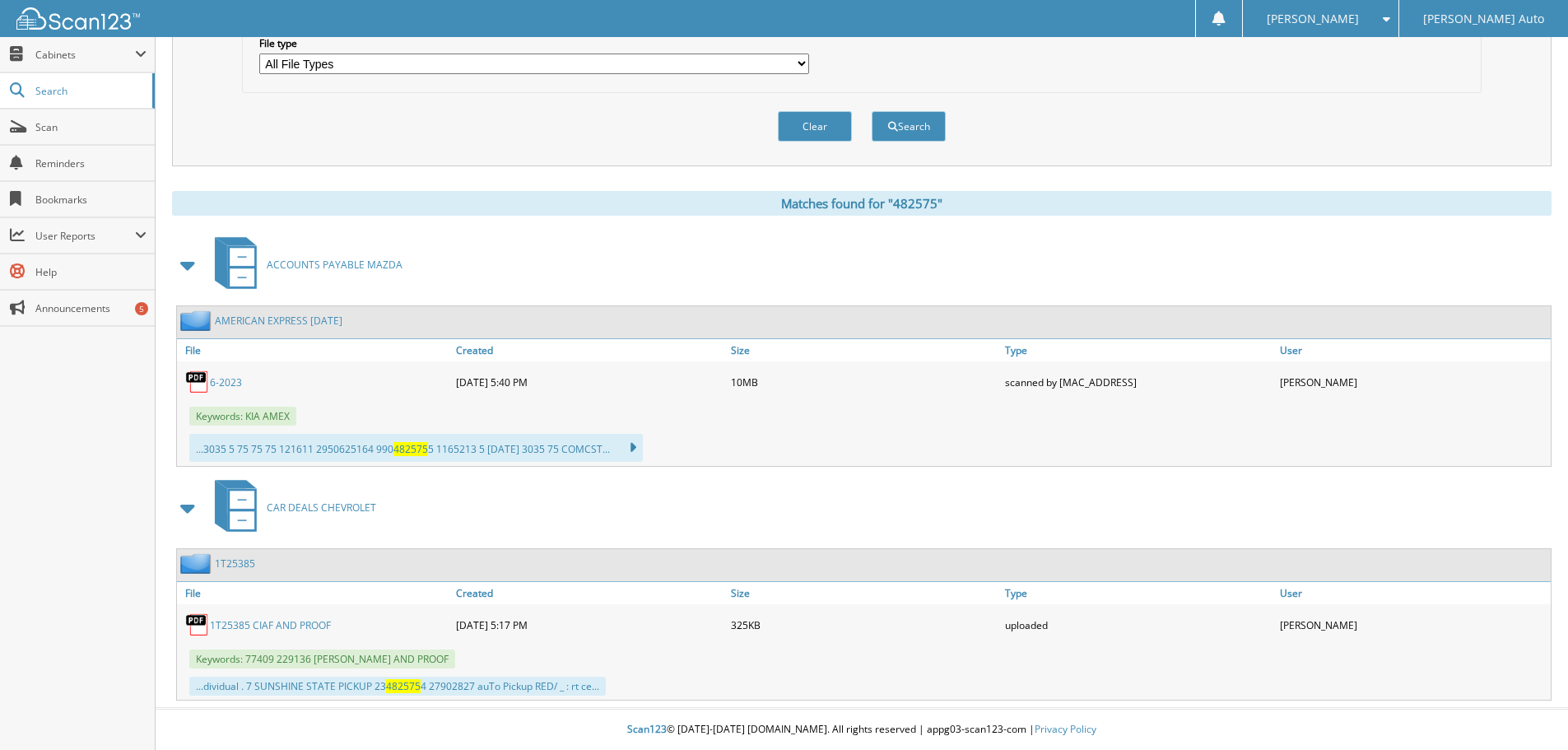
click at [282, 622] on link "1T25385 CIAF AND PROOF" at bounding box center [271, 625] width 121 height 14
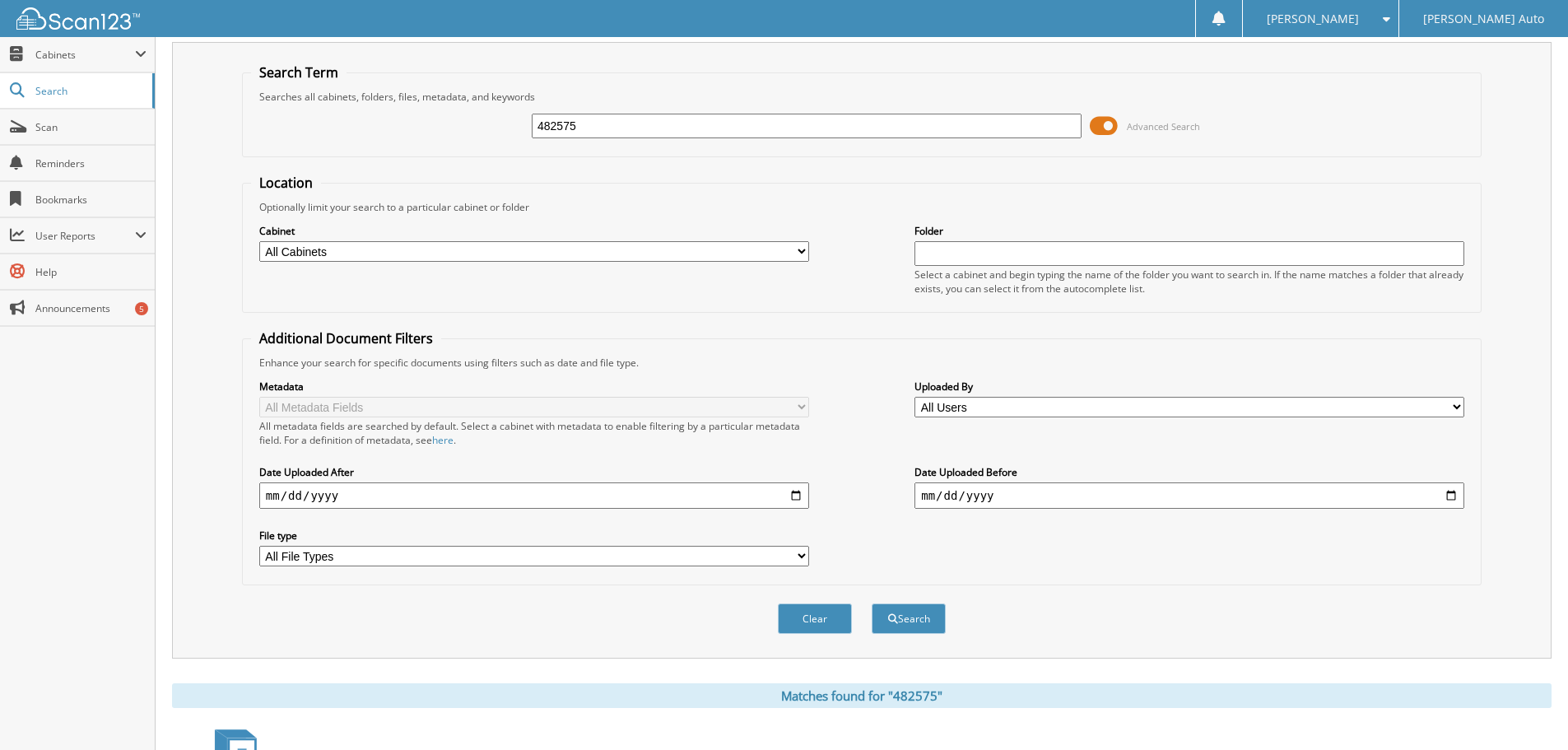
scroll to position [0, 0]
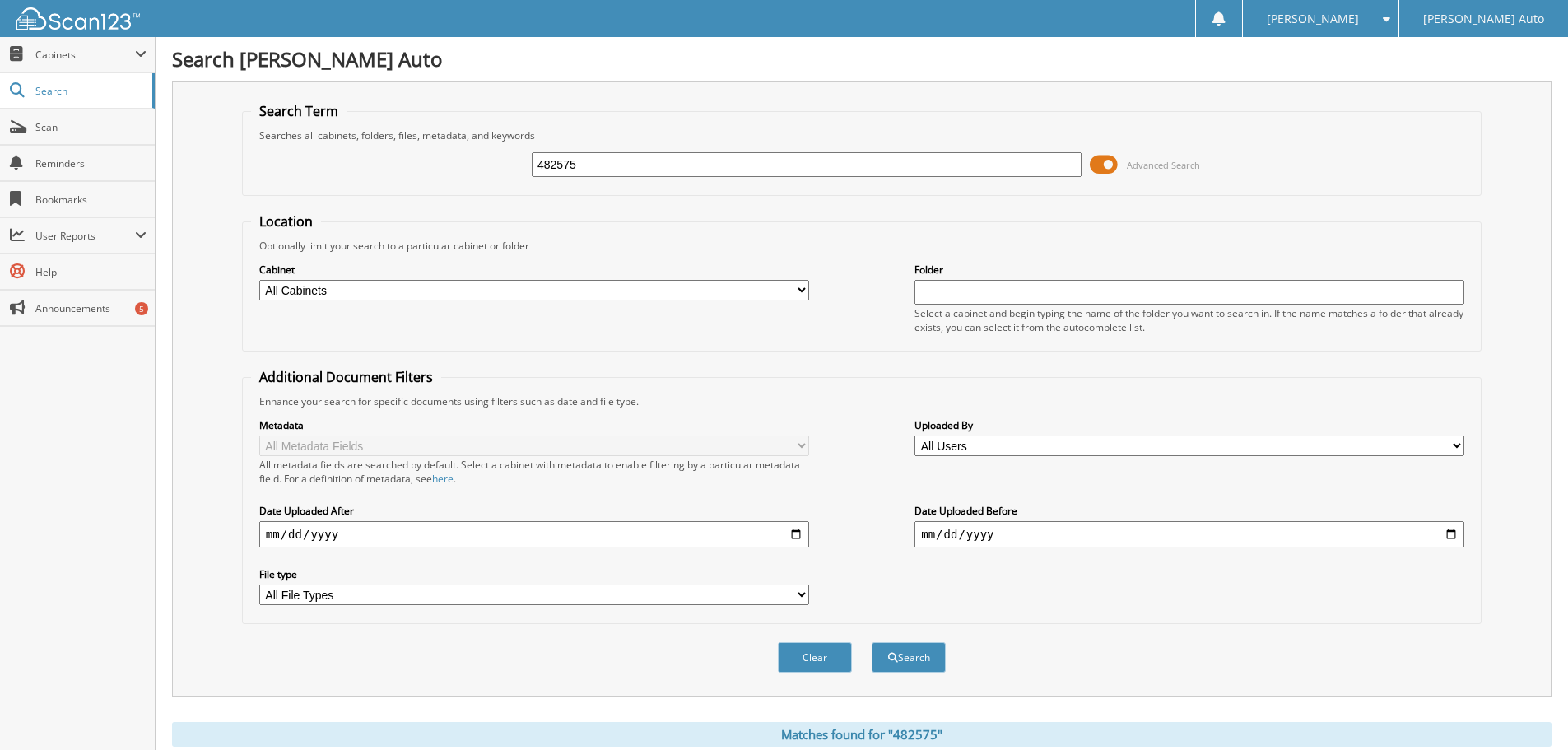
drag, startPoint x: 535, startPoint y: 162, endPoint x: 453, endPoint y: 180, distance: 84.0
click at [456, 179] on div "482575 Advanced Search" at bounding box center [862, 164] width 1221 height 44
type input "482766"
click at [872, 643] on button "Search" at bounding box center [908, 657] width 74 height 30
drag, startPoint x: 593, startPoint y: 163, endPoint x: 435, endPoint y: 178, distance: 158.7
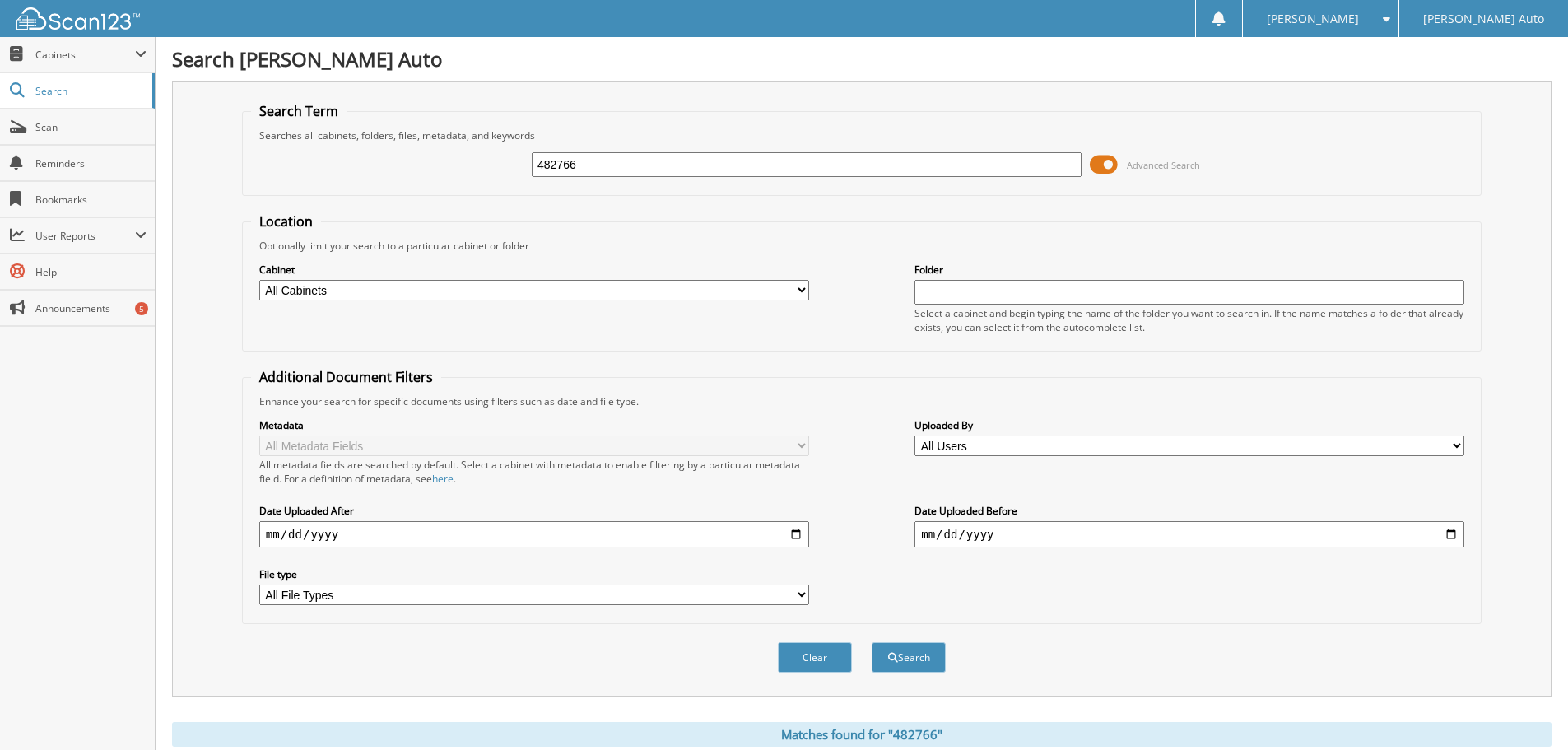
click at [441, 177] on div "482766 Advanced Search" at bounding box center [862, 164] width 1221 height 44
type input "482800"
click at [872, 643] on button "Search" at bounding box center [908, 657] width 74 height 30
drag, startPoint x: 590, startPoint y: 163, endPoint x: 375, endPoint y: 185, distance: 216.1
click at [384, 184] on div "482800 Advanced Search" at bounding box center [862, 164] width 1221 height 44
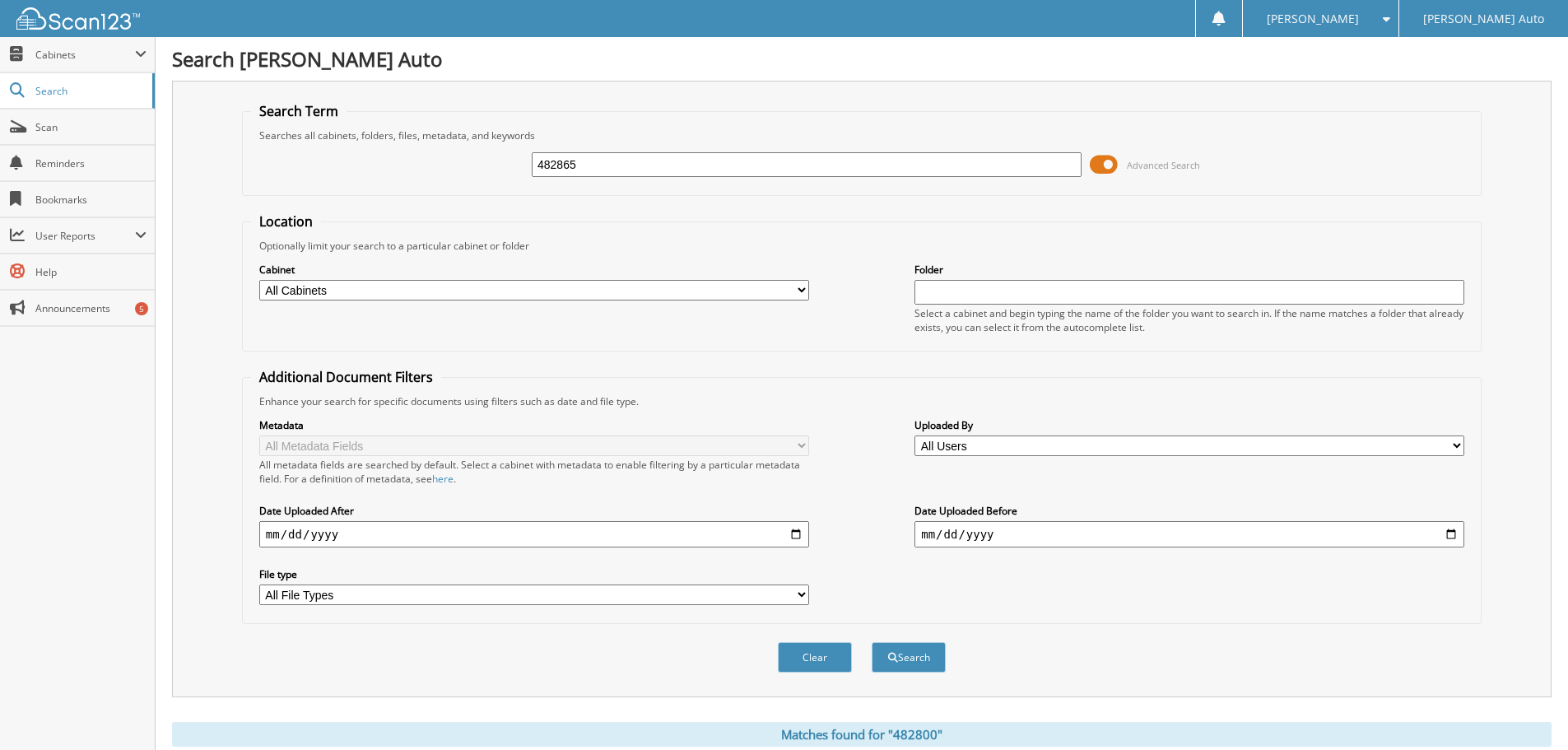
type input "482865"
click at [872, 643] on button "Search" at bounding box center [908, 657] width 74 height 30
drag, startPoint x: 579, startPoint y: 161, endPoint x: 479, endPoint y: 180, distance: 101.8
click at [484, 180] on div "482865 Advanced Search" at bounding box center [862, 164] width 1221 height 44
type input "482899"
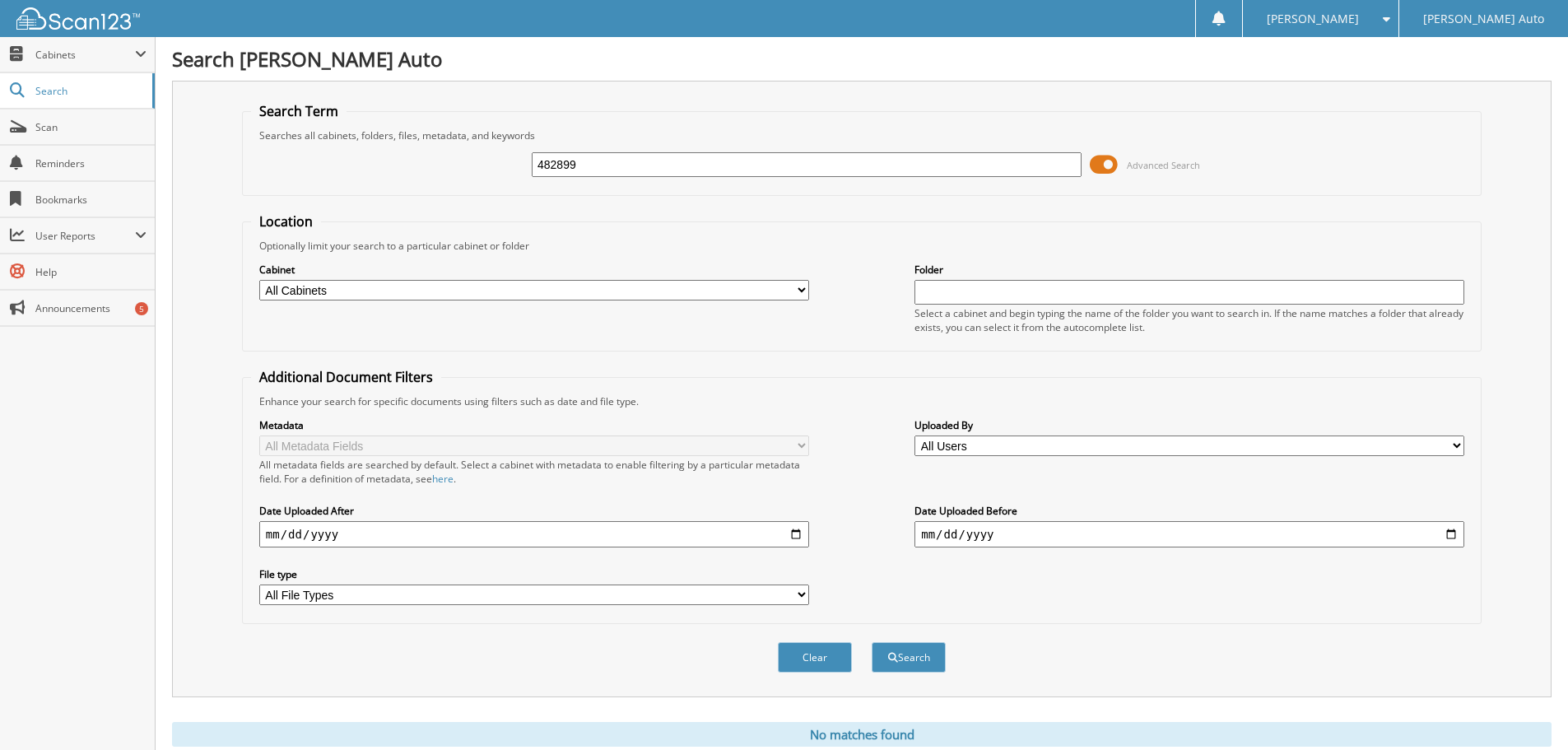
click at [872, 643] on button "Search" at bounding box center [908, 657] width 74 height 30
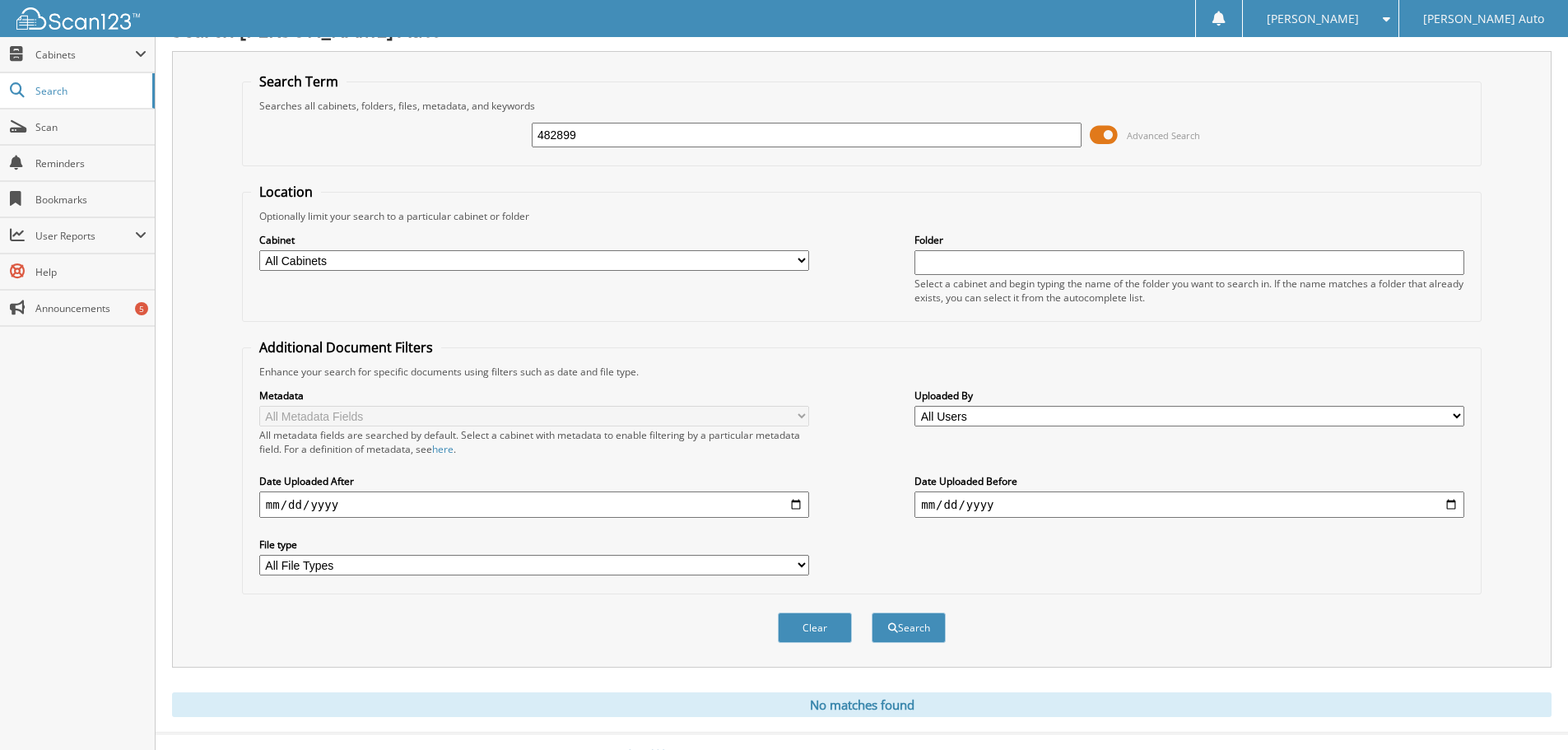
scroll to position [55, 0]
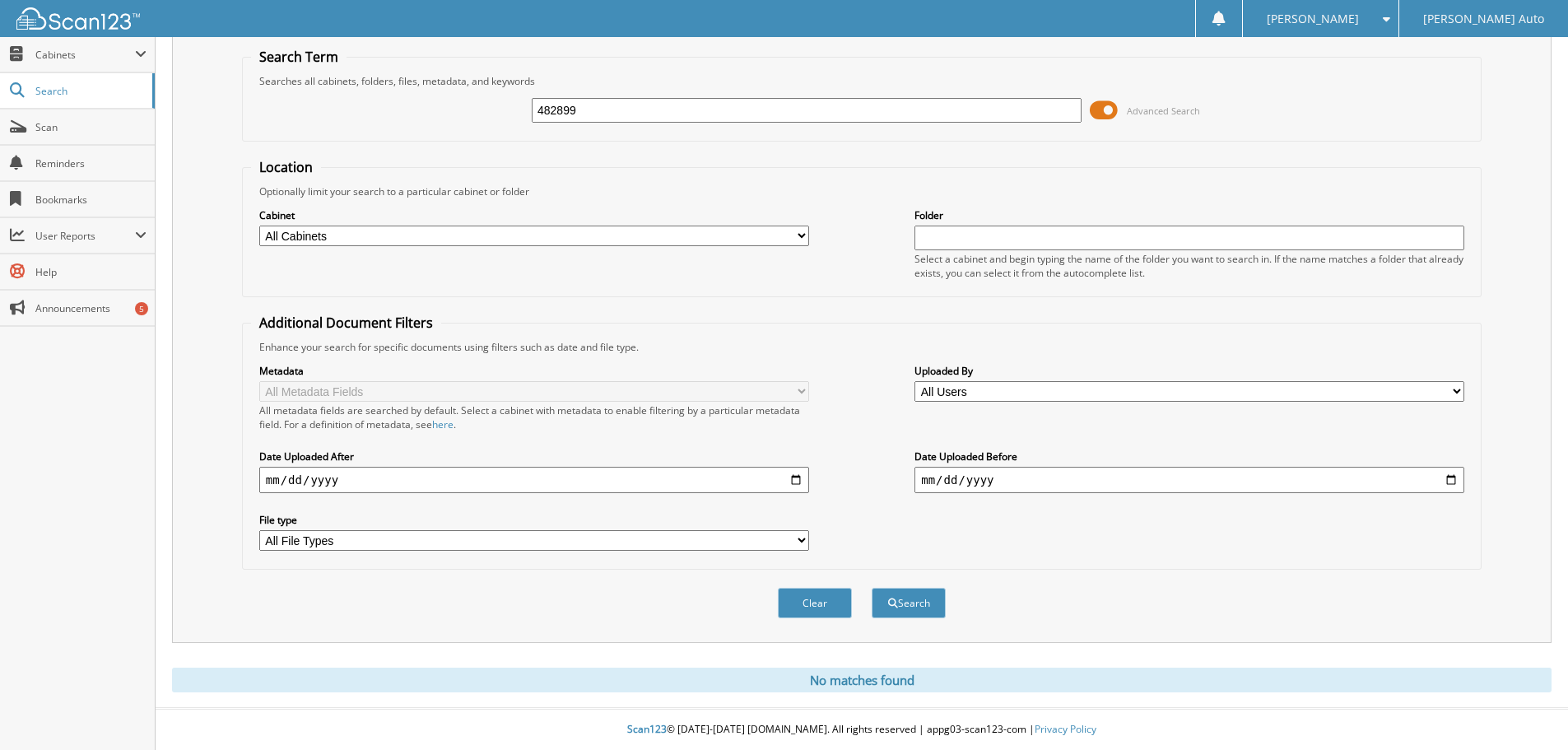
drag, startPoint x: 605, startPoint y: 108, endPoint x: 512, endPoint y: 105, distance: 93.0
click at [372, 116] on div "482899 Advanced Search" at bounding box center [862, 110] width 1221 height 44
type input "34436P"
click at [872, 588] on button "Search" at bounding box center [908, 602] width 74 height 30
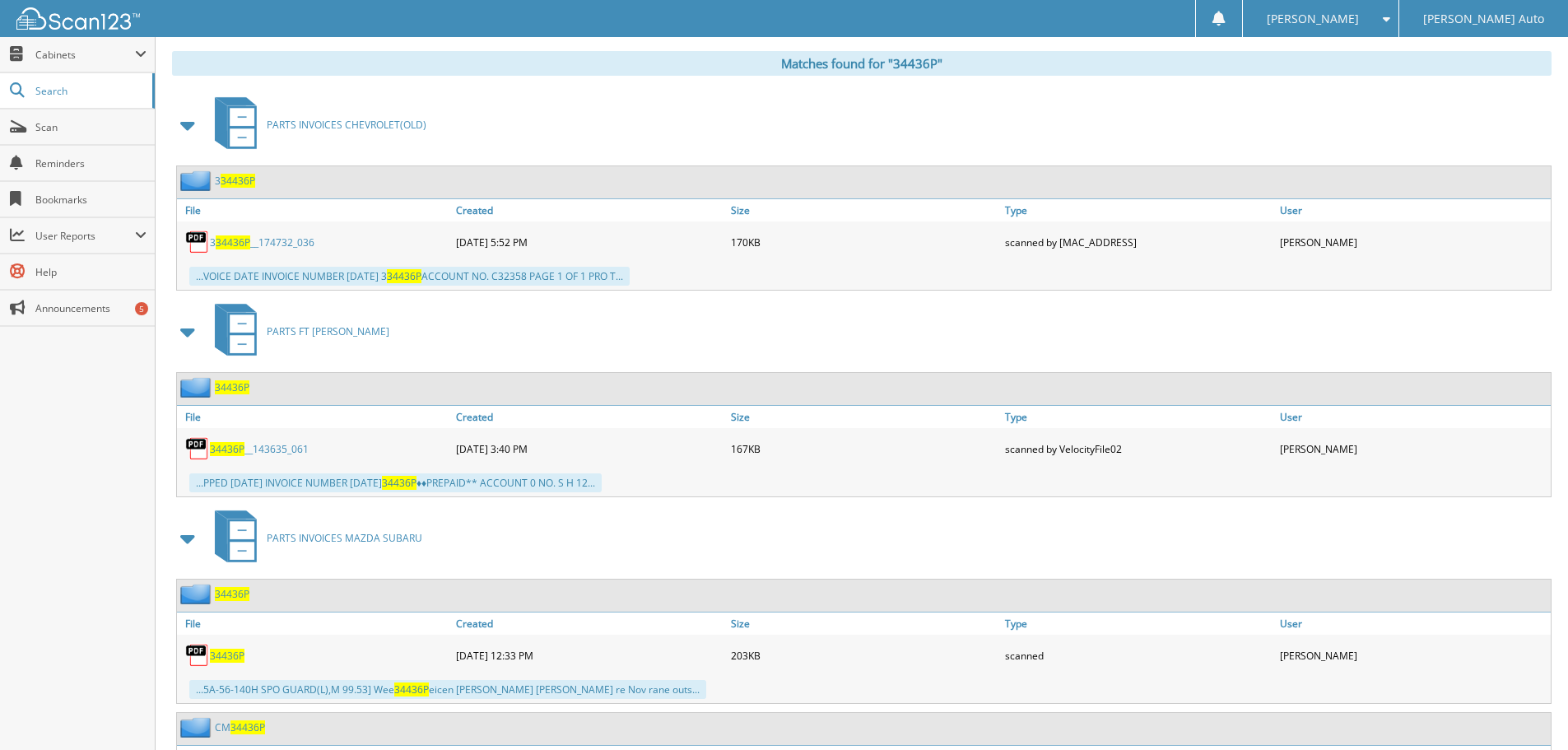
scroll to position [809, 0]
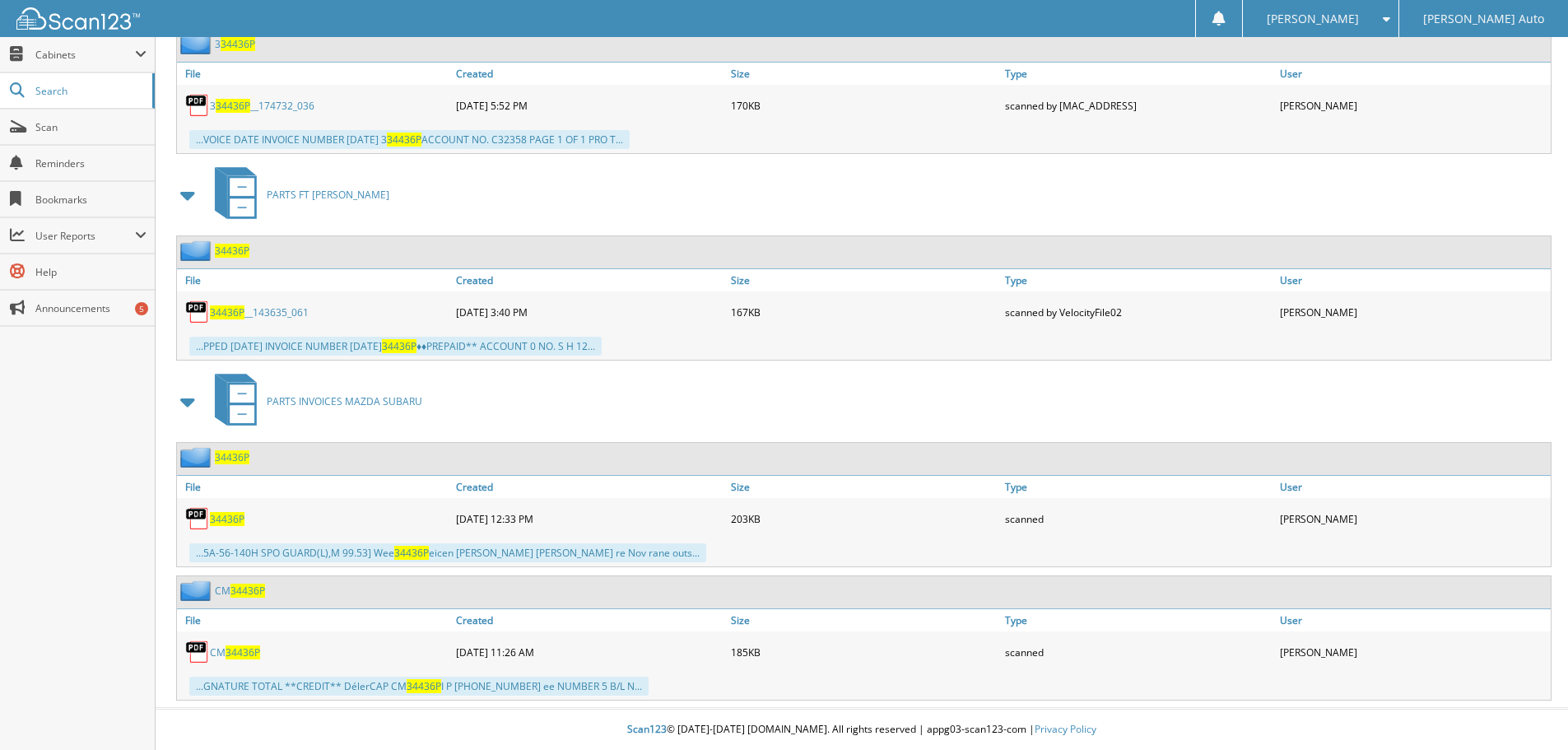
click at [233, 651] on span "34436P" at bounding box center [243, 652] width 35 height 14
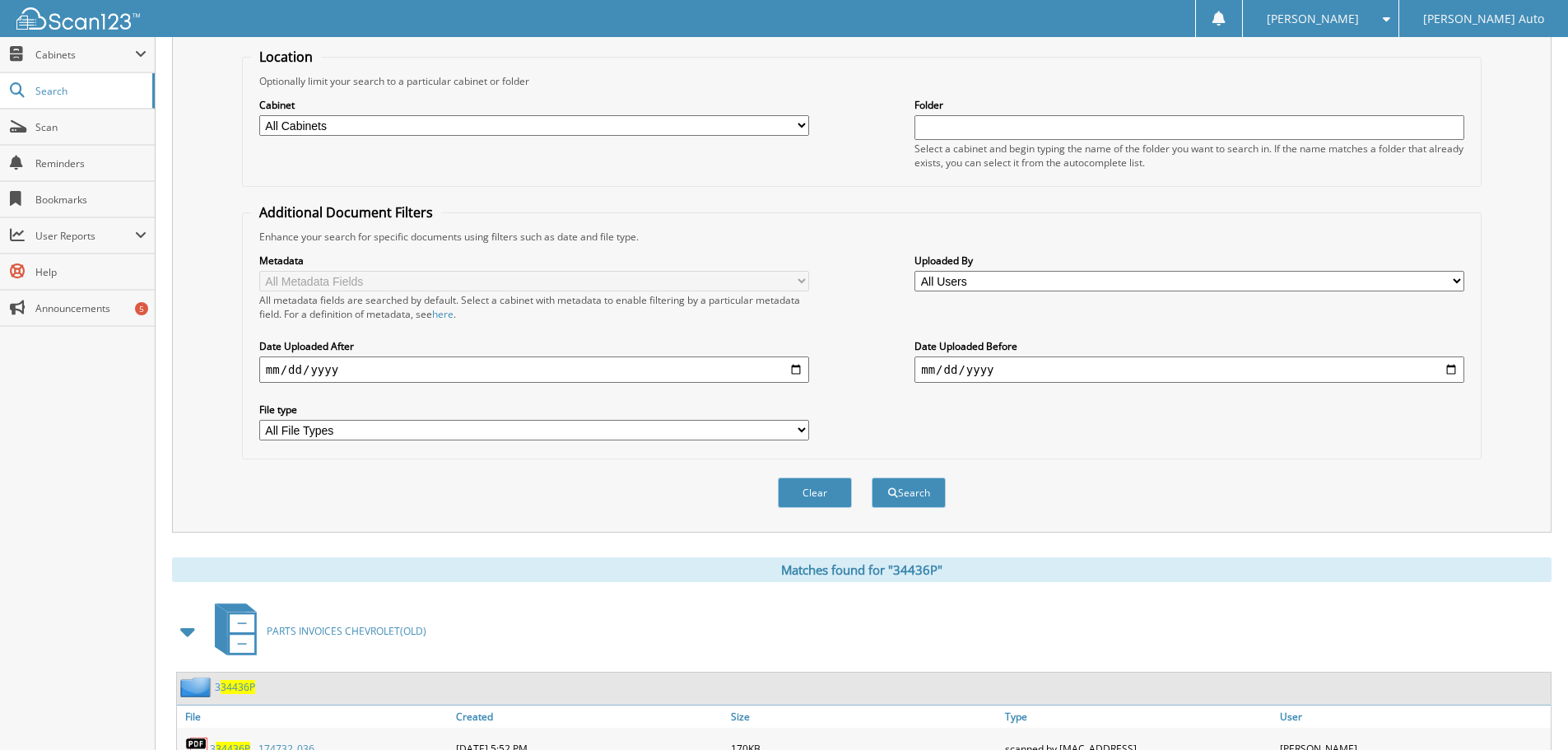
scroll to position [68, 0]
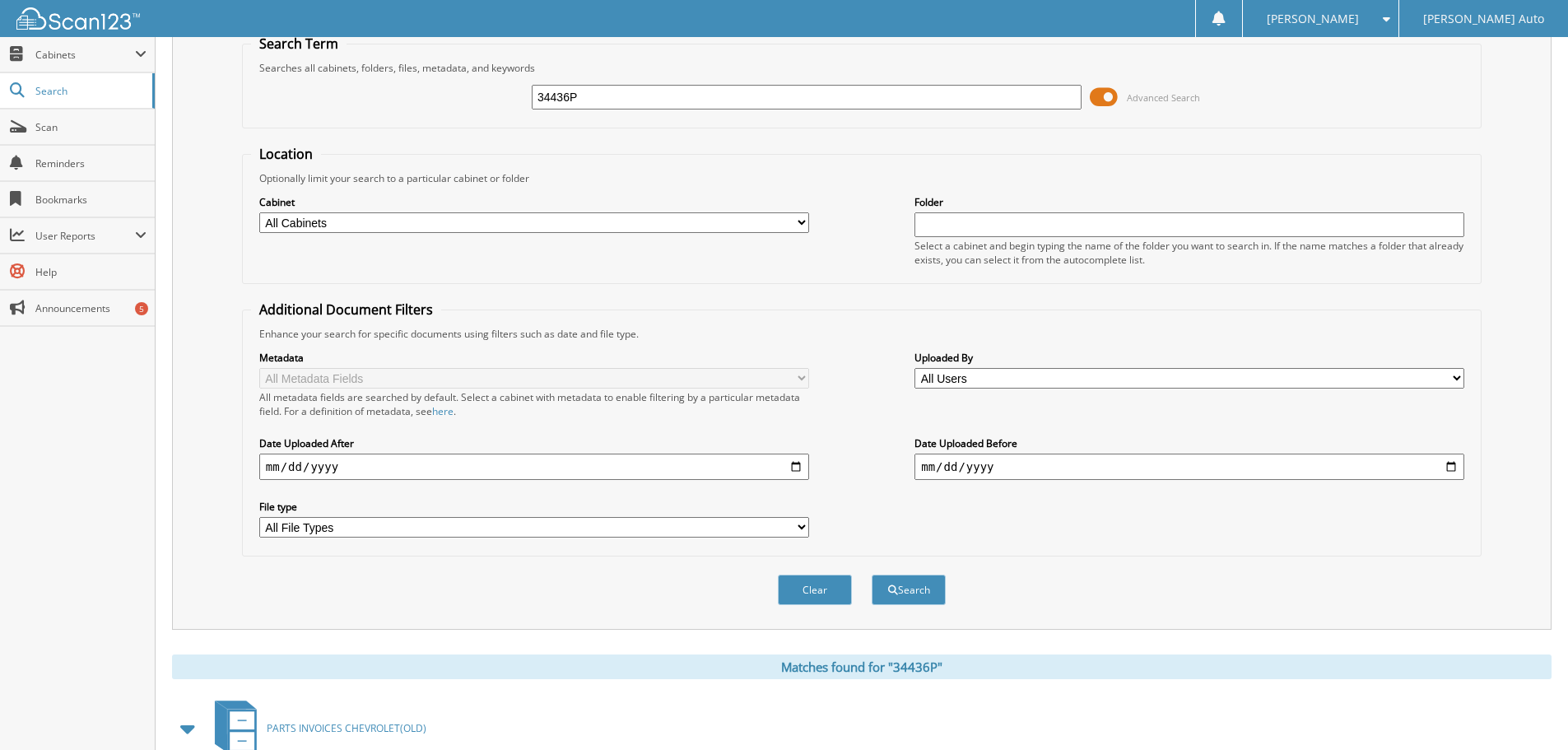
drag, startPoint x: 422, startPoint y: 104, endPoint x: 566, endPoint y: 68, distance: 148.4
click at [326, 120] on fieldset "Search Term Searches all cabinets, folders, files, metadata, and keywords 34436…" at bounding box center [862, 82] width 1240 height 94
type input "35462P"
click at [872, 575] on button "Search" at bounding box center [908, 589] width 74 height 30
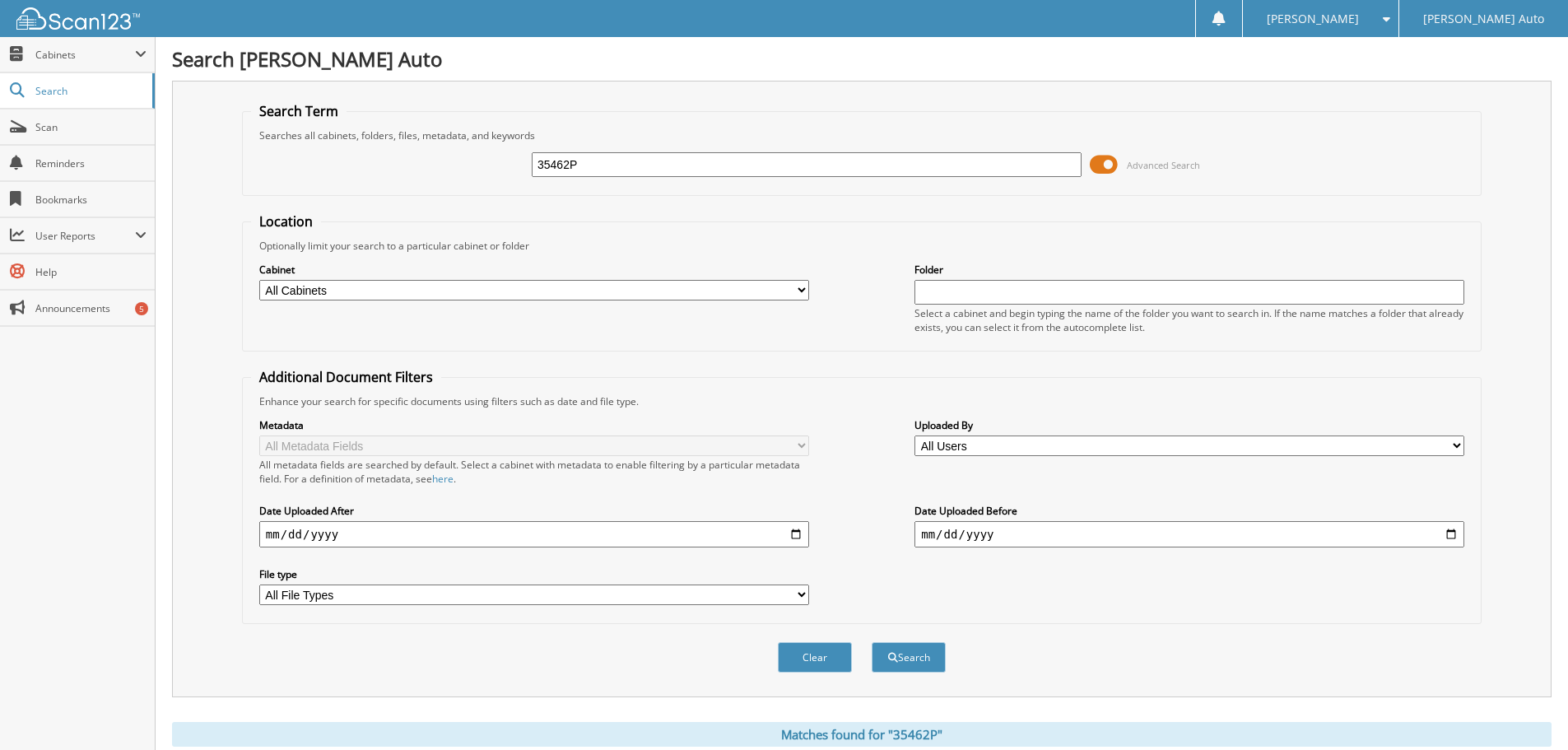
drag, startPoint x: 607, startPoint y: 167, endPoint x: 457, endPoint y: 183, distance: 150.9
click at [458, 182] on div "35462P Advanced Search" at bounding box center [862, 164] width 1221 height 44
type input "157672"
click at [872, 643] on button "Search" at bounding box center [908, 657] width 74 height 30
drag, startPoint x: 488, startPoint y: 174, endPoint x: 467, endPoint y: 176, distance: 21.1
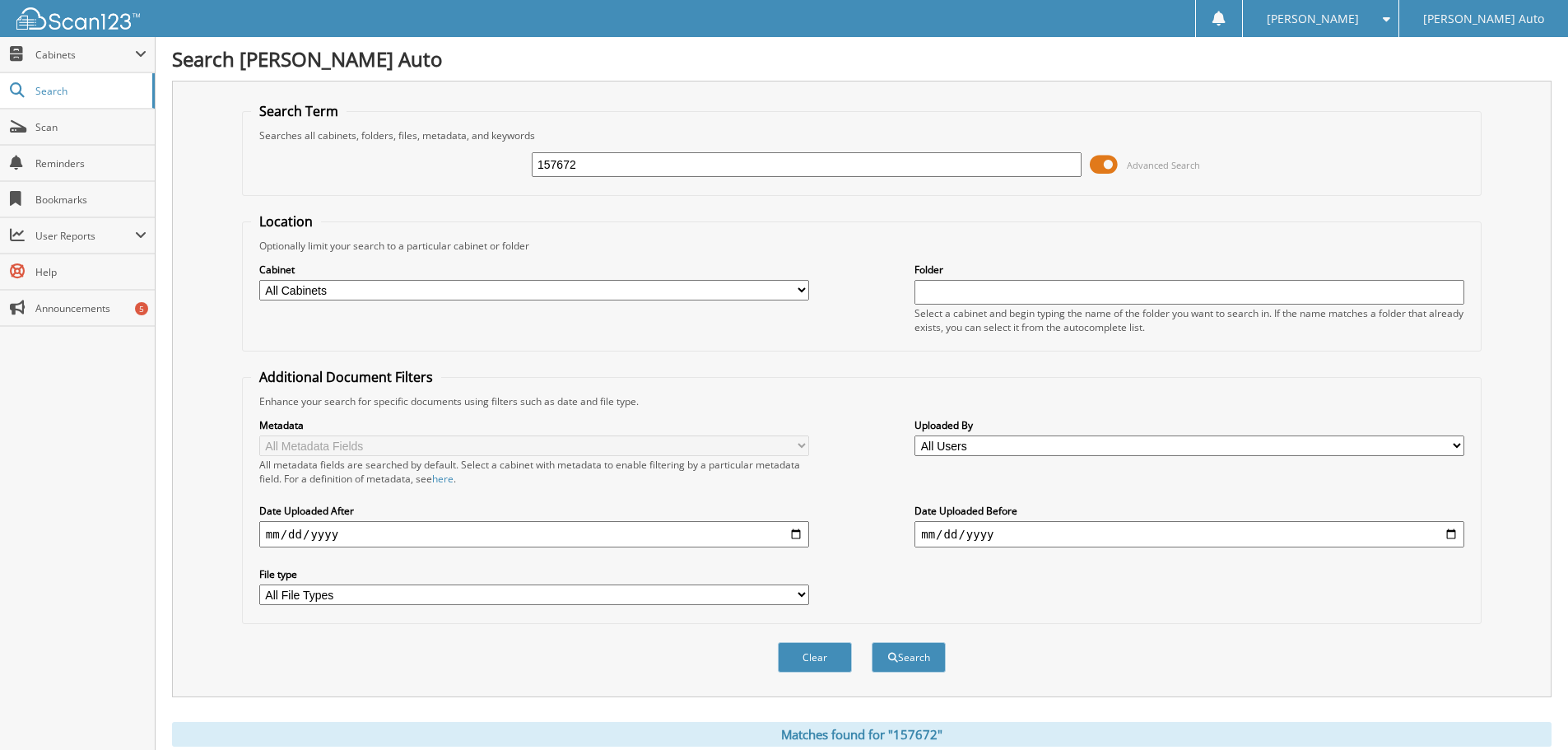
click at [464, 177] on div "157672 Advanced Search" at bounding box center [862, 164] width 1221 height 44
type input "158457"
click at [872, 643] on button "Search" at bounding box center [908, 657] width 74 height 30
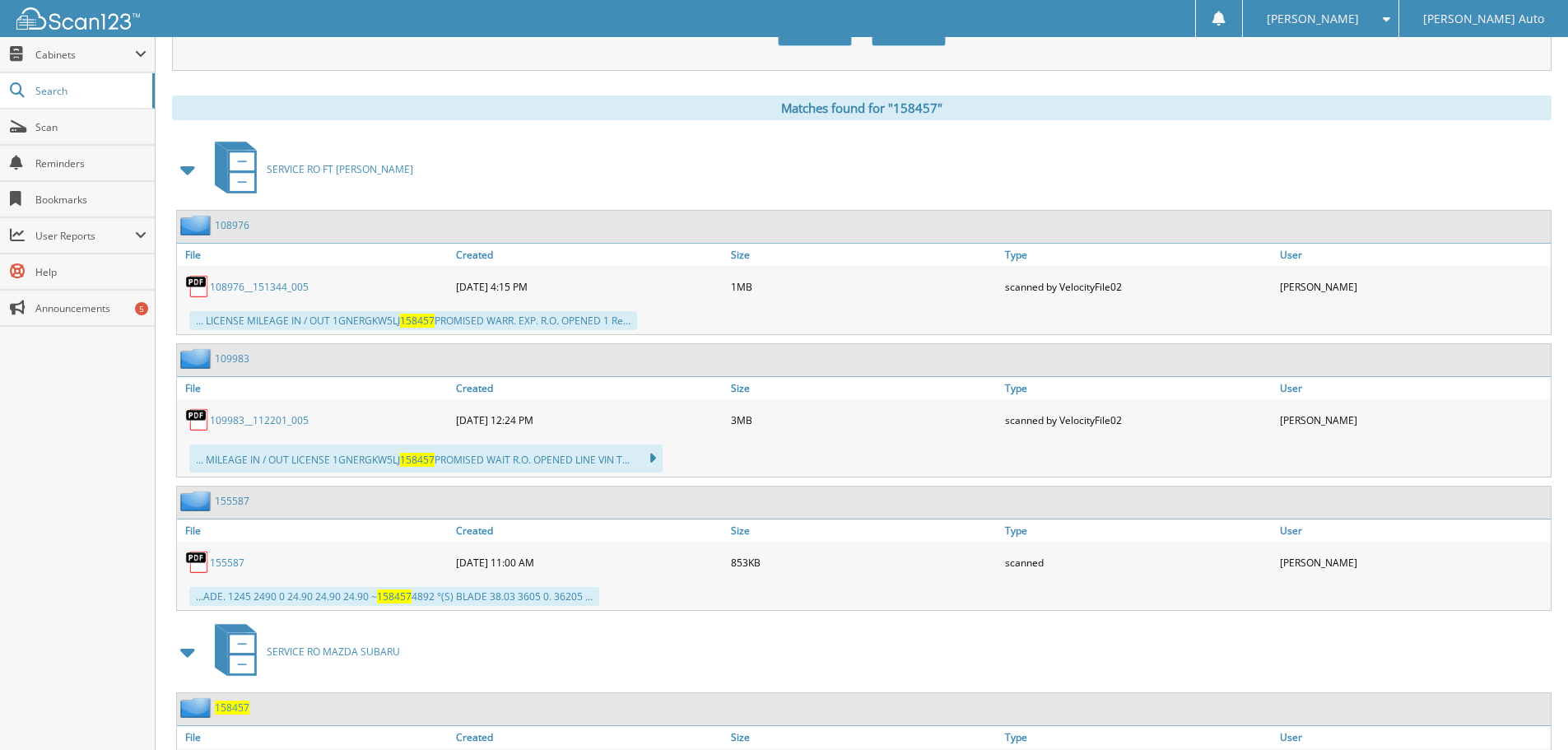
scroll to position [717, 0]
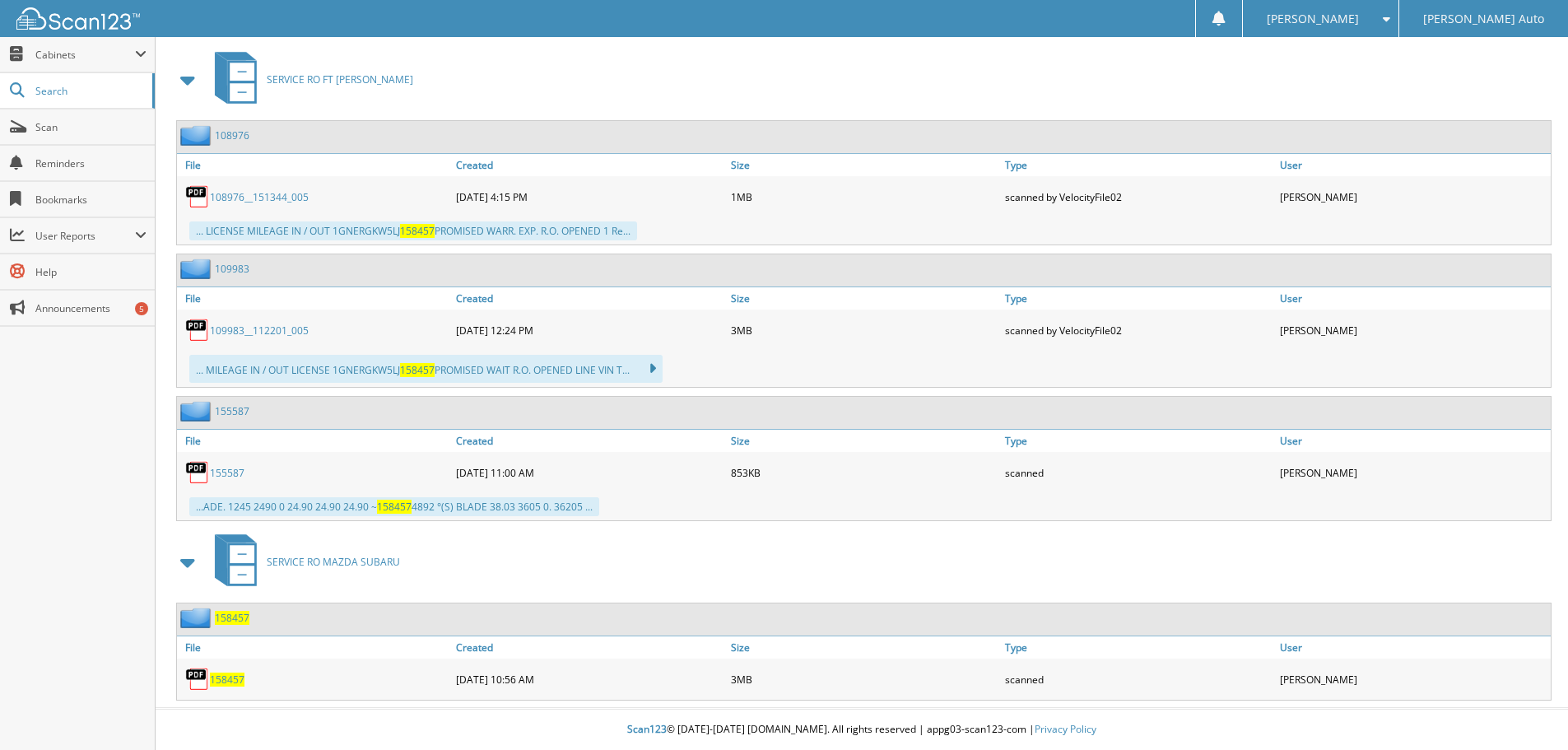
click at [220, 680] on span "158457" at bounding box center [228, 679] width 35 height 14
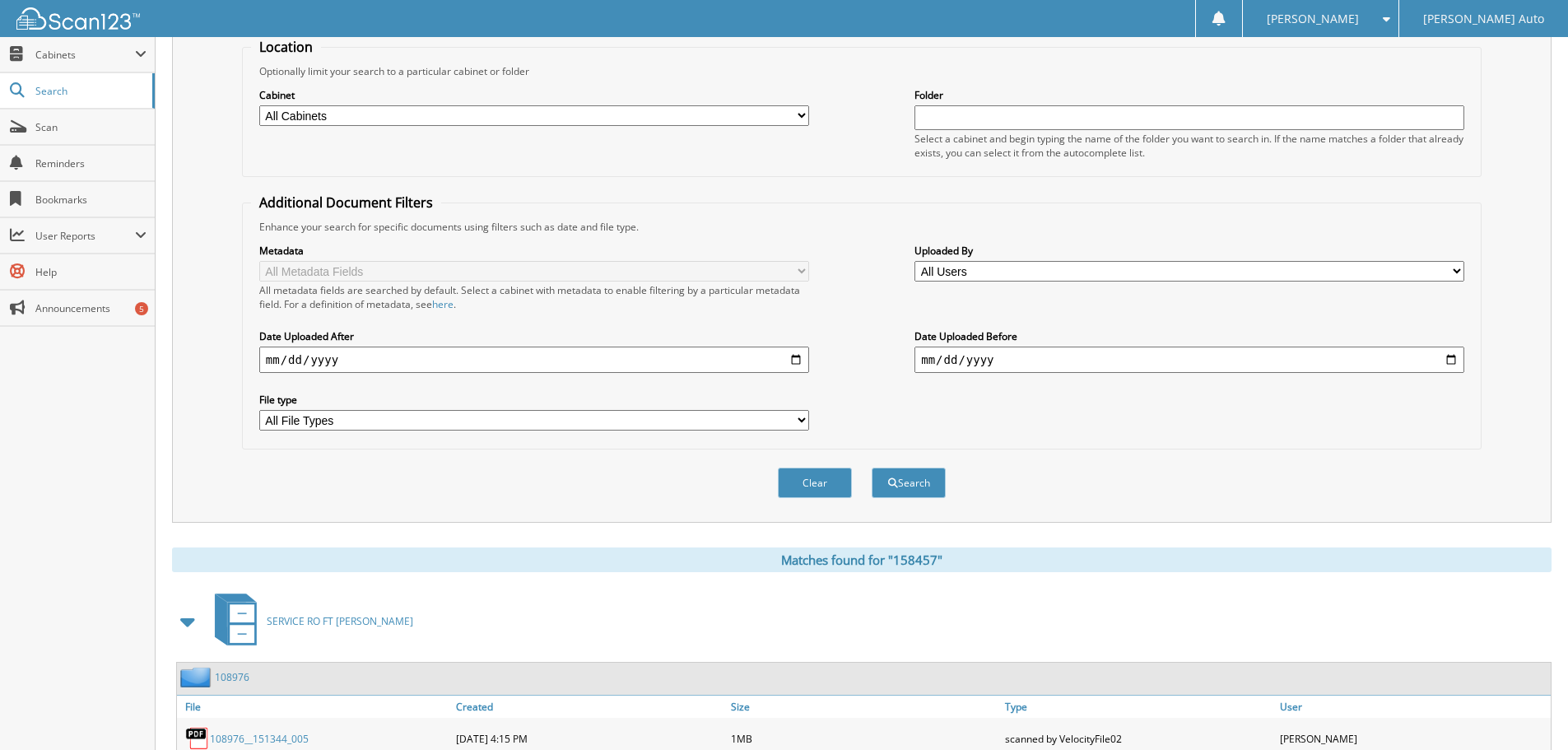
scroll to position [0, 0]
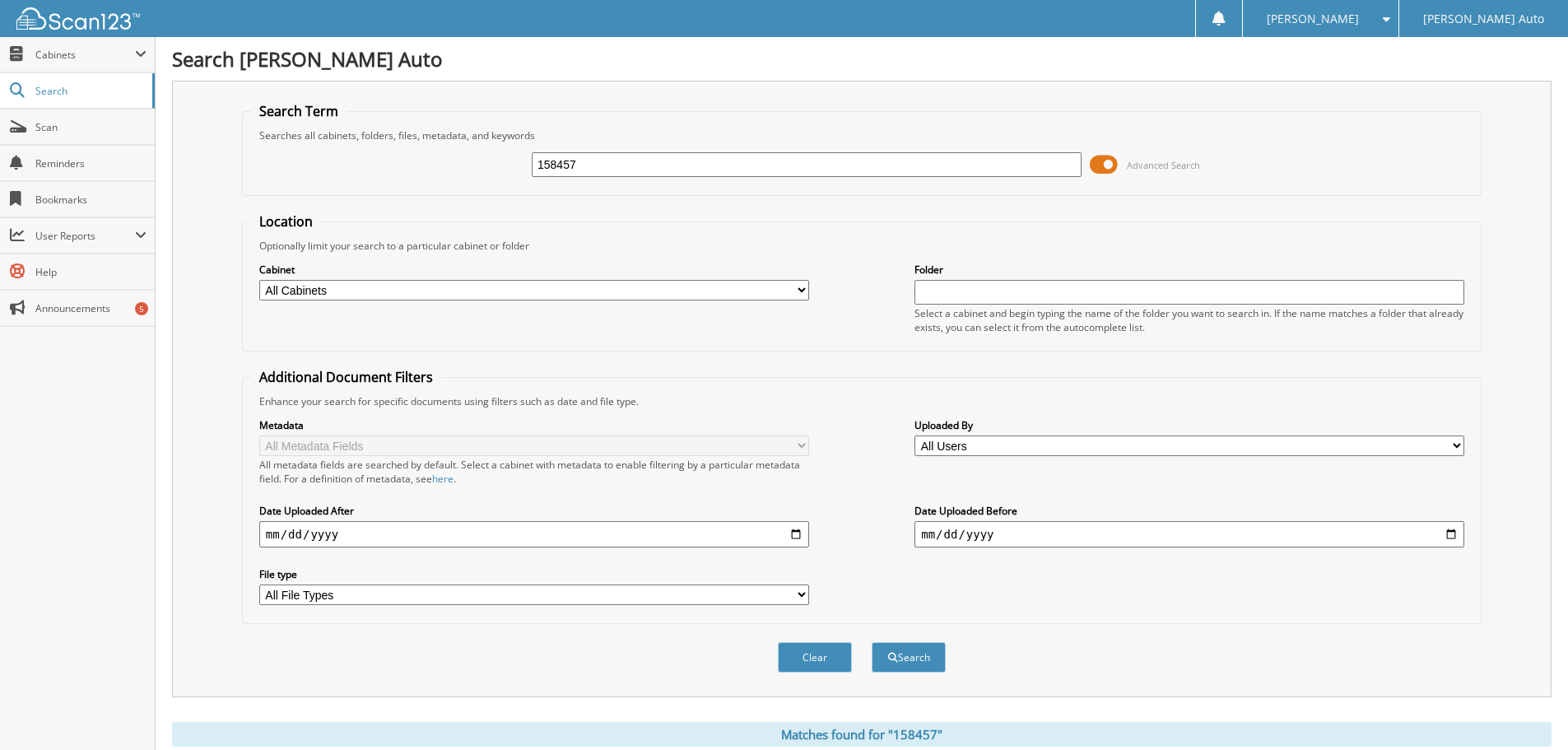
drag, startPoint x: 661, startPoint y: 148, endPoint x: 537, endPoint y: 166, distance: 125.3
click at [533, 164] on div "158457 Advanced Search" at bounding box center [862, 164] width 1221 height 44
drag, startPoint x: 608, startPoint y: 165, endPoint x: 505, endPoint y: 172, distance: 103.2
click at [484, 172] on div "158457 Advanced Search" at bounding box center [862, 164] width 1221 height 44
type input "158466"
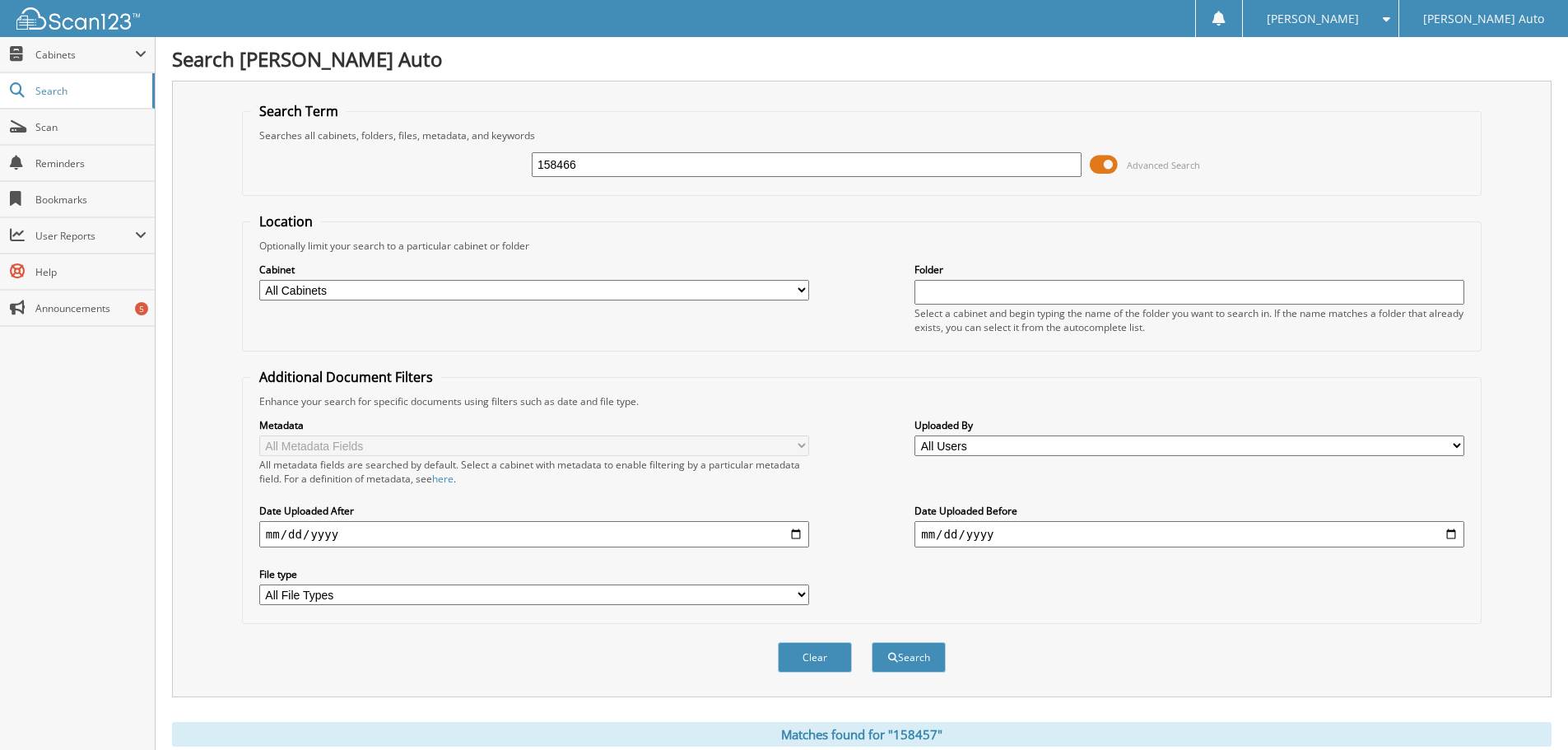
click at [872, 643] on button "Search" at bounding box center [908, 657] width 74 height 30
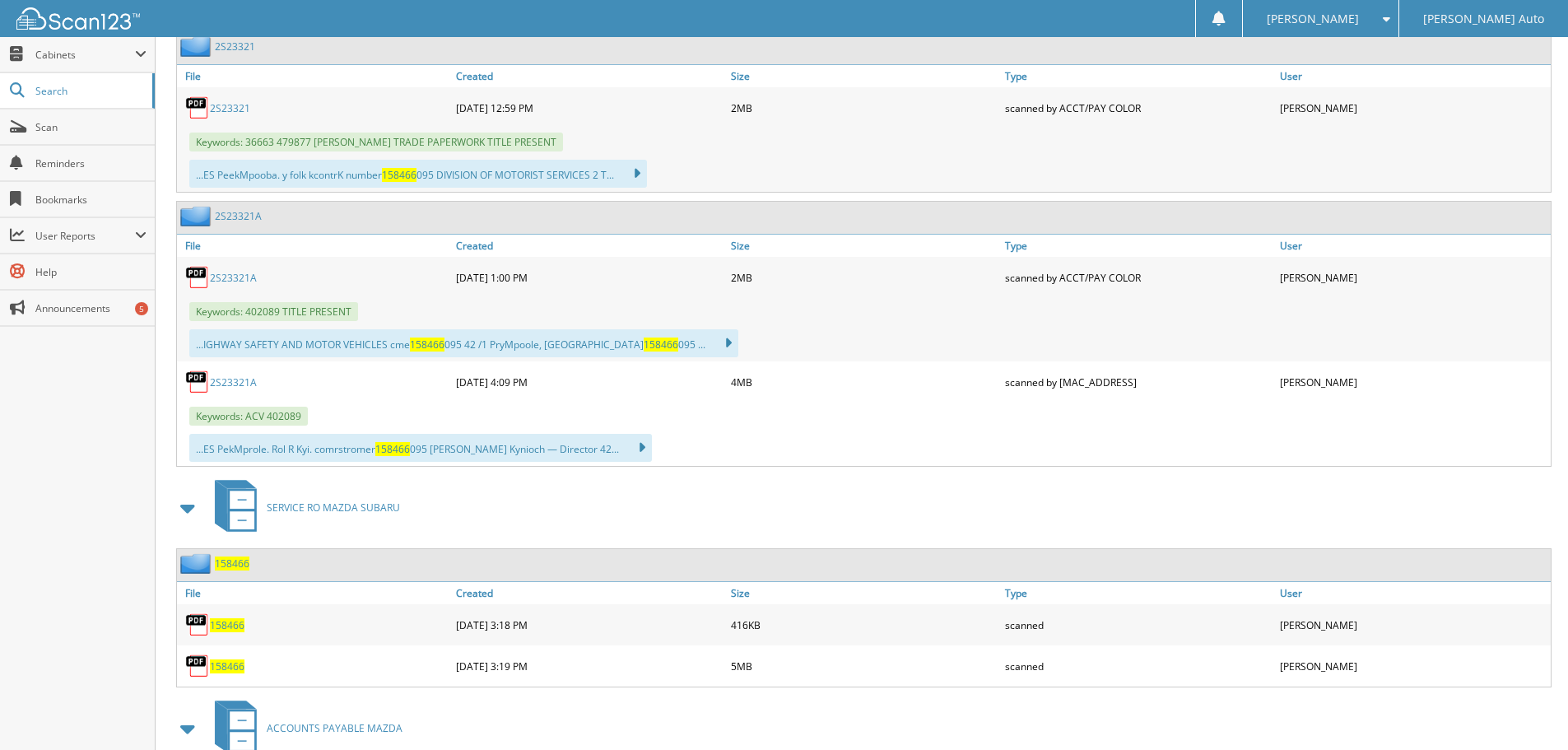
scroll to position [1533, 0]
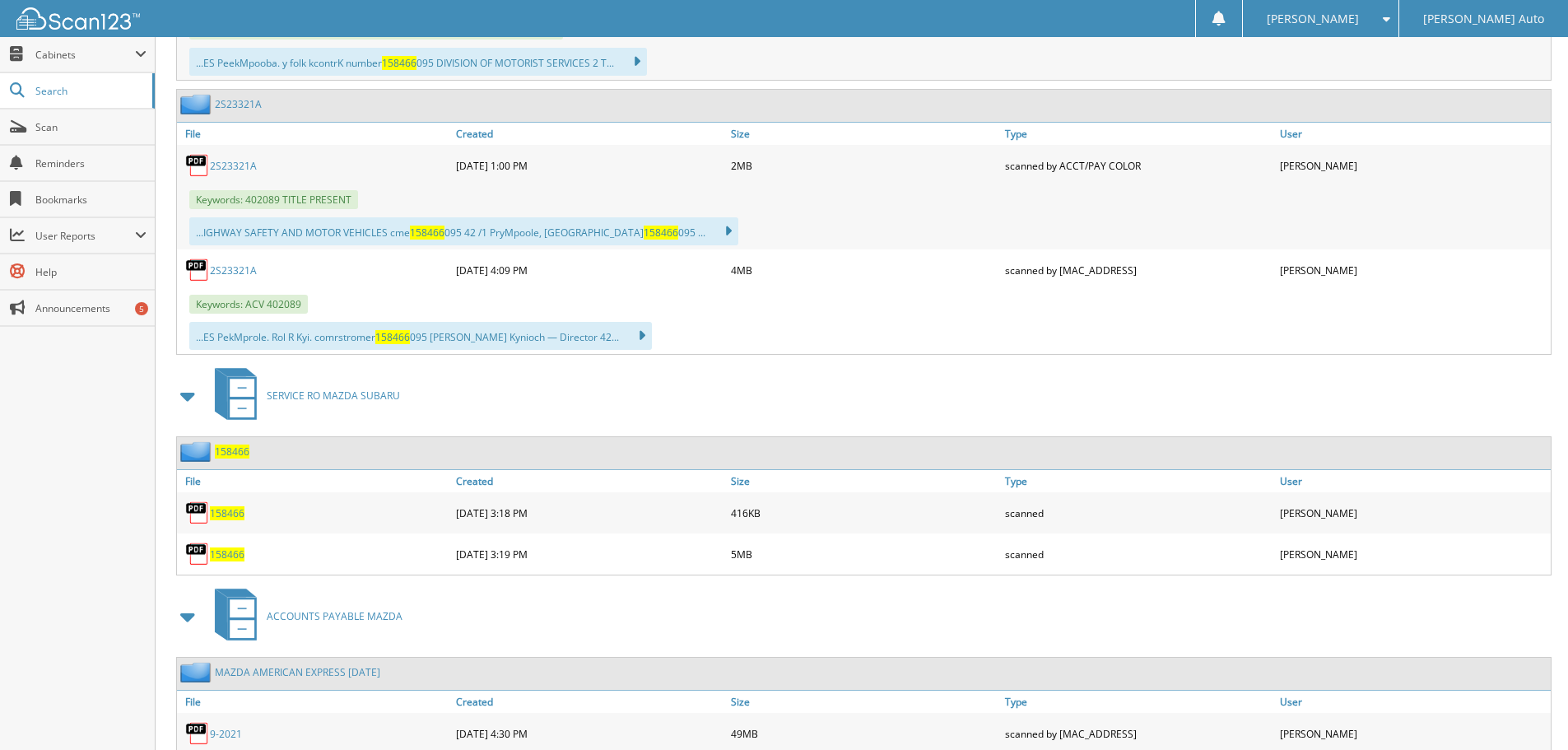
click at [221, 551] on span "158466" at bounding box center [228, 554] width 35 height 14
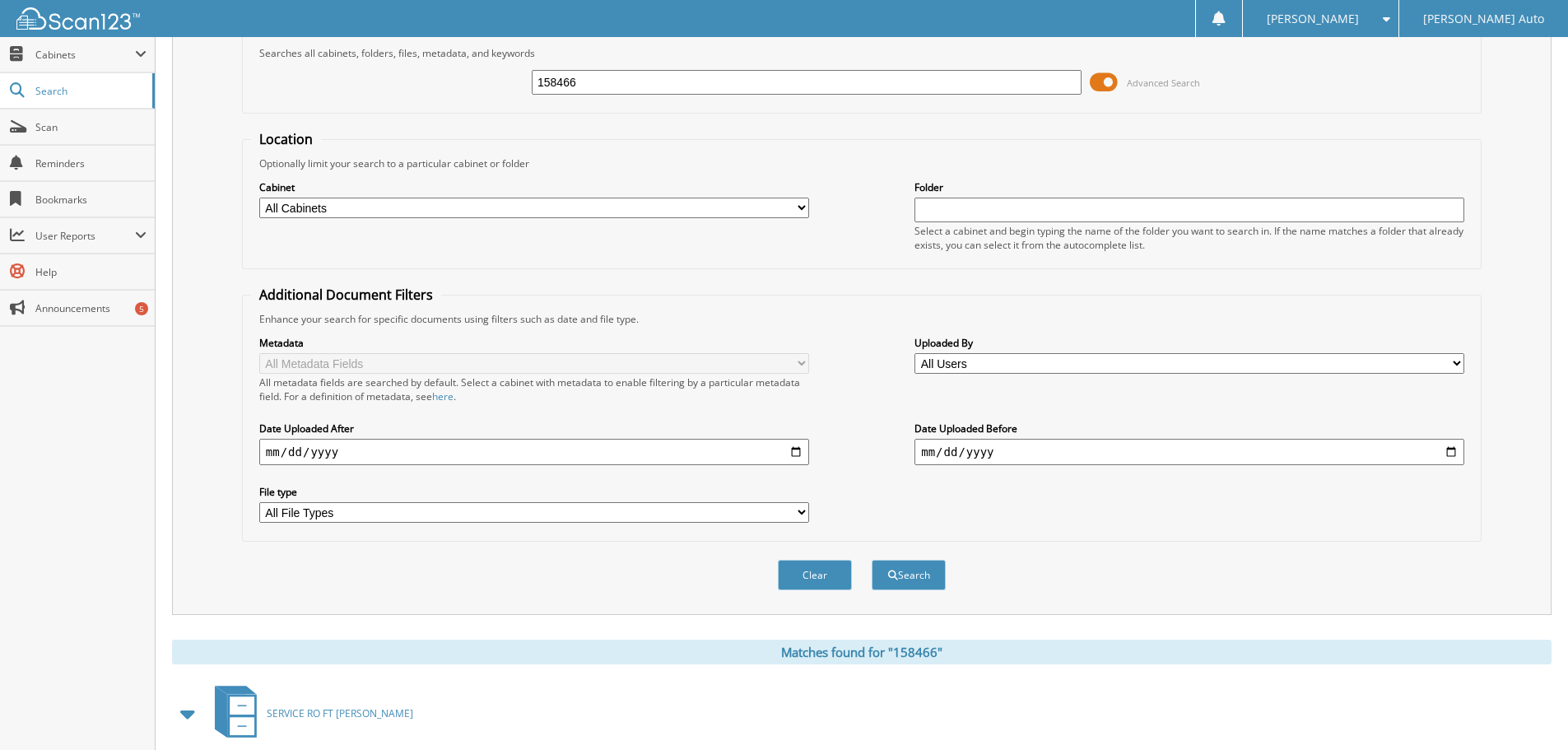
scroll to position [0, 0]
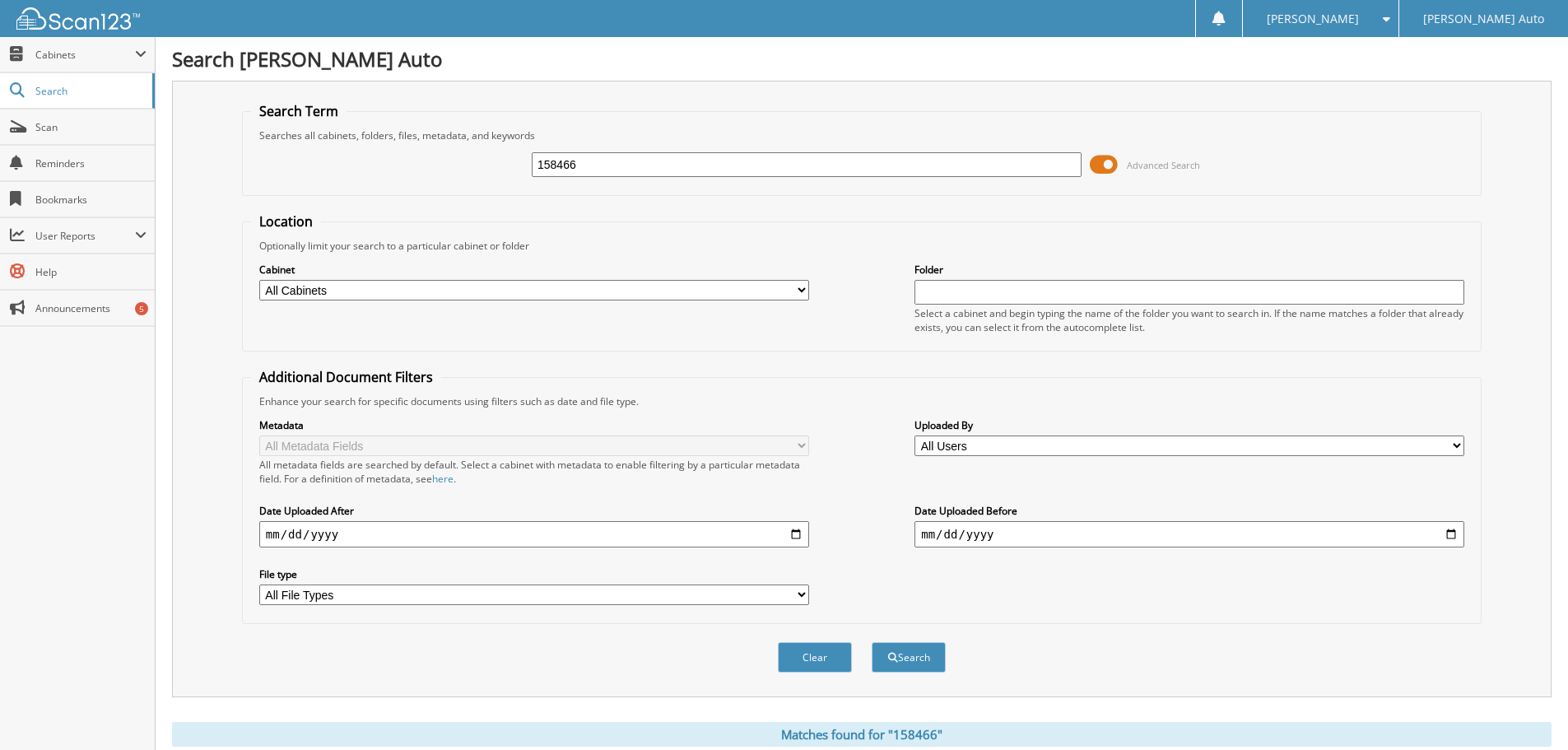
drag, startPoint x: 544, startPoint y: 171, endPoint x: 204, endPoint y: 192, distance: 340.6
click at [206, 192] on div "Search Term Searches all cabinets, folders, files, metadata, and keywords 15846…" at bounding box center [861, 389] width 1379 height 617
type input "158907"
click at [916, 664] on button "Search" at bounding box center [908, 657] width 74 height 30
drag, startPoint x: 599, startPoint y: 167, endPoint x: 522, endPoint y: 151, distance: 78.6
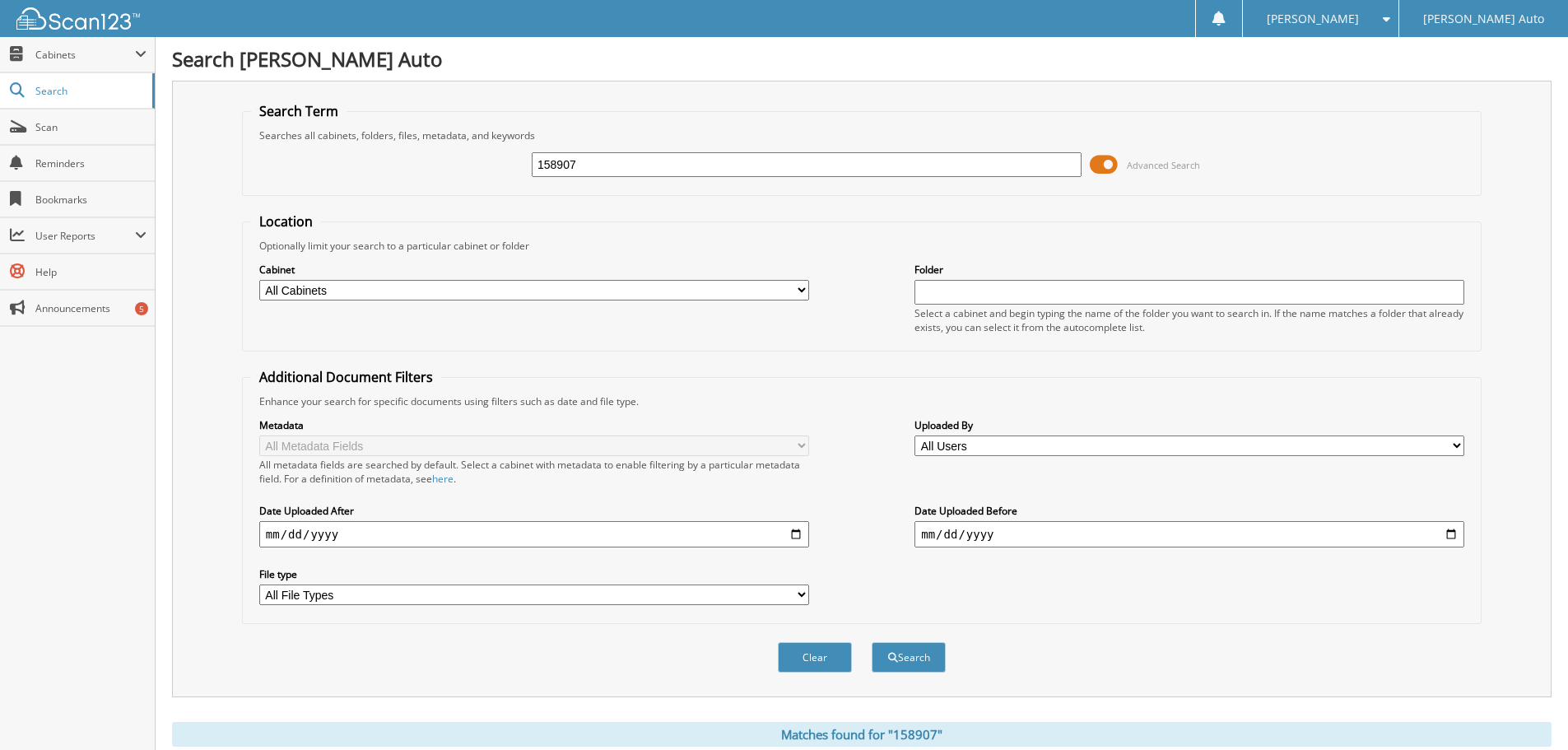
click at [361, 184] on div "158907 Advanced Search" at bounding box center [862, 164] width 1221 height 44
type input "160282"
click at [872, 643] on button "Search" at bounding box center [908, 657] width 74 height 30
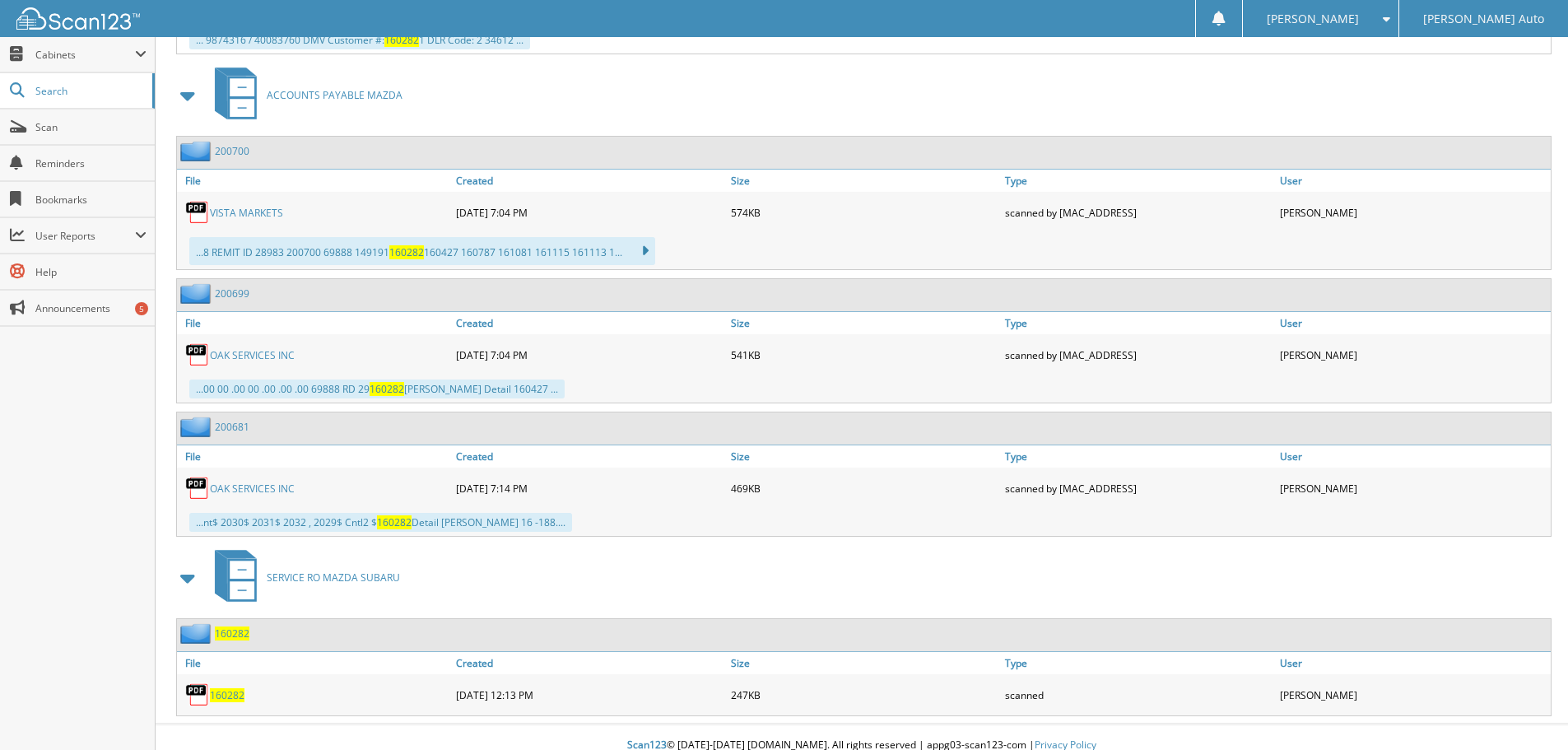
scroll to position [2187, 0]
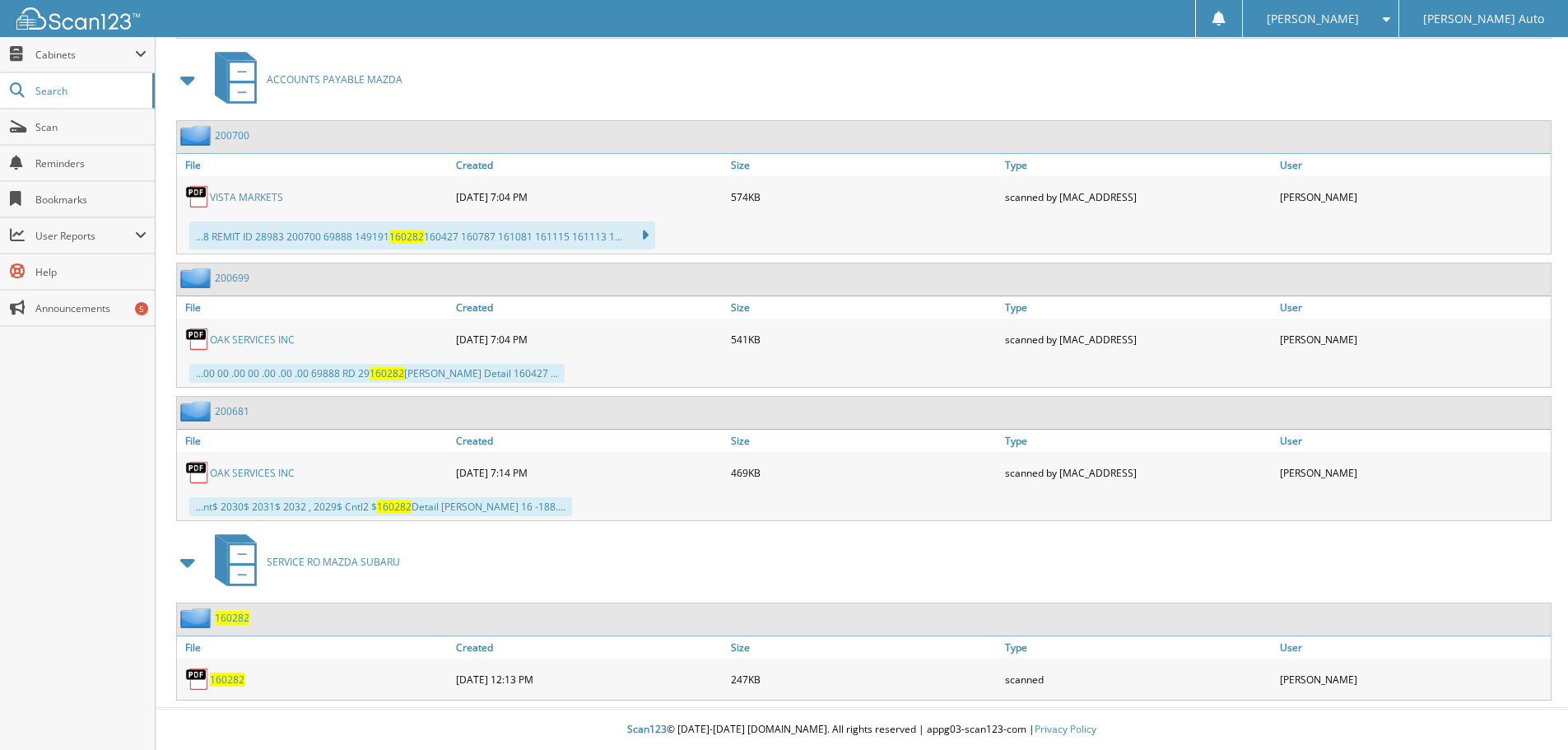
click at [221, 679] on span "160282" at bounding box center [228, 679] width 35 height 14
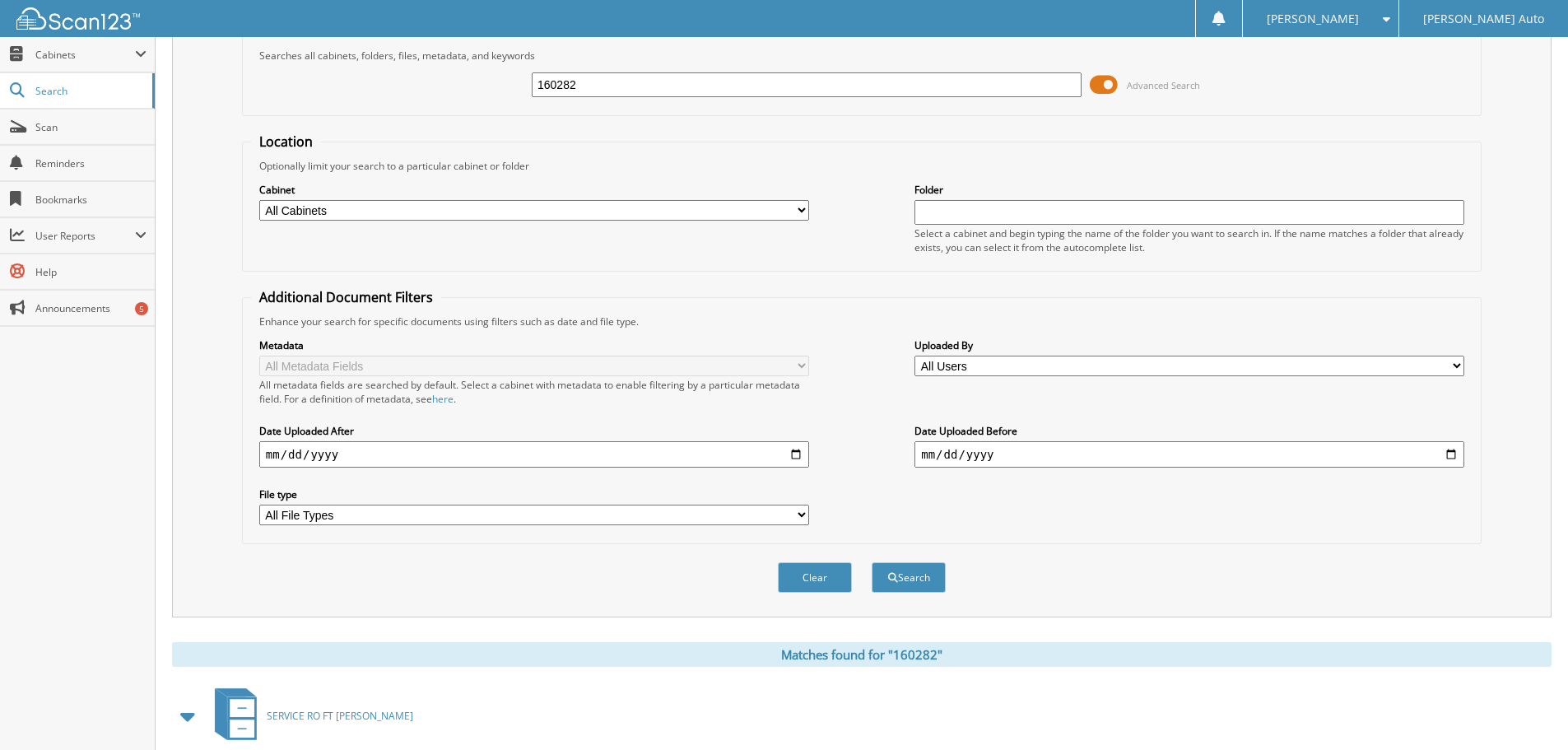
scroll to position [0, 0]
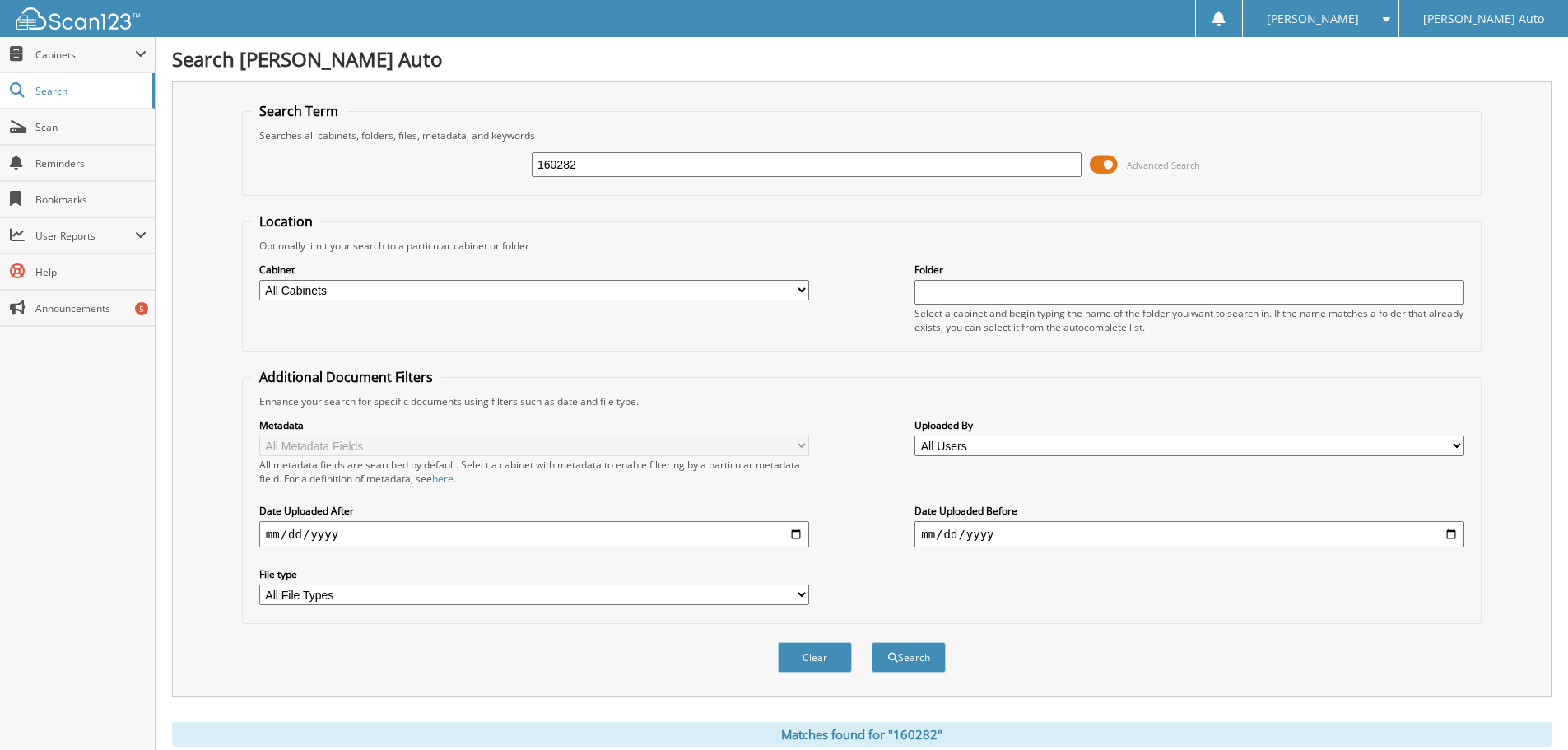
drag, startPoint x: 584, startPoint y: 164, endPoint x: 339, endPoint y: 163, distance: 245.0
click at [344, 163] on div "160282 Advanced Search" at bounding box center [862, 164] width 1221 height 44
type input "160161"
click at [872, 643] on button "Search" at bounding box center [908, 657] width 74 height 30
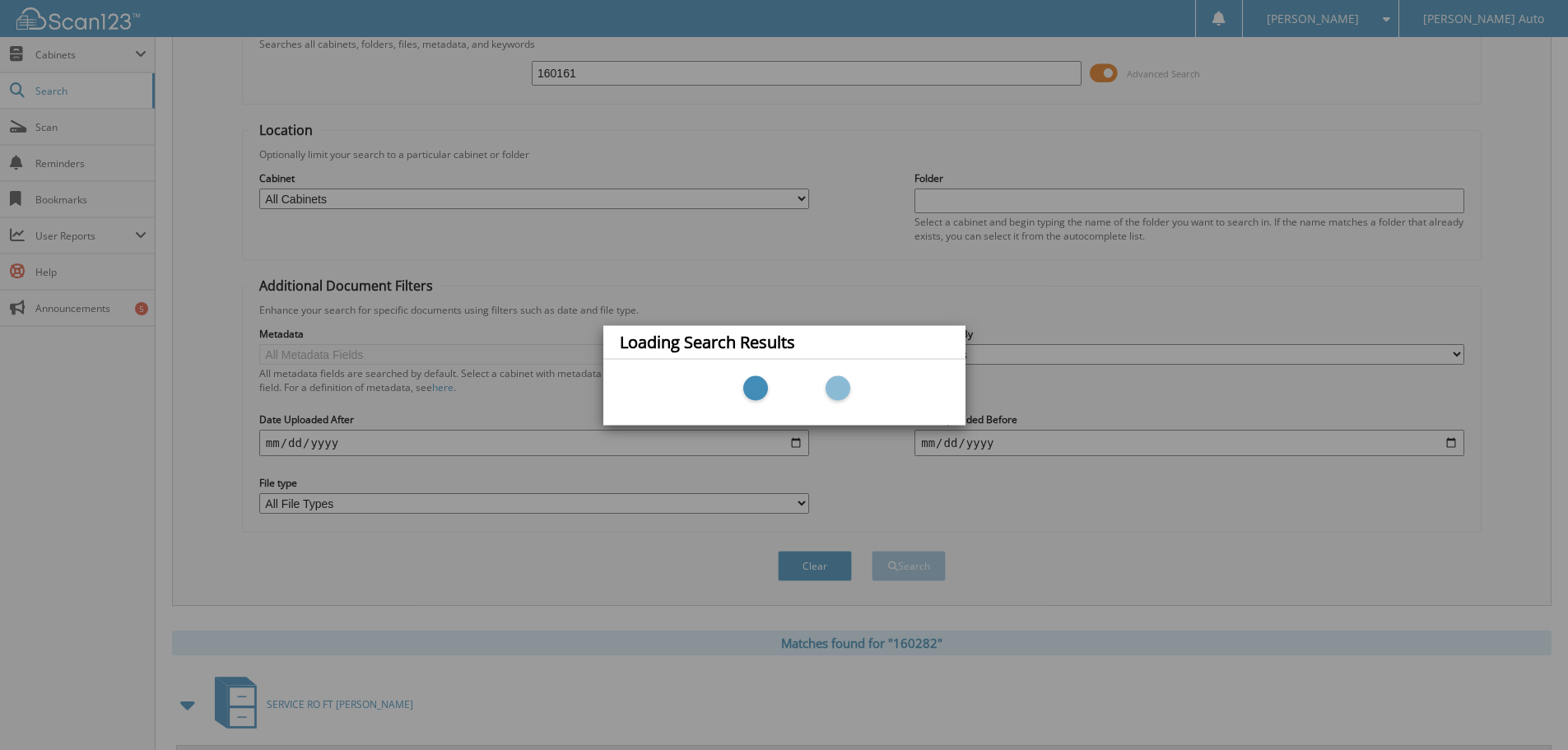
scroll to position [164, 0]
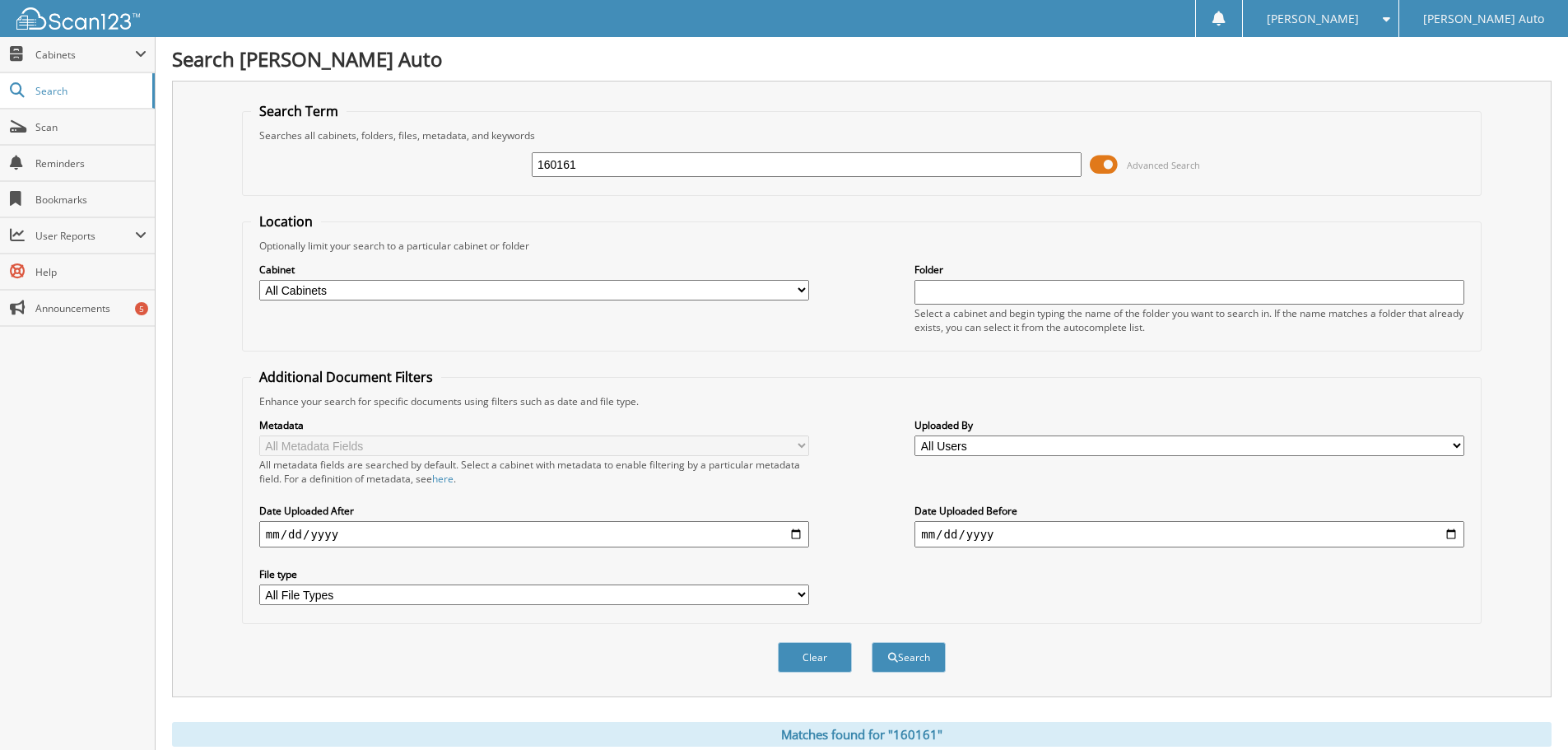
drag, startPoint x: 594, startPoint y: 163, endPoint x: 337, endPoint y: 187, distance: 258.1
click at [344, 185] on div "160161 Advanced Search" at bounding box center [862, 164] width 1221 height 44
type input "160131"
click at [872, 643] on button "Search" at bounding box center [908, 657] width 74 height 30
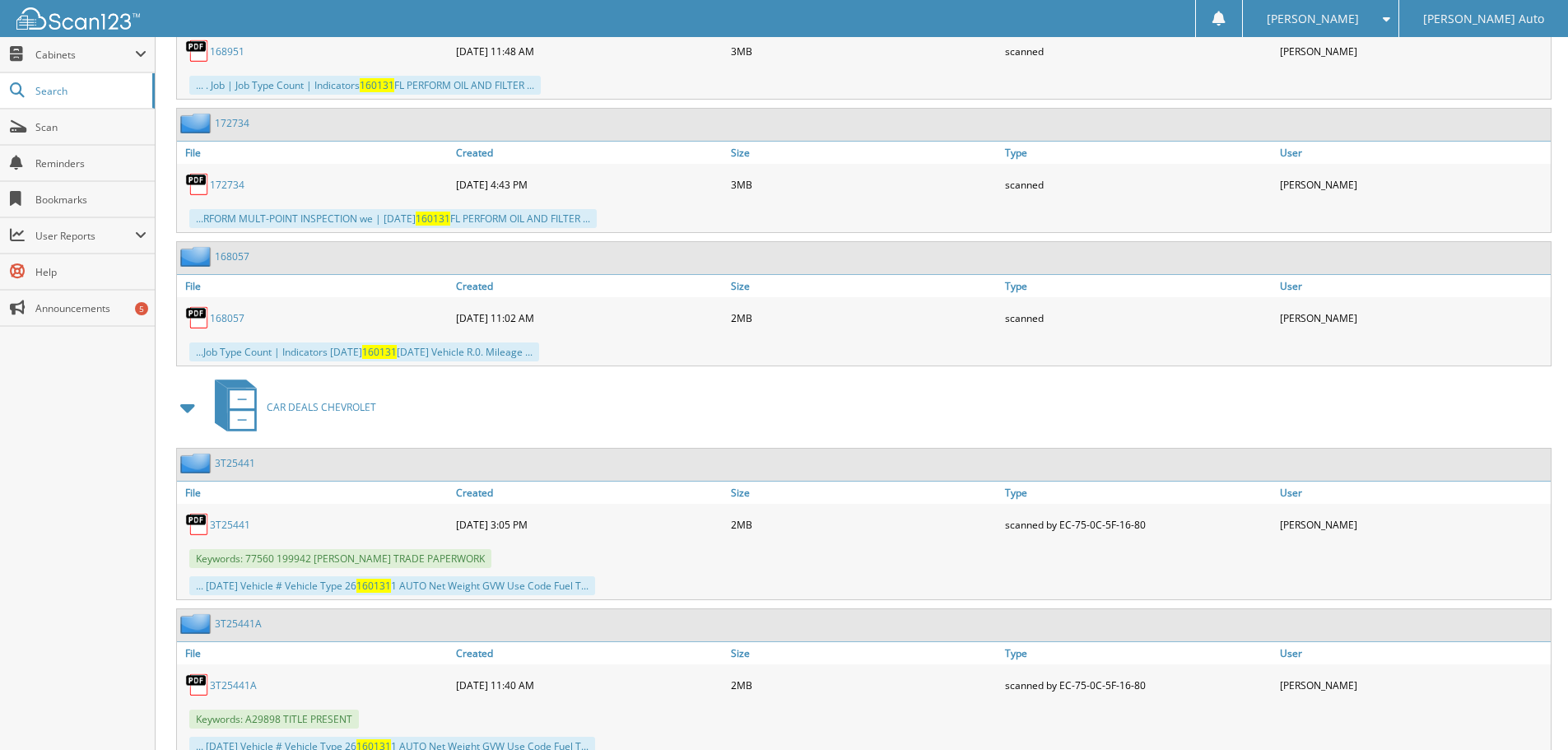
scroll to position [1341, 0]
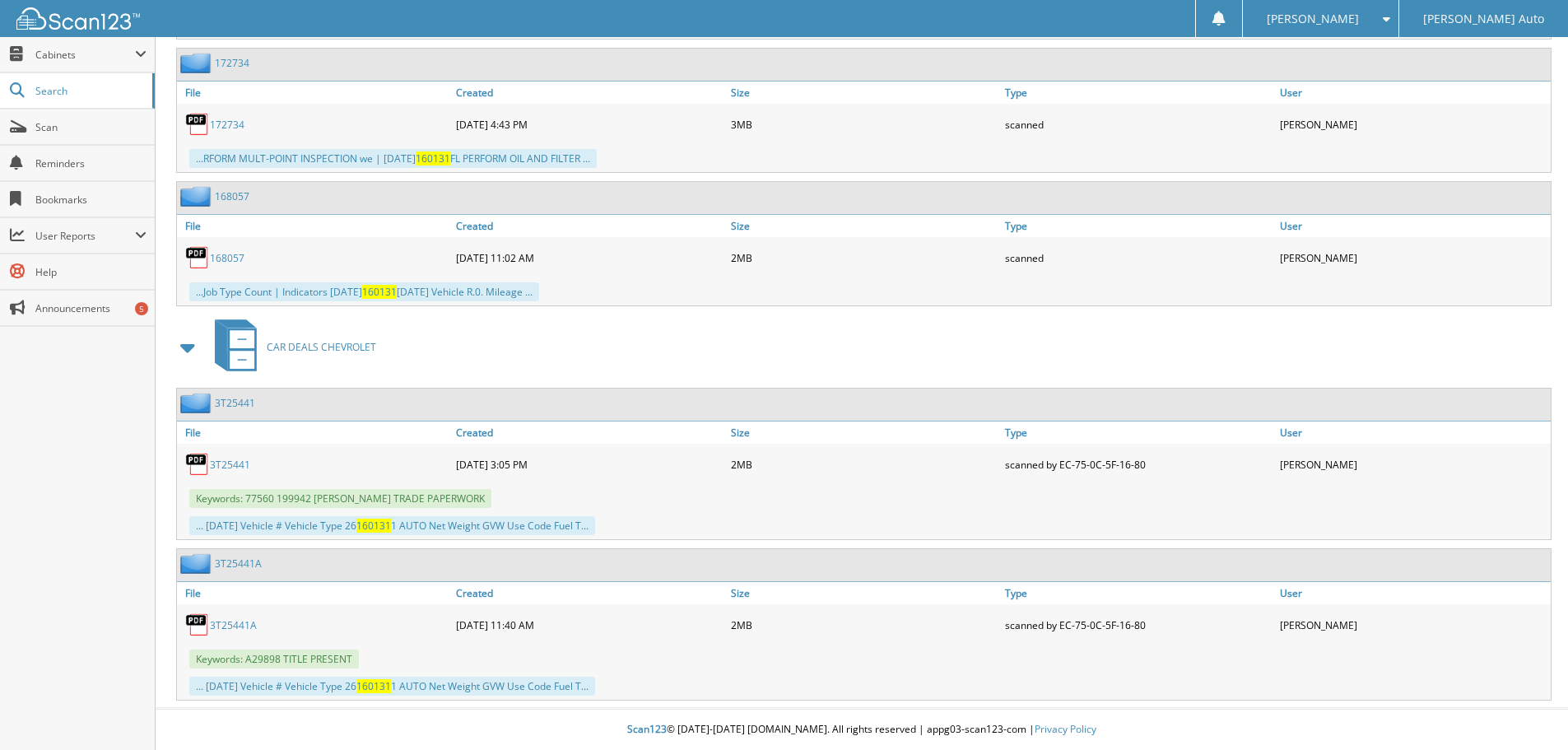
click at [230, 624] on link "3T25441A" at bounding box center [233, 625] width 47 height 14
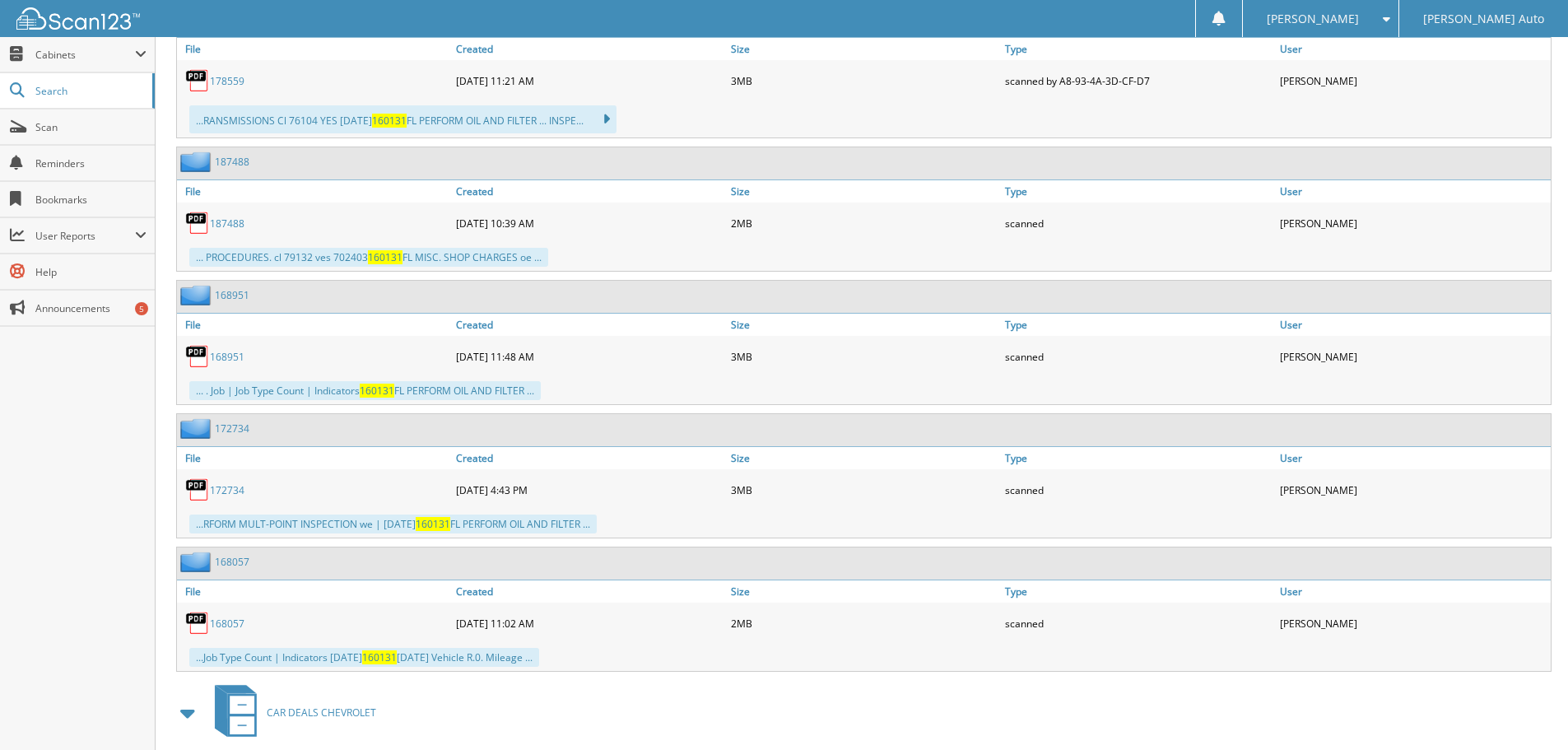
scroll to position [930, 0]
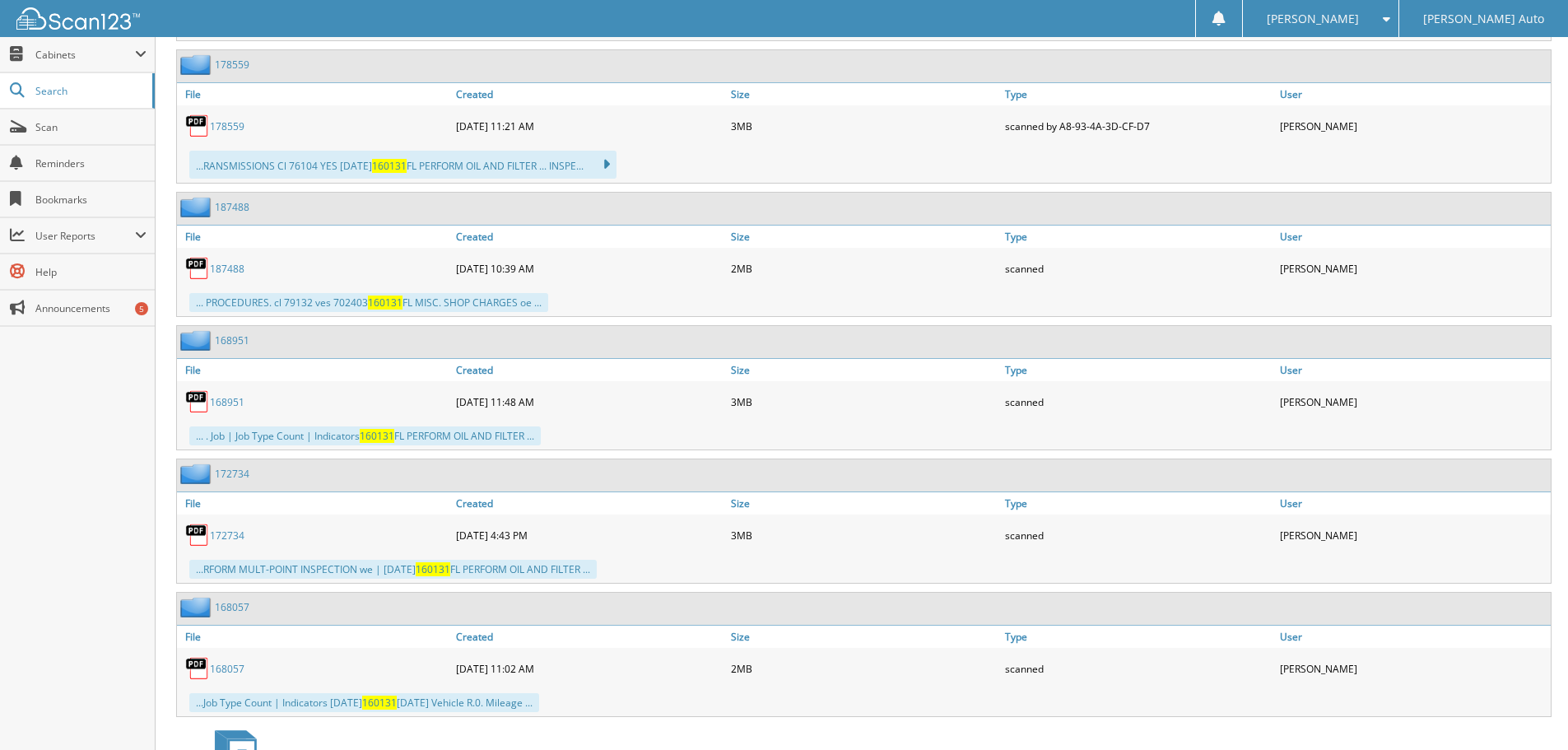
click at [219, 274] on link "187488" at bounding box center [228, 268] width 35 height 14
click at [220, 273] on link "187488" at bounding box center [228, 268] width 35 height 14
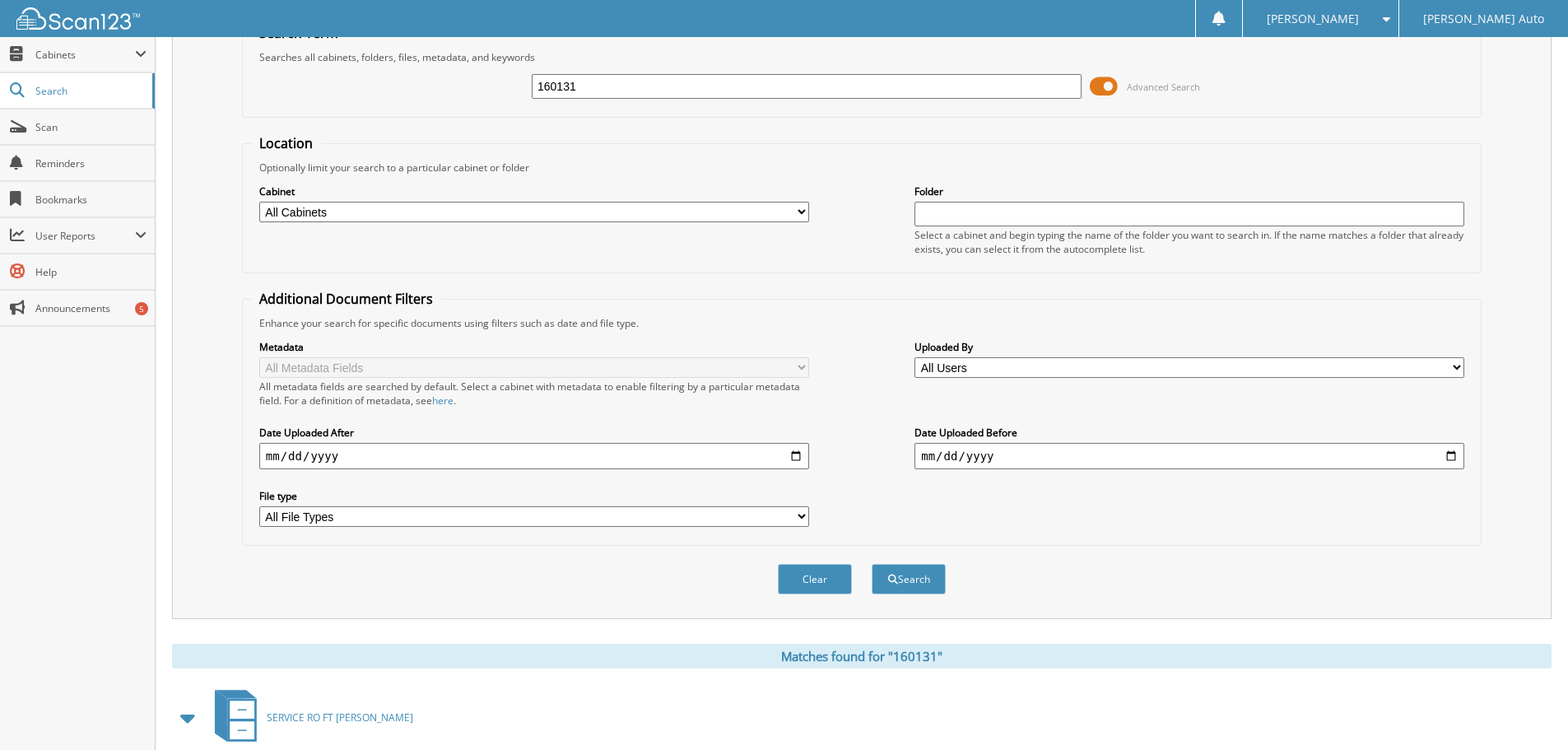
scroll to position [0, 0]
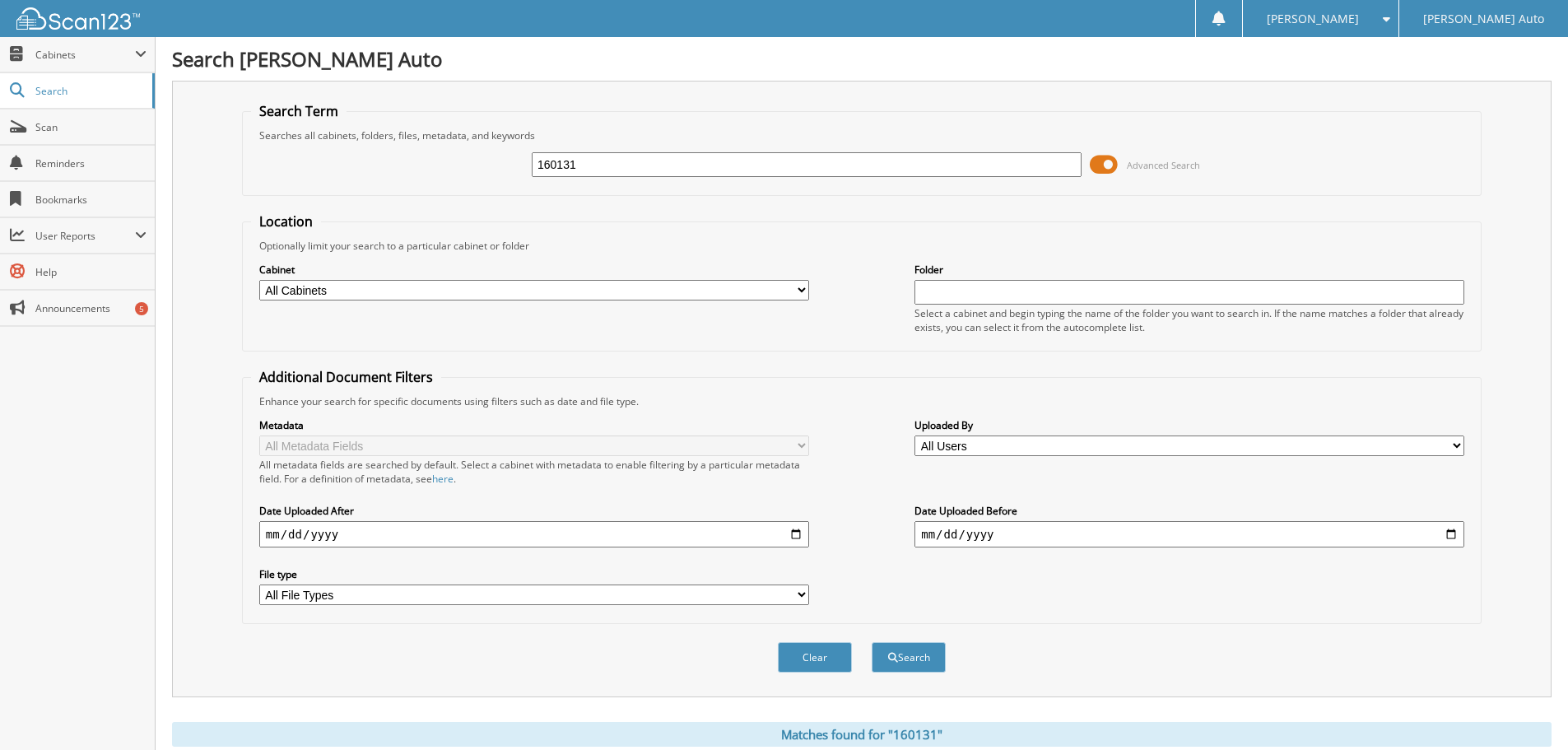
drag, startPoint x: 613, startPoint y: 163, endPoint x: 402, endPoint y: 172, distance: 211.2
click at [427, 169] on div "160131 Advanced Search" at bounding box center [862, 164] width 1221 height 44
type input "160119"
click at [872, 643] on button "Search" at bounding box center [908, 657] width 74 height 30
drag, startPoint x: 587, startPoint y: 162, endPoint x: 619, endPoint y: 140, distance: 38.8
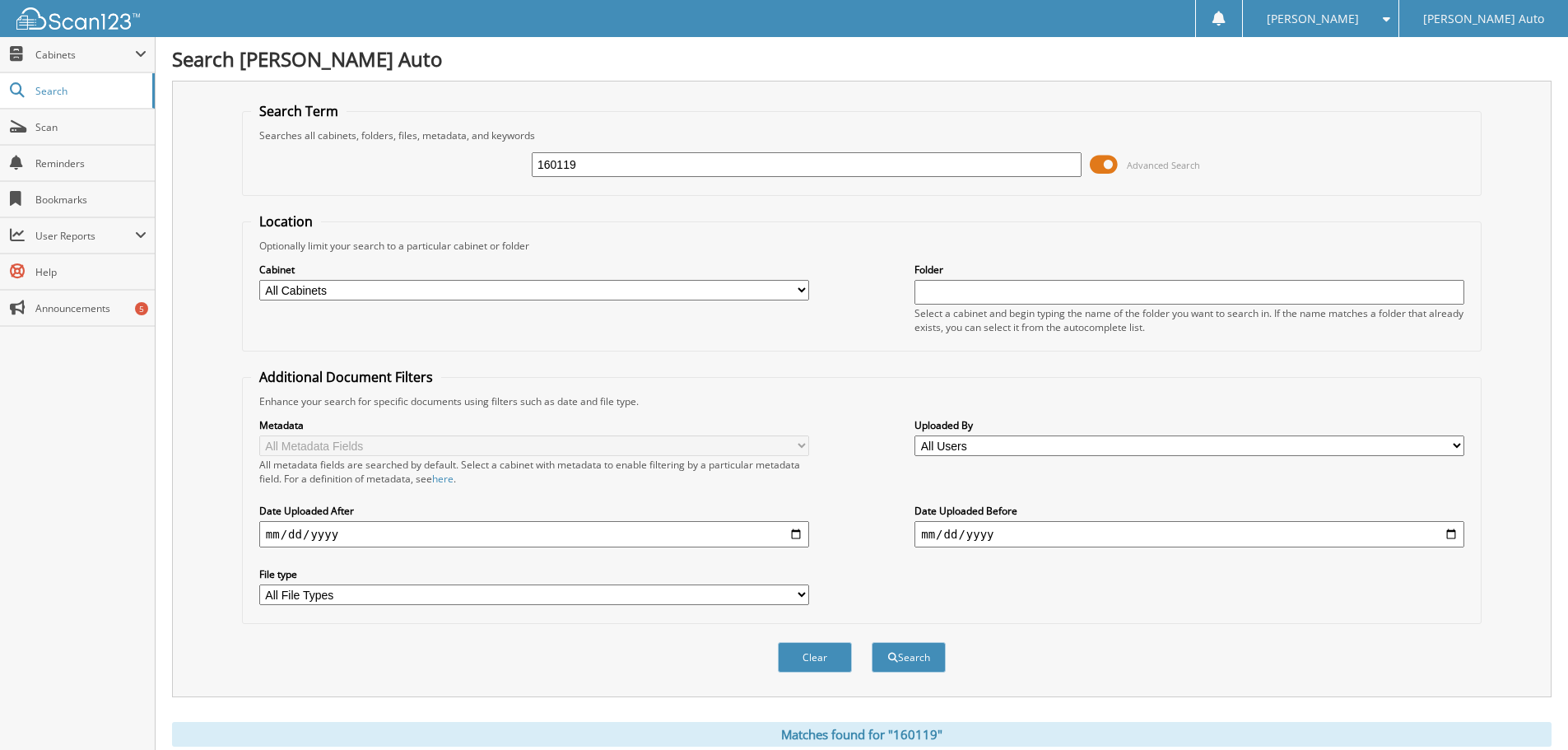
click at [452, 170] on div "160119 Advanced Search" at bounding box center [862, 164] width 1221 height 44
type input "160119"
click at [872, 643] on button "Search" at bounding box center [908, 657] width 74 height 30
drag, startPoint x: 614, startPoint y: 163, endPoint x: 404, endPoint y: 171, distance: 210.2
click at [407, 170] on div "160119 Advanced Search" at bounding box center [862, 164] width 1221 height 44
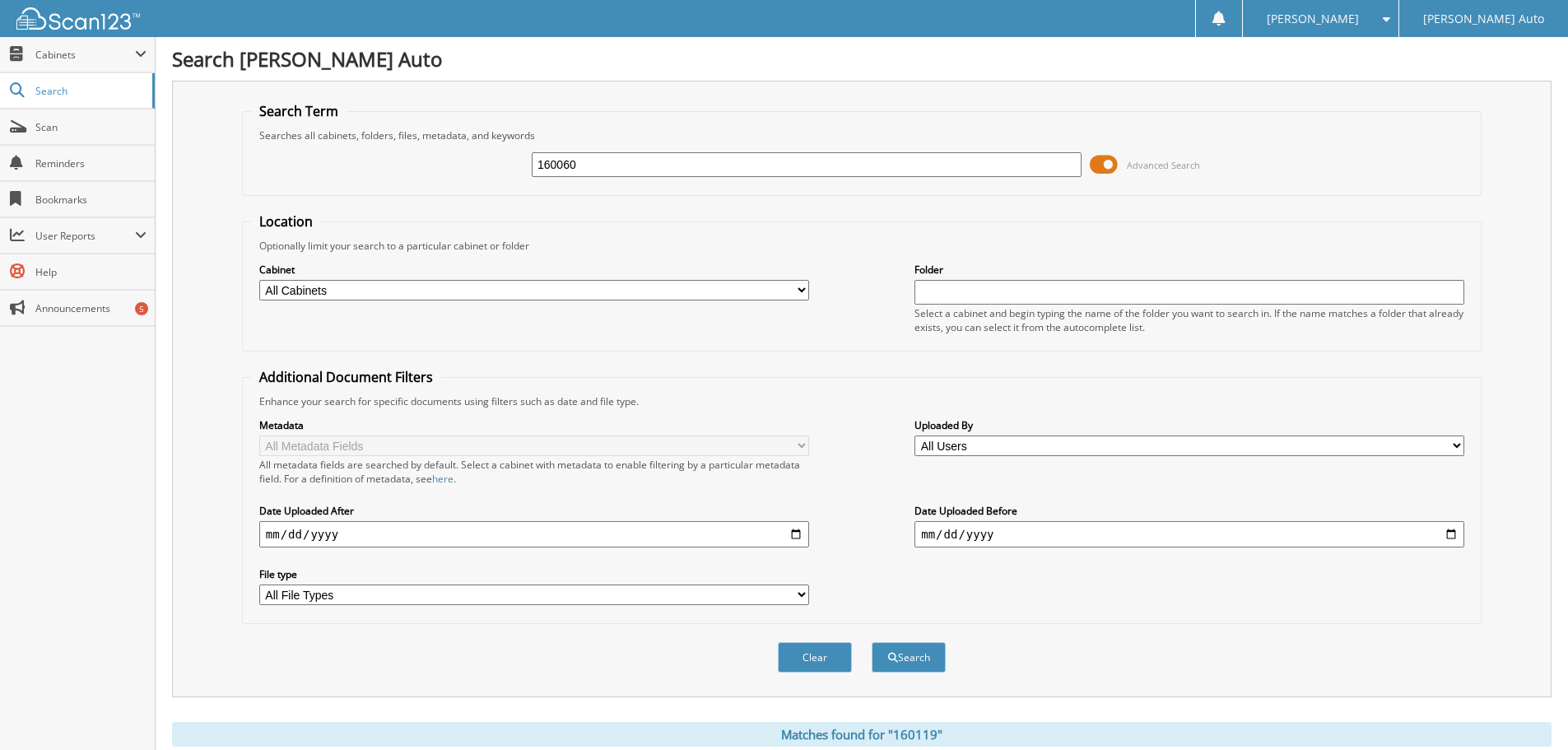
type input "160060"
click at [872, 643] on button "Search" at bounding box center [908, 657] width 74 height 30
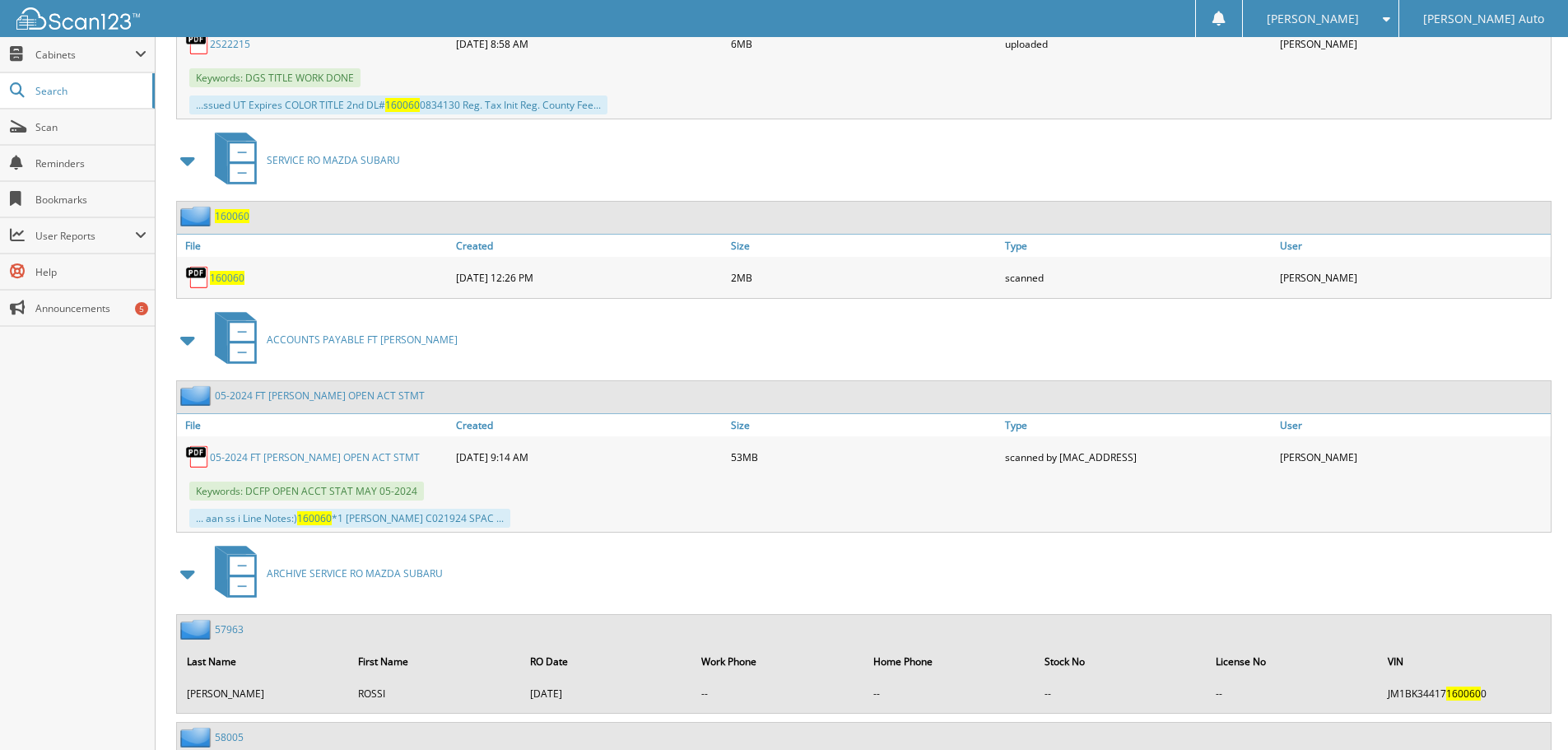
scroll to position [2800, 0]
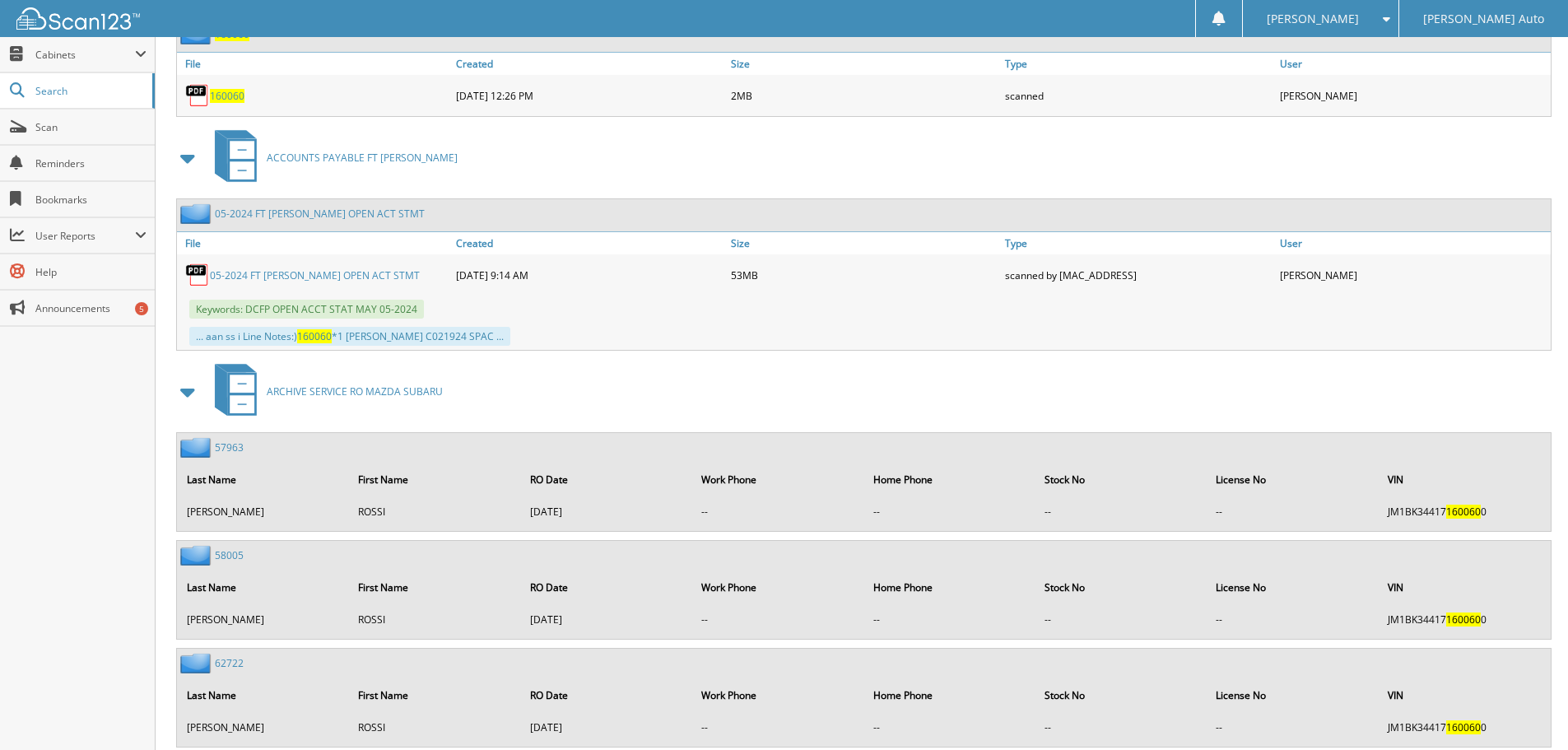
click at [219, 97] on span "160060" at bounding box center [228, 95] width 35 height 14
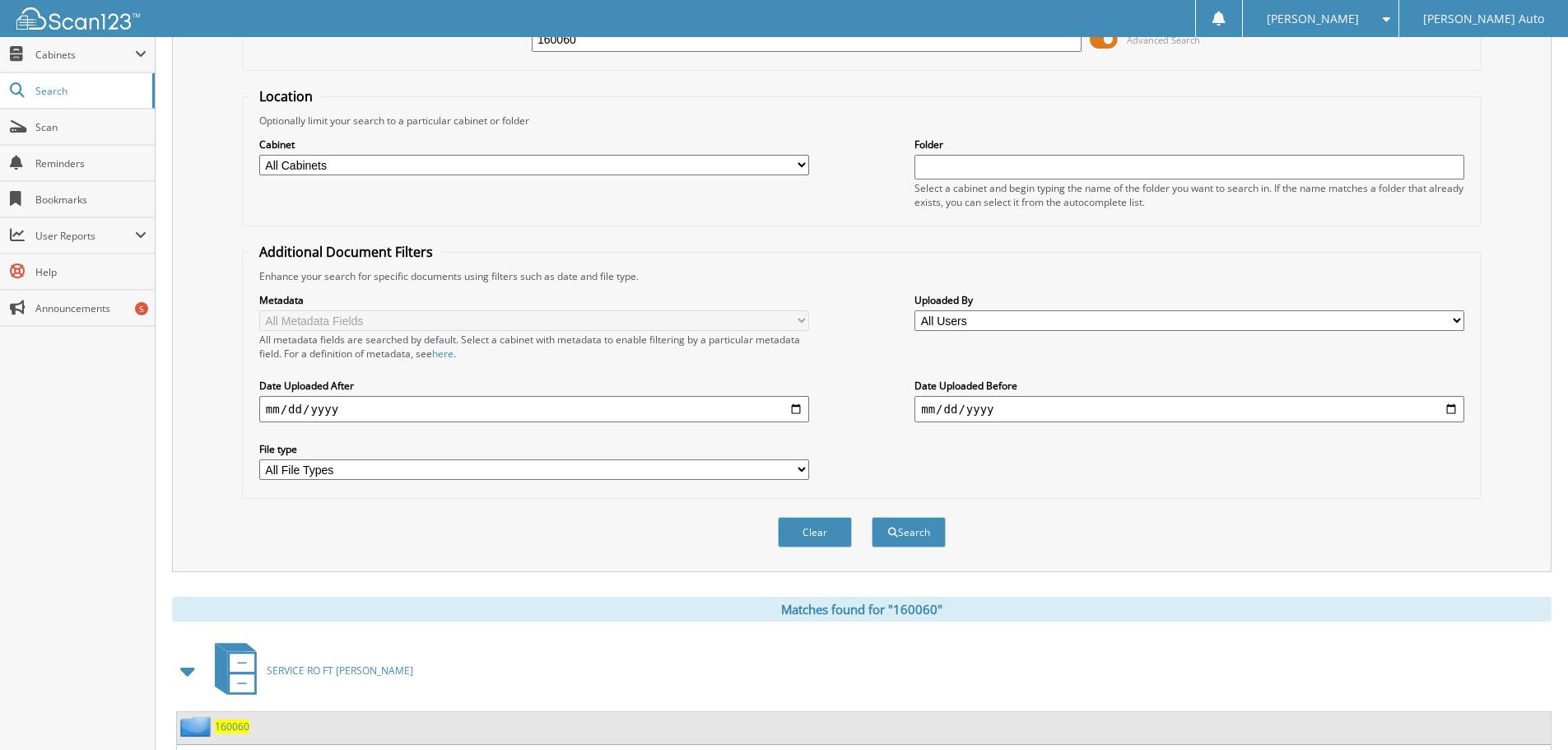
scroll to position [0, 0]
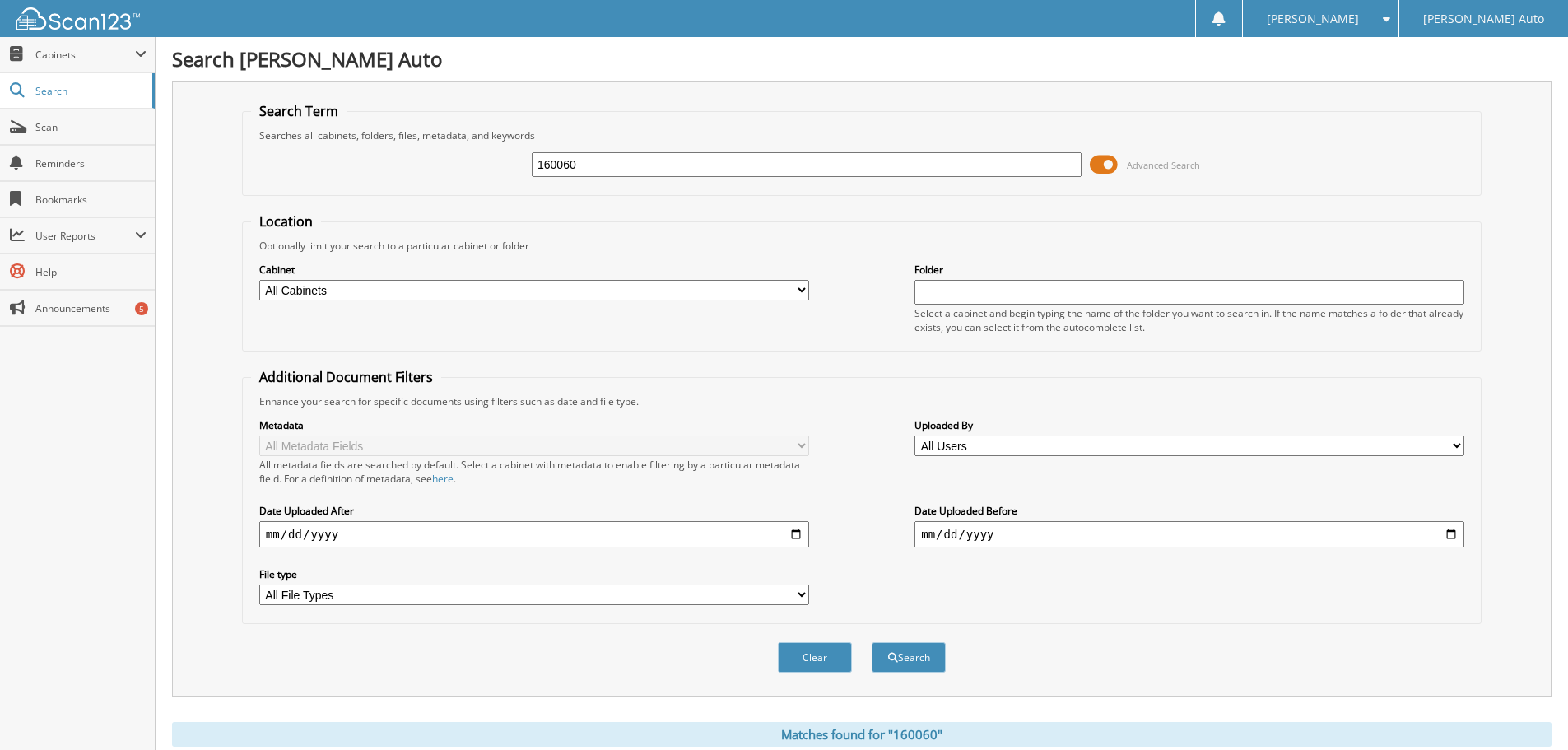
drag, startPoint x: 579, startPoint y: 174, endPoint x: 302, endPoint y: 185, distance: 277.2
click at [314, 181] on div "160060 Advanced Search" at bounding box center [862, 164] width 1221 height 44
type input "159760"
click at [872, 643] on button "Search" at bounding box center [908, 657] width 74 height 30
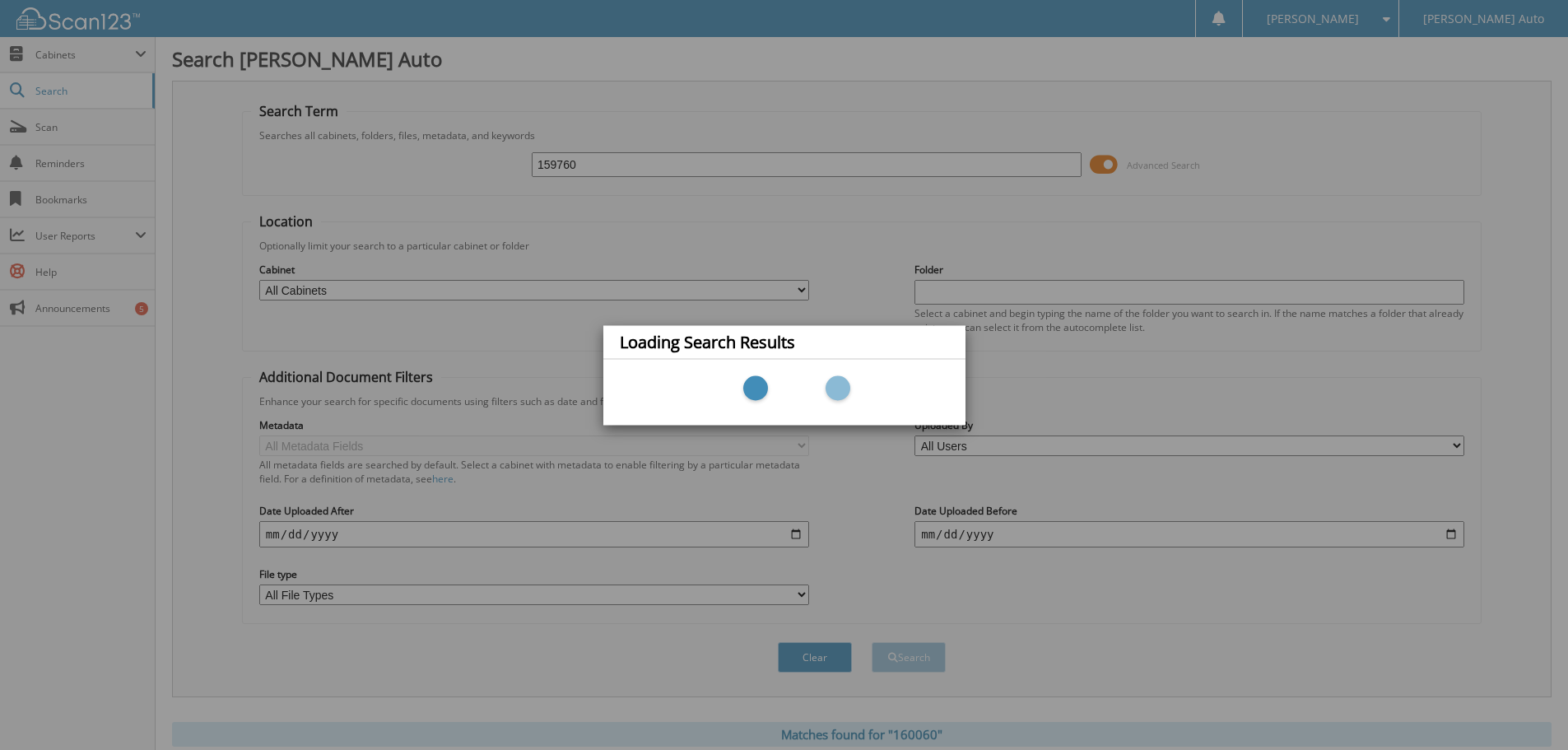
scroll to position [69, 0]
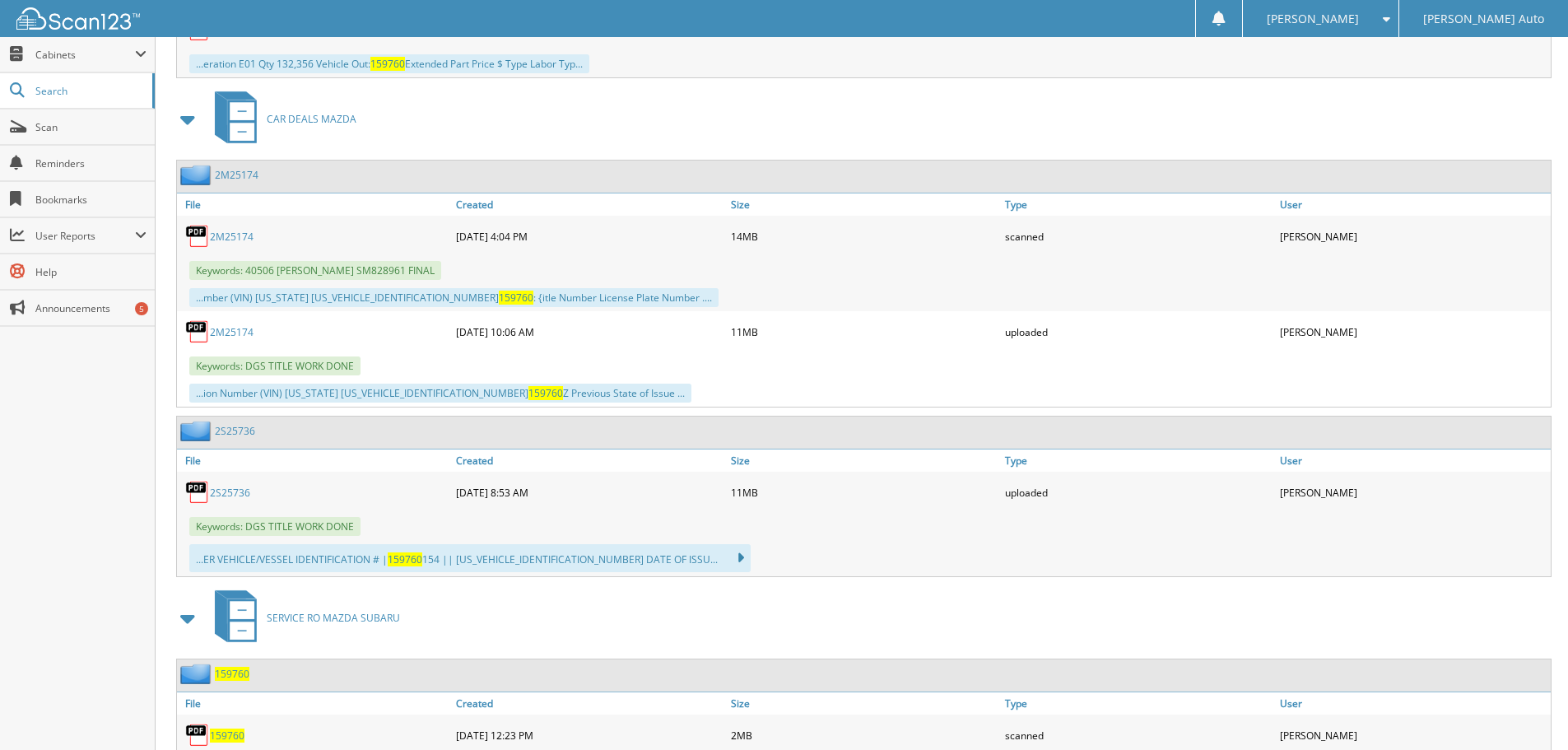
scroll to position [1643, 0]
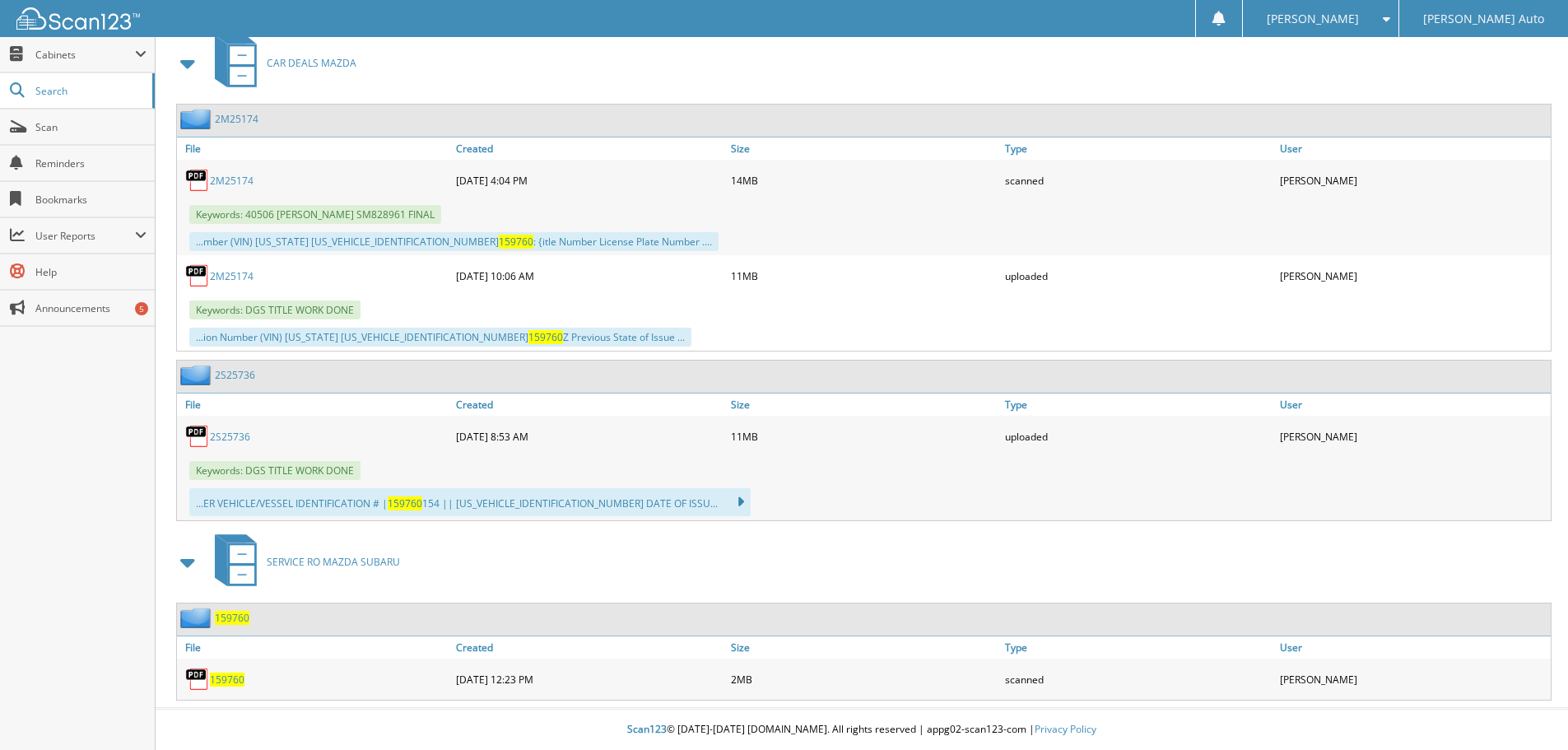
click at [219, 681] on span "159760" at bounding box center [228, 679] width 35 height 14
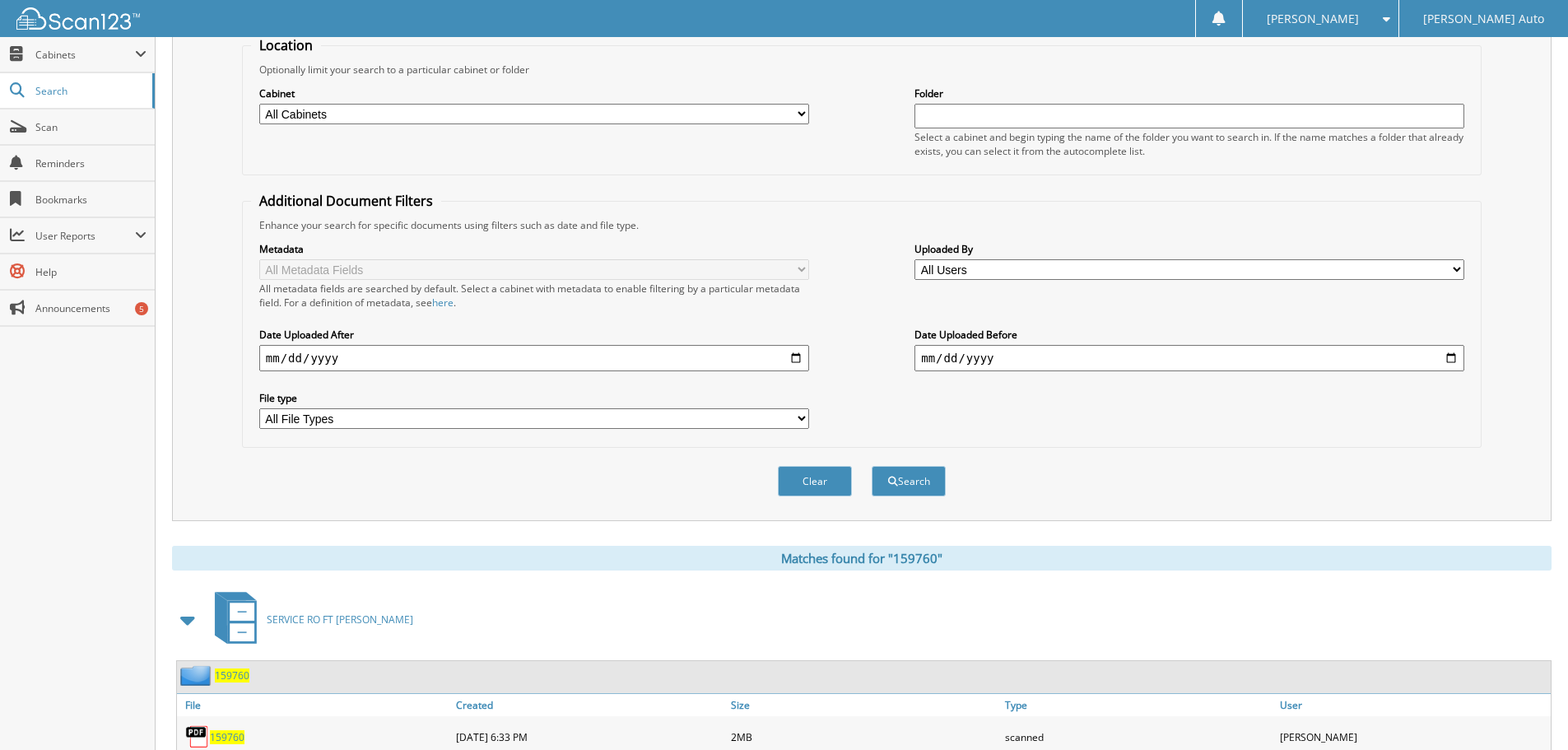
scroll to position [0, 0]
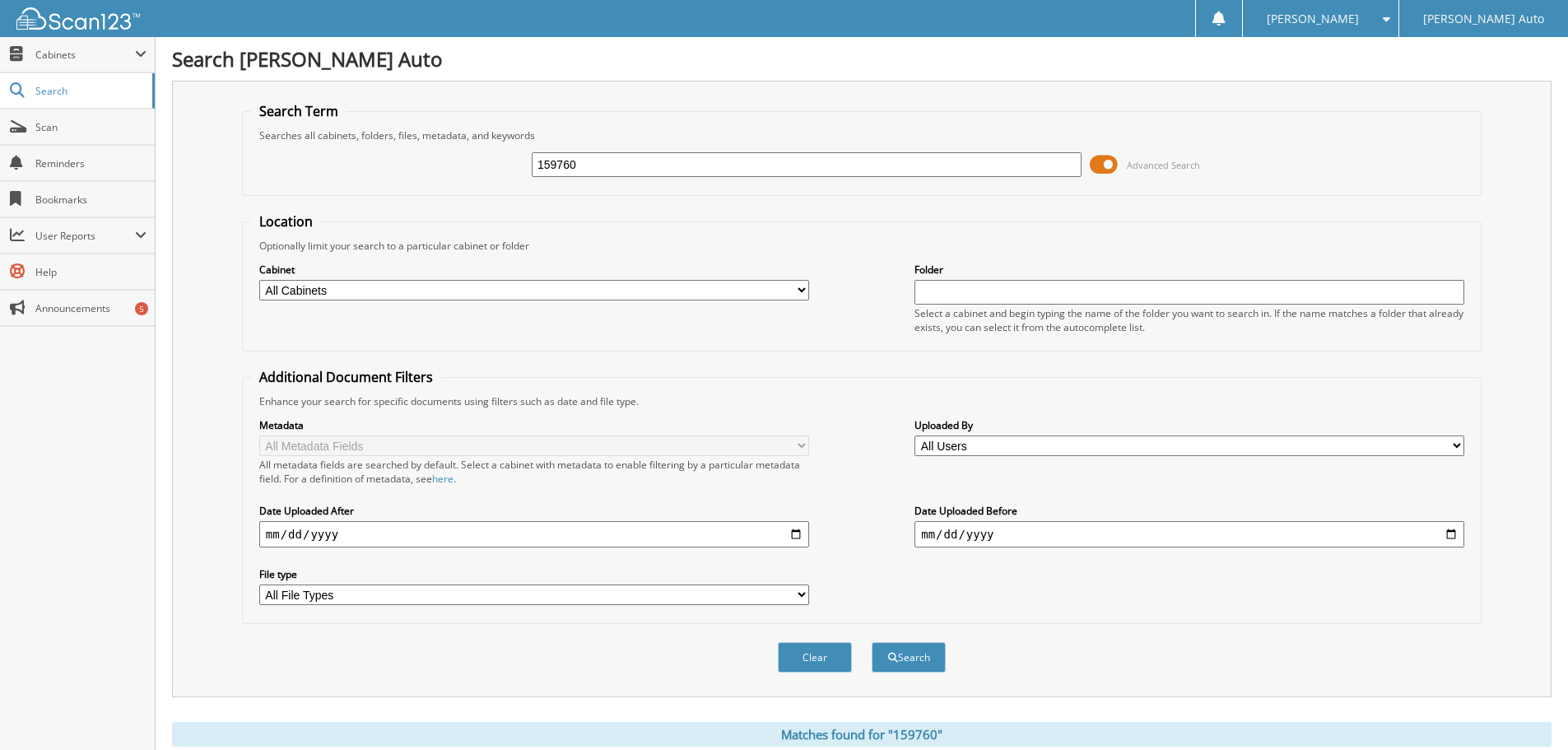
drag, startPoint x: 617, startPoint y: 163, endPoint x: 422, endPoint y: 177, distance: 195.5
click at [422, 177] on div "159760 Advanced Search" at bounding box center [862, 164] width 1221 height 44
type input "480197"
click at [899, 652] on button "Search" at bounding box center [908, 657] width 74 height 30
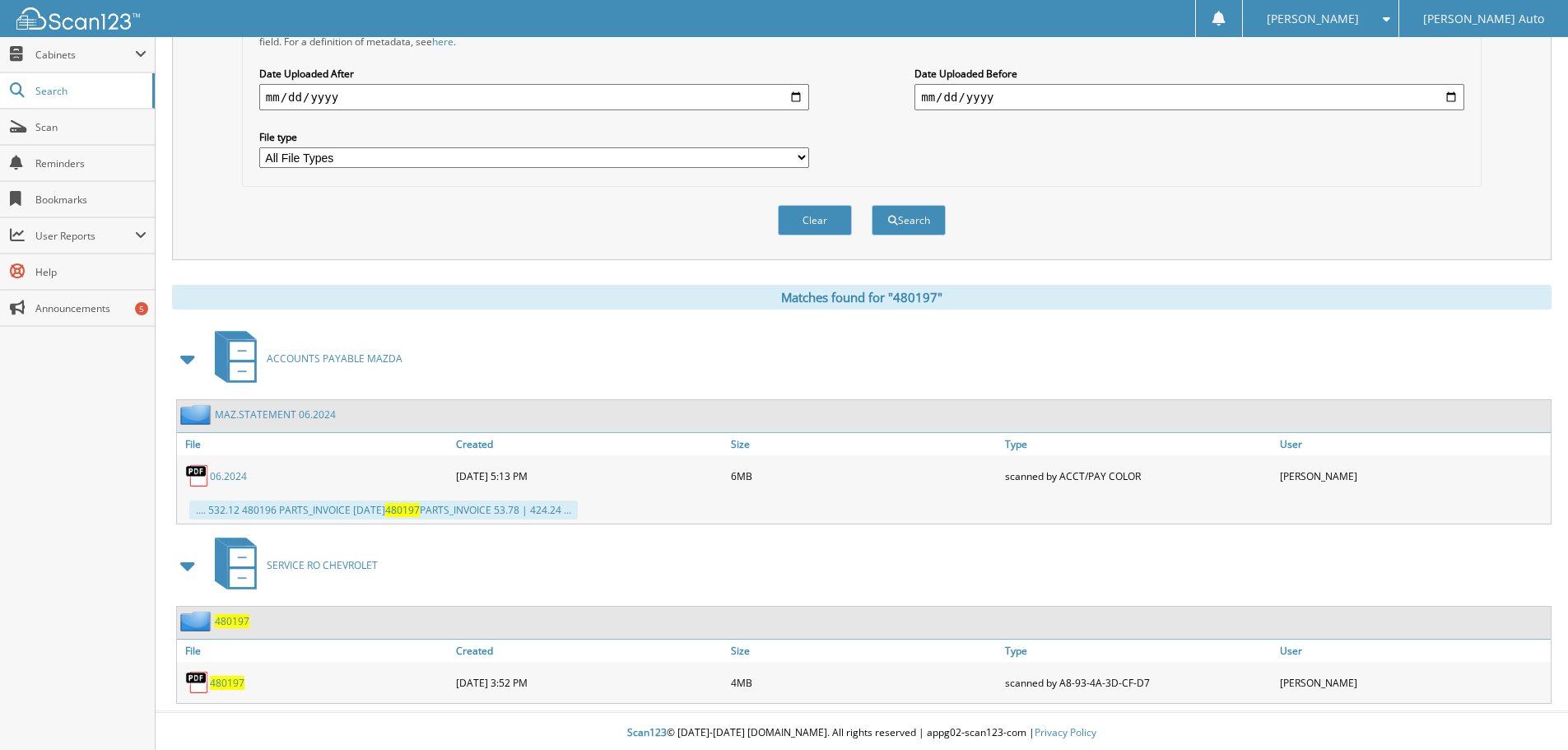
scroll to position [442, 0]
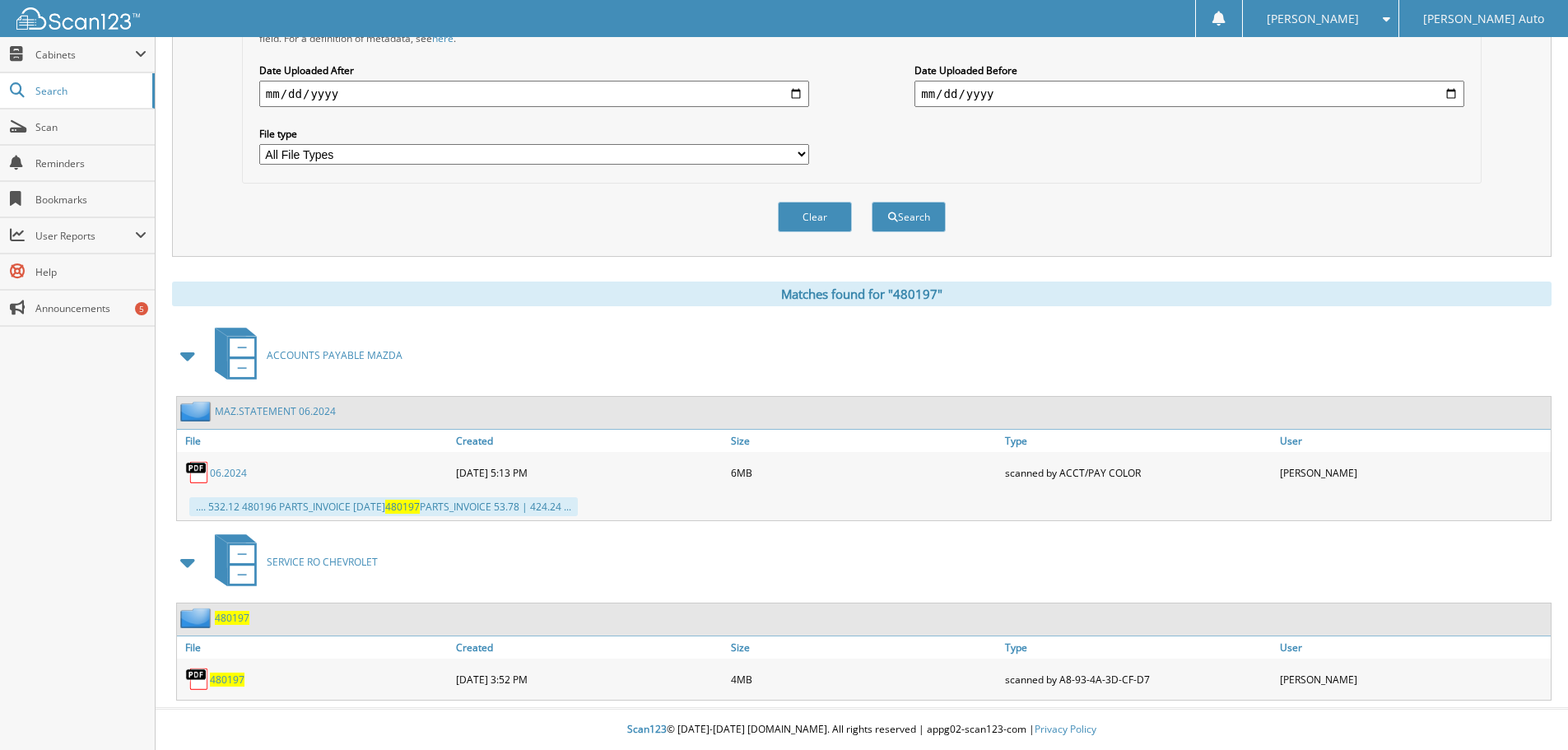
click at [213, 683] on span "480197" at bounding box center [228, 679] width 35 height 14
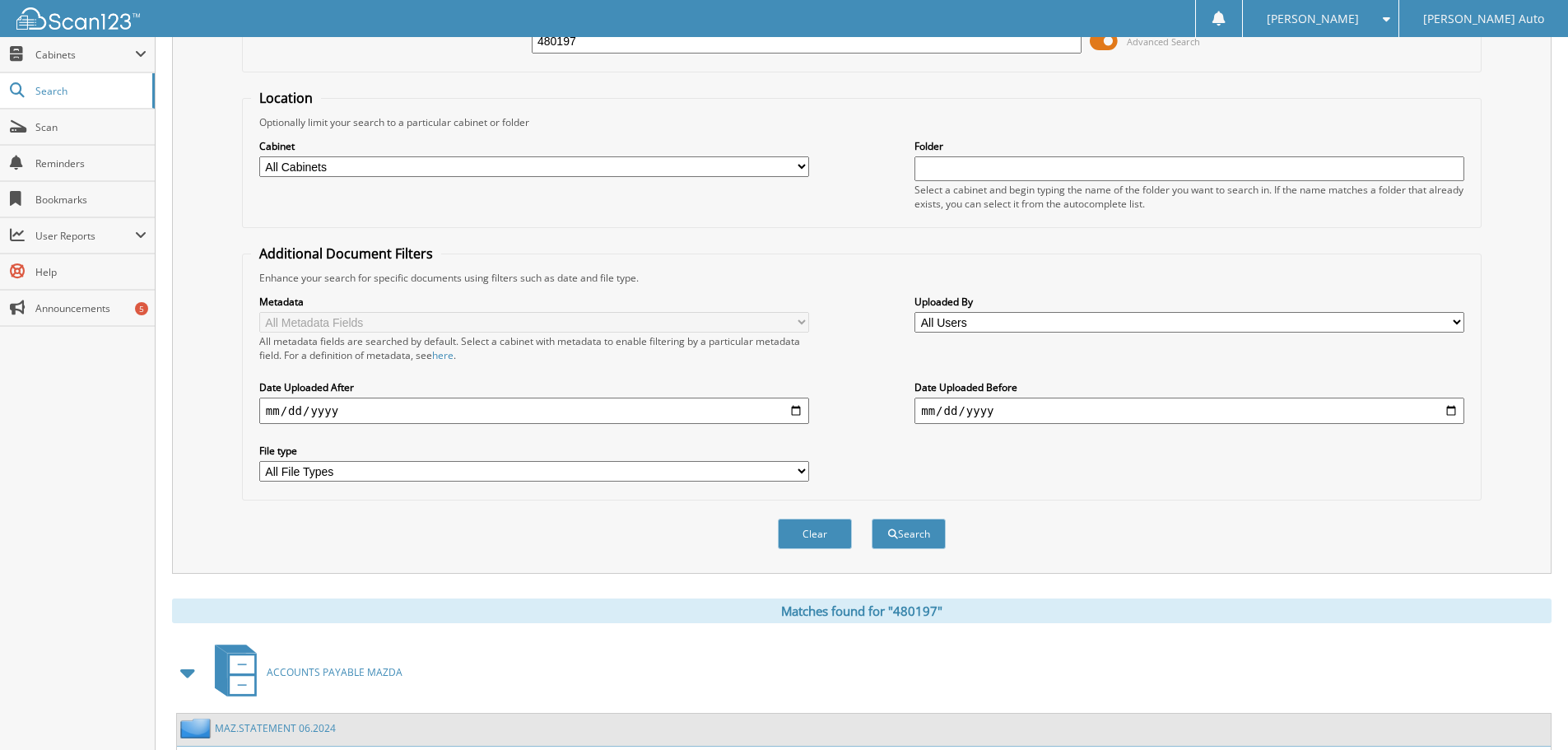
scroll to position [0, 0]
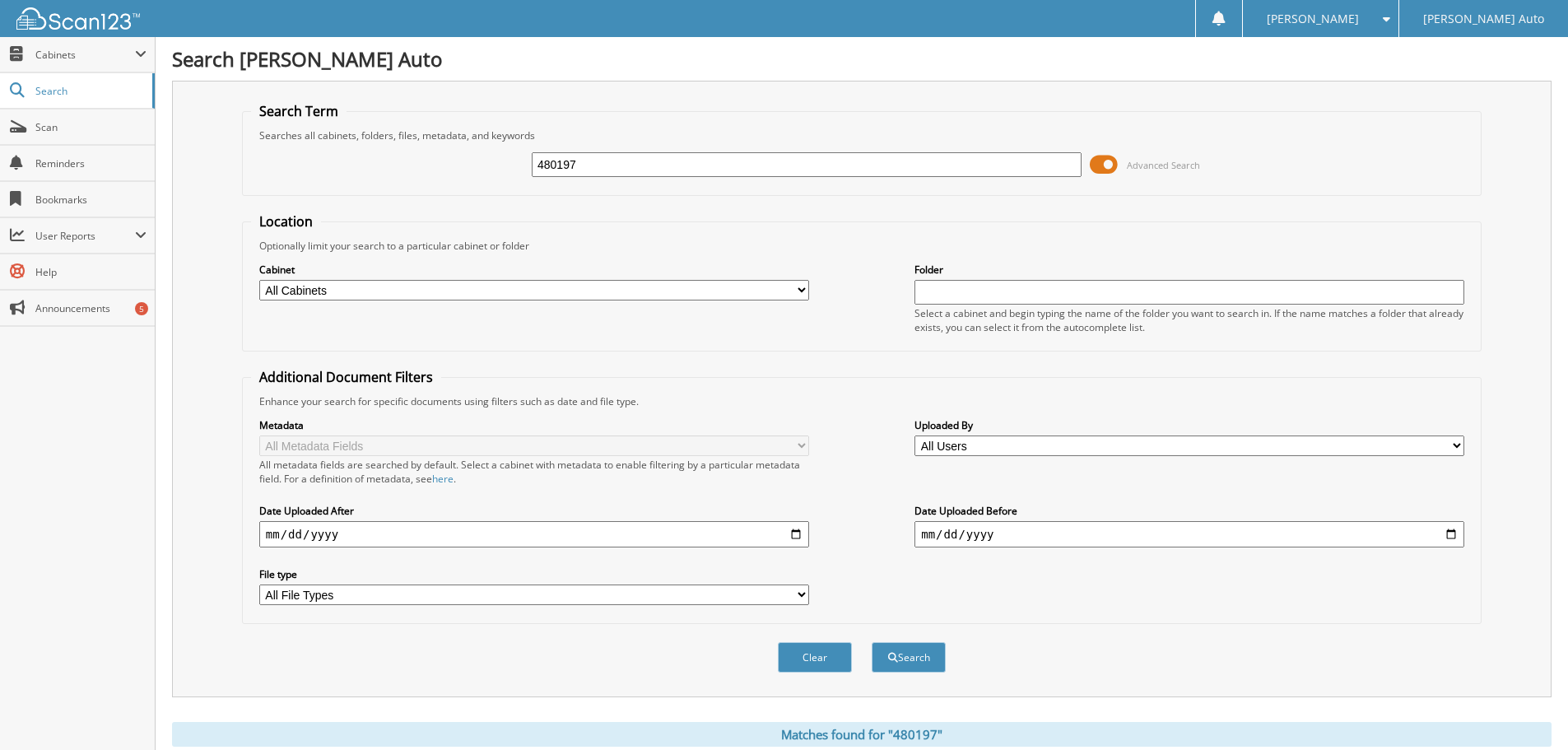
drag, startPoint x: 637, startPoint y: 162, endPoint x: 415, endPoint y: 182, distance: 222.9
click at [432, 178] on div "480197 Advanced Search" at bounding box center [862, 164] width 1221 height 44
type input "481549"
click at [921, 655] on button "Search" at bounding box center [908, 657] width 74 height 30
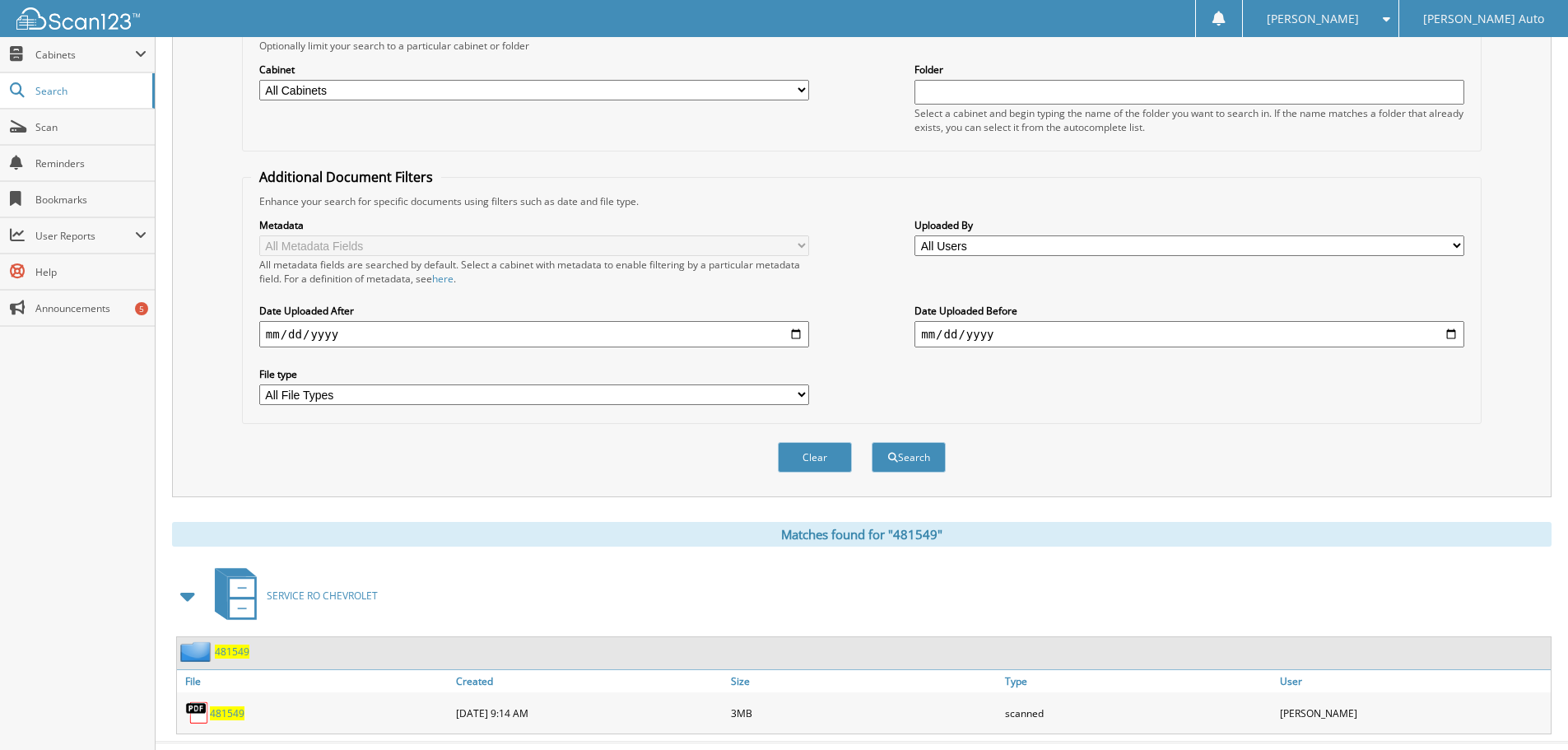
scroll to position [235, 0]
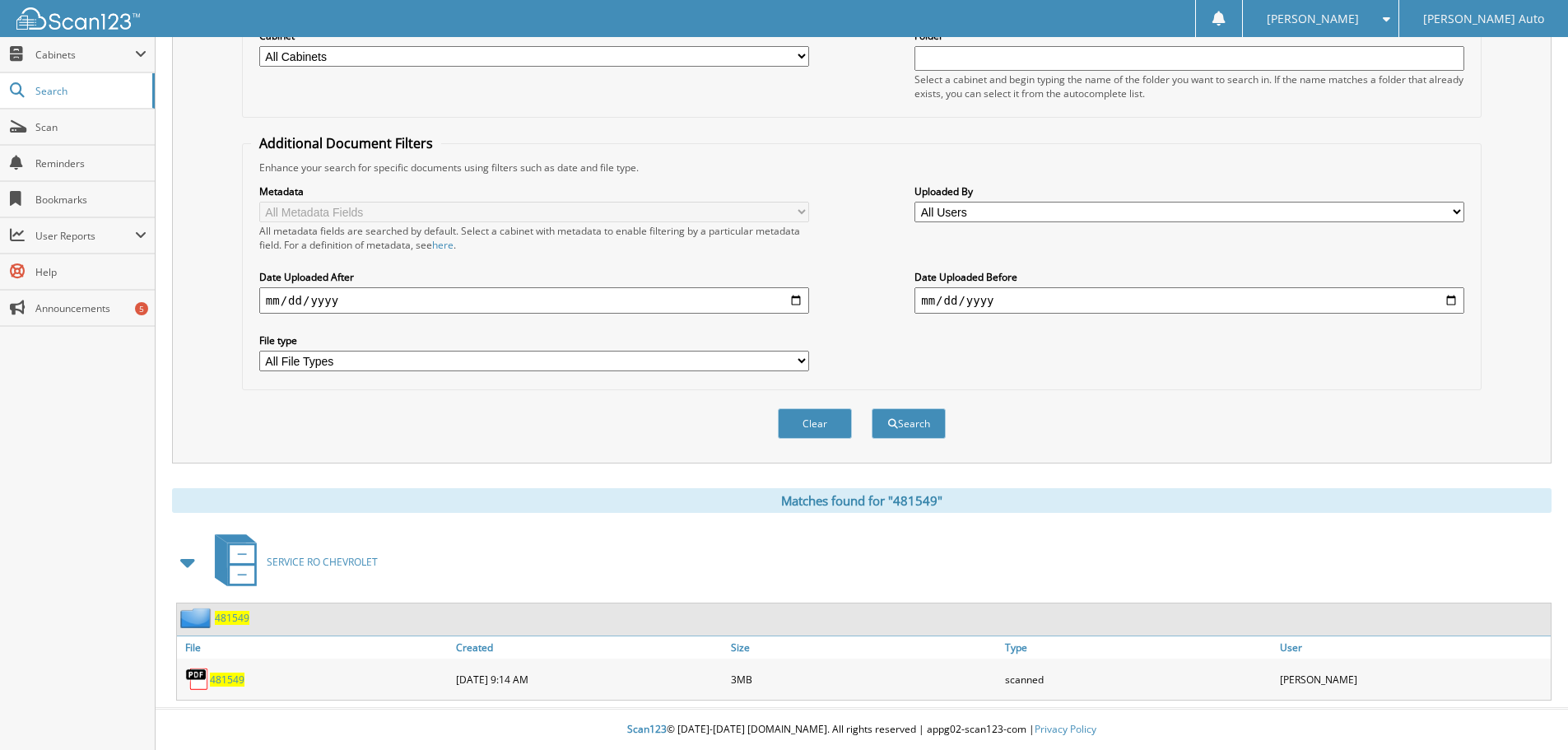
click at [222, 682] on span "481549" at bounding box center [228, 679] width 35 height 14
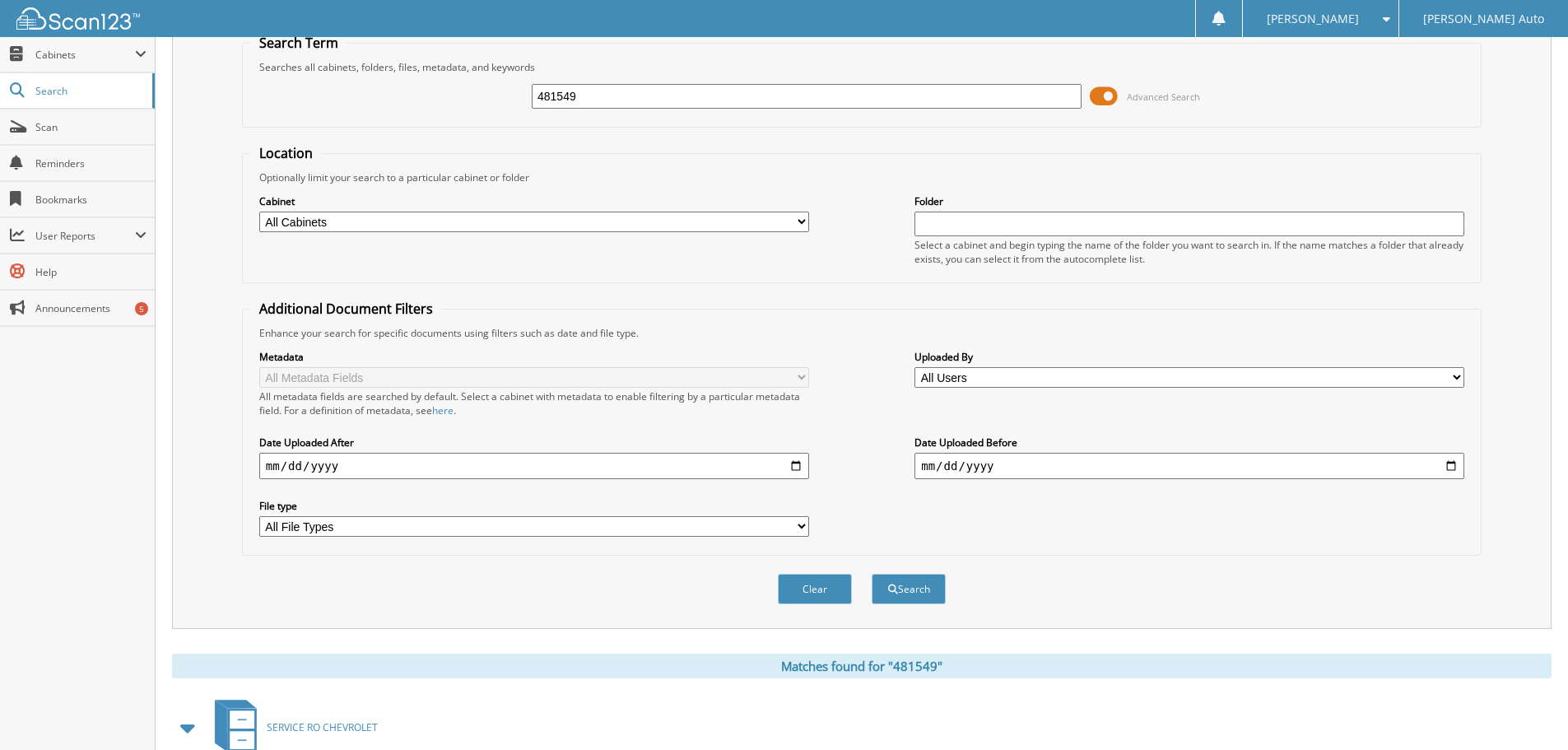
scroll to position [0, 0]
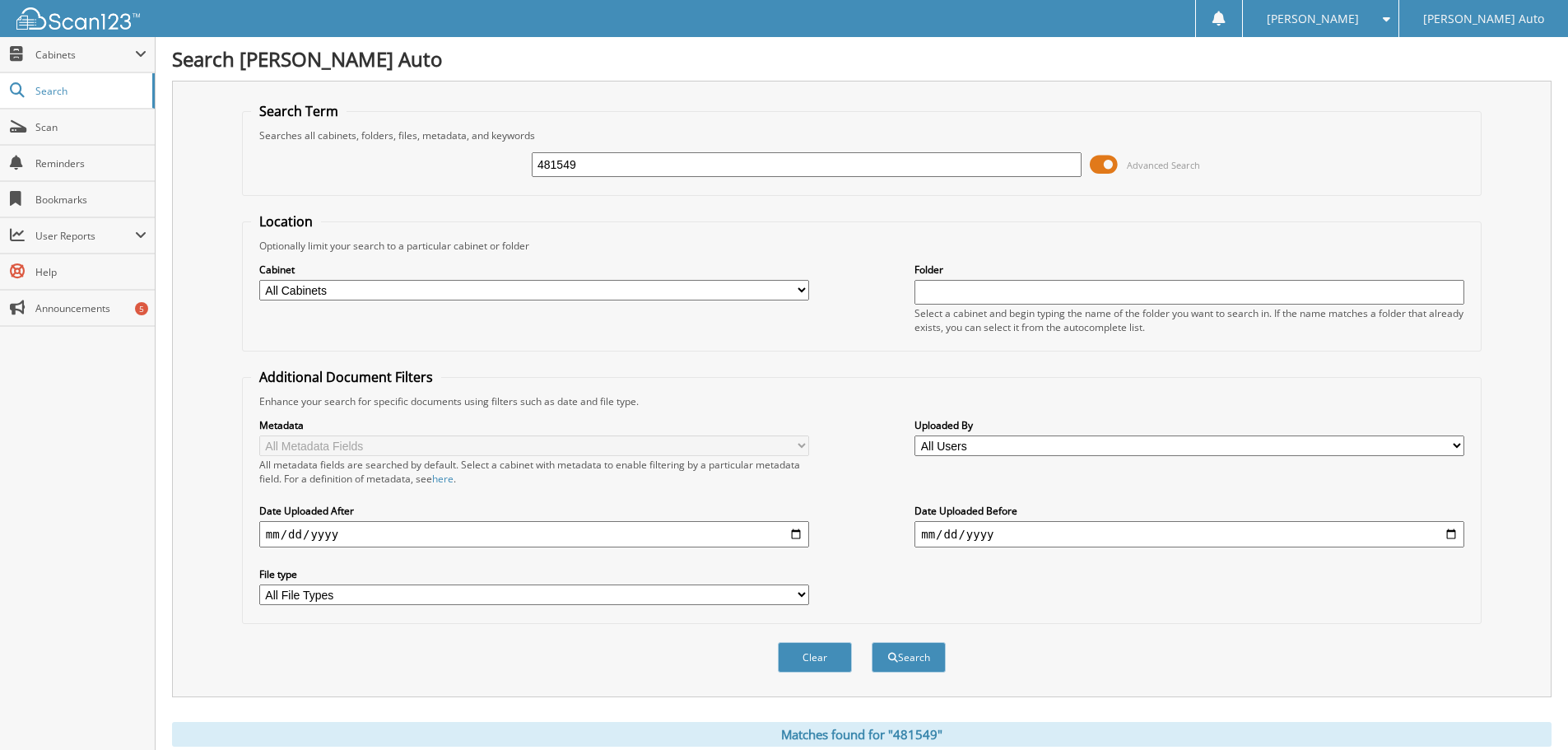
drag, startPoint x: 599, startPoint y: 171, endPoint x: 457, endPoint y: 175, distance: 142.1
click at [464, 175] on div "481549 Advanced Search" at bounding box center [862, 164] width 1221 height 44
type input "471709"
click at [872, 643] on button "Search" at bounding box center [908, 657] width 74 height 30
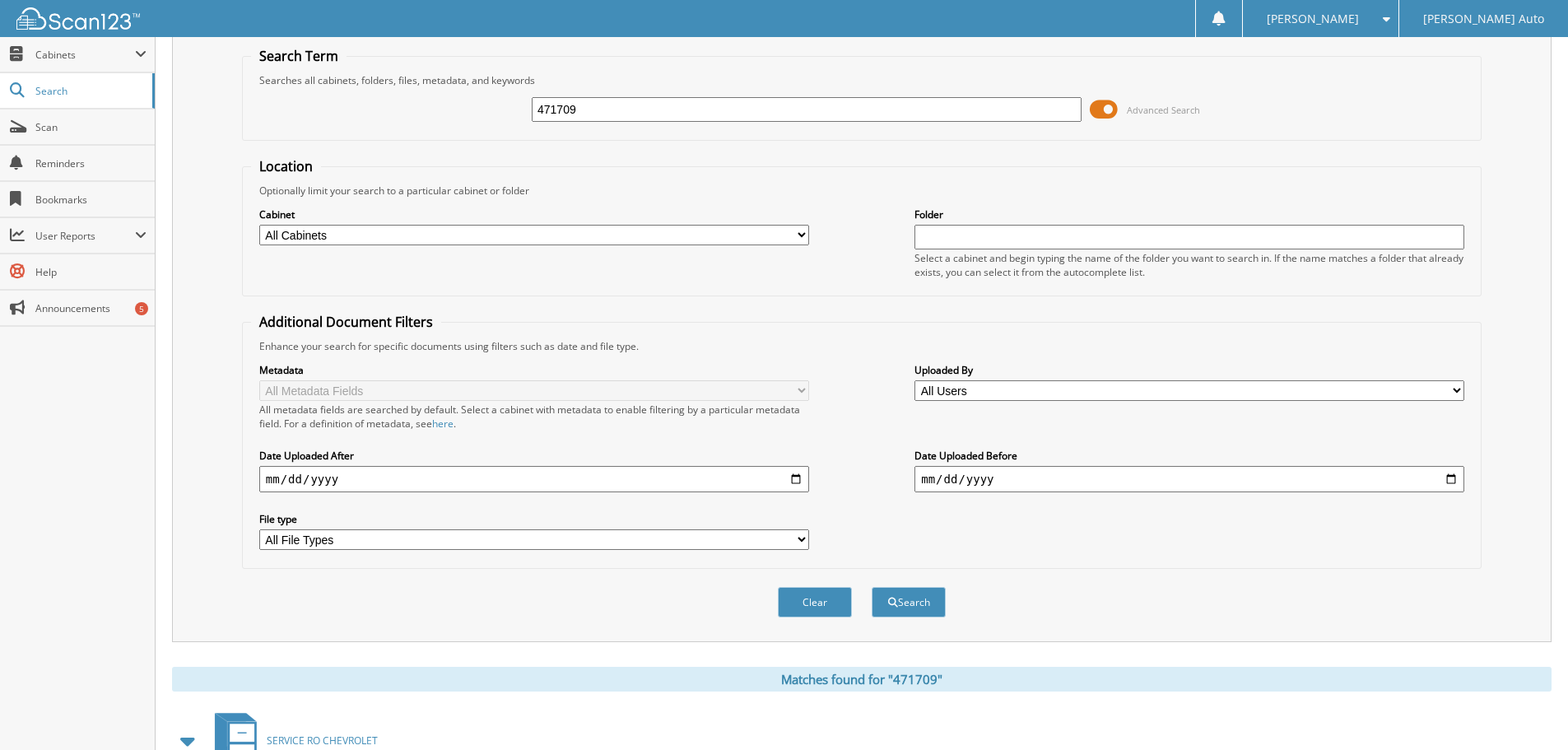
scroll to position [235, 0]
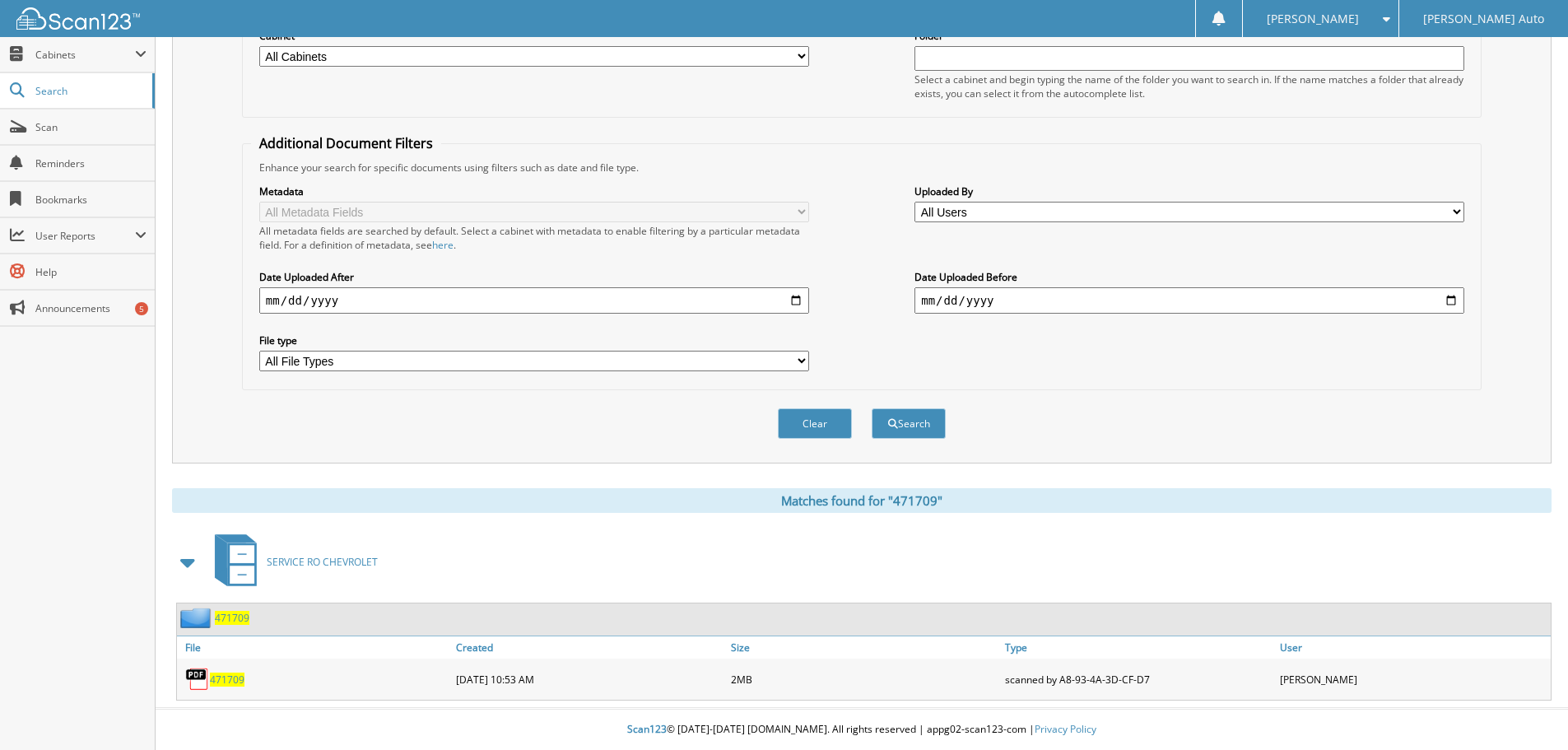
click at [227, 682] on span "471709" at bounding box center [228, 679] width 35 height 14
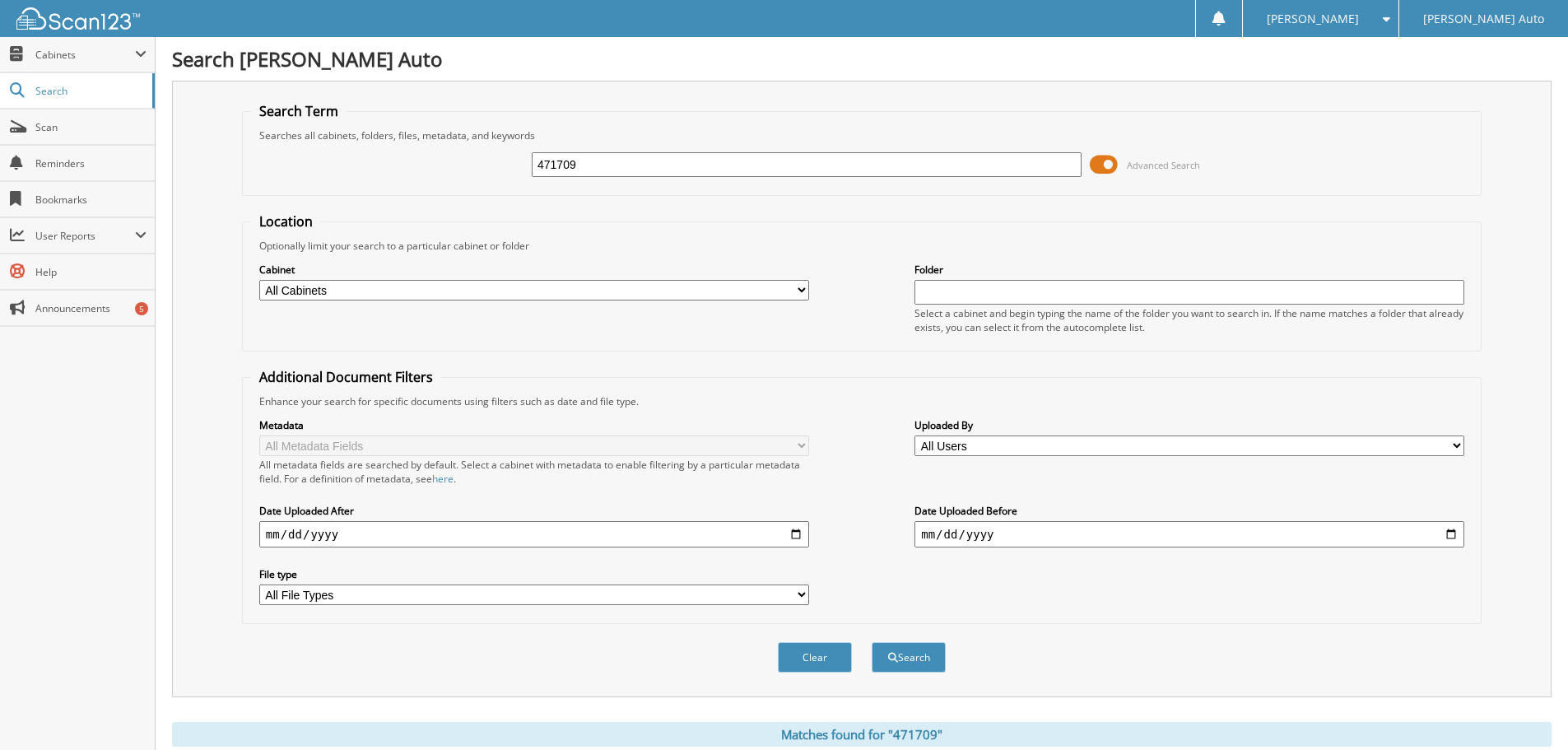
drag, startPoint x: 590, startPoint y: 167, endPoint x: 533, endPoint y: 196, distance: 64.0
click at [351, 185] on div "471709 Advanced Search" at bounding box center [862, 164] width 1221 height 44
type input "482575"
click at [901, 659] on button "Search" at bounding box center [908, 657] width 74 height 30
drag, startPoint x: 512, startPoint y: 159, endPoint x: 372, endPoint y: 169, distance: 140.4
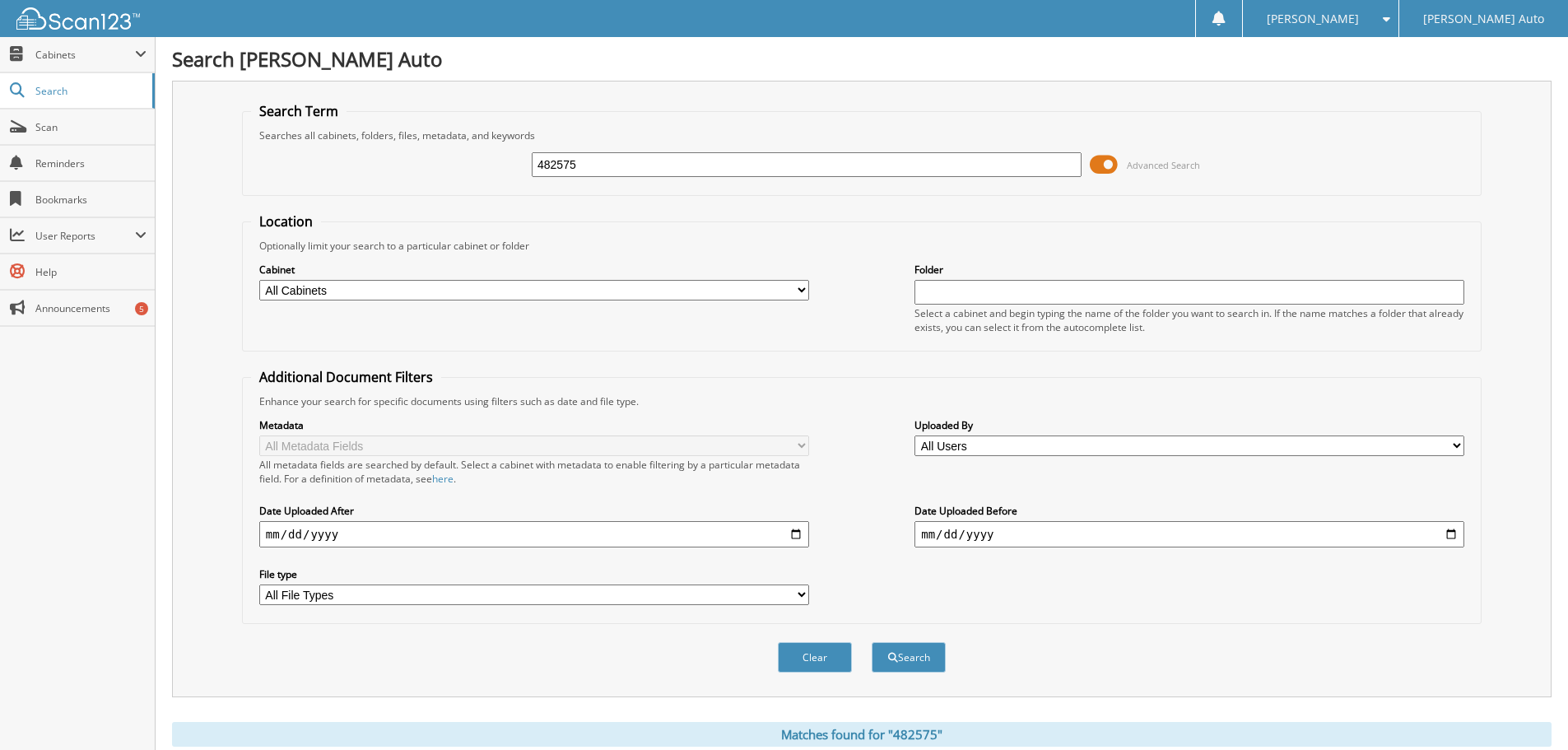
click at [372, 169] on div "482575 Advanced Search" at bounding box center [862, 164] width 1221 height 44
drag, startPoint x: 602, startPoint y: 172, endPoint x: 442, endPoint y: 181, distance: 160.3
click at [443, 180] on div "482575 Advanced Search" at bounding box center [862, 164] width 1221 height 44
type input "483175"
click at [915, 651] on button "Search" at bounding box center [908, 657] width 74 height 30
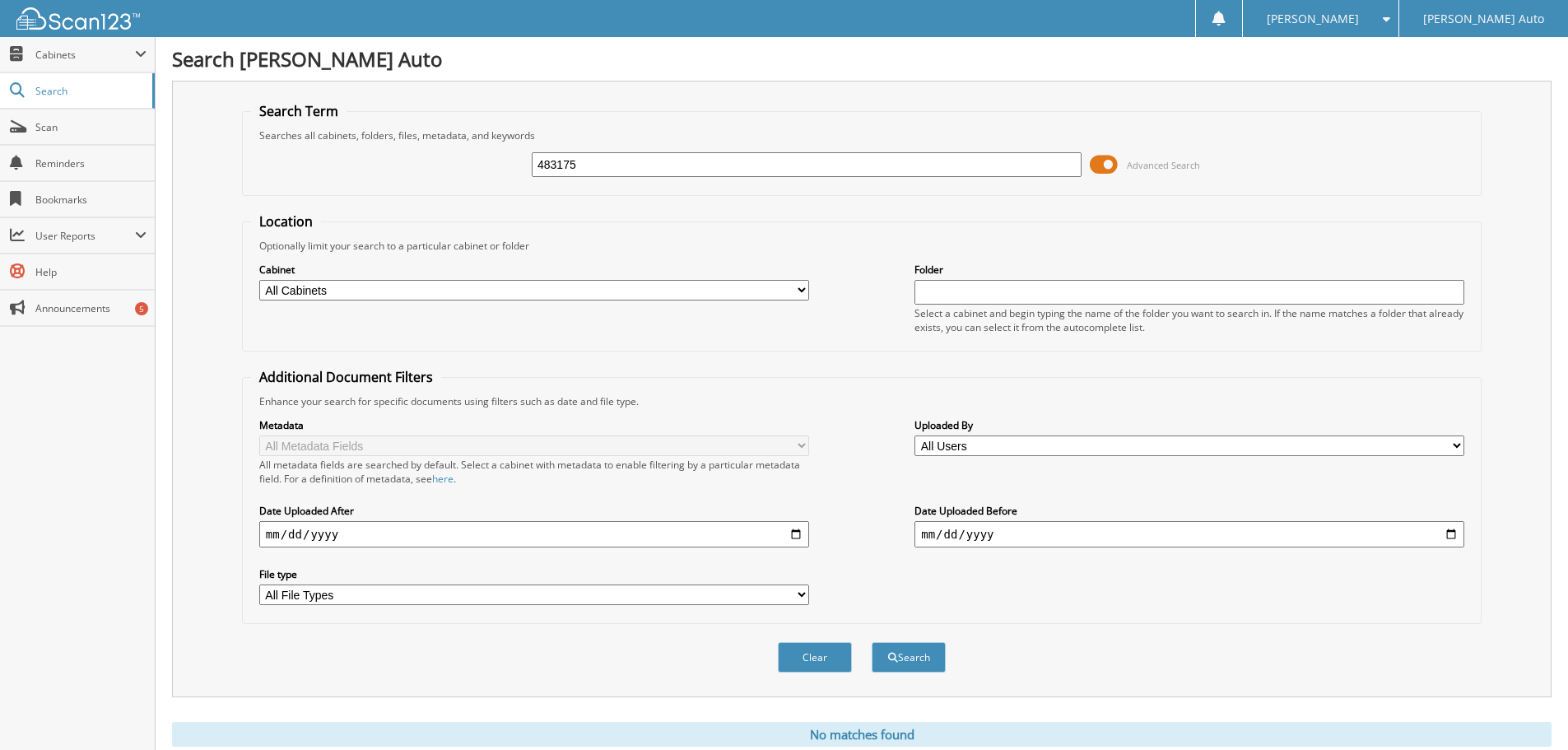
drag, startPoint x: 581, startPoint y: 171, endPoint x: 457, endPoint y: 185, distance: 124.8
click at [459, 182] on div "483175 Advanced Search" at bounding box center [862, 164] width 1221 height 44
type input "489666"
click at [940, 655] on button "Search" at bounding box center [908, 657] width 74 height 30
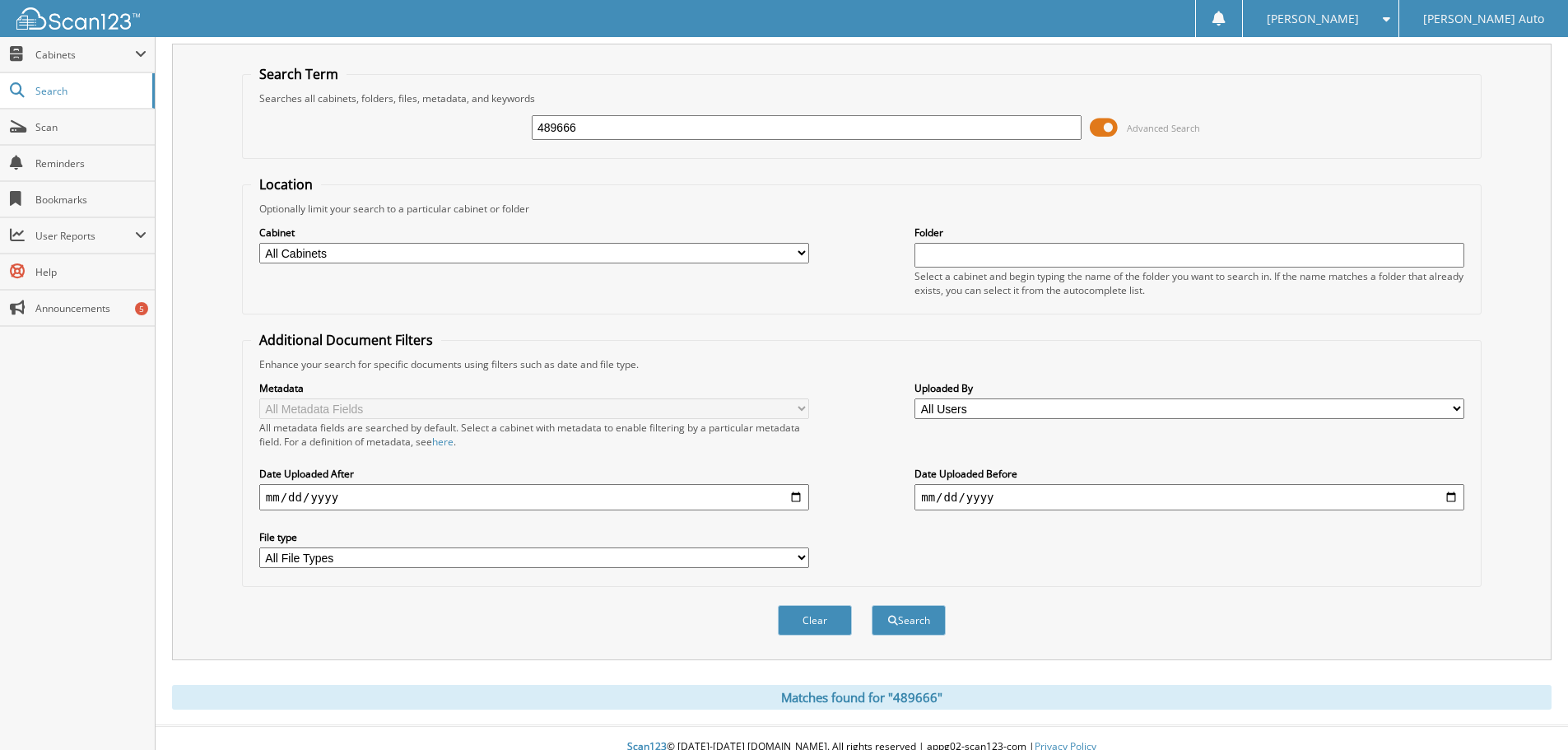
scroll to position [55, 0]
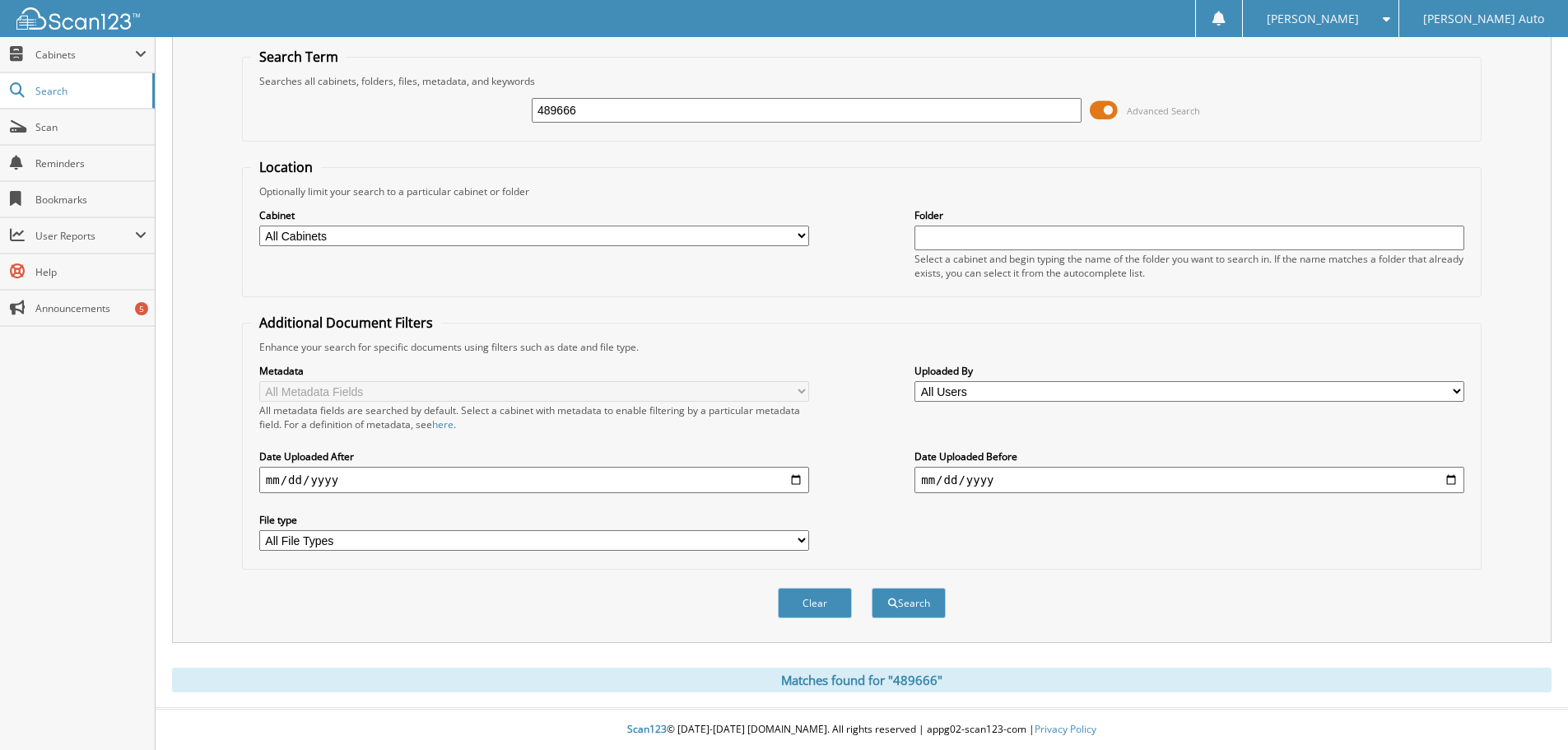
drag, startPoint x: 539, startPoint y: 122, endPoint x: 450, endPoint y: 130, distance: 89.4
click at [451, 130] on div "489666 Advanced Search" at bounding box center [862, 110] width 1221 height 44
type input "179481"
click at [872, 588] on button "Search" at bounding box center [908, 602] width 74 height 30
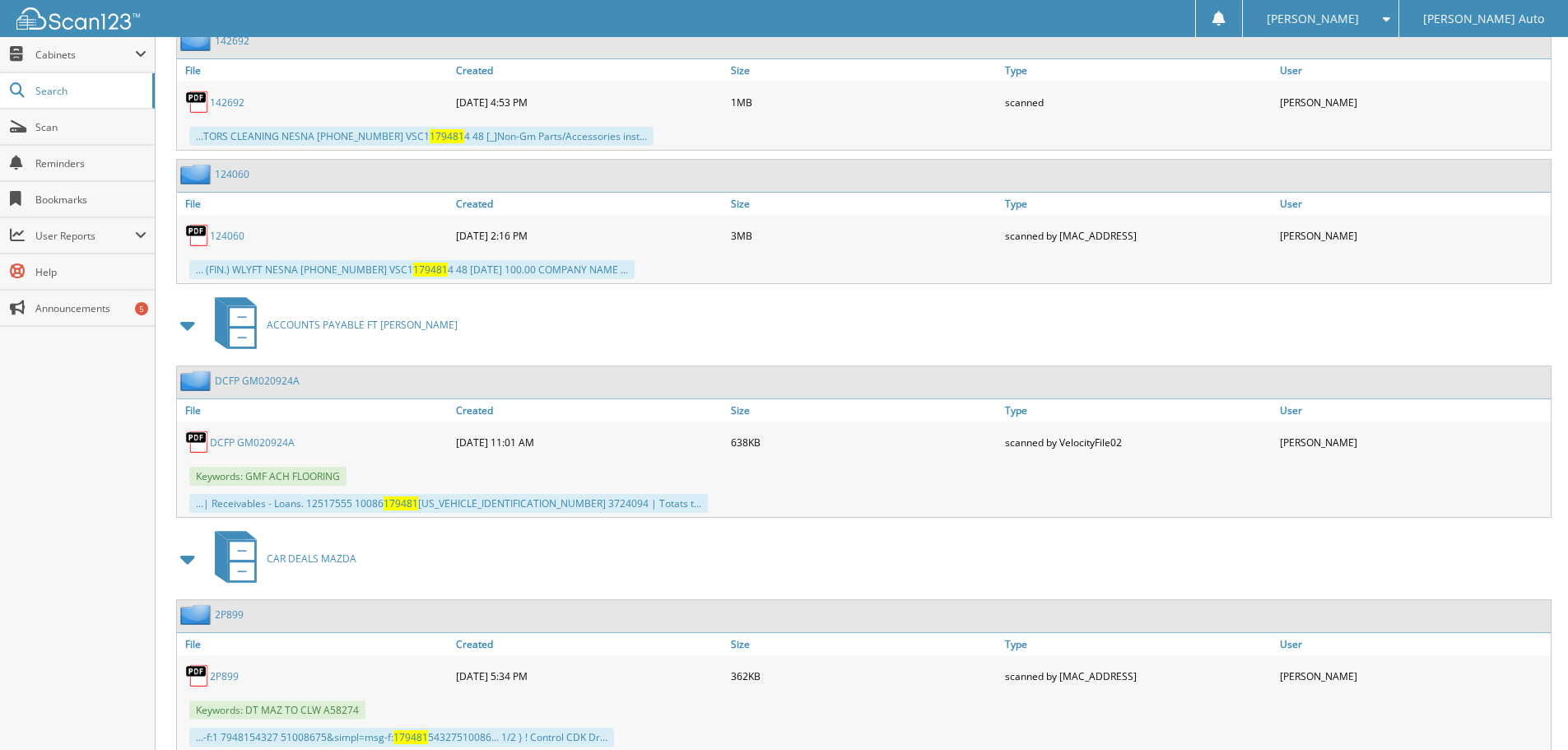
scroll to position [2088, 0]
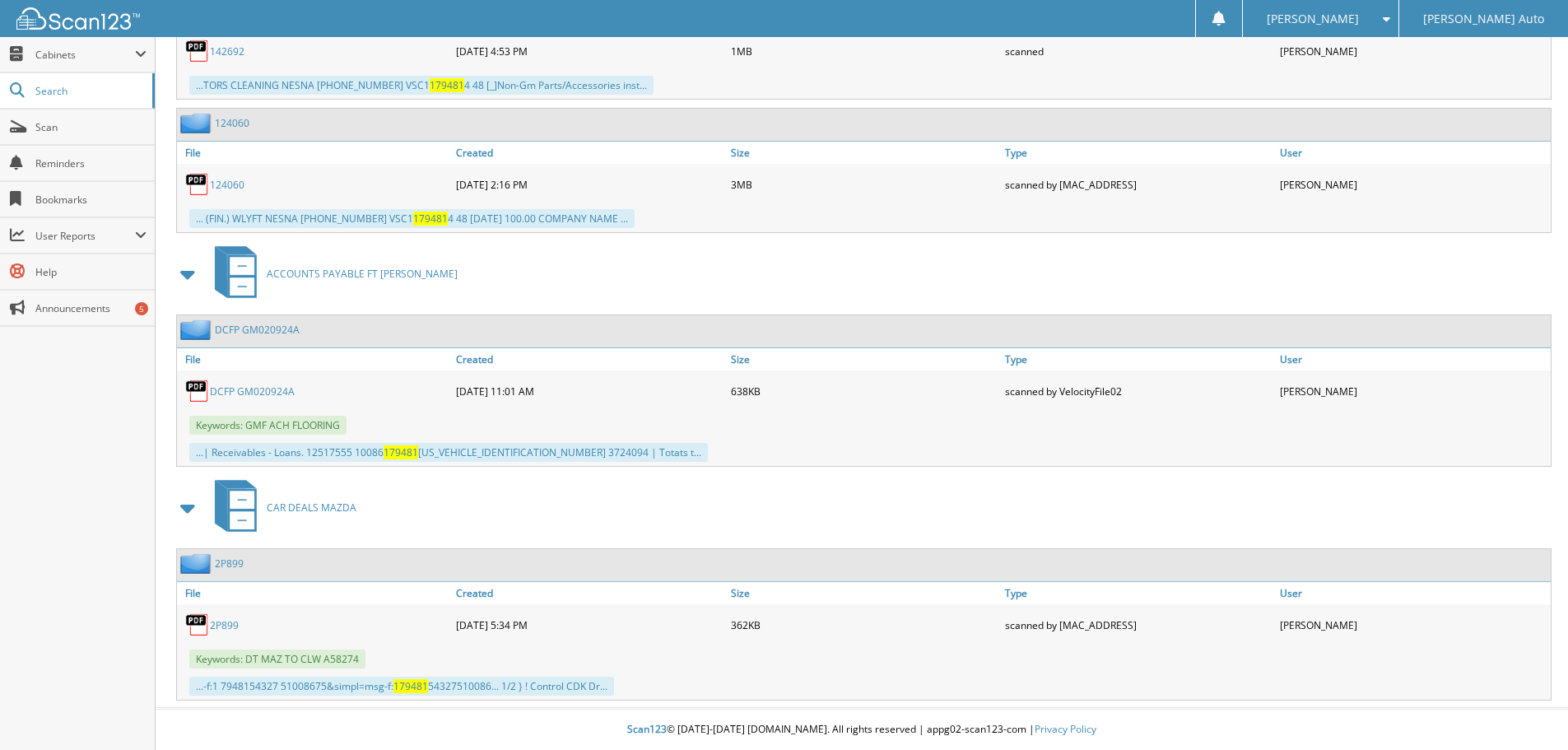
click at [228, 625] on link "2P899" at bounding box center [224, 625] width 28 height 14
